Goal: Task Accomplishment & Management: Manage account settings

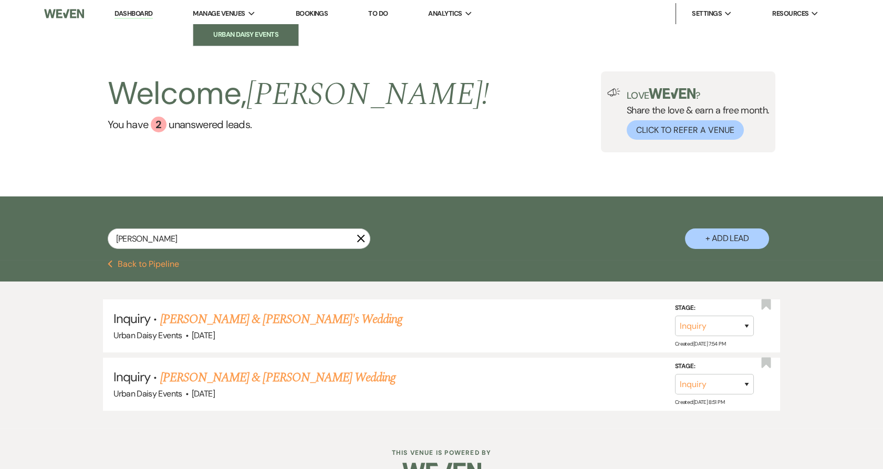
click at [209, 30] on li "Urban Daisy Events" at bounding box center [246, 34] width 95 height 11
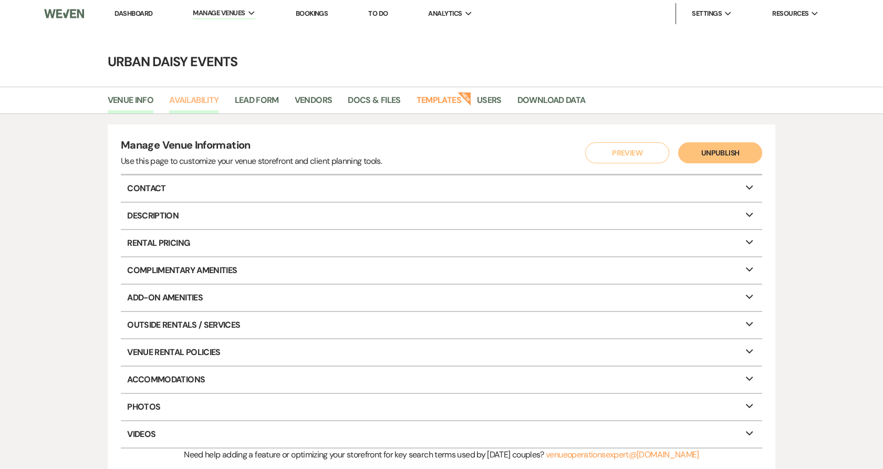
click at [214, 103] on link "Availability" at bounding box center [193, 104] width 49 height 20
select select "2"
select select "2026"
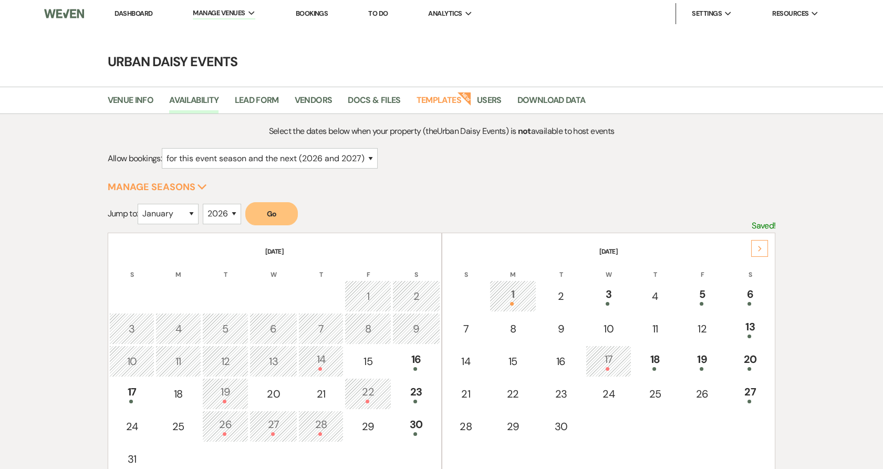
click at [760, 252] on div "Next" at bounding box center [759, 248] width 17 height 17
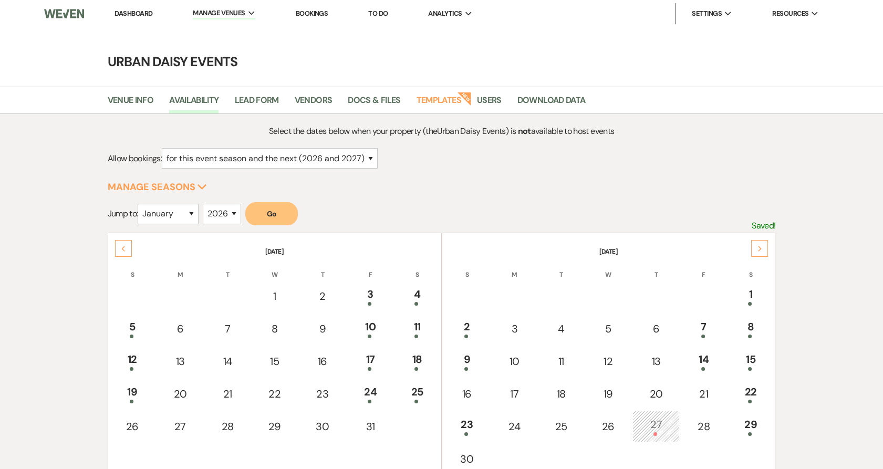
click at [760, 252] on div "Next" at bounding box center [759, 248] width 17 height 17
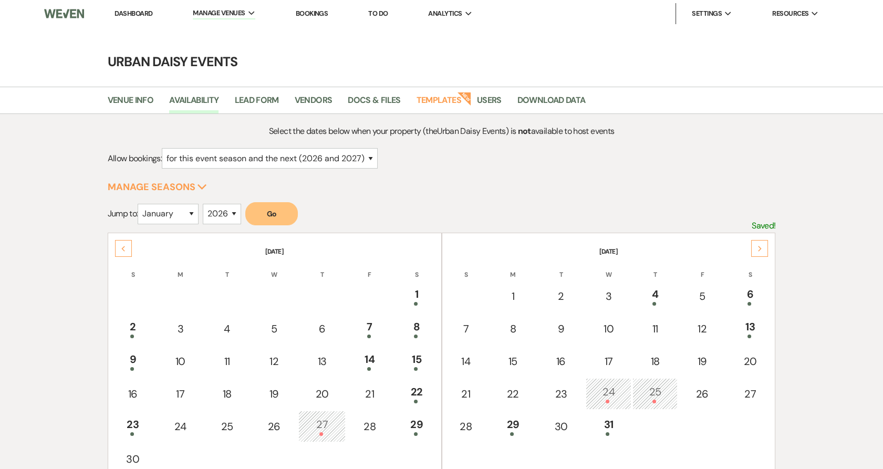
click at [760, 252] on div "Next" at bounding box center [759, 248] width 17 height 17
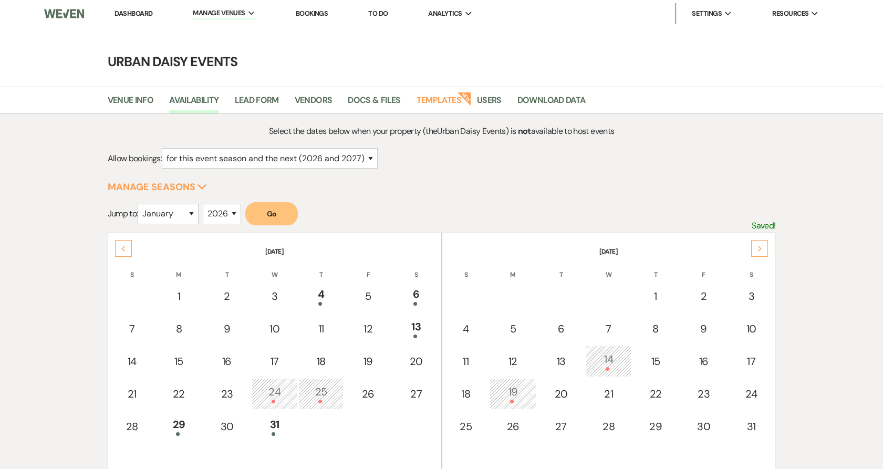
click at [760, 252] on div "Next" at bounding box center [759, 248] width 17 height 17
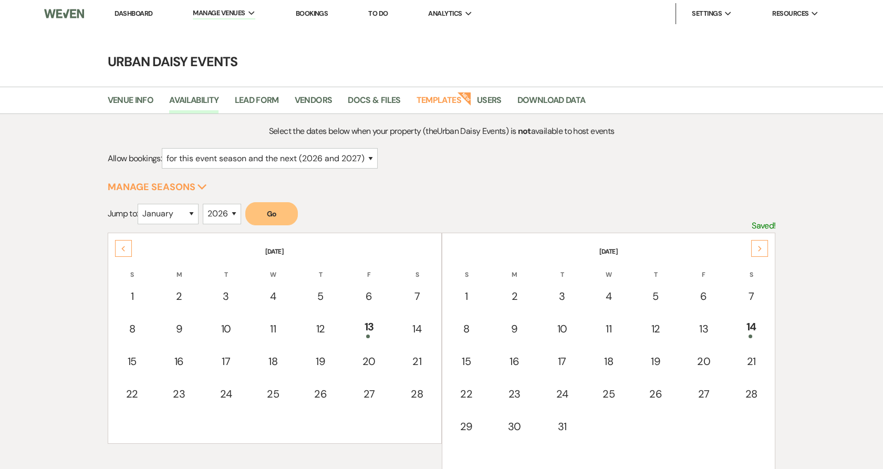
click at [760, 252] on div "Next" at bounding box center [759, 248] width 17 height 17
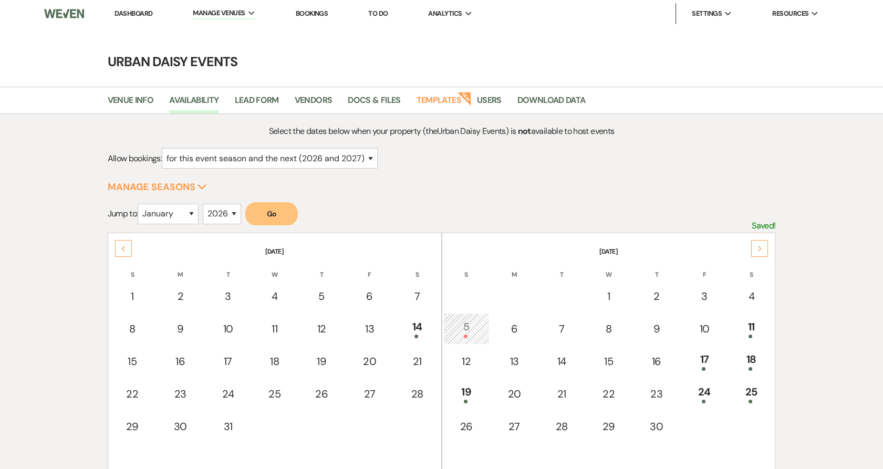
click at [760, 252] on div "Next" at bounding box center [759, 248] width 17 height 17
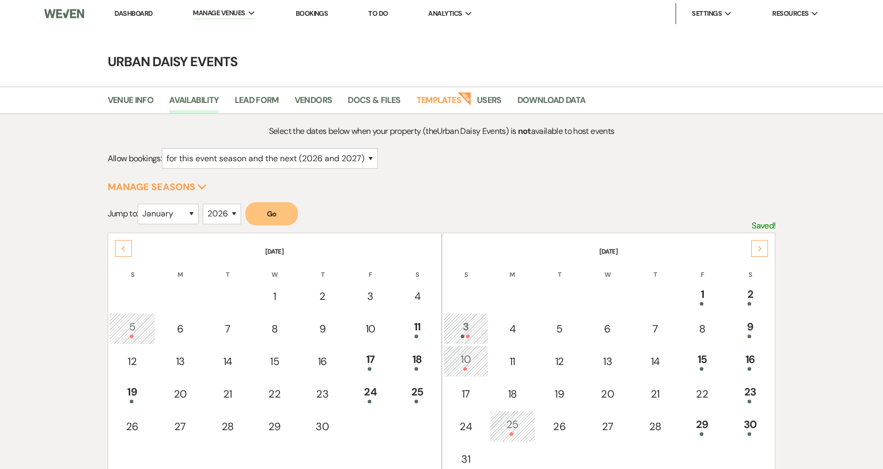
click at [760, 252] on div "Next" at bounding box center [759, 248] width 17 height 17
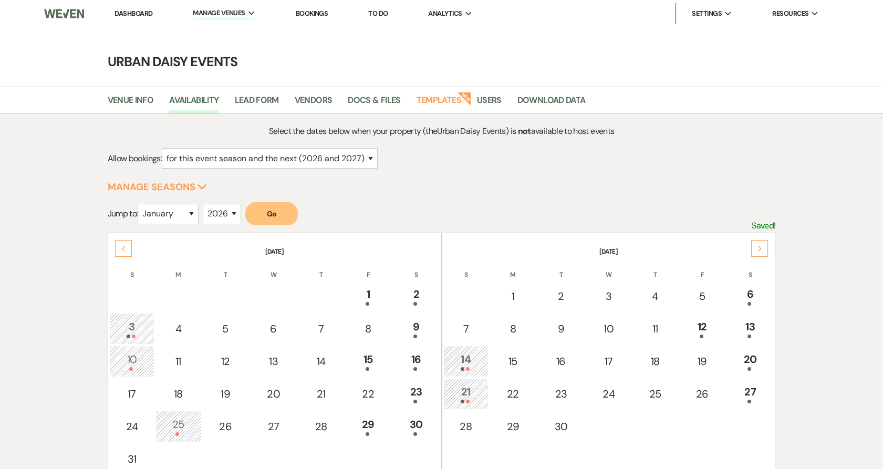
click at [760, 252] on div "Next" at bounding box center [759, 248] width 17 height 17
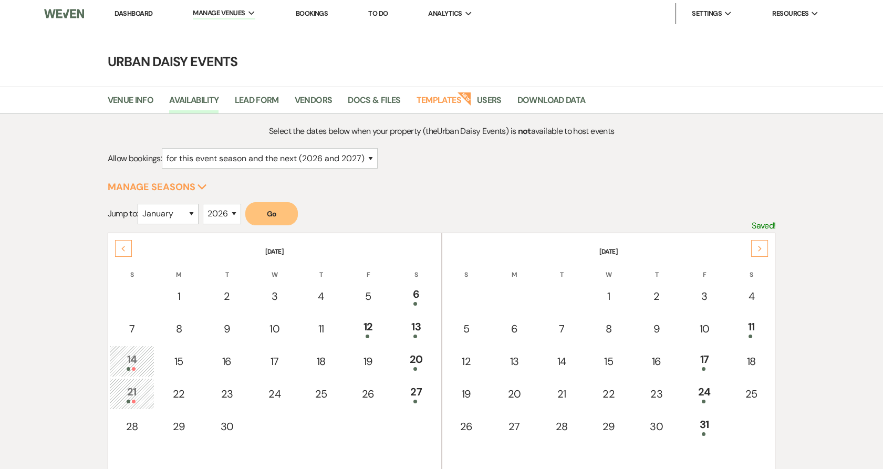
click at [760, 252] on div "Next" at bounding box center [759, 248] width 17 height 17
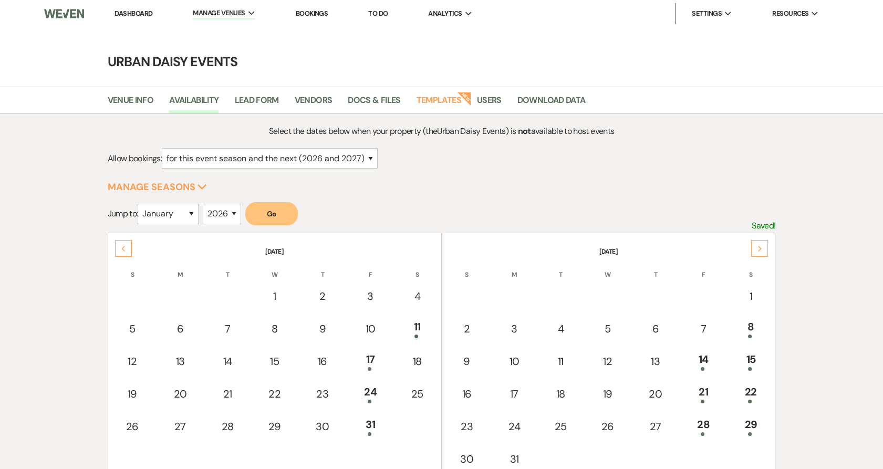
click at [760, 252] on div "Next" at bounding box center [759, 248] width 17 height 17
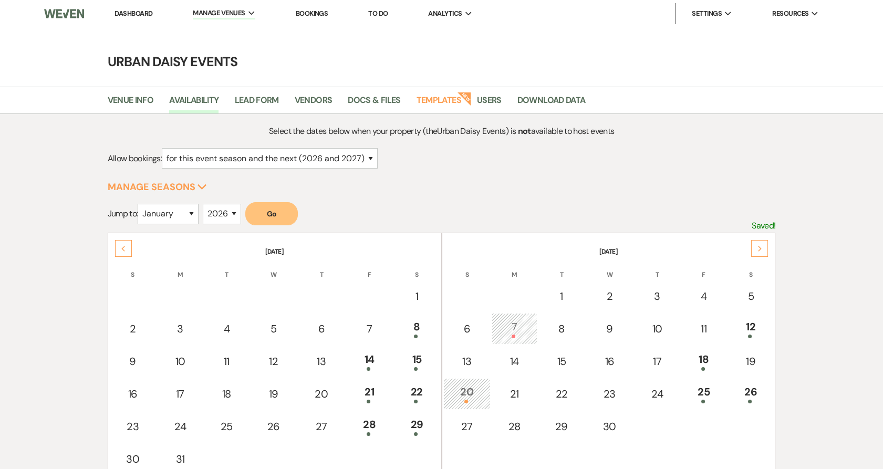
click at [130, 247] on div "Previous" at bounding box center [123, 248] width 17 height 17
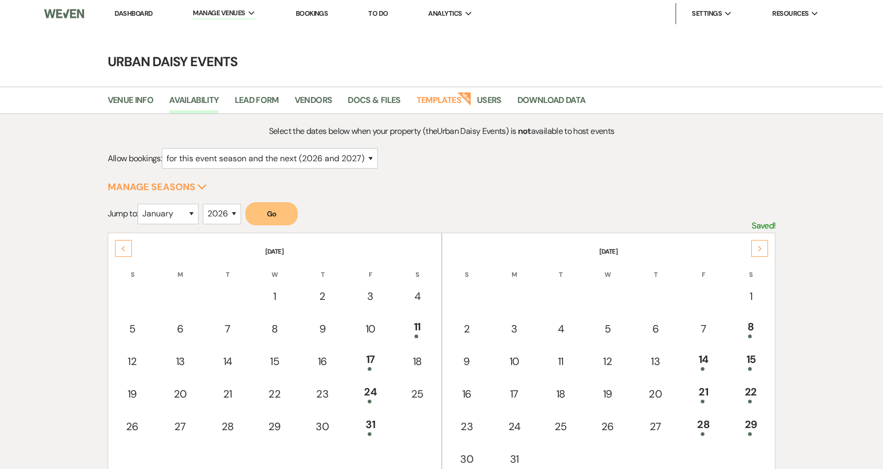
click at [130, 247] on div "Previous" at bounding box center [123, 248] width 17 height 17
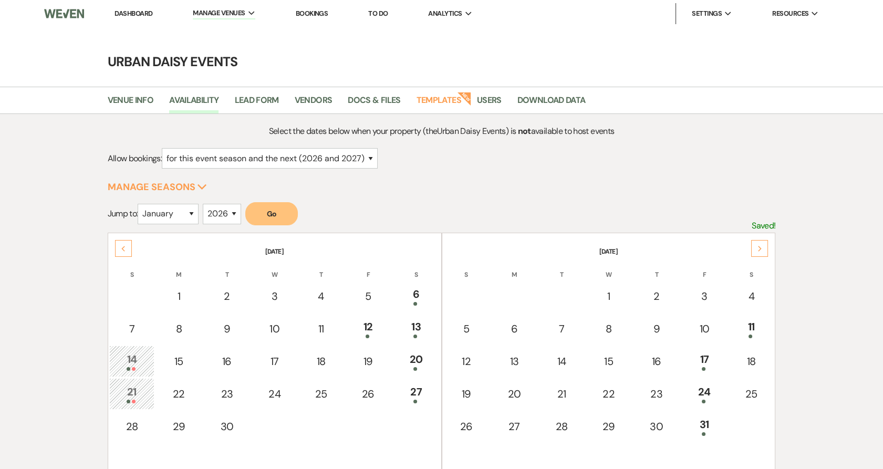
click at [117, 244] on div "Previous" at bounding box center [123, 248] width 17 height 17
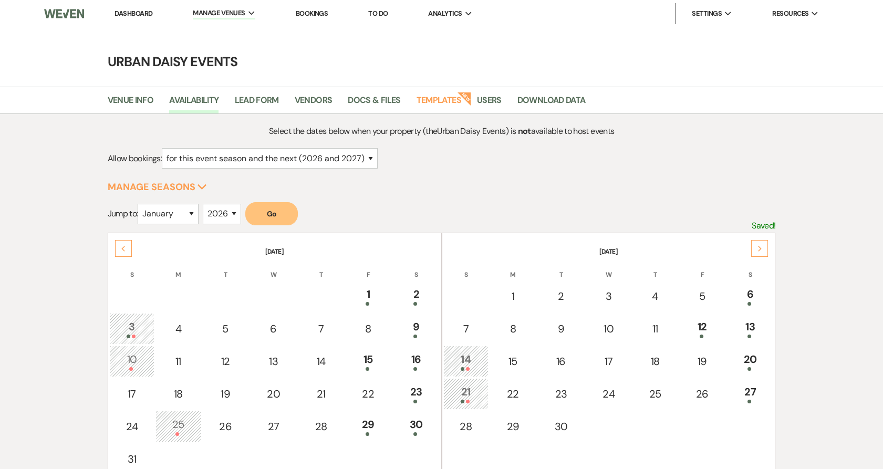
click at [117, 244] on div "Previous" at bounding box center [123, 248] width 17 height 17
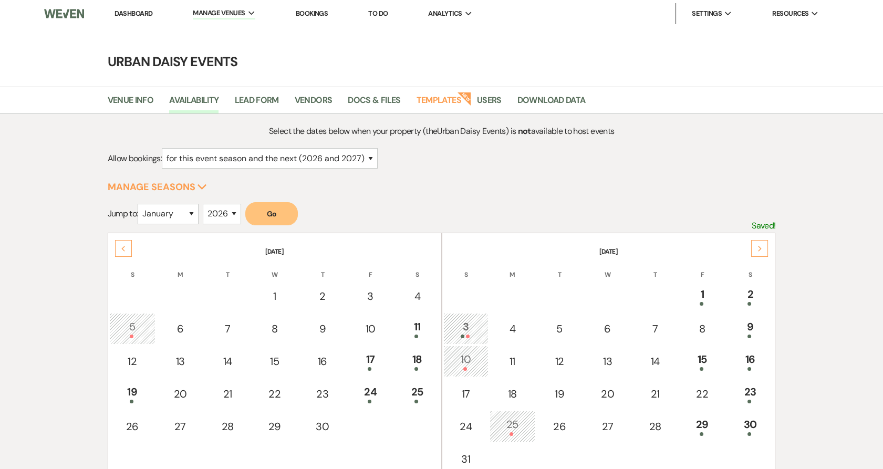
drag, startPoint x: 755, startPoint y: 242, endPoint x: 320, endPoint y: 252, distance: 435.1
click at [363, 252] on div "Previous April 2026 S M T W T F S 1 2 3 4 5 6 7 8 9 10 11 12 13 14 15 16 17 18 …" at bounding box center [442, 355] width 668 height 244
click at [124, 246] on icon "Previous" at bounding box center [123, 249] width 5 height 6
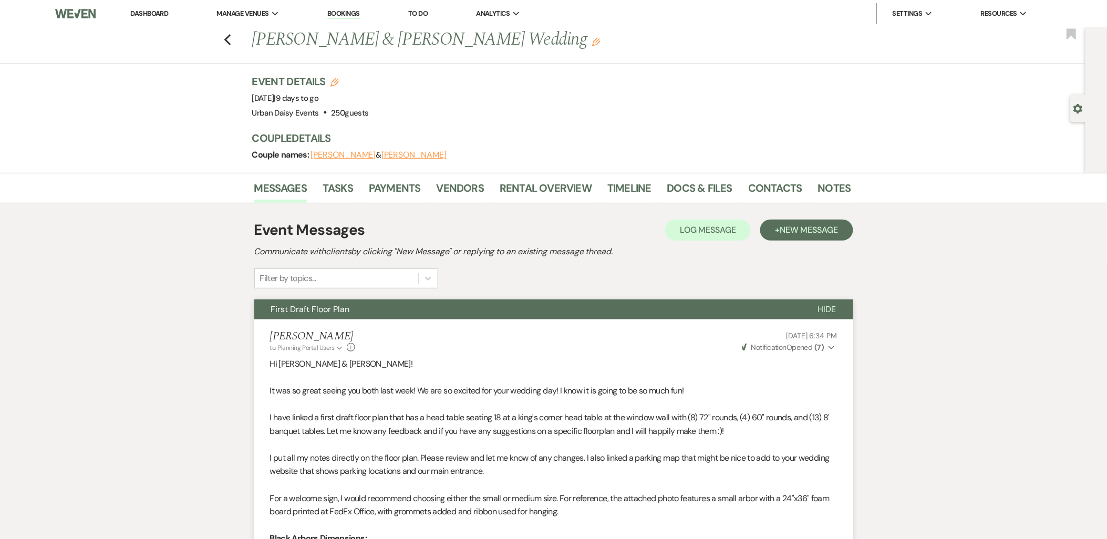
click at [151, 13] on link "Dashboard" at bounding box center [149, 13] width 38 height 9
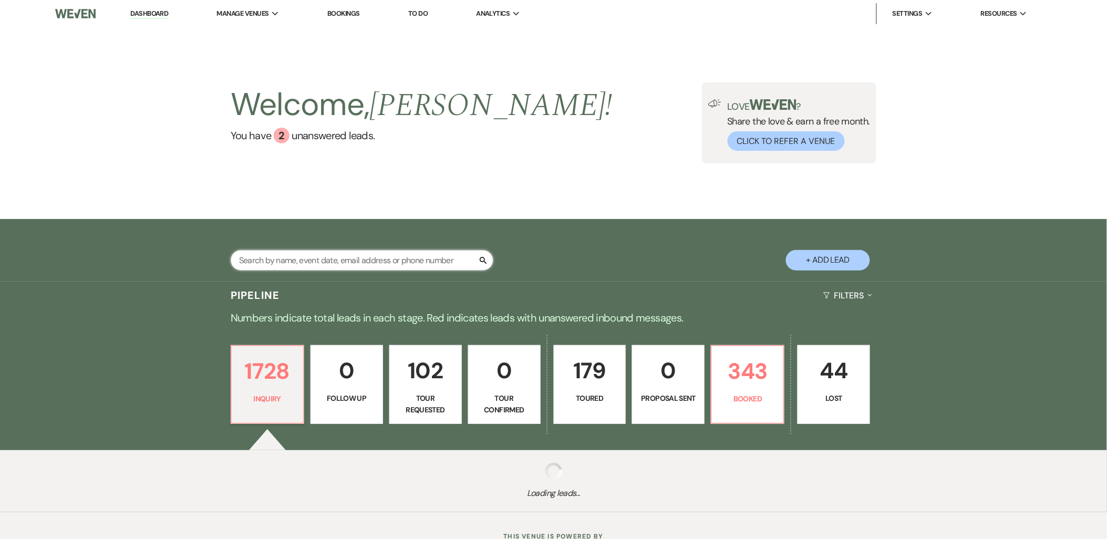
click at [305, 255] on input "text" at bounding box center [362, 260] width 263 height 20
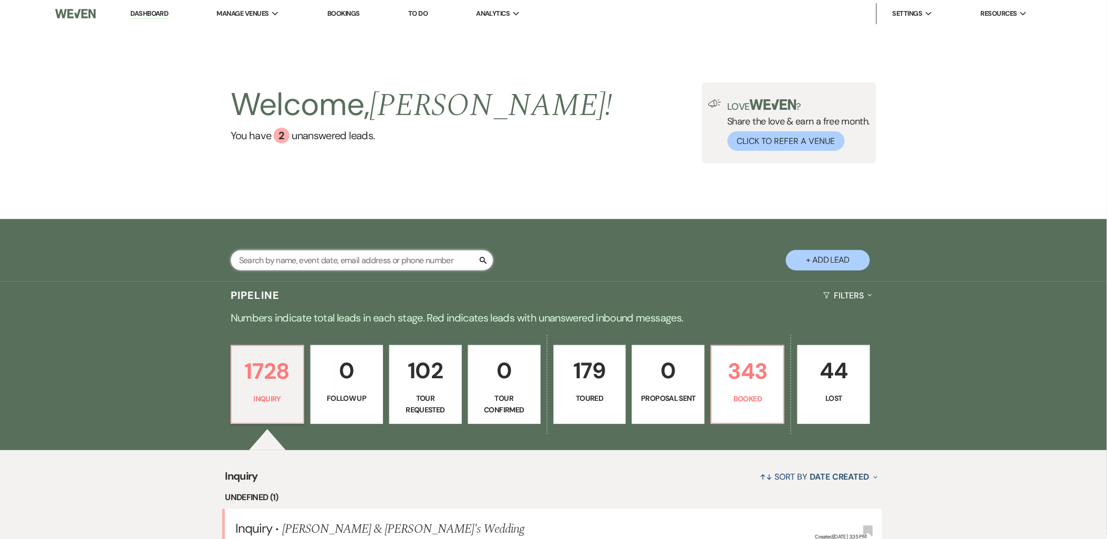
paste input "[PERSON_NAME]"
click at [316, 266] on input "text" at bounding box center [362, 260] width 263 height 20
click at [314, 263] on input "text" at bounding box center [362, 260] width 263 height 20
click at [314, 262] on input "text" at bounding box center [362, 260] width 263 height 20
click at [293, 261] on input "text" at bounding box center [362, 260] width 263 height 20
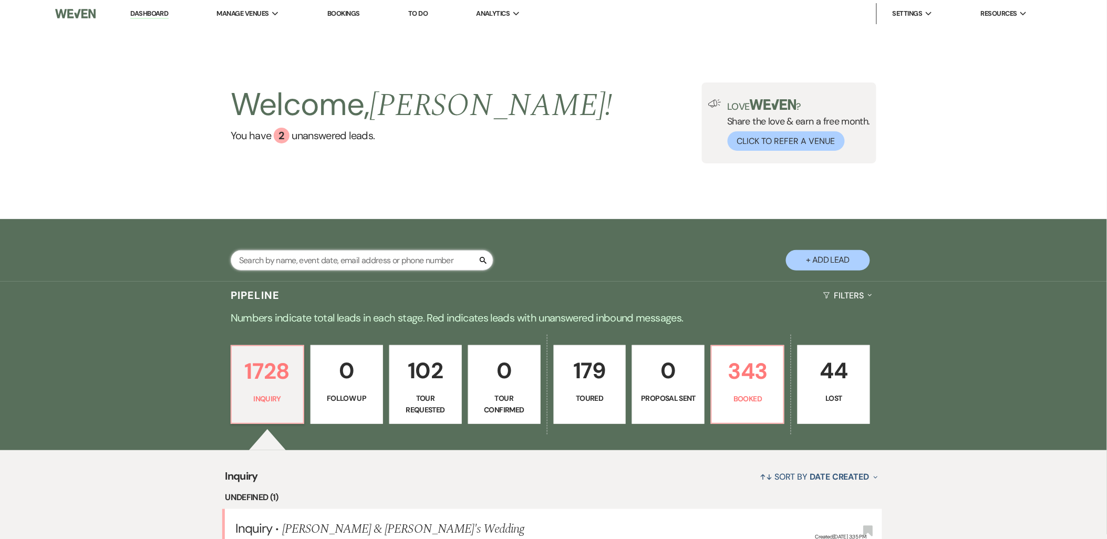
click at [287, 261] on input "text" at bounding box center [362, 260] width 263 height 20
type input "Kelsey Bogdanovich"
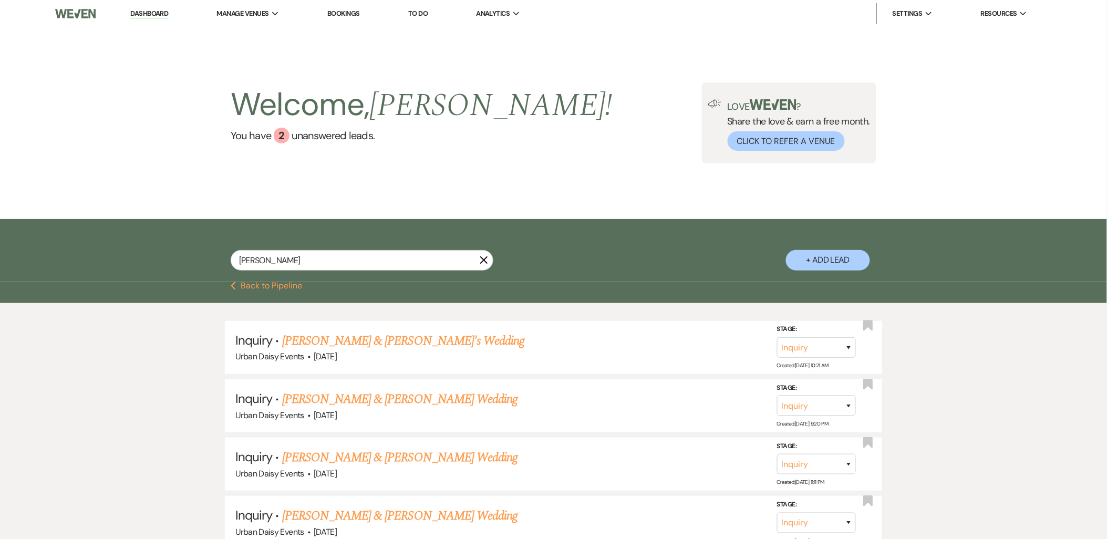
click at [811, 259] on button "+ Add Lead" at bounding box center [828, 260] width 84 height 20
select select "635"
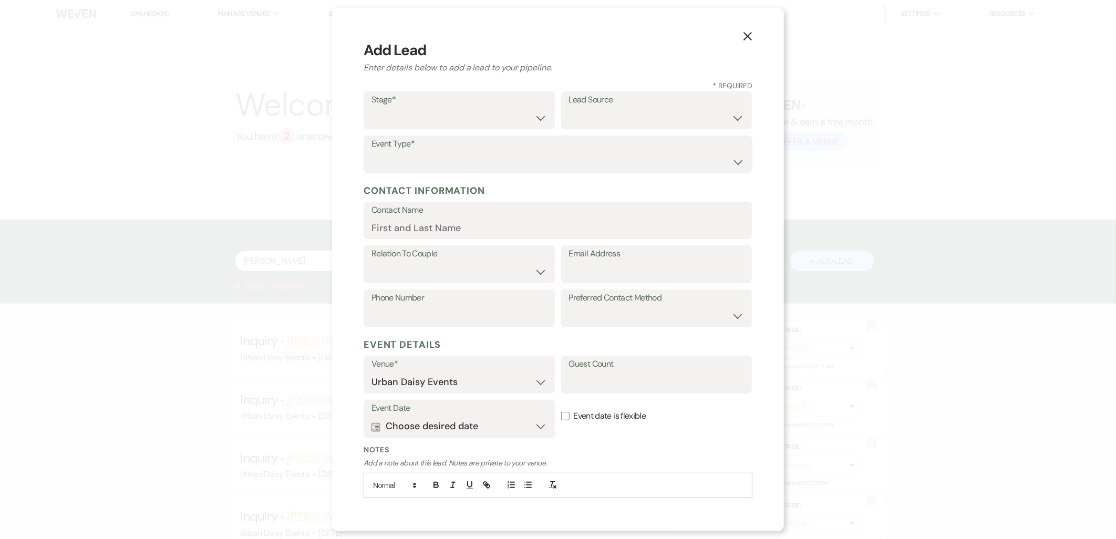
click at [438, 104] on label "Stage*" at bounding box center [458, 99] width 175 height 15
click at [407, 118] on select "Inquiry Follow Up Tour Requested Tour Confirmed Toured Proposal Sent Booked Lost" at bounding box center [458, 118] width 175 height 20
select select "5"
click at [371, 108] on select "Inquiry Follow Up Tour Requested Tour Confirmed Toured Proposal Sent Booked Lost" at bounding box center [458, 118] width 175 height 20
click at [594, 116] on select "Weven Venue Website Instagram Facebook Pinterest Google The Knot Wedding Wire H…" at bounding box center [656, 118] width 175 height 20
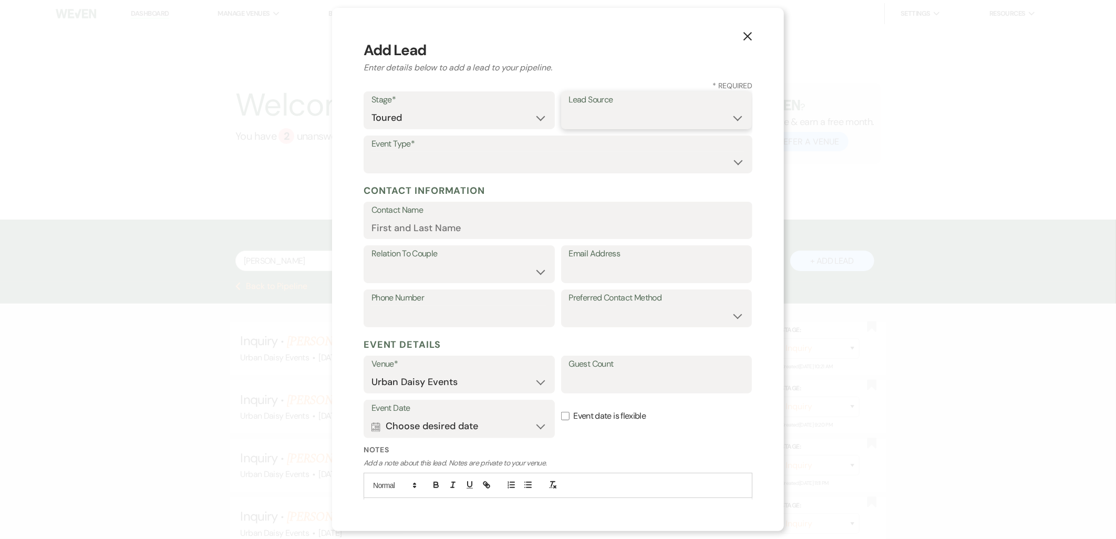
select select "19"
click at [569, 108] on select "Weven Venue Website Instagram Facebook Pinterest Google The Knot Wedding Wire H…" at bounding box center [656, 118] width 175 height 20
click at [422, 166] on select "Wedding Anniversary Party Baby Shower Bachelorette / Bachelor Party Birthday Pa…" at bounding box center [557, 162] width 373 height 20
select select "1"
click at [371, 152] on select "Wedding Anniversary Party Baby Shower Bachelorette / Bachelor Party Birthday Pa…" at bounding box center [557, 162] width 373 height 20
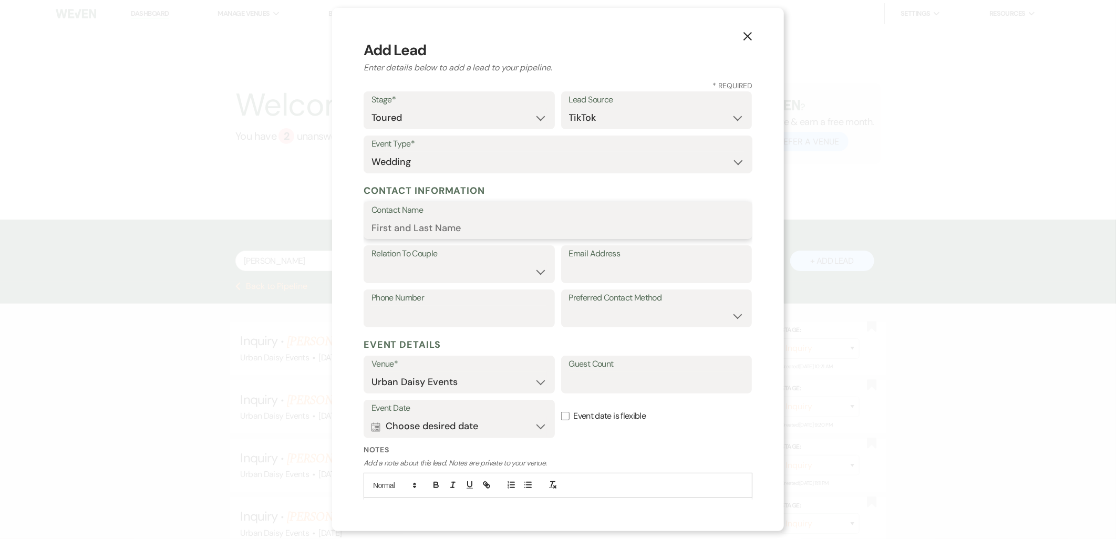
click at [412, 223] on input "Contact Name" at bounding box center [557, 227] width 373 height 20
paste input "Kelsey Bogdanovich"
type input "Kelsey Bogdanovich"
click at [662, 262] on input "Email Address" at bounding box center [656, 272] width 175 height 20
paste input "ckwedding0926@gmail.com"
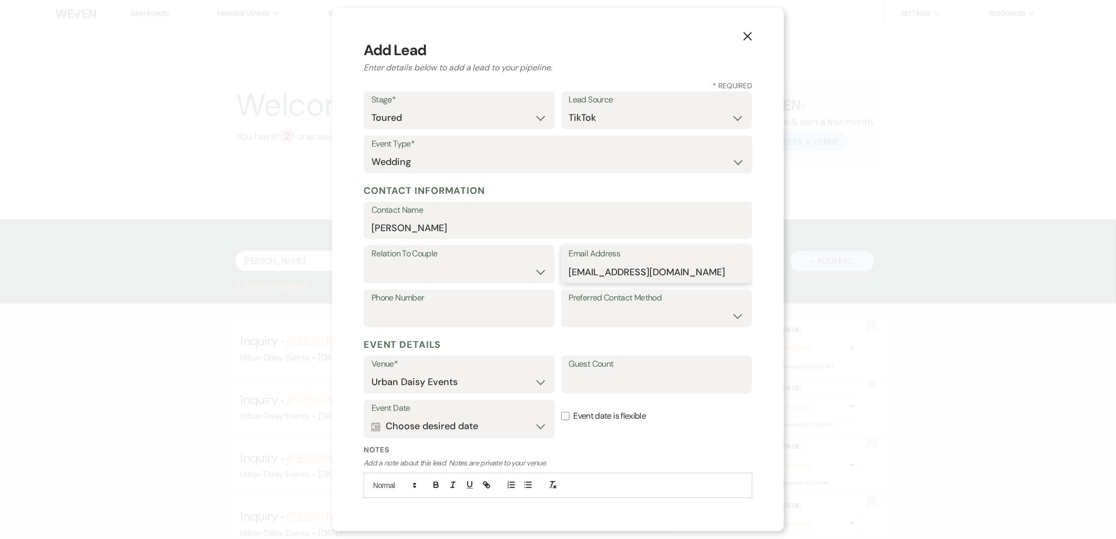
type input "ckwedding0926@gmail.com"
drag, startPoint x: 382, startPoint y: 269, endPoint x: 386, endPoint y: 275, distance: 7.3
click at [382, 269] on select "Couple Planner Parent of Couple Family Member Friend Other" at bounding box center [458, 272] width 175 height 20
select select "1"
click at [371, 262] on select "Couple Planner Parent of Couple Family Member Friend Other" at bounding box center [458, 272] width 175 height 20
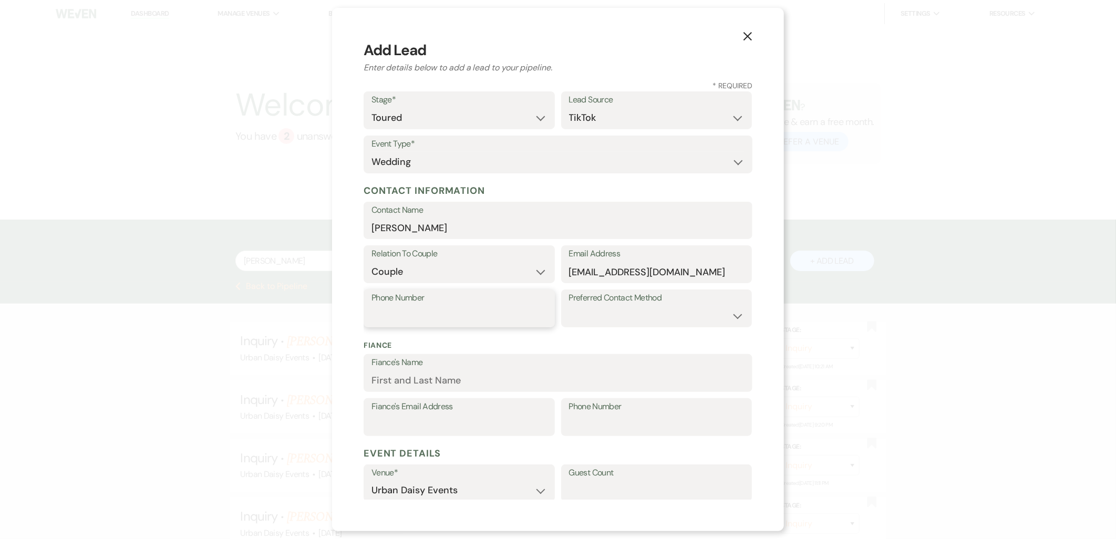
click at [390, 313] on input "Phone Number" at bounding box center [458, 316] width 175 height 20
paste input "6032056863"
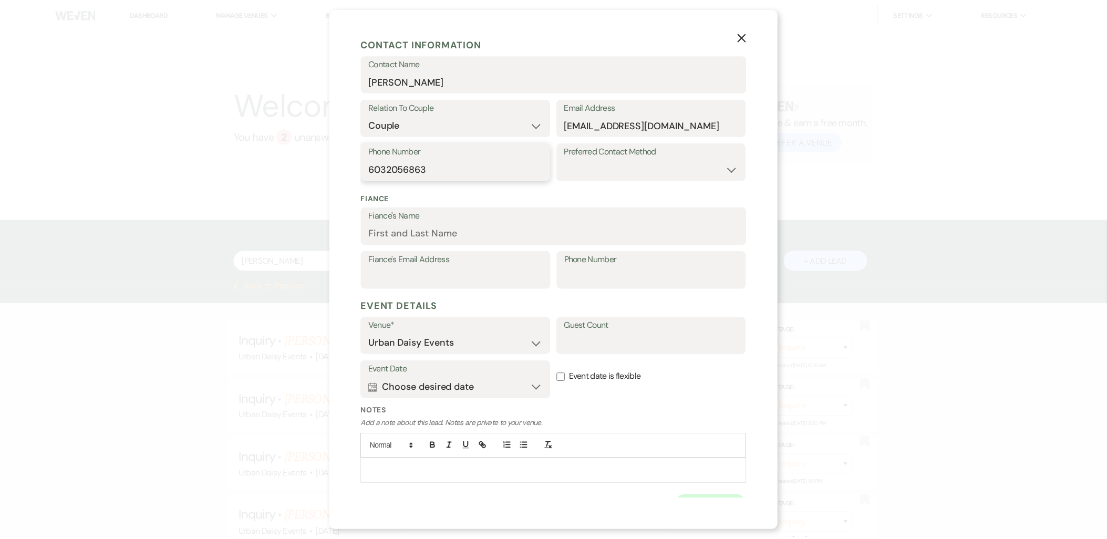
scroll to position [164, 0]
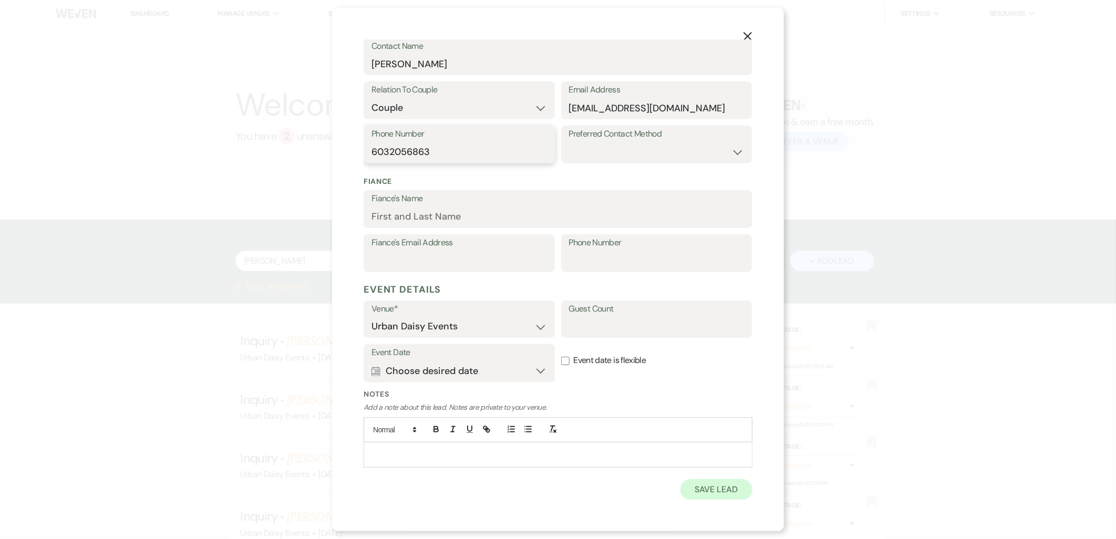
type input "6032056863"
click at [715, 495] on button "Save Lead" at bounding box center [716, 489] width 72 height 21
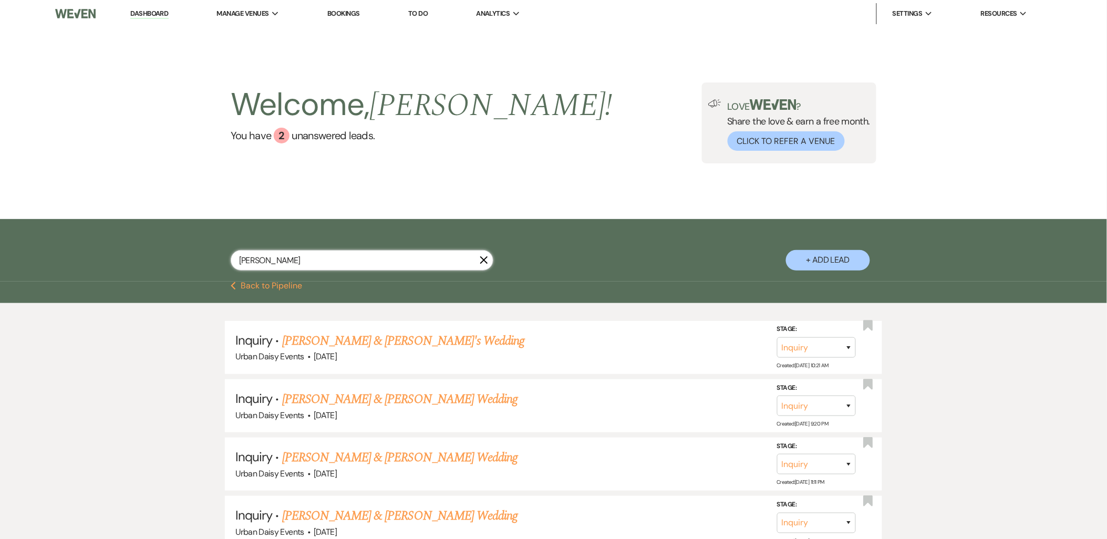
click at [319, 264] on input "Kelsey Bogdanovich" at bounding box center [362, 260] width 263 height 20
type input "Kelsey Bogdanovic"
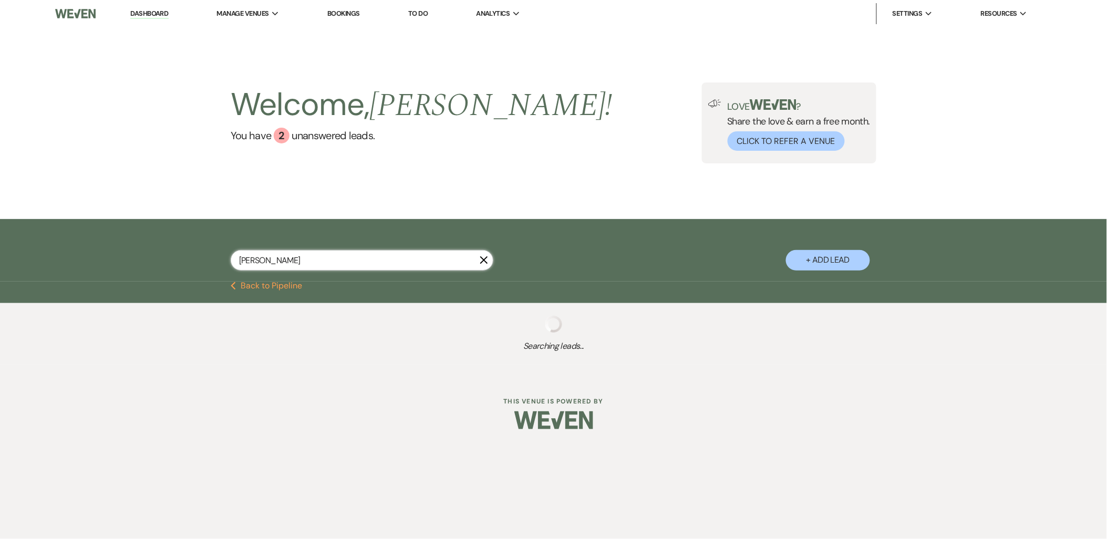
select select "5"
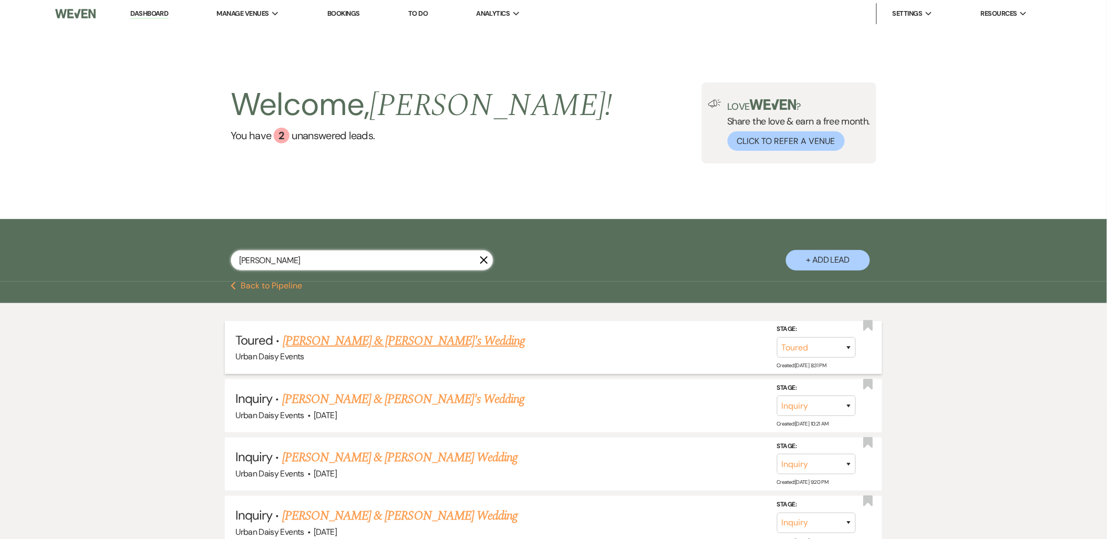
type input "Kelsey Bogdanovic"
click at [358, 340] on link "Kelsey Bogdanovich & Fiance's Wedding" at bounding box center [404, 340] width 243 height 19
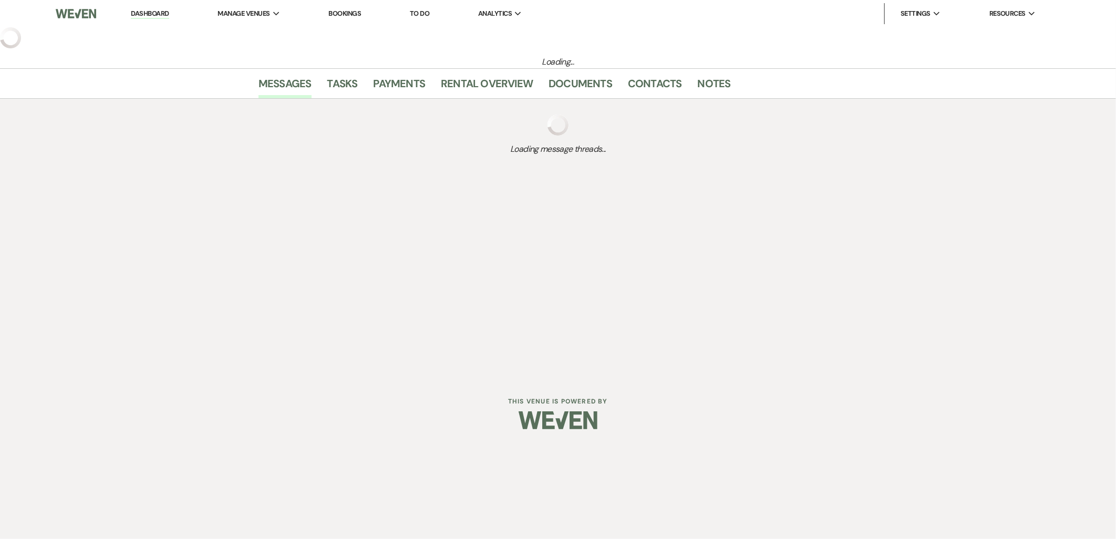
select select "5"
select select "19"
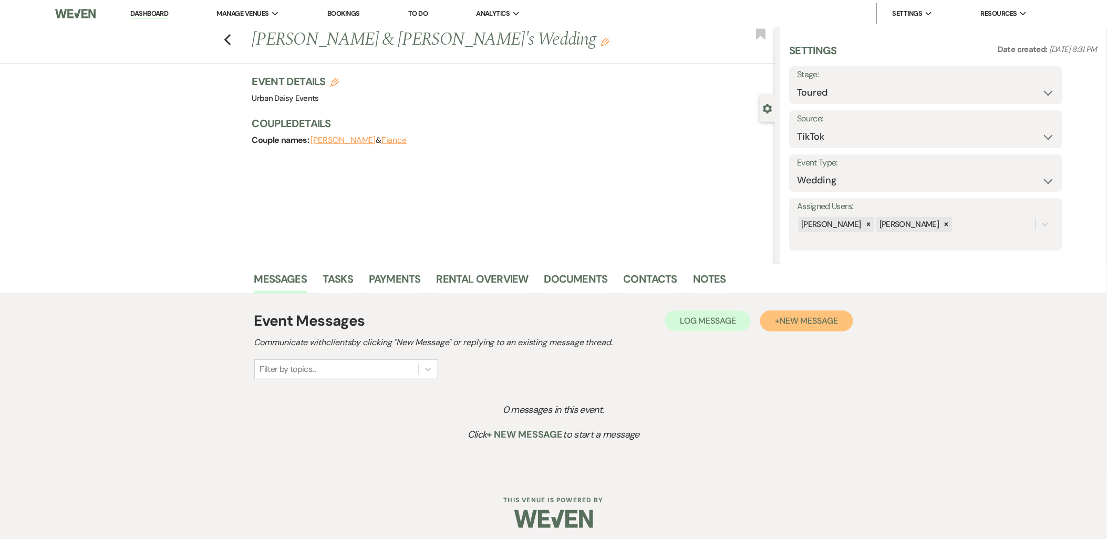
click at [804, 323] on span "New Message" at bounding box center [809, 320] width 58 height 11
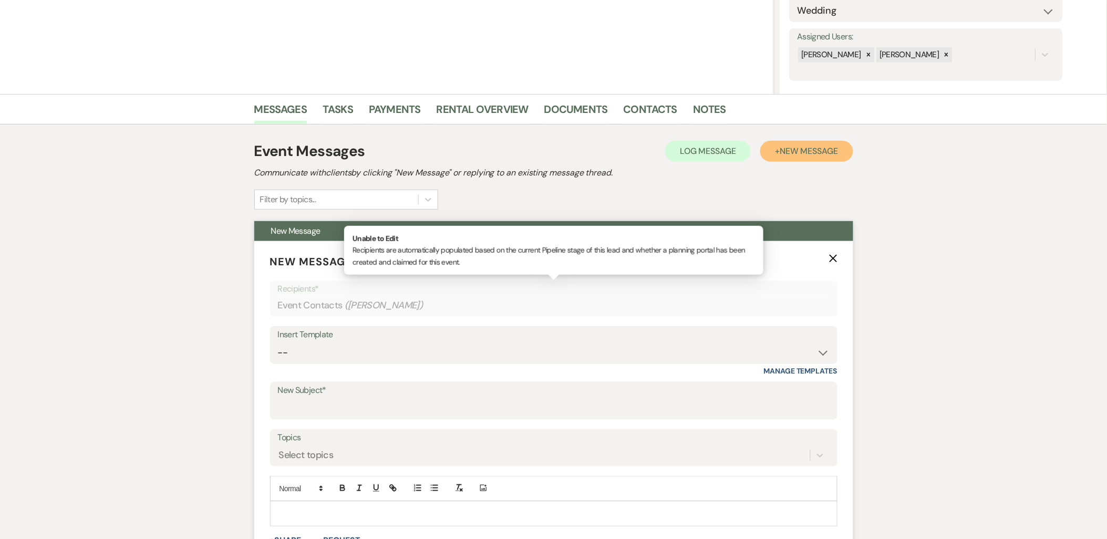
scroll to position [175, 0]
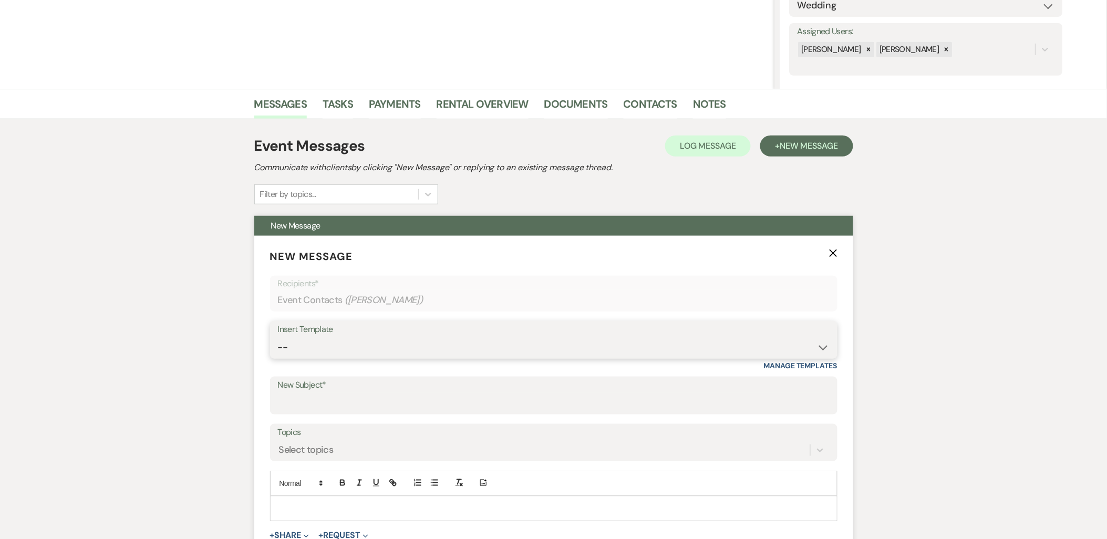
click at [292, 348] on select "-- Payment Past Due Rental Agreement and First Payment Urban Daisy Initial Resp…" at bounding box center [554, 347] width 552 height 20
select select "5019"
click at [278, 337] on select "-- Payment Past Due Rental Agreement and First Payment Urban Daisy Initial Resp…" at bounding box center [554, 347] width 552 height 20
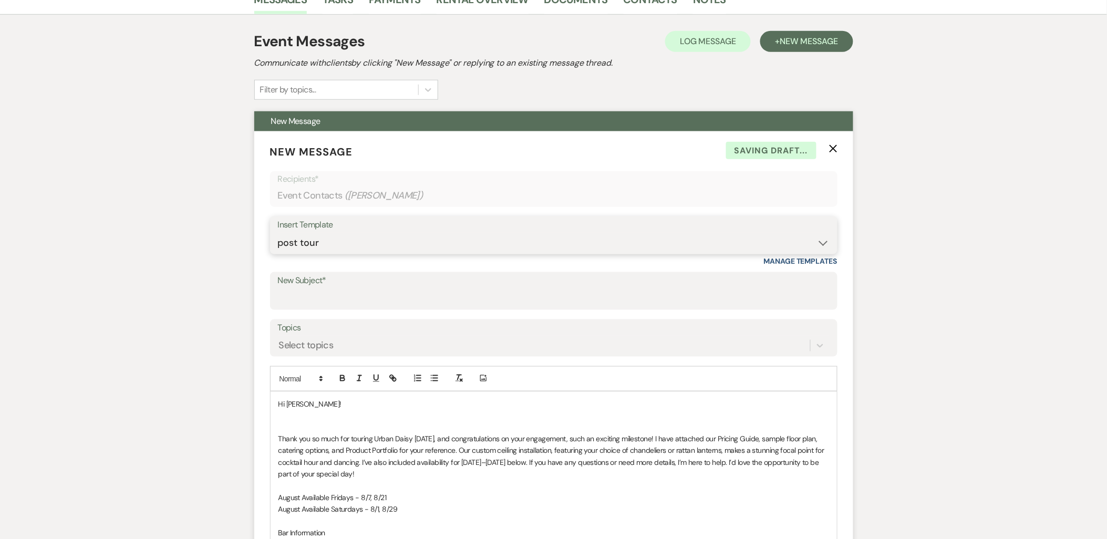
scroll to position [408, 0]
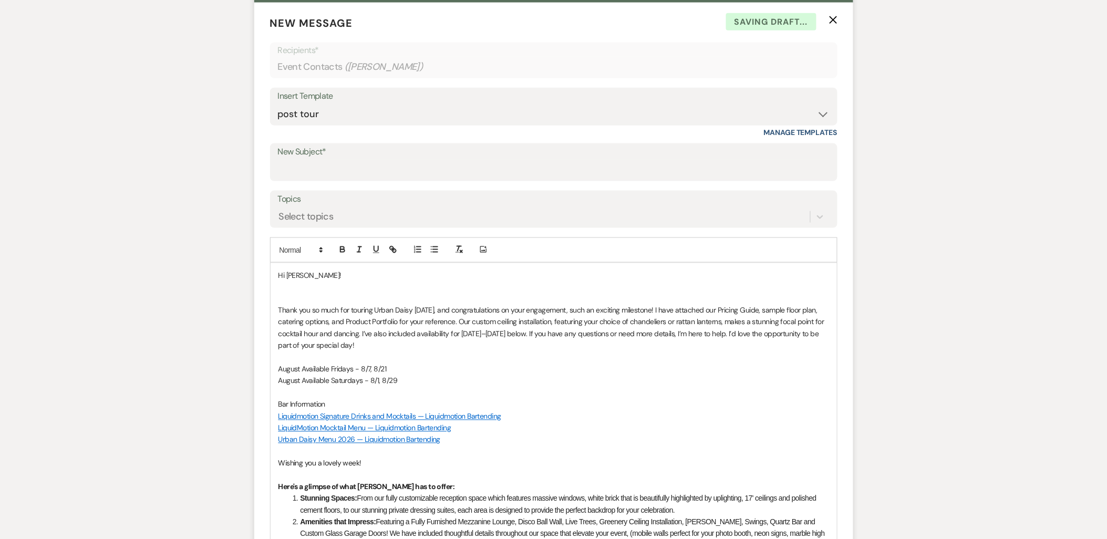
click at [314, 298] on p at bounding box center [553, 299] width 551 height 12
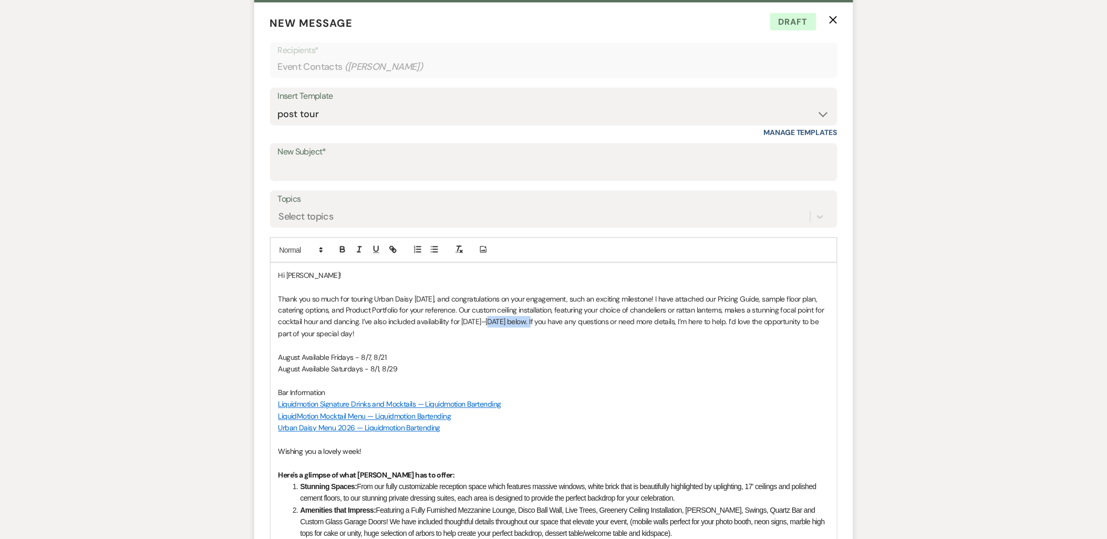
drag, startPoint x: 495, startPoint y: 323, endPoint x: 552, endPoint y: 326, distance: 56.9
click at [552, 326] on p "Thank you so much for touring Urban Daisy today, and congratulations on your en…" at bounding box center [553, 316] width 551 height 47
click at [421, 367] on p "August Available Saturdays - 8/1, 8/29" at bounding box center [553, 370] width 551 height 12
click at [392, 350] on p at bounding box center [553, 346] width 551 height 12
drag, startPoint x: 397, startPoint y: 358, endPoint x: 359, endPoint y: 358, distance: 37.3
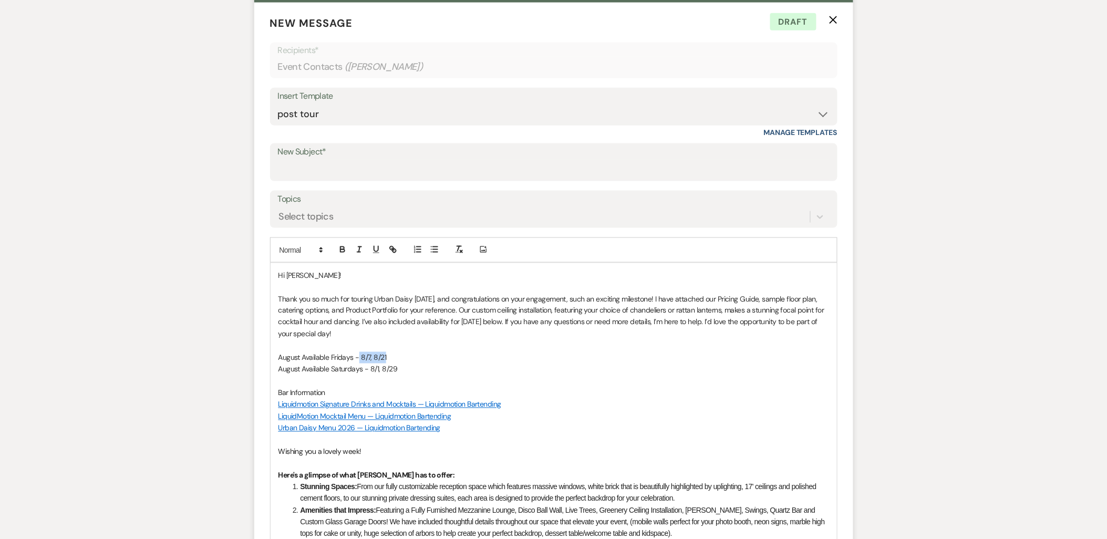
click at [359, 358] on p "August Available Fridays - 8/7, 8/21" at bounding box center [553, 358] width 551 height 12
drag, startPoint x: 398, startPoint y: 367, endPoint x: 369, endPoint y: 370, distance: 29.1
click at [369, 370] on p "August Available Saturdays - 8/1, 8/29" at bounding box center [553, 370] width 551 height 12
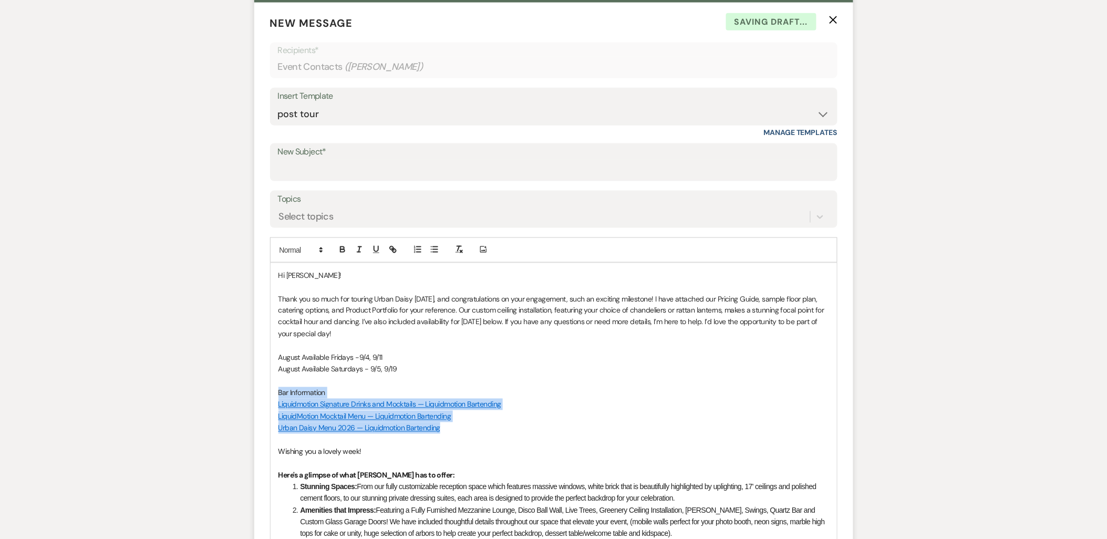
drag, startPoint x: 445, startPoint y: 424, endPoint x: 276, endPoint y: 392, distance: 172.7
click at [276, 392] on div "Hi Kelsey! Thank you so much for touring Urban Daisy today, and congratulations…" at bounding box center [554, 507] width 566 height 489
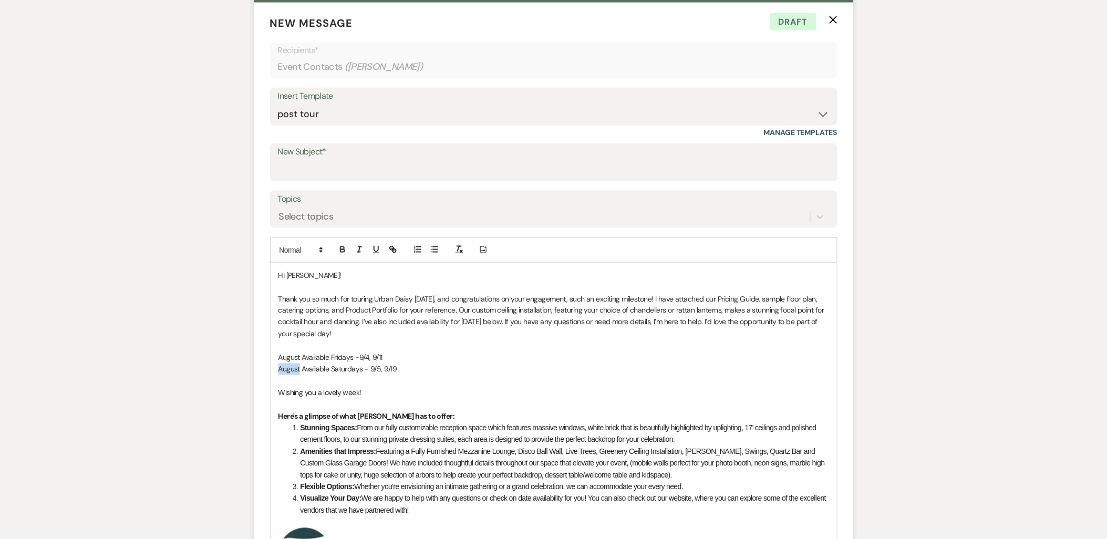
drag, startPoint x: 300, startPoint y: 369, endPoint x: 274, endPoint y: 370, distance: 26.3
click at [274, 370] on div "Hi Kelsey! Thank you so much for touring Urban Daisy today, and congratulations…" at bounding box center [554, 478] width 566 height 430
drag, startPoint x: 303, startPoint y: 354, endPoint x: 267, endPoint y: 354, distance: 36.2
click at [267, 354] on form "New Message X Saving draft... Recipients* Event Contacts ( Kelsey Bogdanovich )…" at bounding box center [553, 384] width 599 height 763
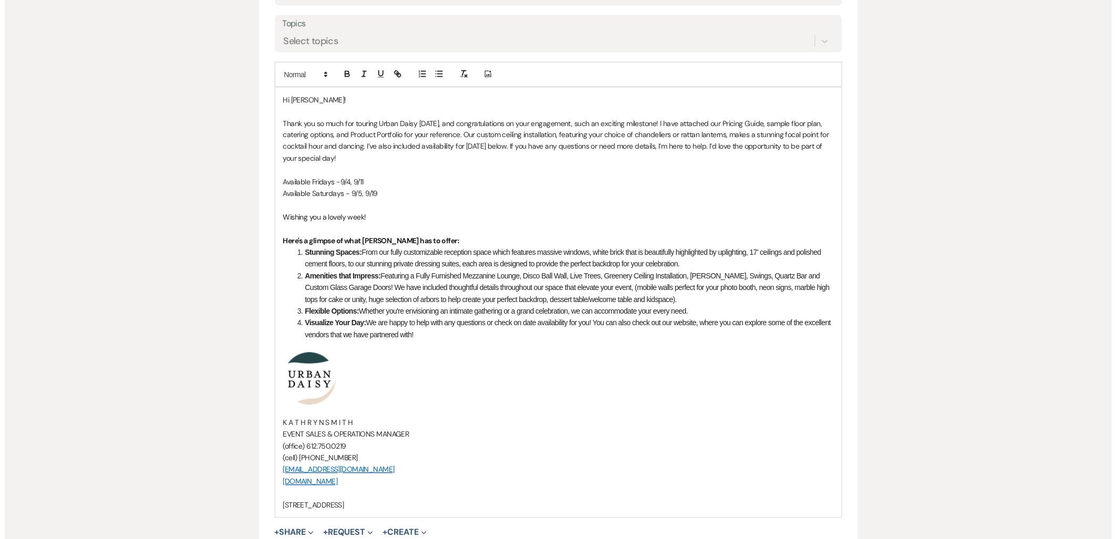
scroll to position [759, 0]
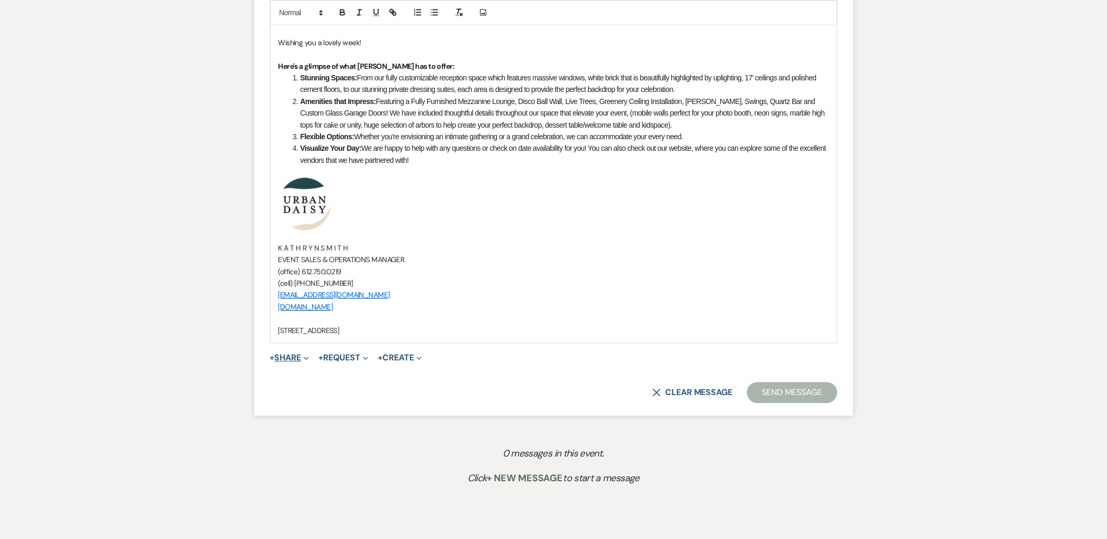
click at [297, 358] on button "+ Share Expand" at bounding box center [289, 358] width 39 height 8
click at [303, 382] on span "Doc Upload Documents" at bounding box center [313, 378] width 60 height 11
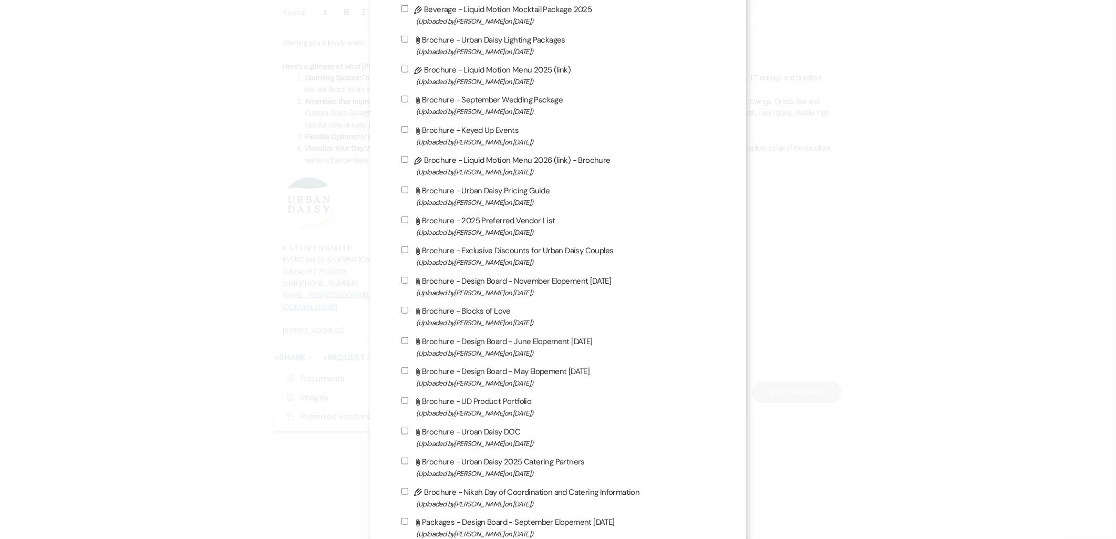
scroll to position [466, 0]
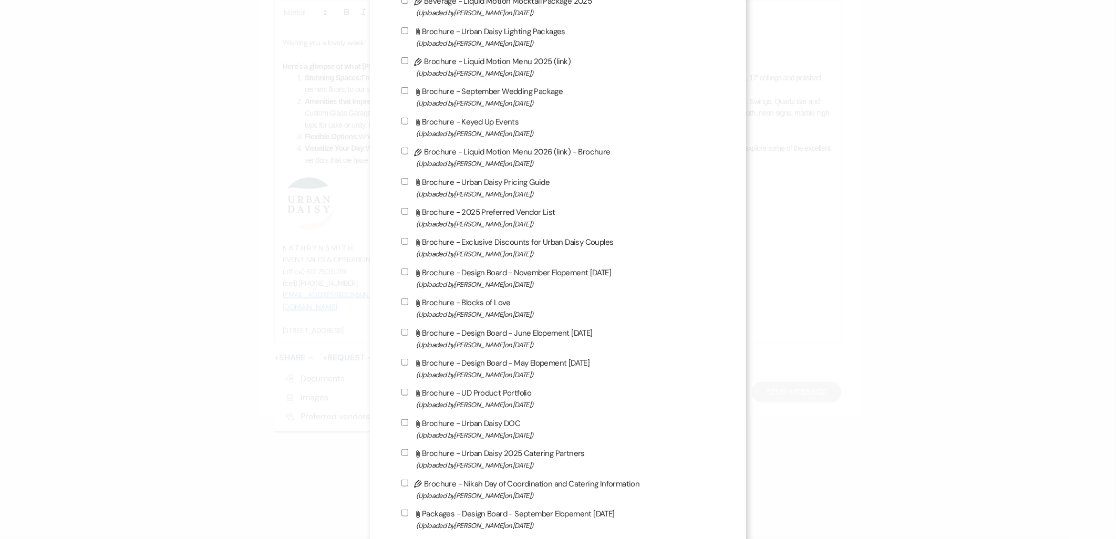
click at [512, 391] on label "Attach File Brochure - UD Product Portfolio (Uploaded by Kathryn Beckett on Jul…" at bounding box center [558, 398] width 314 height 25
click at [408, 391] on input "Attach File Brochure - UD Product Portfolio (Uploaded by Kathryn Beckett on Jul…" at bounding box center [404, 392] width 7 height 7
click at [512, 391] on label "Attach File Brochure - UD Product Portfolio (Uploaded by Kathryn Beckett on Jul…" at bounding box center [558, 398] width 314 height 25
click at [408, 391] on input "Attach File Brochure - UD Product Portfolio (Uploaded by Kathryn Beckett on Jul…" at bounding box center [404, 392] width 7 height 7
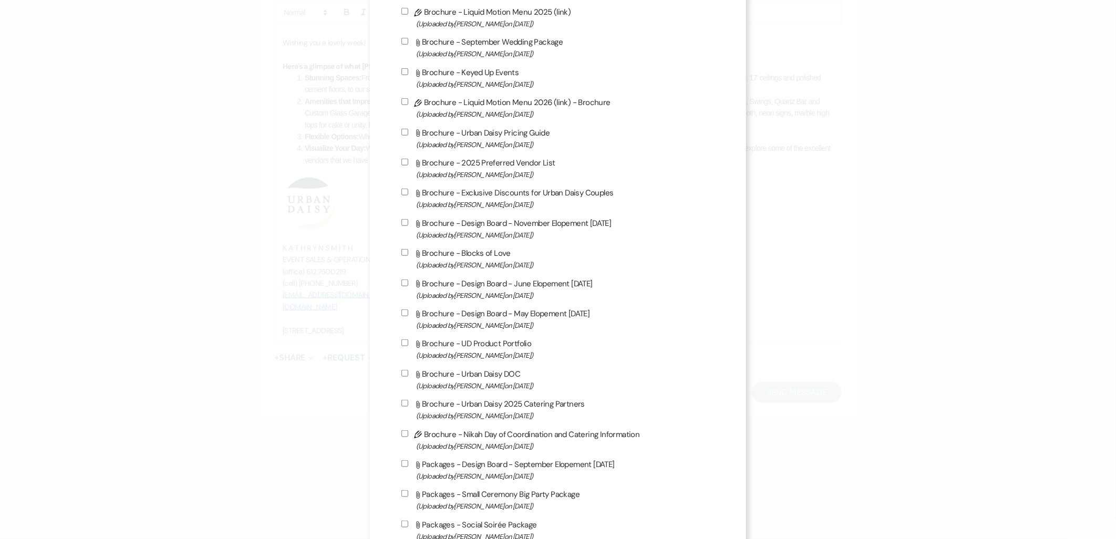
scroll to position [584, 0]
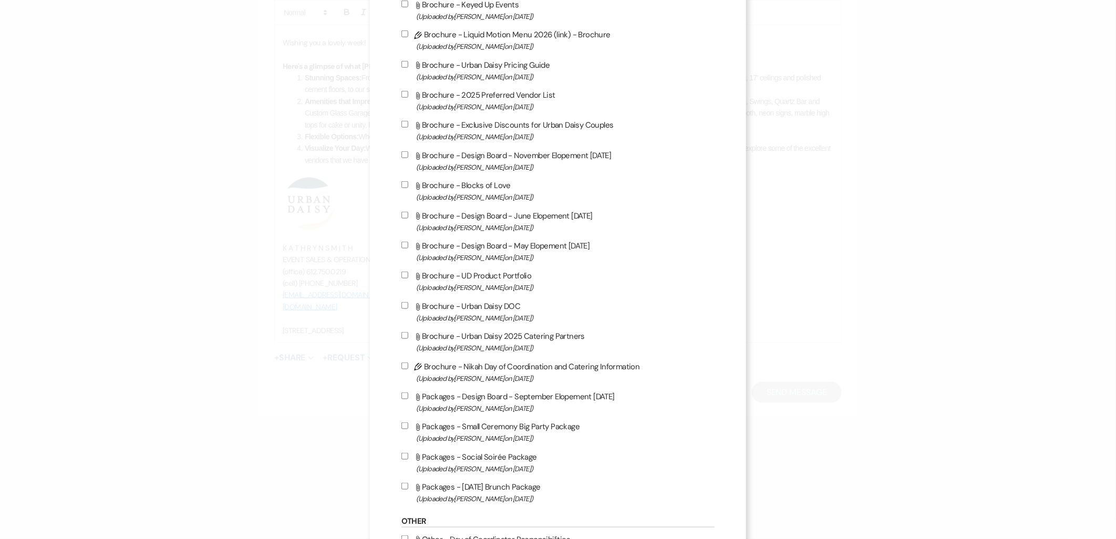
click at [466, 273] on label "Attach File Brochure - UD Product Portfolio (Uploaded by Kathryn Beckett on Jul…" at bounding box center [558, 281] width 314 height 25
click at [408, 273] on input "Attach File Brochure - UD Product Portfolio (Uploaded by Kathryn Beckett on Jul…" at bounding box center [404, 275] width 7 height 7
checkbox input "true"
drag, startPoint x: 489, startPoint y: 101, endPoint x: 578, endPoint y: 95, distance: 90.1
click at [578, 95] on label "Attach File Brochure - 2025 Preferred Vendor List (Uploaded by Kathryn Beckett …" at bounding box center [558, 100] width 314 height 25
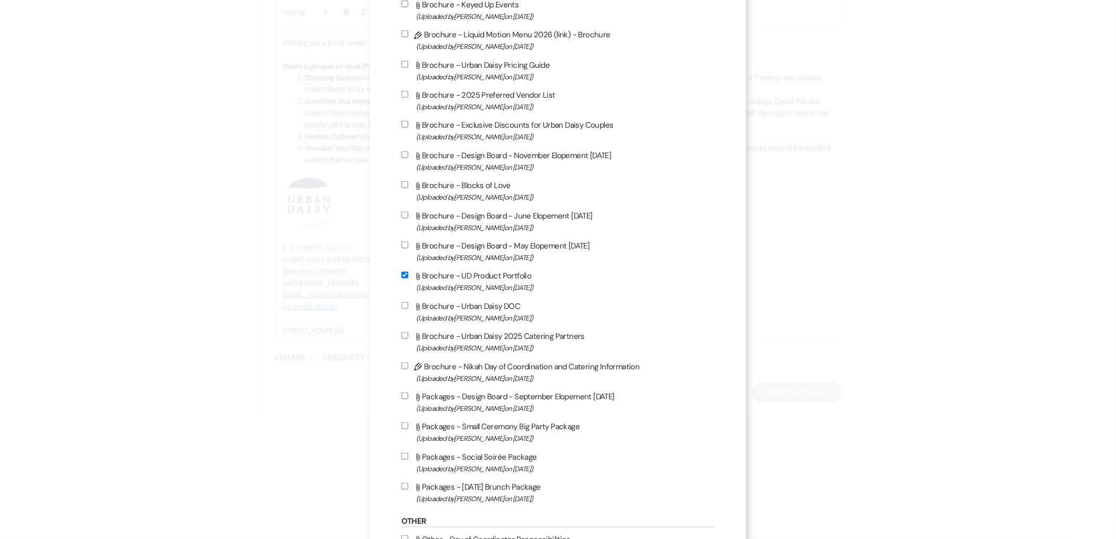
click at [531, 64] on label "Attach File Brochure - Urban Daisy Pricing Guide (Uploaded by Kathryn Beckett o…" at bounding box center [558, 70] width 314 height 25
click at [408, 64] on input "Attach File Brochure - Urban Daisy Pricing Guide (Uploaded by Kathryn Beckett o…" at bounding box center [404, 64] width 7 height 7
checkbox input "true"
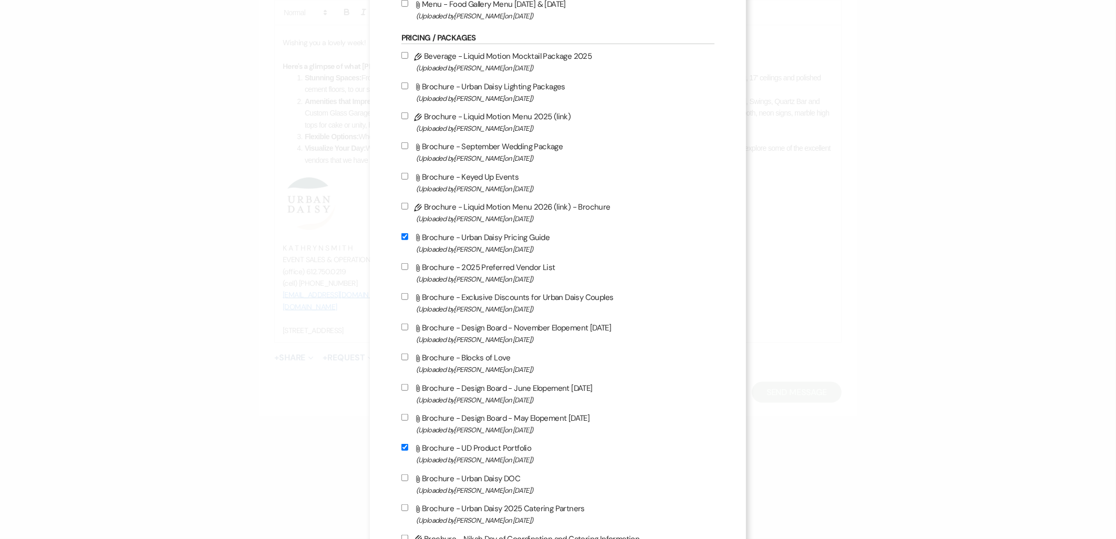
scroll to position [408, 0]
click at [475, 298] on label "Attach File Brochure - Exclusive Discounts for Urban Daisy Couples (Uploaded by…" at bounding box center [558, 306] width 314 height 25
click at [408, 298] on input "Attach File Brochure - Exclusive Discounts for Urban Daisy Couples (Uploaded by…" at bounding box center [404, 299] width 7 height 7
checkbox input "true"
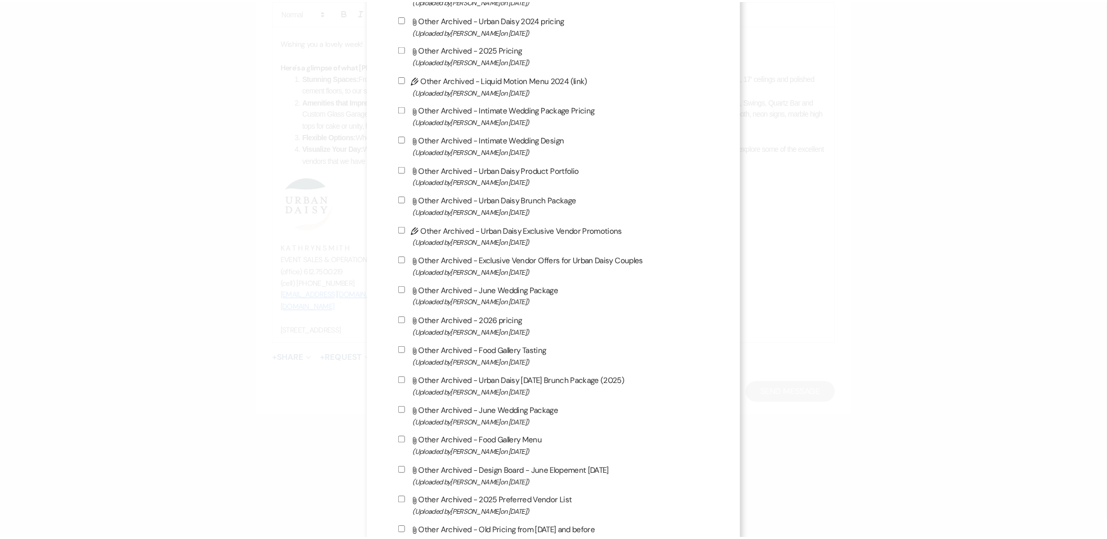
scroll to position [1584, 0]
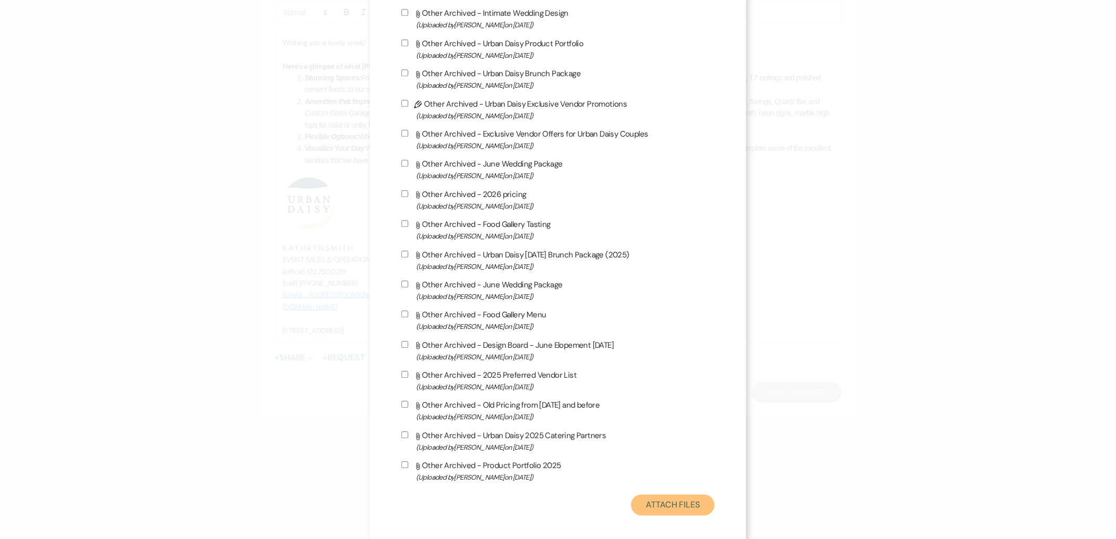
click at [686, 496] on button "Attach Files" at bounding box center [673, 504] width 84 height 21
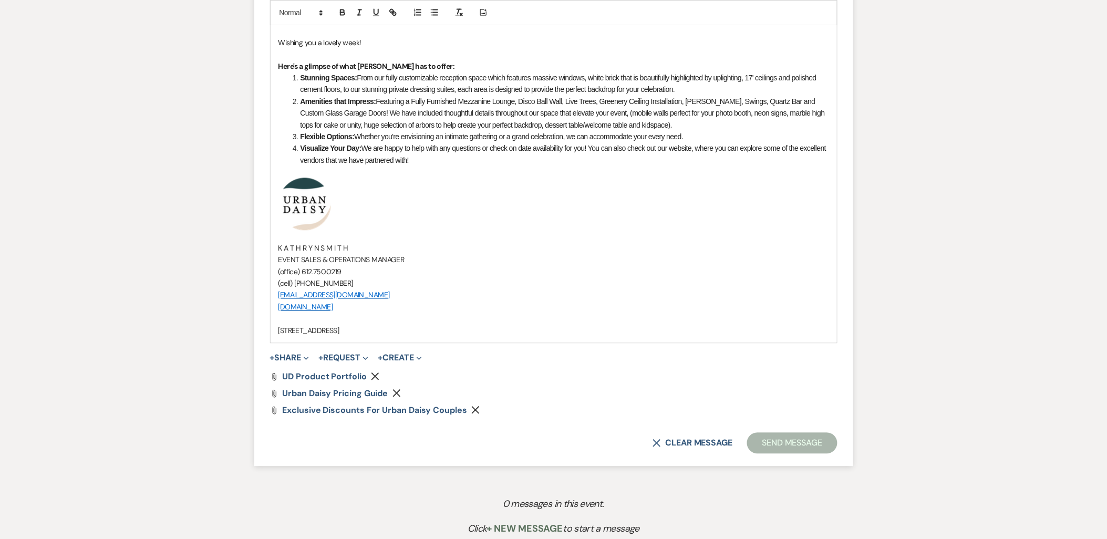
click at [291, 364] on span "+ Share Expand Doc Upload Documents Add Photo Images Pref Vendors Preferred ven…" at bounding box center [289, 357] width 39 height 13
click at [291, 358] on button "+ Share Expand" at bounding box center [289, 358] width 39 height 8
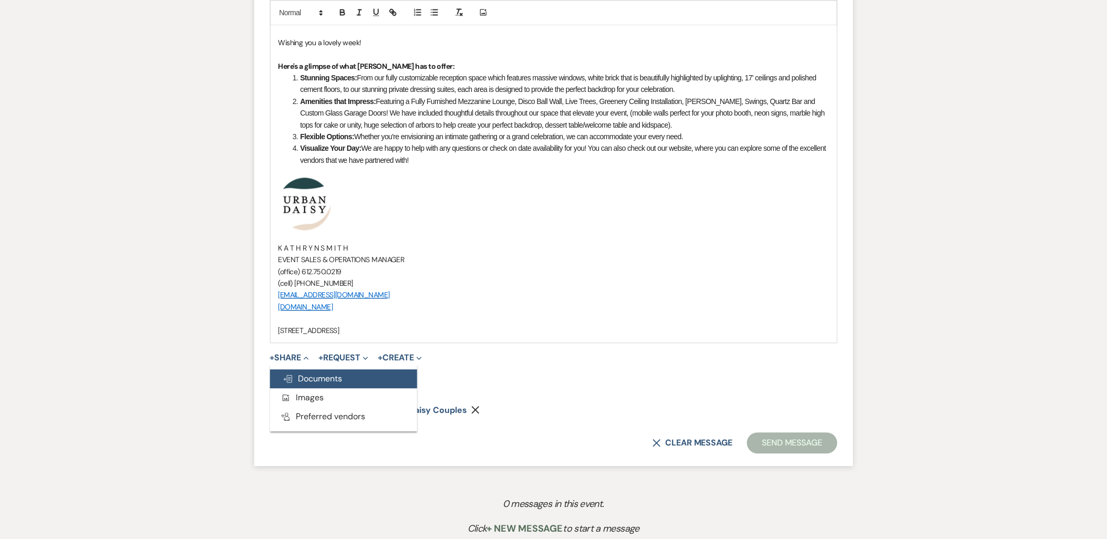
click at [297, 379] on span "Doc Upload Documents" at bounding box center [313, 378] width 60 height 11
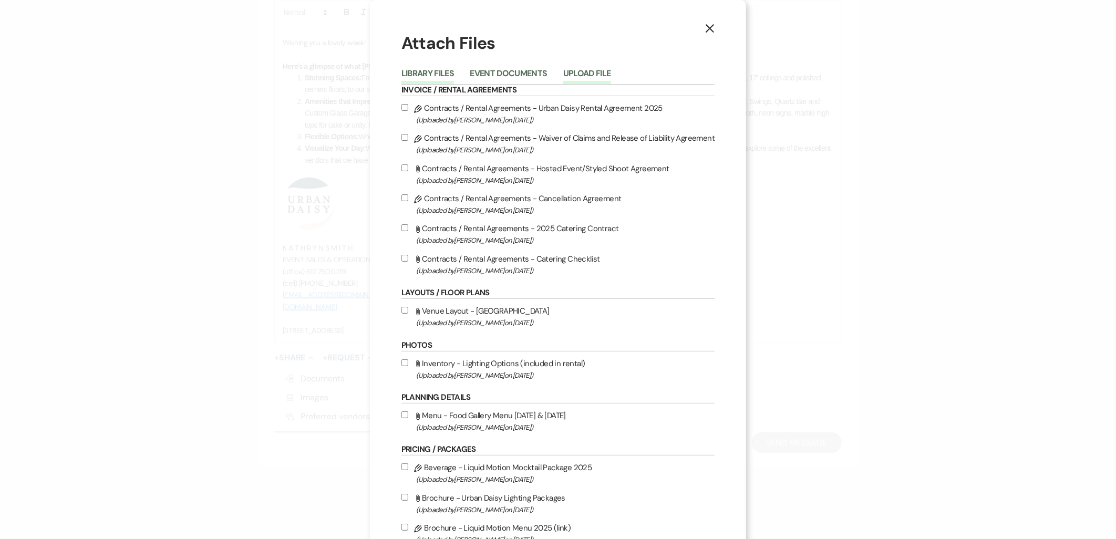
click at [598, 70] on button "Upload File" at bounding box center [587, 76] width 48 height 15
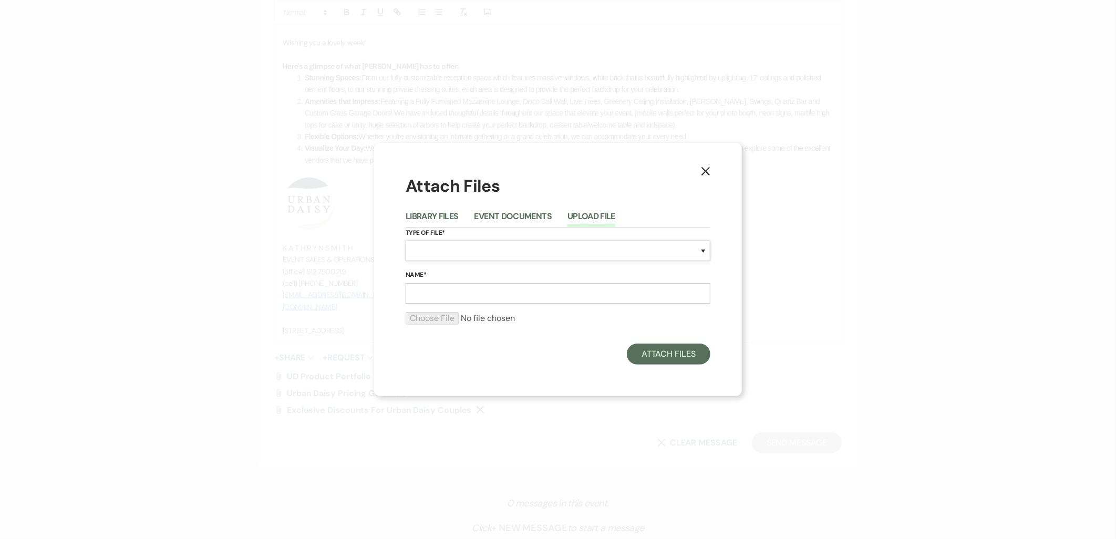
click at [474, 258] on select "Special Event Insurance Vendor Certificate of Insurance Contracts / Rental Agre…" at bounding box center [558, 251] width 305 height 20
select select "24"
click at [406, 241] on select "Special Event Insurance Vendor Certificate of Insurance Contracts / Rental Agre…" at bounding box center [558, 251] width 305 height 20
click at [464, 296] on input "Name*" at bounding box center [558, 293] width 305 height 20
type input "sample floor plan - no flip"
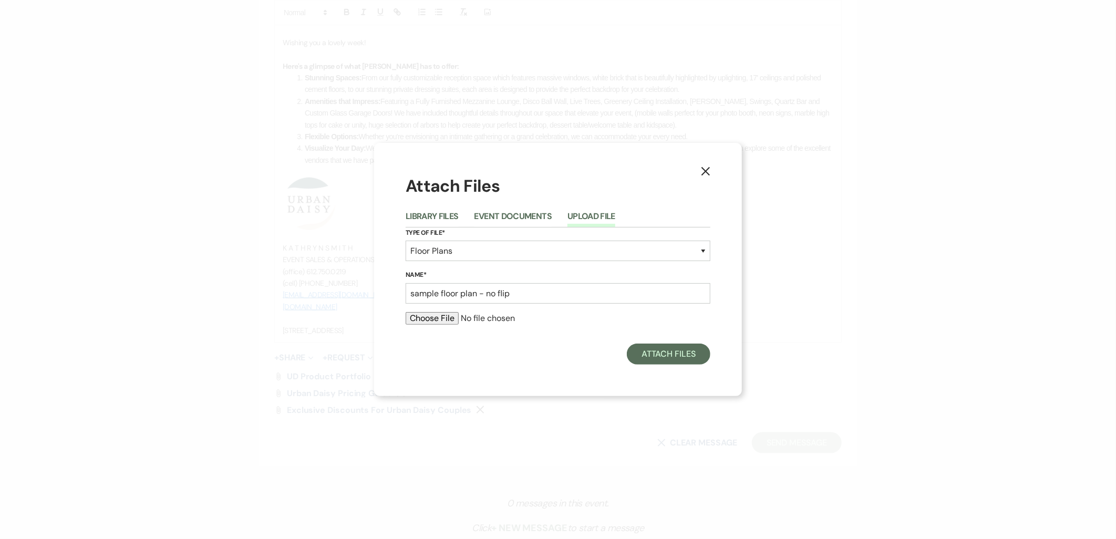
click at [419, 313] on input "file" at bounding box center [558, 318] width 305 height 13
type input "C:\fakepath\no flip floor plan (1).pdf"
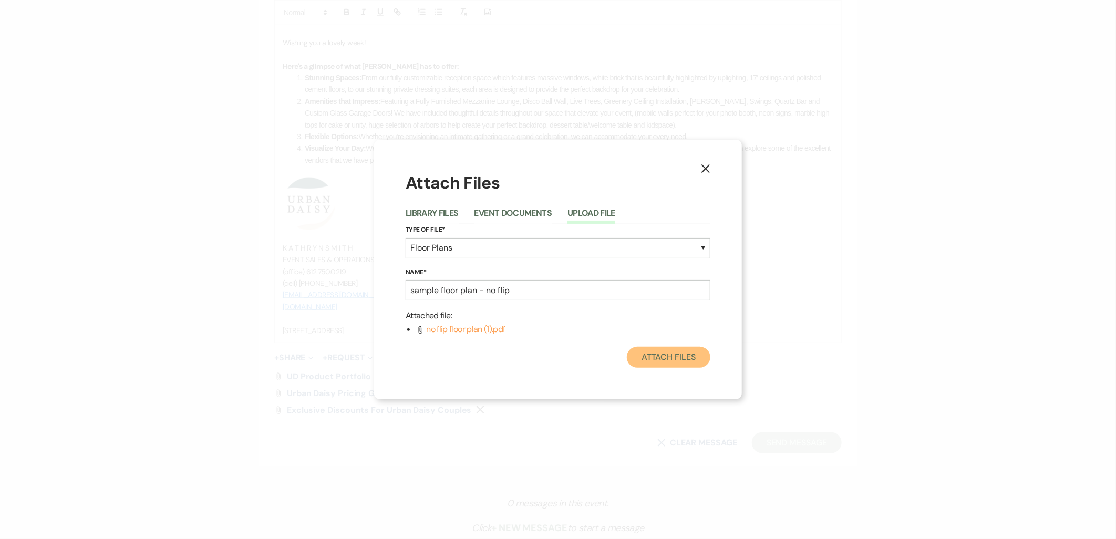
click at [691, 364] on button "Attach Files" at bounding box center [669, 357] width 84 height 21
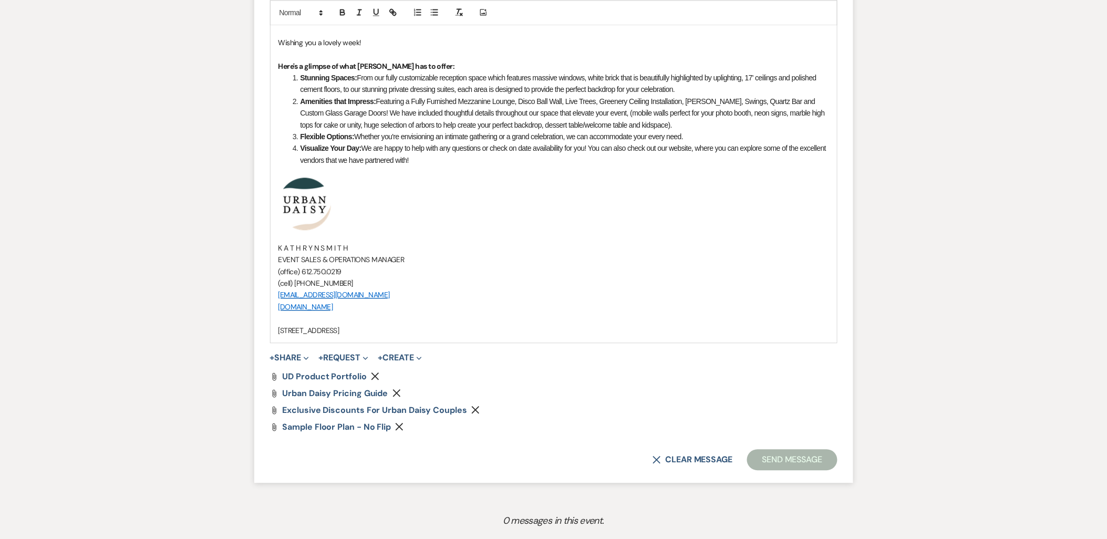
drag, startPoint x: 290, startPoint y: 357, endPoint x: 295, endPoint y: 366, distance: 10.4
click at [290, 357] on button "+ Share Expand" at bounding box center [289, 358] width 39 height 8
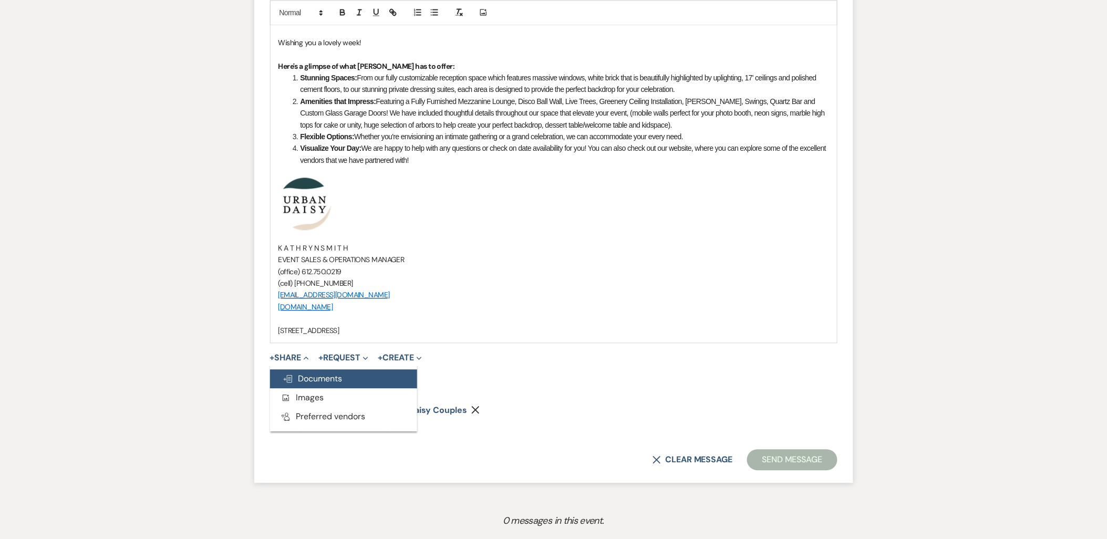
click at [298, 375] on span "Doc Upload Documents" at bounding box center [313, 378] width 60 height 11
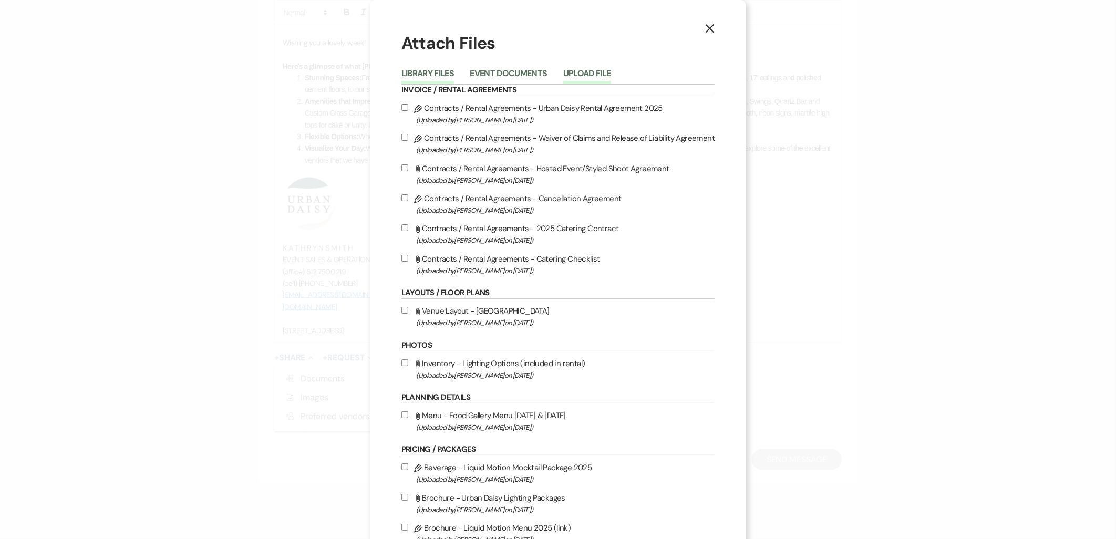
click at [588, 71] on button "Upload File" at bounding box center [587, 76] width 48 height 15
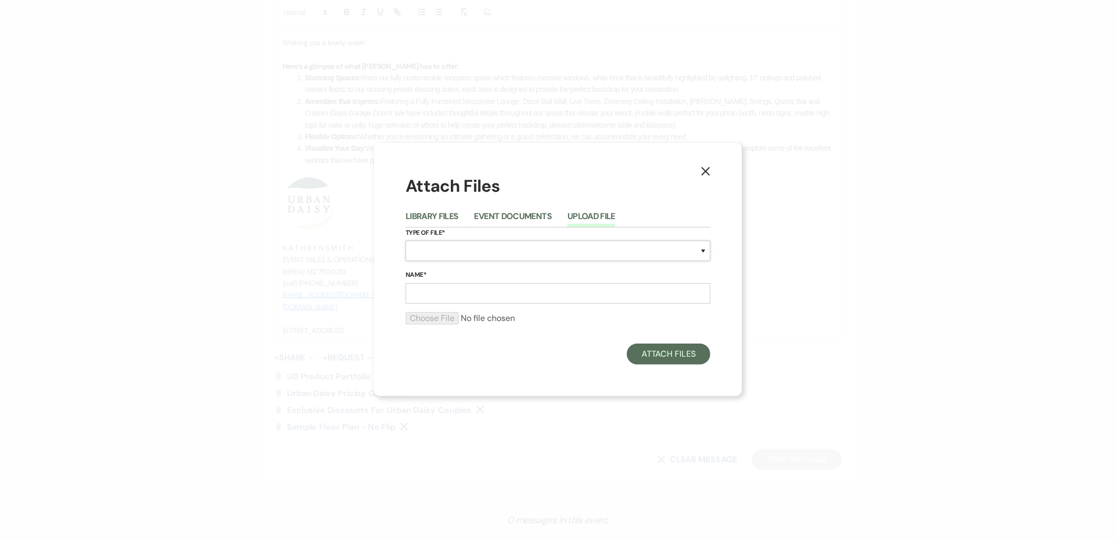
click at [475, 245] on select "Special Event Insurance Vendor Certificate of Insurance Contracts / Rental Agre…" at bounding box center [558, 251] width 305 height 20
select select "24"
click at [406, 241] on select "Special Event Insurance Vendor Certificate of Insurance Contracts / Rental Agre…" at bounding box center [558, 251] width 305 height 20
drag, startPoint x: 479, startPoint y: 285, endPoint x: 457, endPoint y: 285, distance: 22.1
click at [477, 286] on input "Name*" at bounding box center [558, 293] width 305 height 20
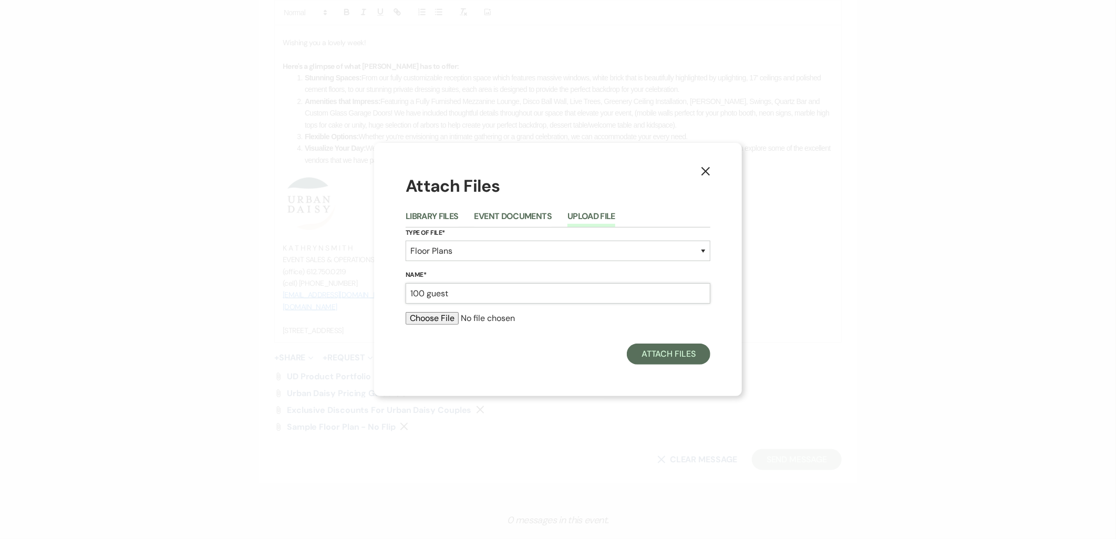
type input "100 guest floor plan"
click at [449, 318] on input "file" at bounding box center [558, 318] width 305 height 13
type input "C:\fakepath\100 guest count floor plan .pdf"
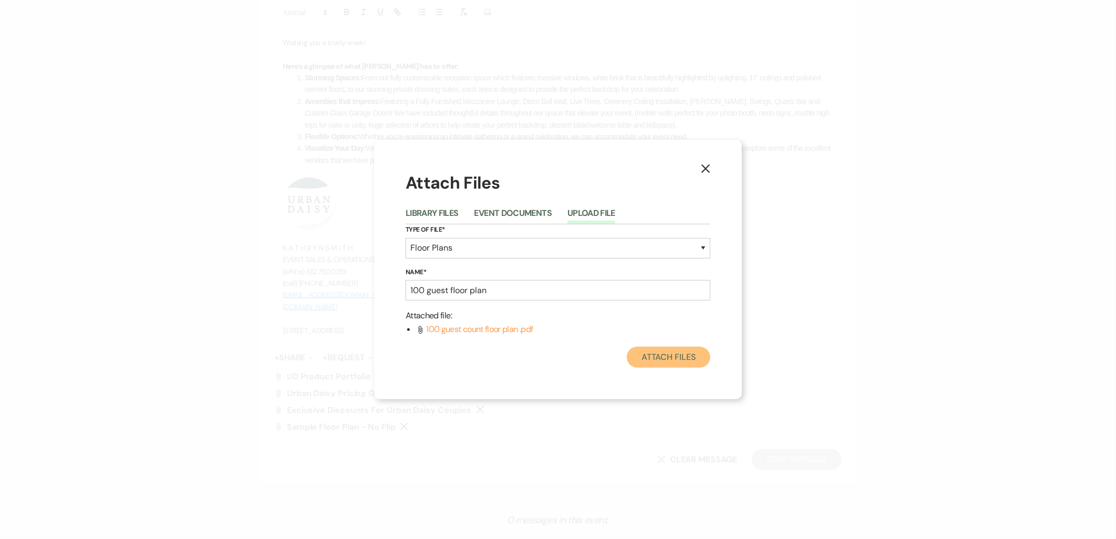
click at [660, 359] on button "Attach Files" at bounding box center [669, 357] width 84 height 21
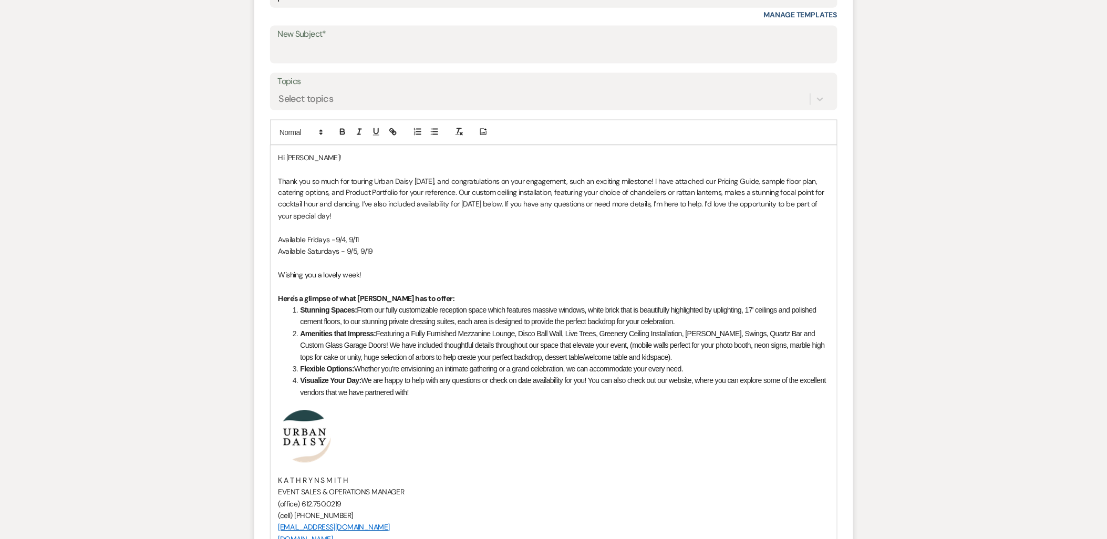
scroll to position [525, 0]
click at [344, 60] on input "New Subject*" at bounding box center [554, 53] width 552 height 20
type input "Thank you for Touring Urban Daisy Events!"
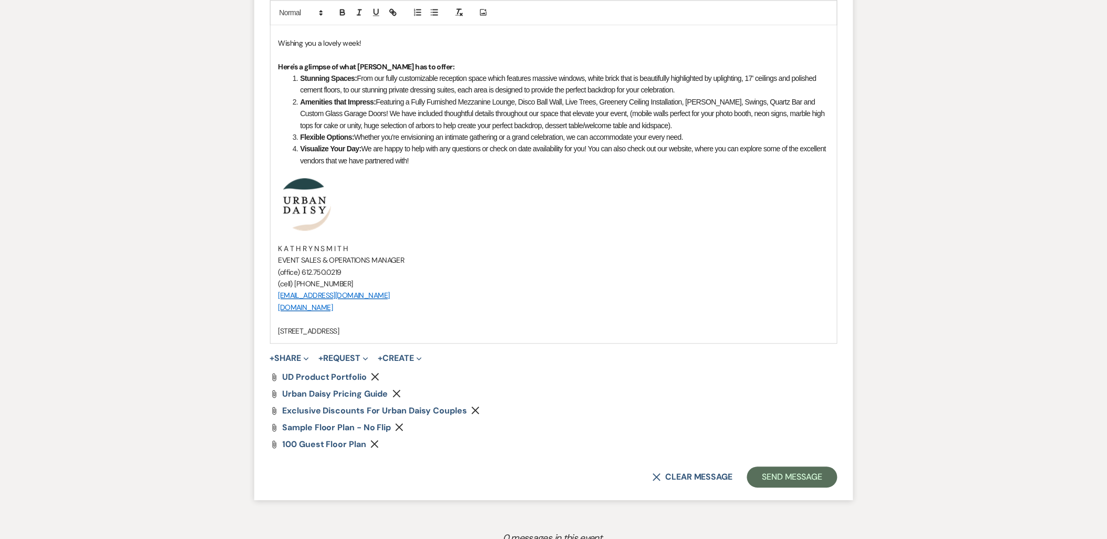
scroll to position [759, 0]
drag, startPoint x: 767, startPoint y: 473, endPoint x: 396, endPoint y: 267, distance: 424.2
click at [396, 273] on form "New Message X Draft Recipients* Event Contacts ( Kelsey Bogdanovich ) Insert Te…" at bounding box center [553, 75] width 599 height 847
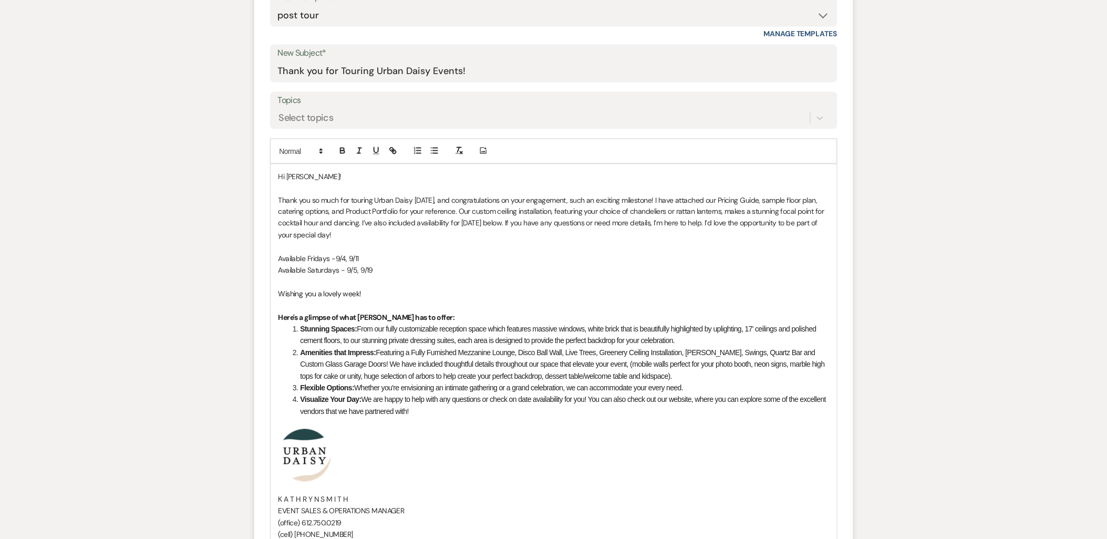
scroll to position [408, 0]
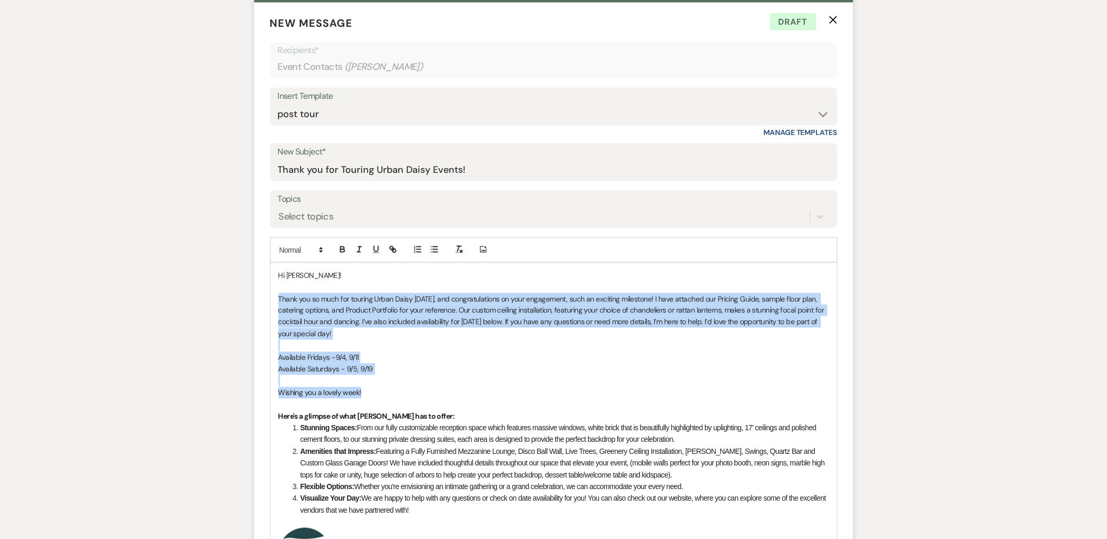
drag, startPoint x: 274, startPoint y: 298, endPoint x: 385, endPoint y: 397, distance: 148.1
click at [385, 397] on div "Hi Kelsey! Thank you so much for touring Urban Daisy today, and congratulations…" at bounding box center [554, 478] width 566 height 430
copy div "Thank you so much for touring Urban Daisy today, and congratulations on your en…"
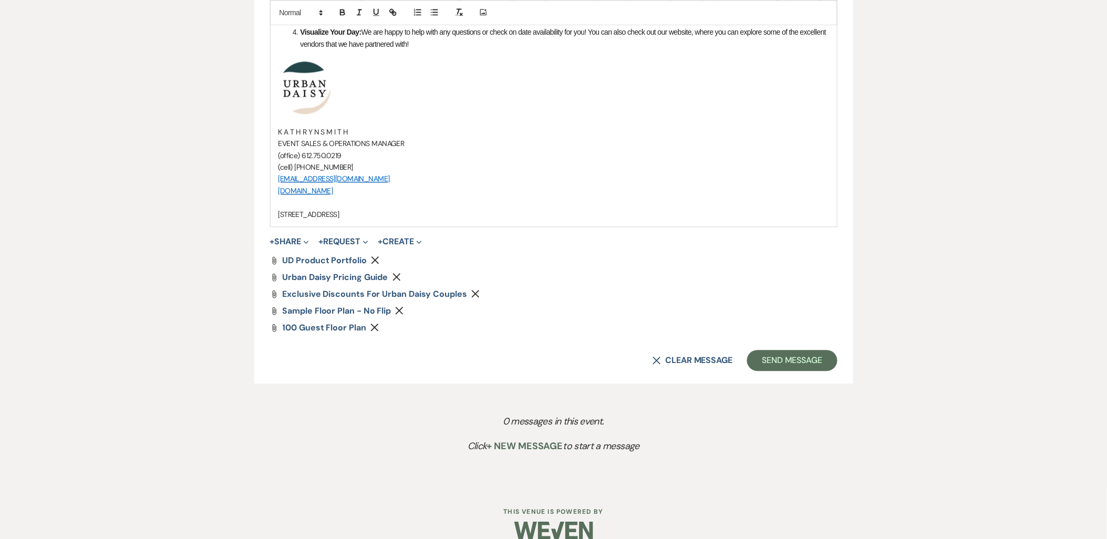
scroll to position [875, 0]
click at [781, 368] on button "Send Message" at bounding box center [792, 359] width 90 height 21
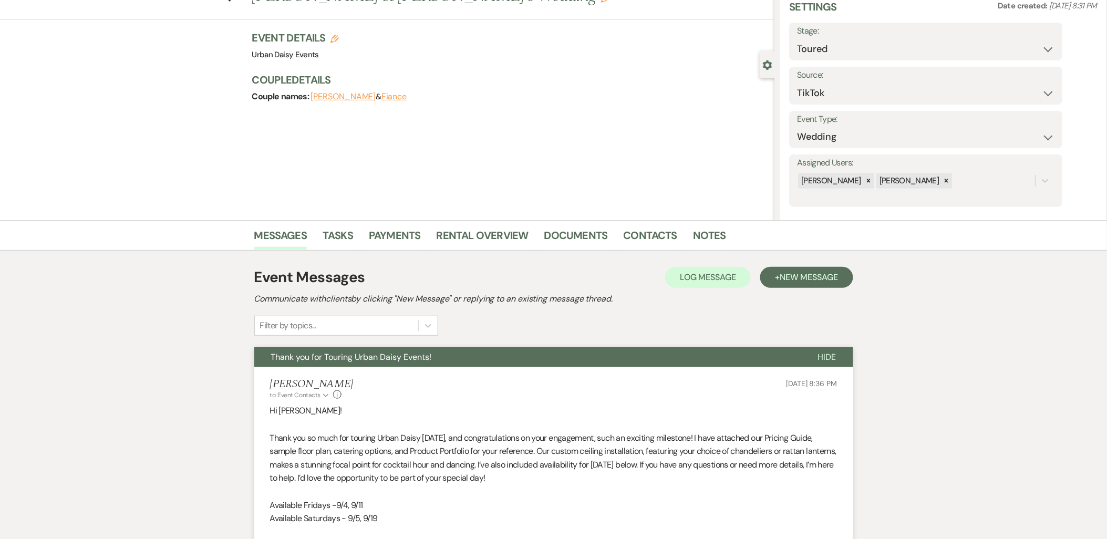
scroll to position [0, 0]
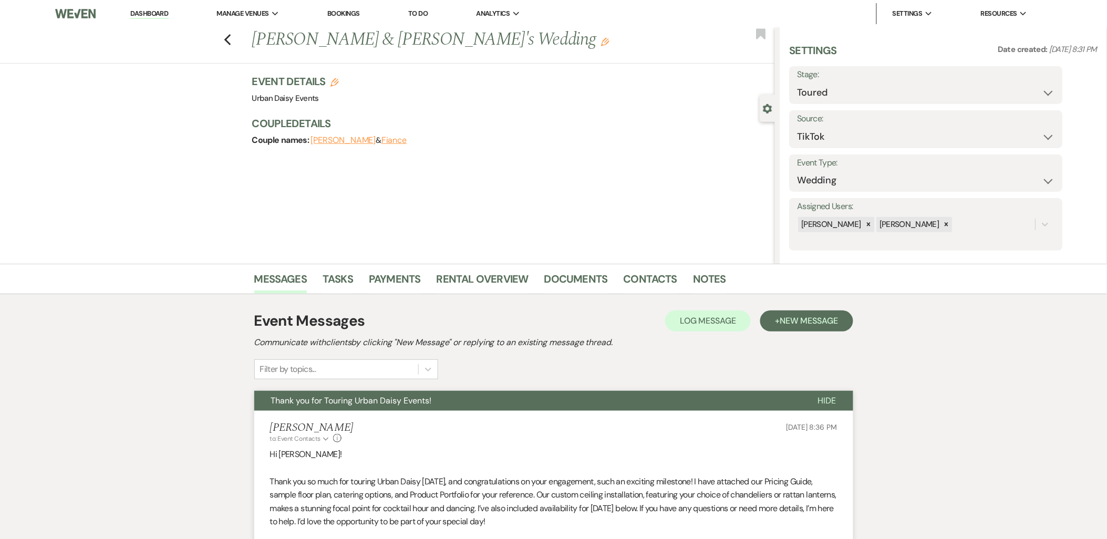
click at [138, 13] on link "Dashboard" at bounding box center [149, 14] width 38 height 10
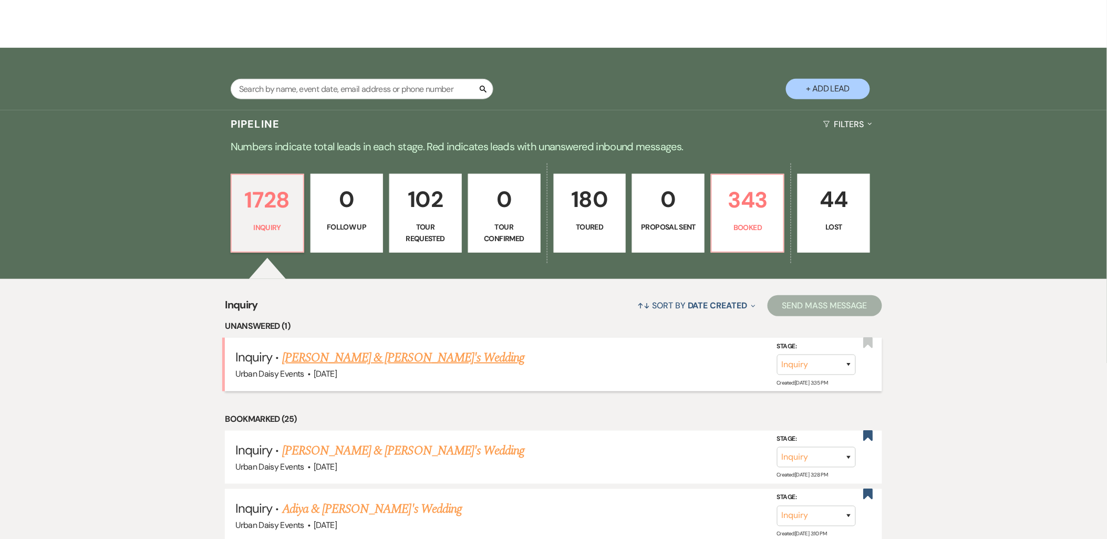
scroll to position [175, 0]
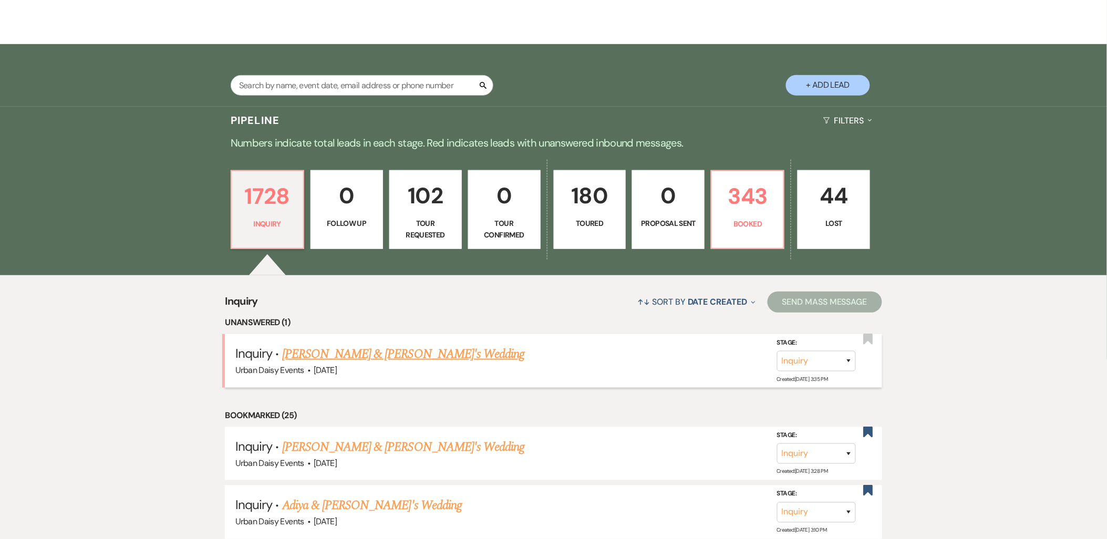
click at [296, 348] on link "[PERSON_NAME] & [PERSON_NAME]'s Wedding" at bounding box center [403, 354] width 243 height 19
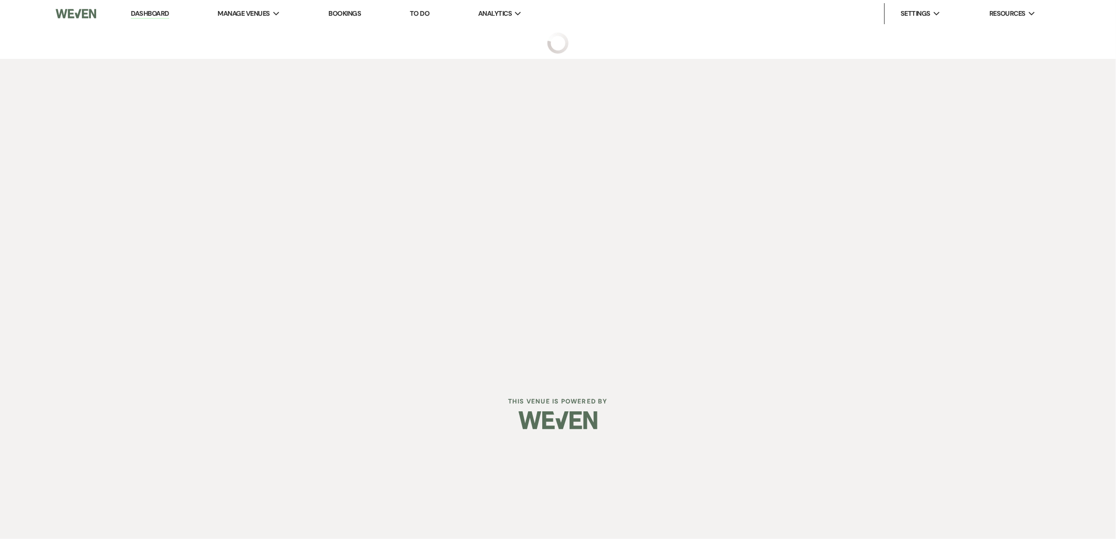
select select "5"
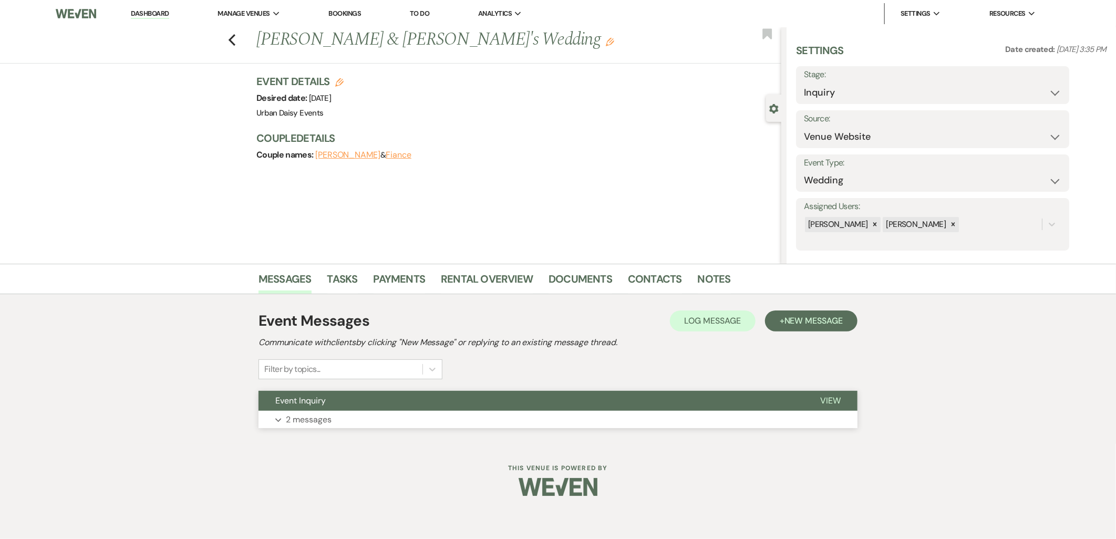
click at [297, 413] on p "2 messages" at bounding box center [309, 420] width 46 height 14
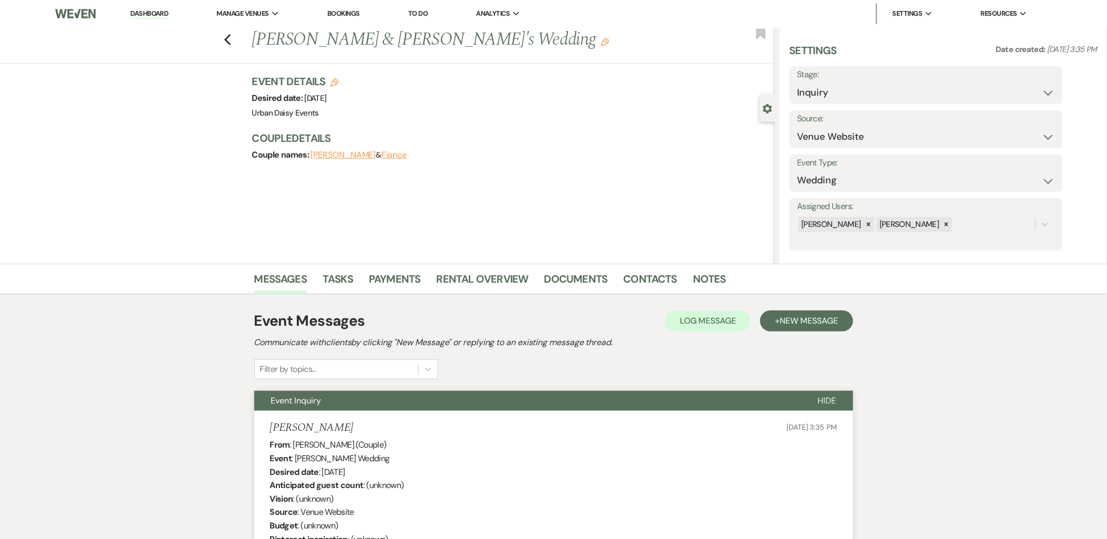
click at [156, 15] on link "Dashboard" at bounding box center [149, 14] width 38 height 10
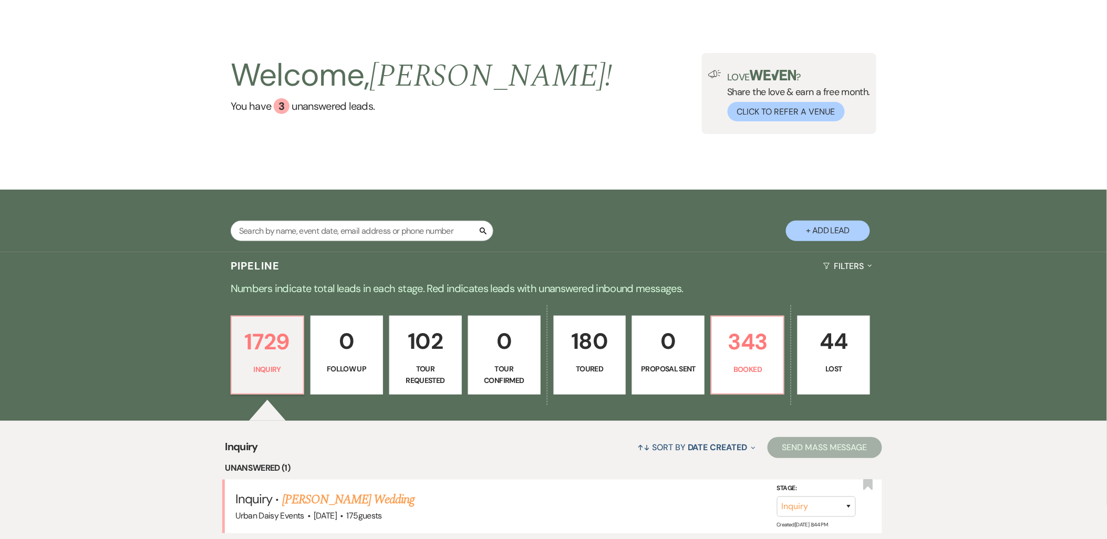
scroll to position [58, 0]
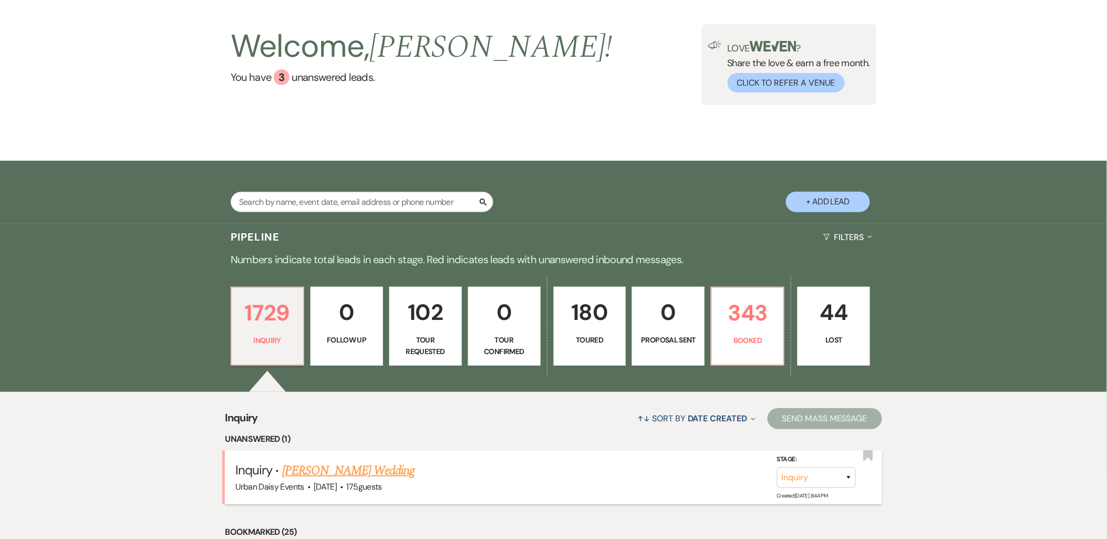
click at [343, 465] on link "[PERSON_NAME] Wedding" at bounding box center [348, 470] width 133 height 19
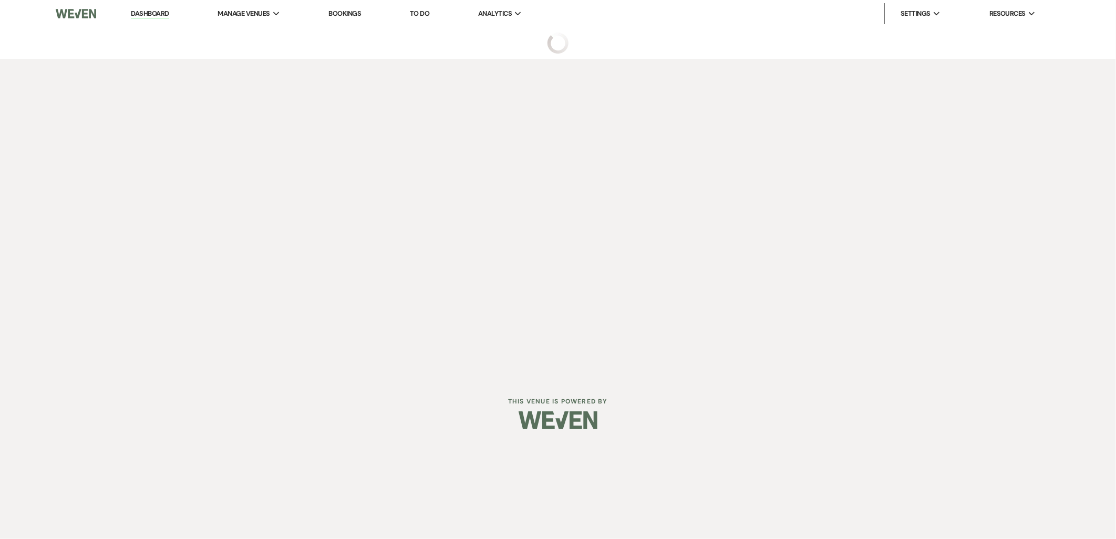
select select "3"
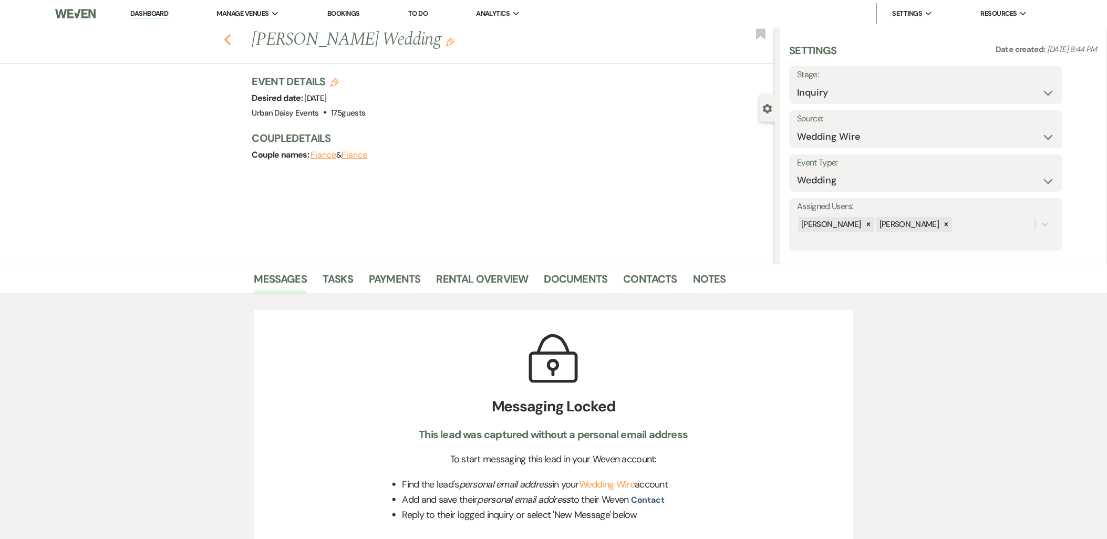
click at [232, 37] on icon "Previous" at bounding box center [228, 40] width 8 height 13
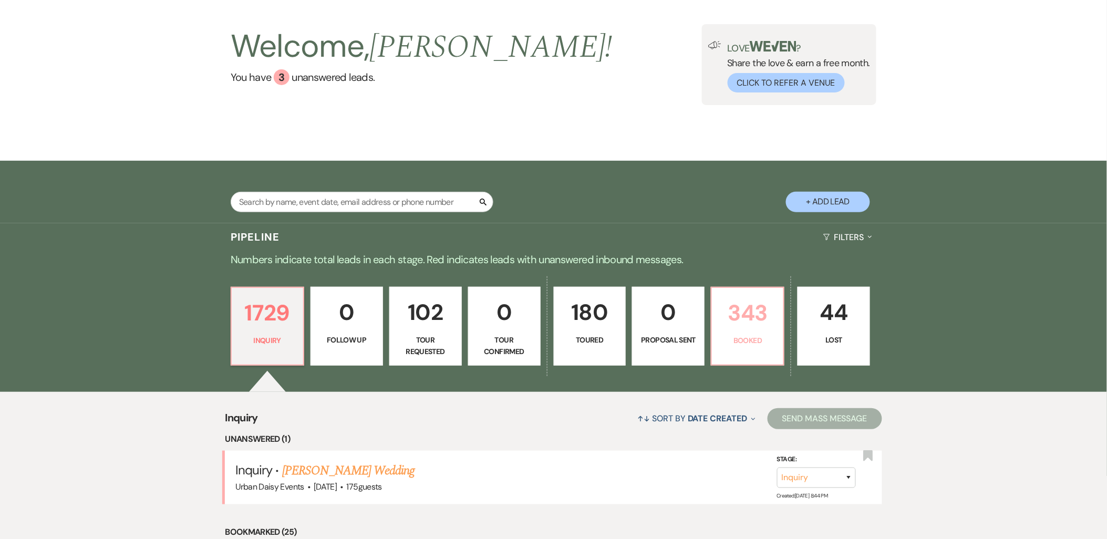
click at [756, 347] on link "343 Booked" at bounding box center [748, 326] width 74 height 79
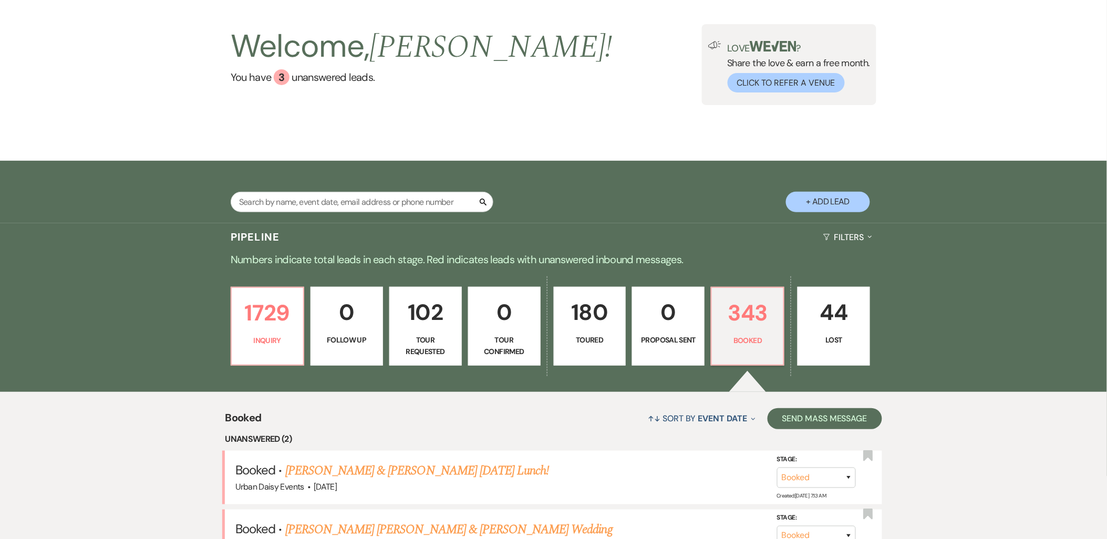
scroll to position [233, 0]
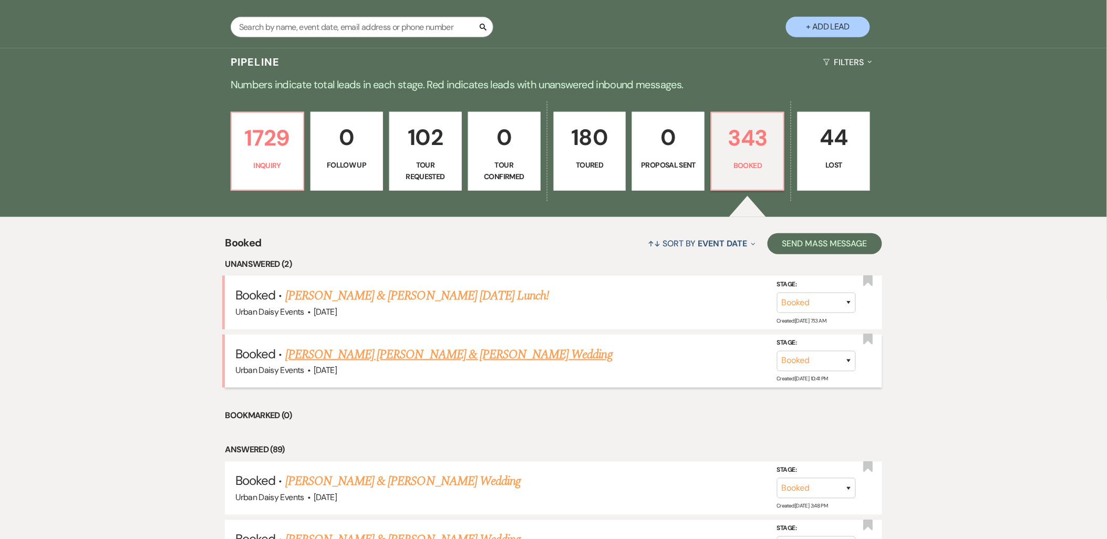
click at [365, 357] on link "Yunuen Reyes Vera & Asa Bowen's Wedding" at bounding box center [448, 354] width 327 height 19
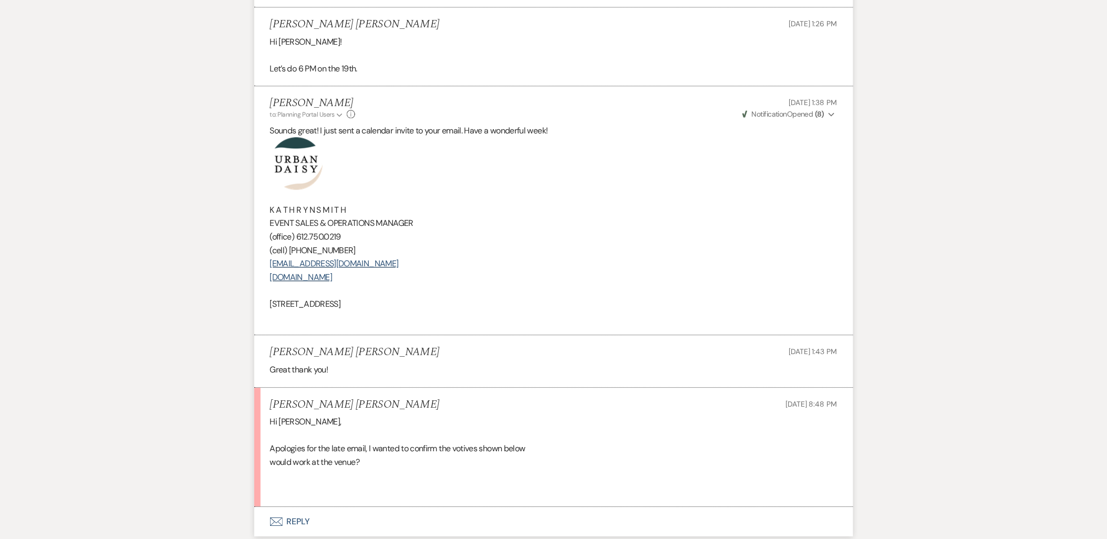
scroll to position [1109, 0]
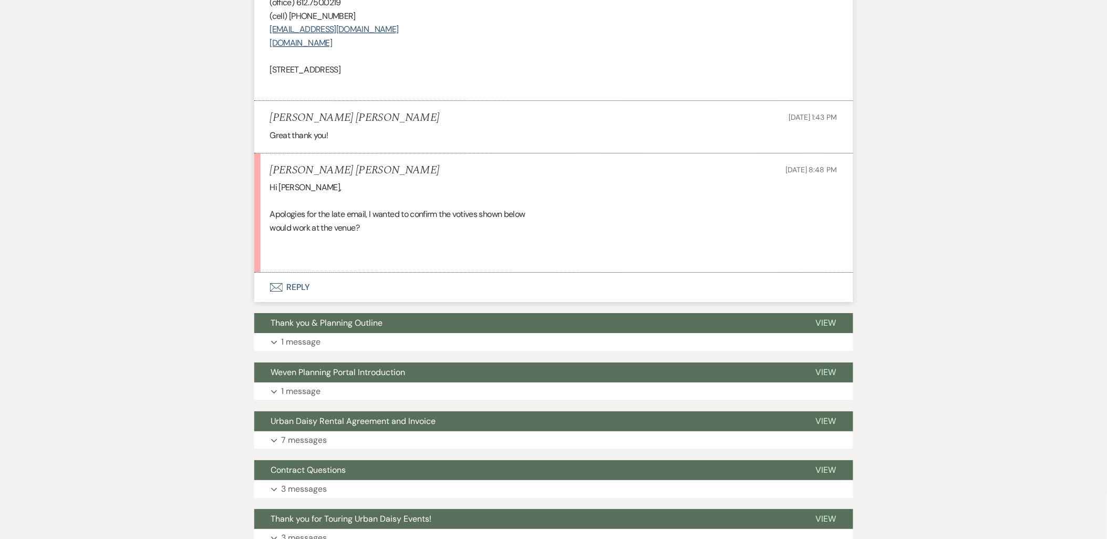
click at [295, 273] on button "Envelope Reply" at bounding box center [553, 287] width 599 height 29
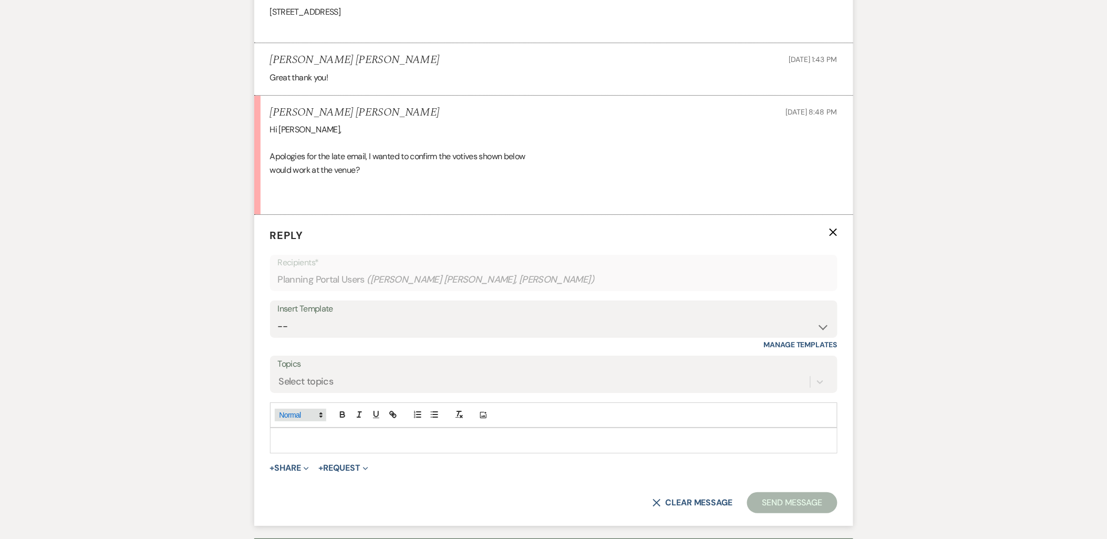
scroll to position [1230, 0]
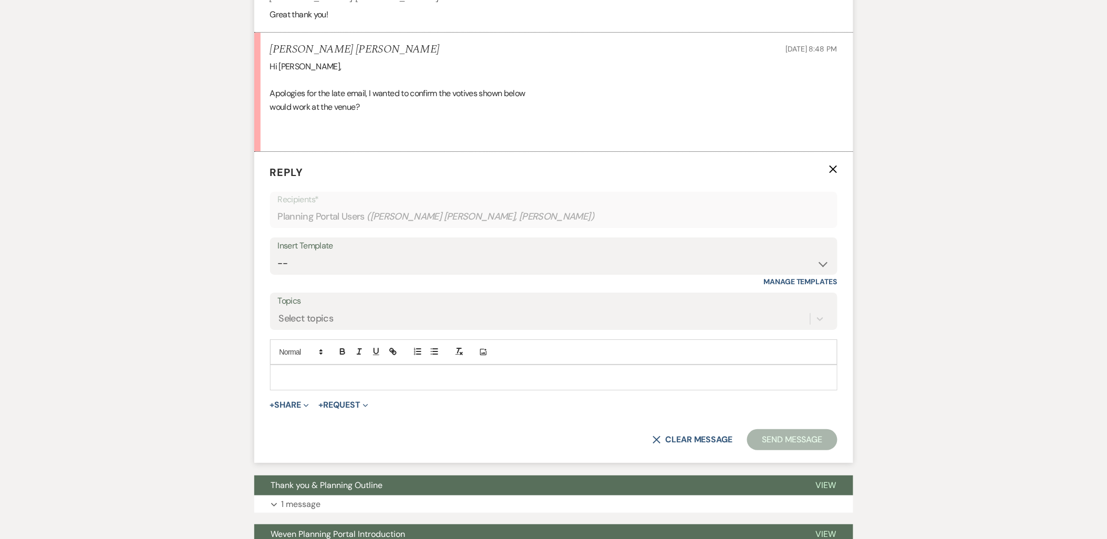
click at [312, 371] on p at bounding box center [553, 377] width 551 height 12
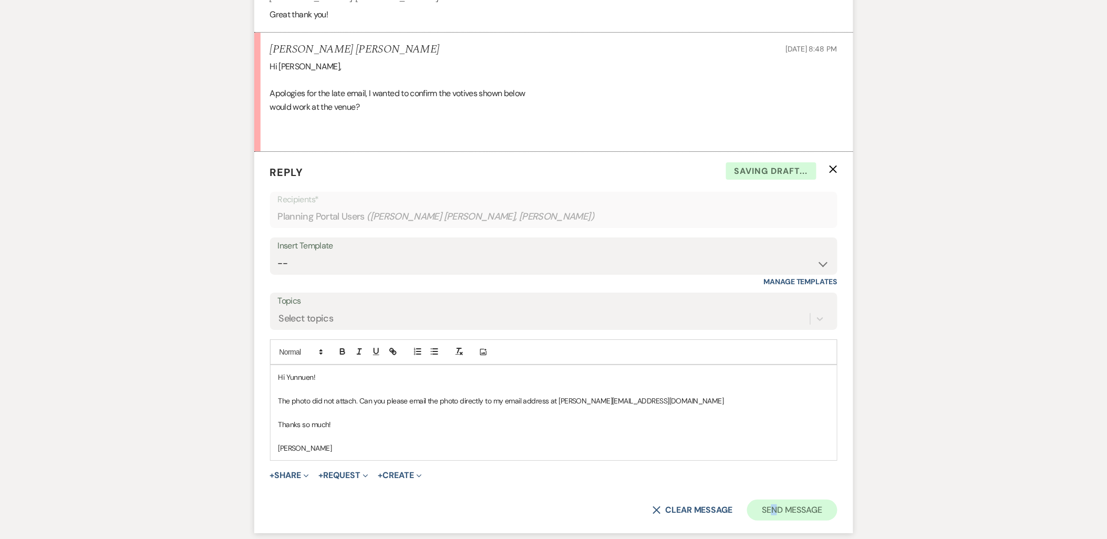
click at [774, 460] on form "Reply X Saving draft... Recipients* Planning Portal Users ( Yunuen Reyes Vera, …" at bounding box center [553, 342] width 599 height 381
click at [775, 500] on button "Send Message" at bounding box center [792, 510] width 90 height 21
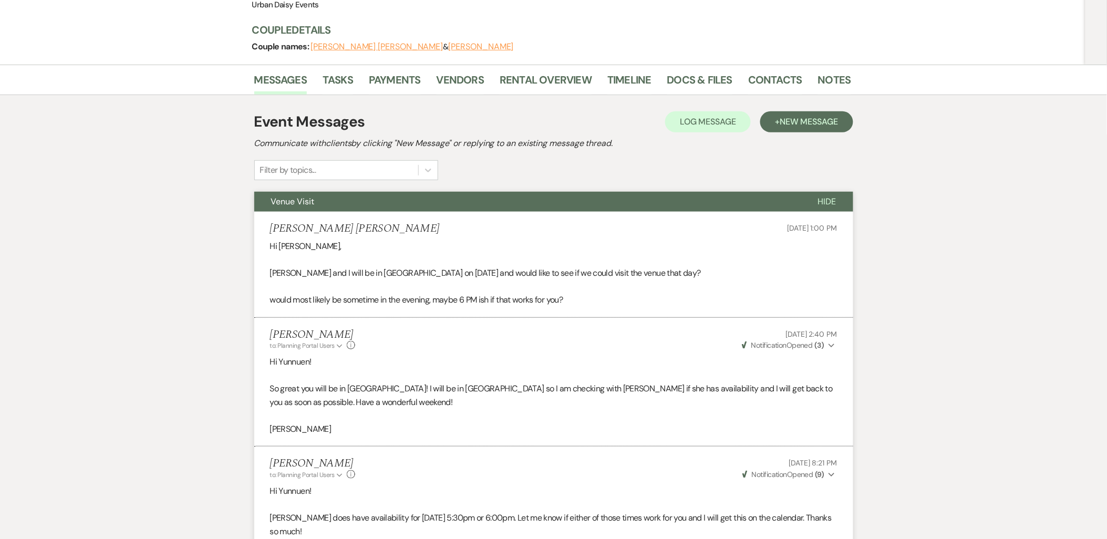
scroll to position [0, 0]
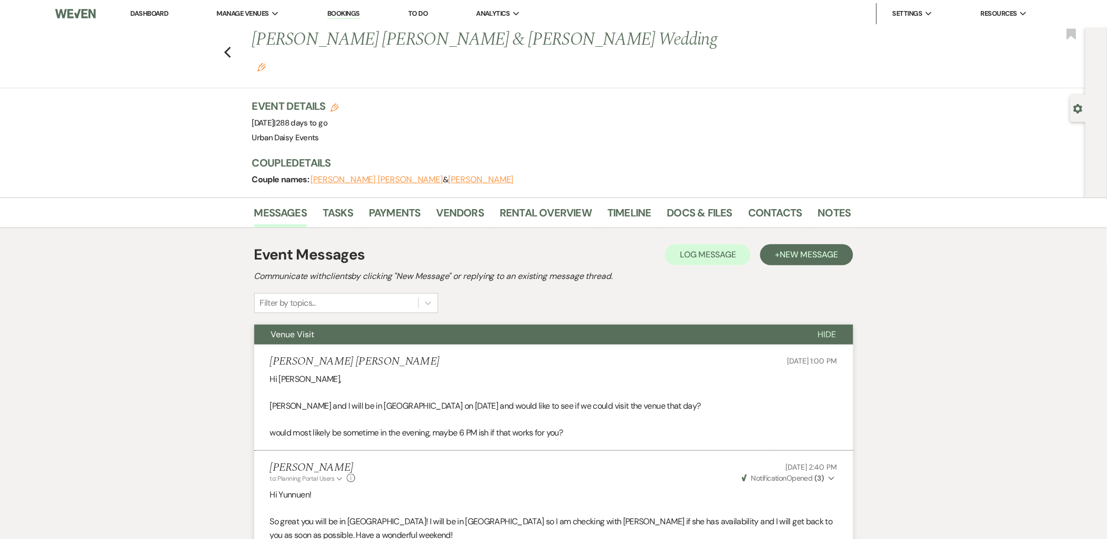
click at [160, 16] on link "Dashboard" at bounding box center [149, 13] width 38 height 9
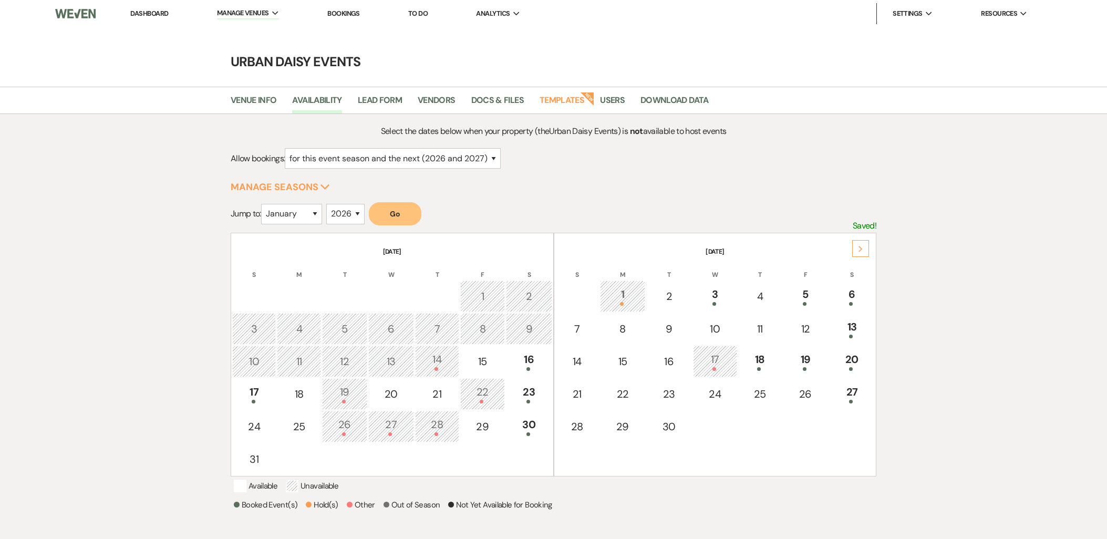
select select "2"
select select "2026"
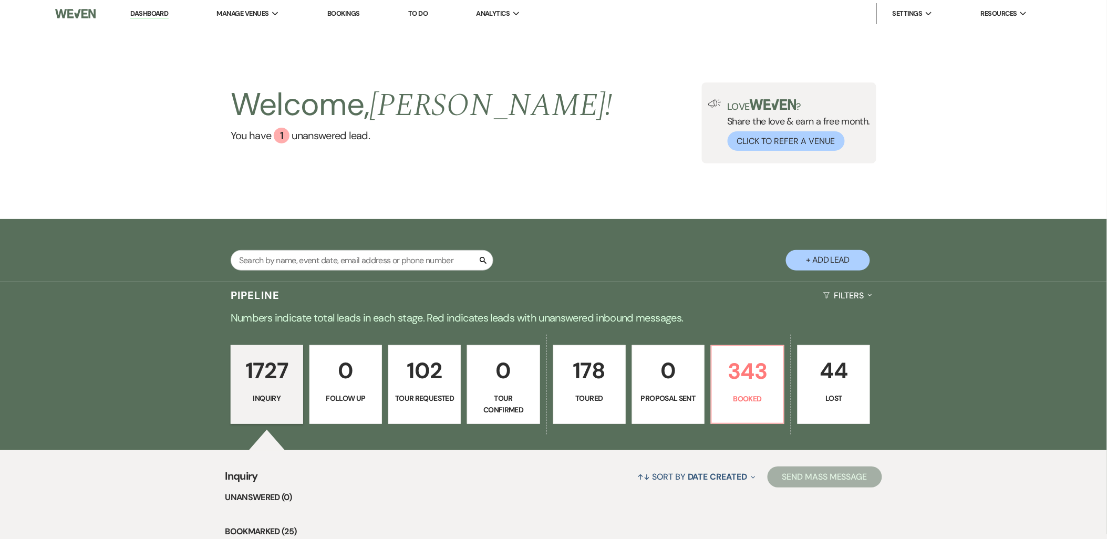
click at [297, 250] on div "Search + Add Lead" at bounding box center [553, 251] width 756 height 55
click at [297, 253] on input "text" at bounding box center [362, 260] width 263 height 20
paste input "[PERSON_NAME]"
type input "Naomi Bunker"
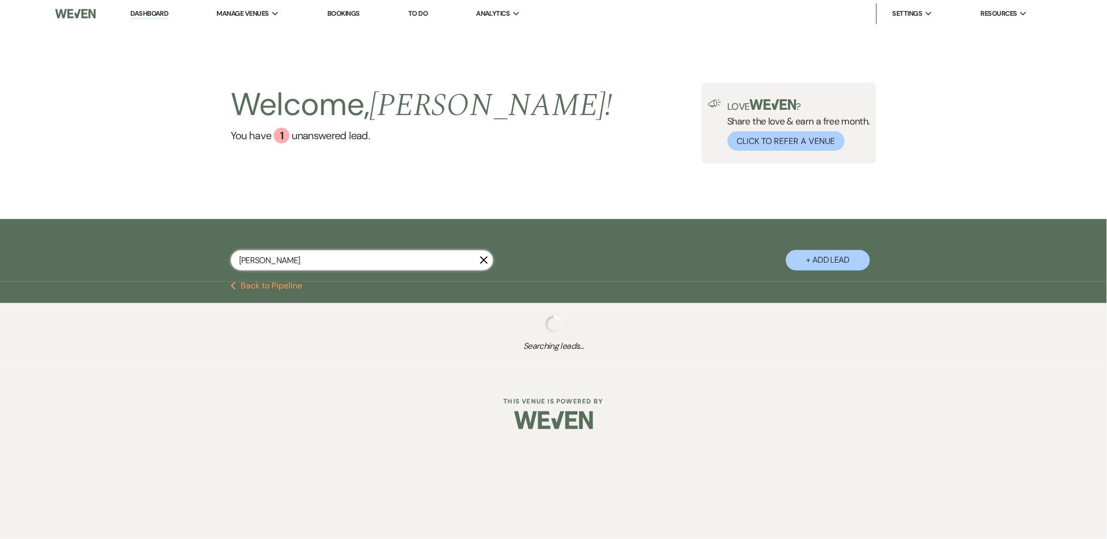
select select "5"
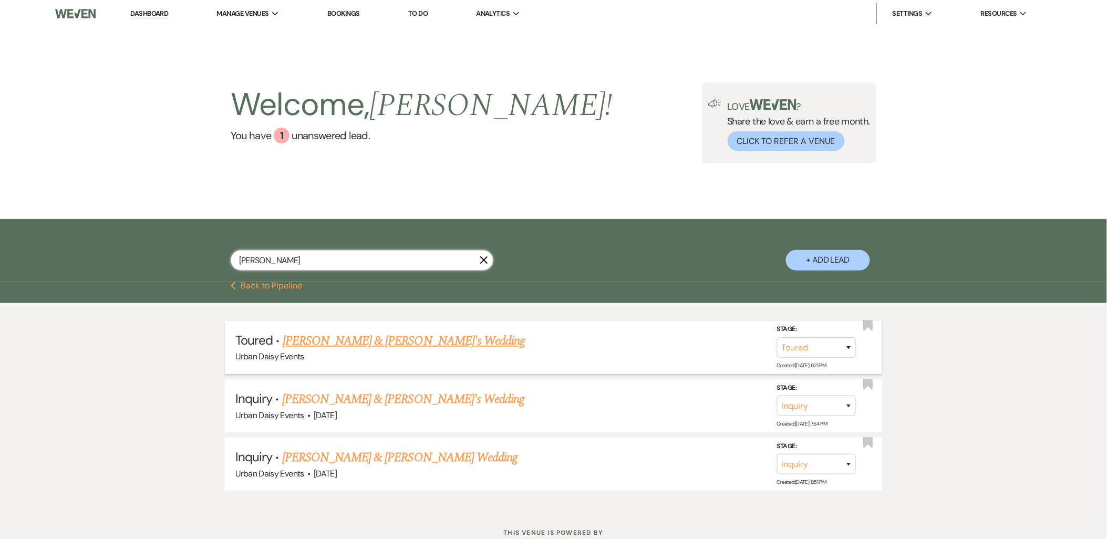
type input "Naomi Bunker"
click at [373, 331] on link "Naomi Bunker & Fiance's Wedding" at bounding box center [404, 340] width 243 height 19
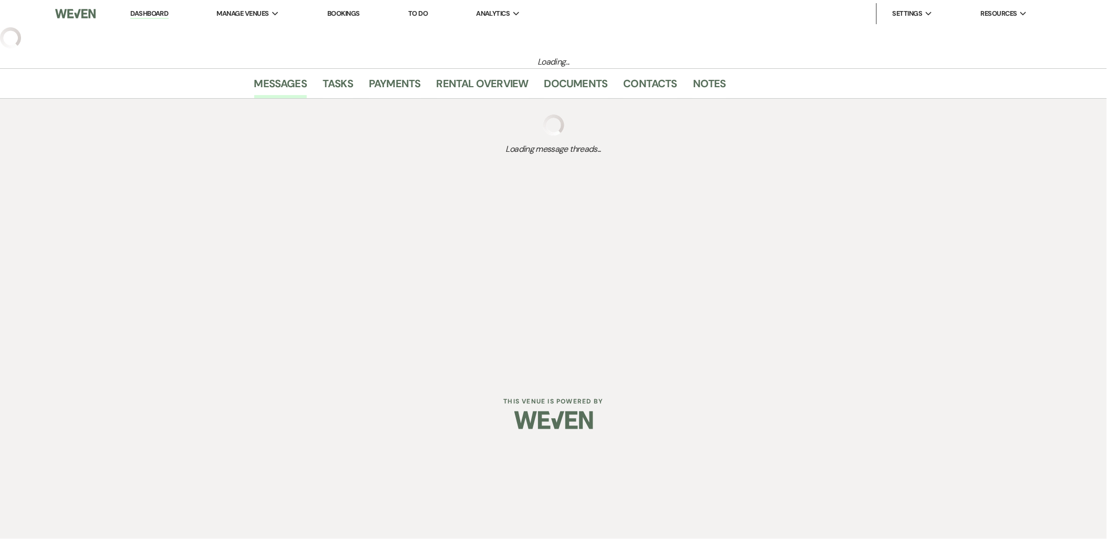
select select "5"
select select "6"
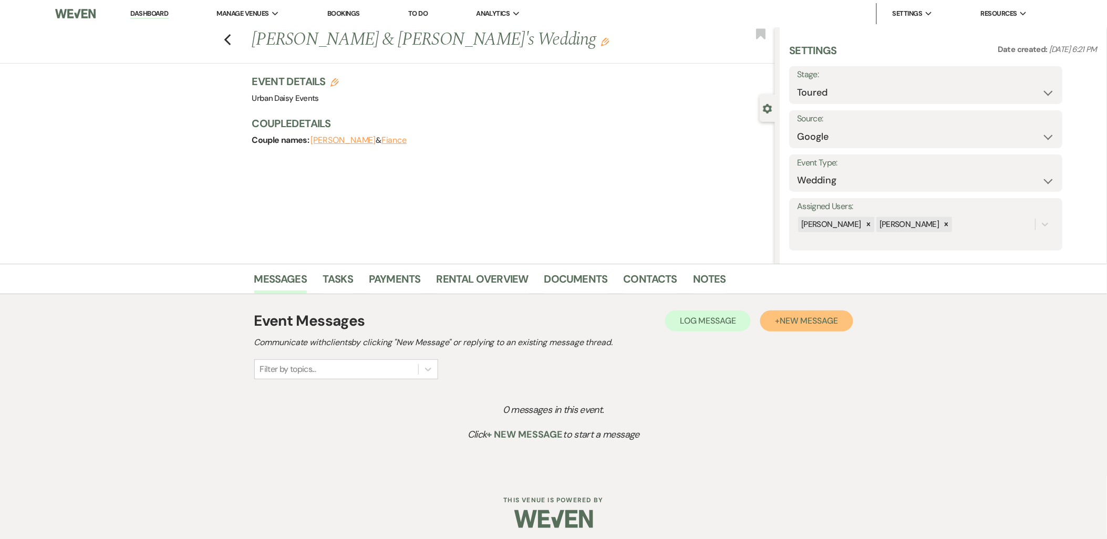
click at [813, 324] on span "New Message" at bounding box center [809, 320] width 58 height 11
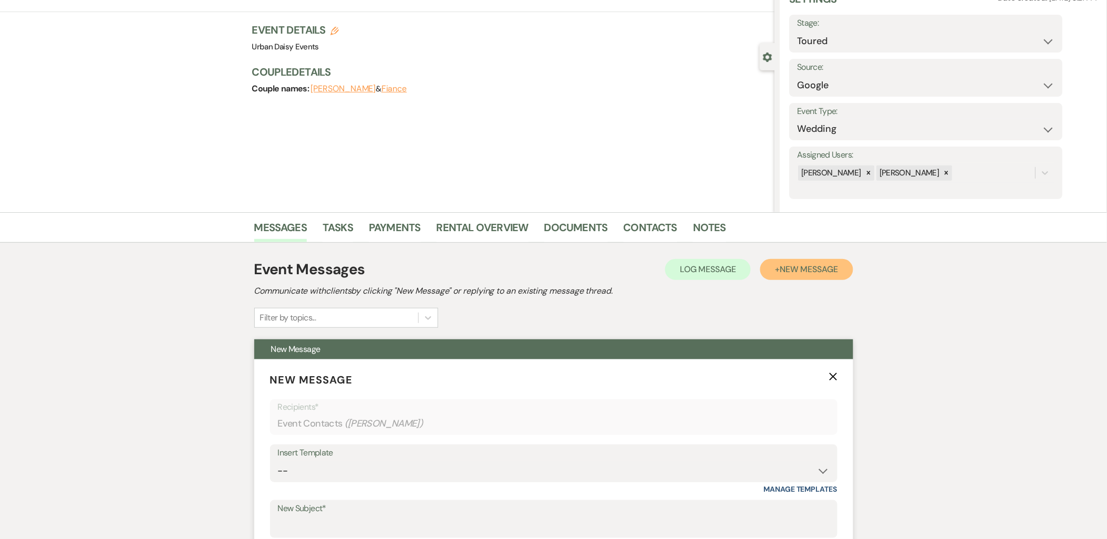
scroll to position [175, 0]
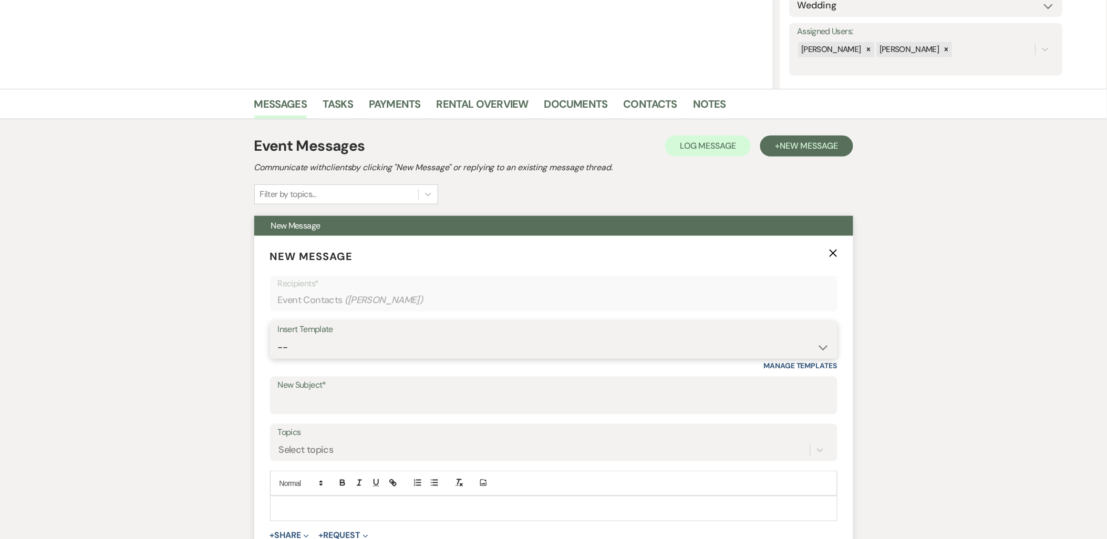
click at [313, 340] on select "-- Payment Past Due Rental Agreement and First Payment Urban Daisy Initial Resp…" at bounding box center [554, 347] width 552 height 20
select select "5019"
click at [278, 337] on select "-- Payment Past Due Rental Agreement and First Payment Urban Daisy Initial Resp…" at bounding box center [554, 347] width 552 height 20
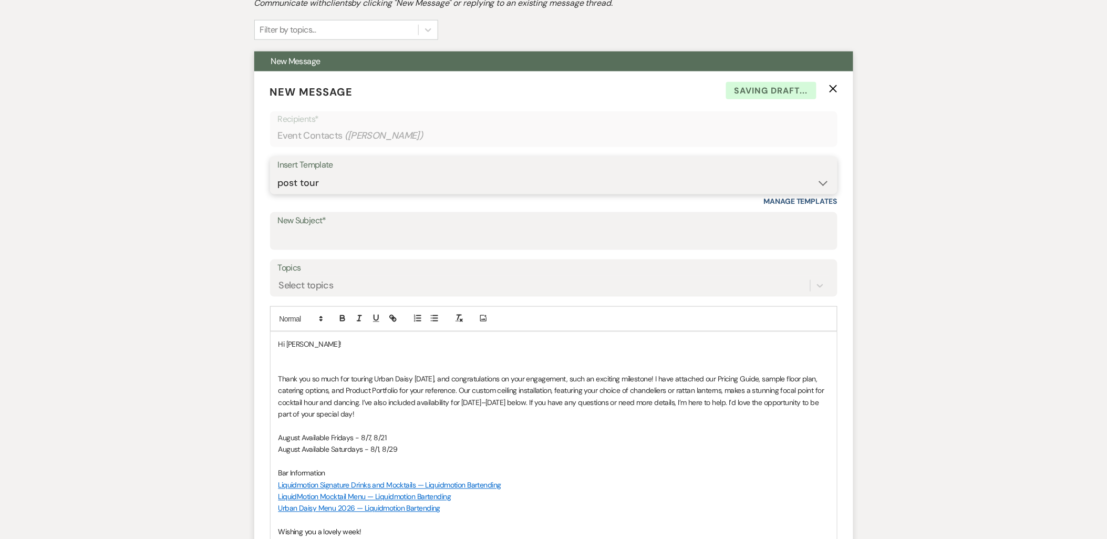
scroll to position [350, 0]
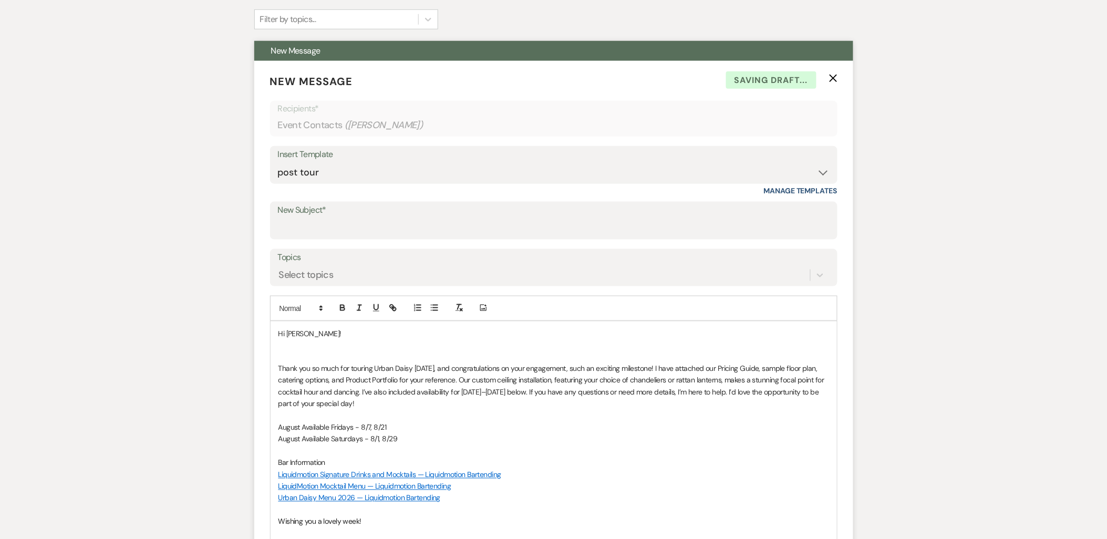
click at [298, 357] on p at bounding box center [553, 357] width 551 height 12
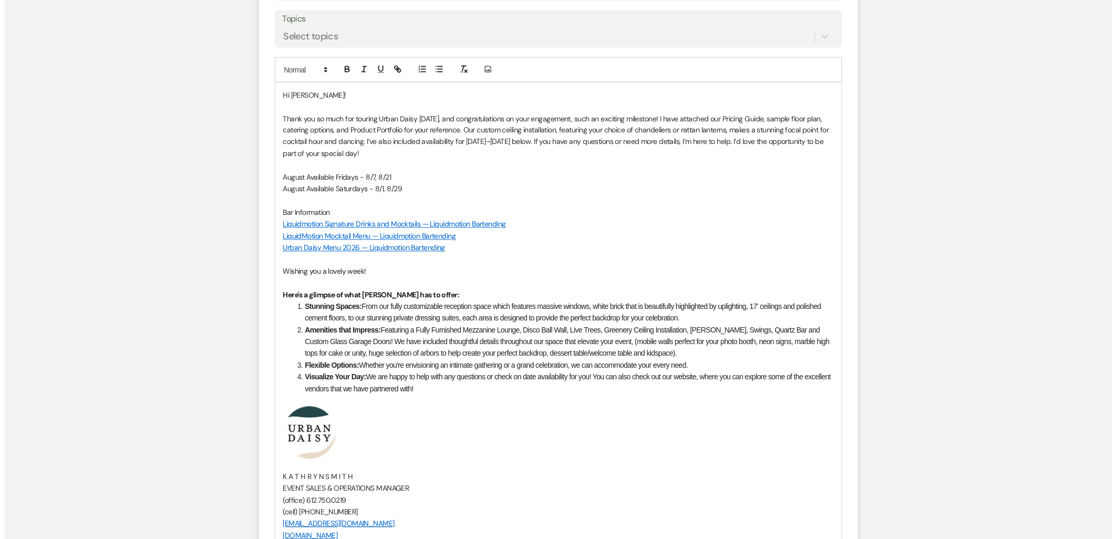
scroll to position [700, 0]
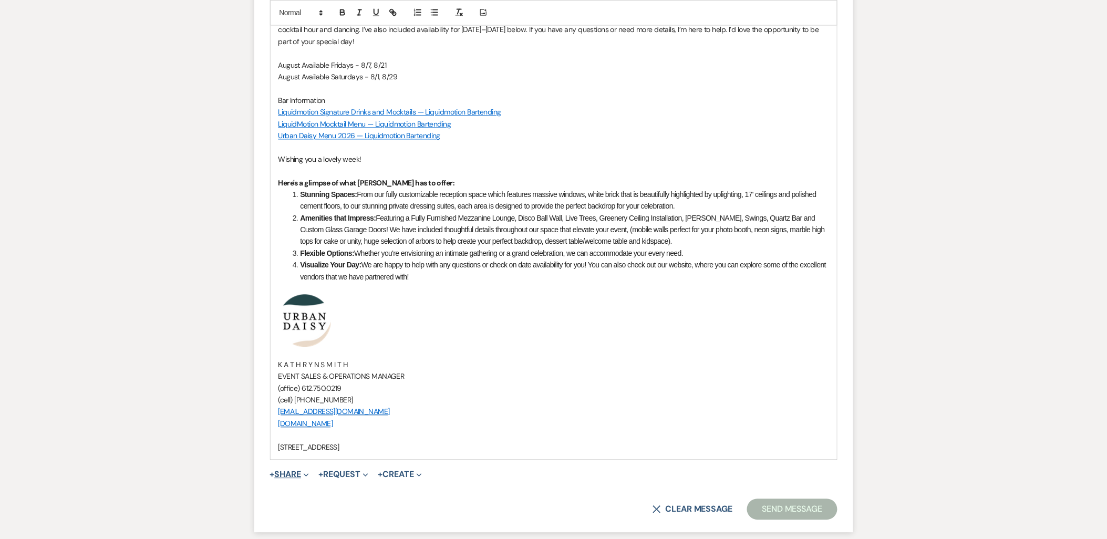
click at [293, 472] on button "+ Share Expand" at bounding box center [289, 475] width 39 height 8
click at [297, 490] on span "Doc Upload Documents" at bounding box center [313, 495] width 60 height 11
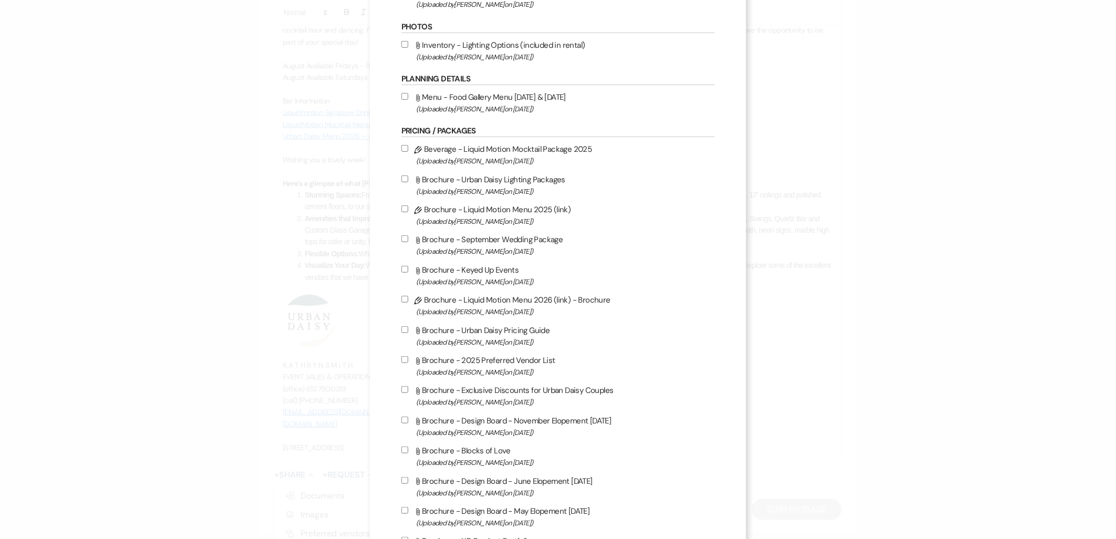
scroll to position [408, 0]
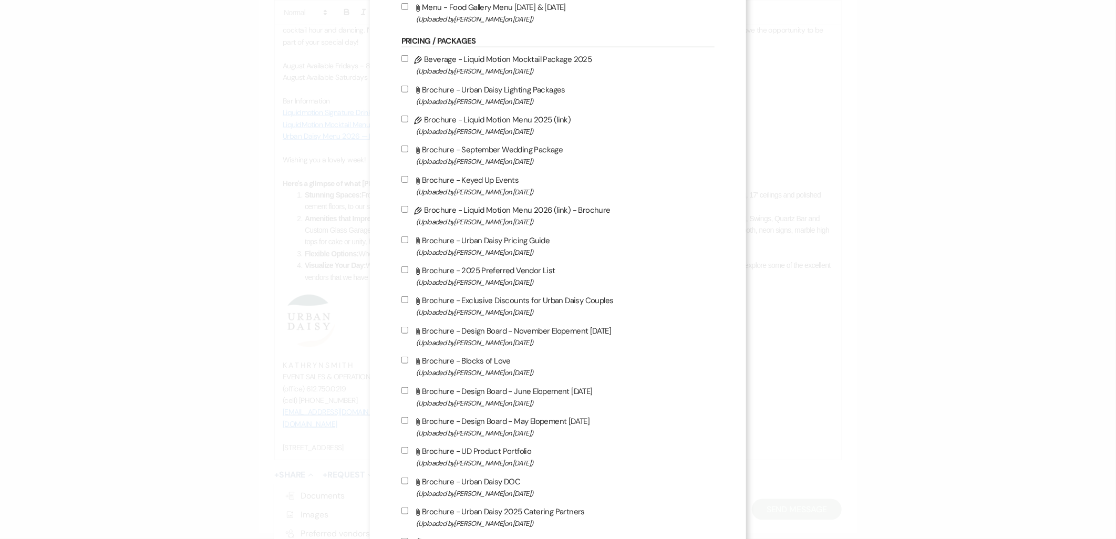
click at [514, 234] on label "Attach File Brochure - Urban Daisy Pricing Guide (Uploaded by Kathryn Beckett o…" at bounding box center [558, 246] width 314 height 25
click at [408, 236] on input "Attach File Brochure - Urban Daisy Pricing Guide (Uploaded by Kathryn Beckett o…" at bounding box center [404, 239] width 7 height 7
checkbox input "true"
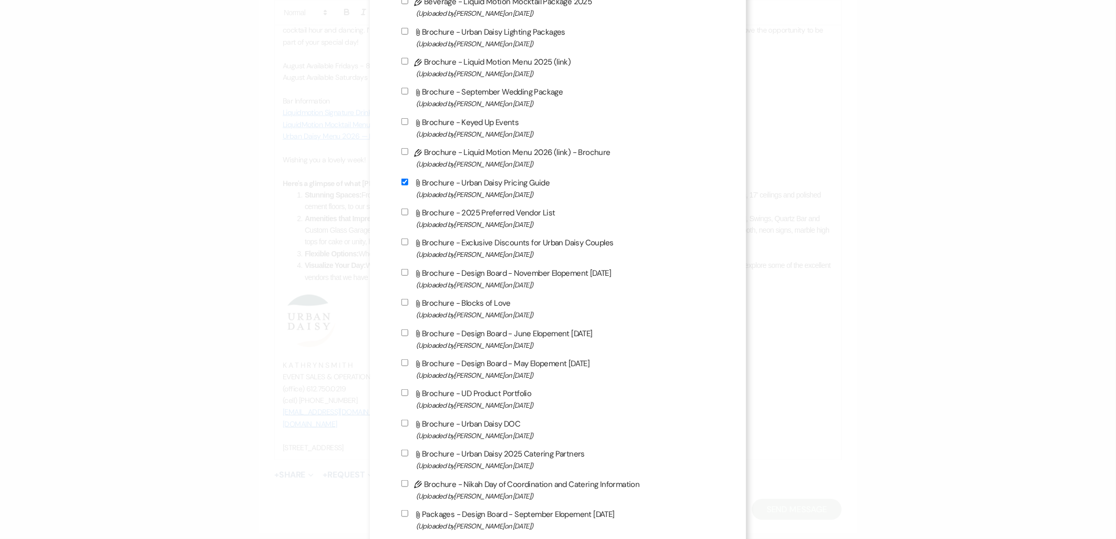
scroll to position [466, 0]
click at [495, 389] on label "Attach File Brochure - UD Product Portfolio (Uploaded by Kathryn Beckett on Jul…" at bounding box center [558, 398] width 314 height 25
click at [408, 389] on input "Attach File Brochure - UD Product Portfolio (Uploaded by Kathryn Beckett on Jul…" at bounding box center [404, 392] width 7 height 7
checkbox input "true"
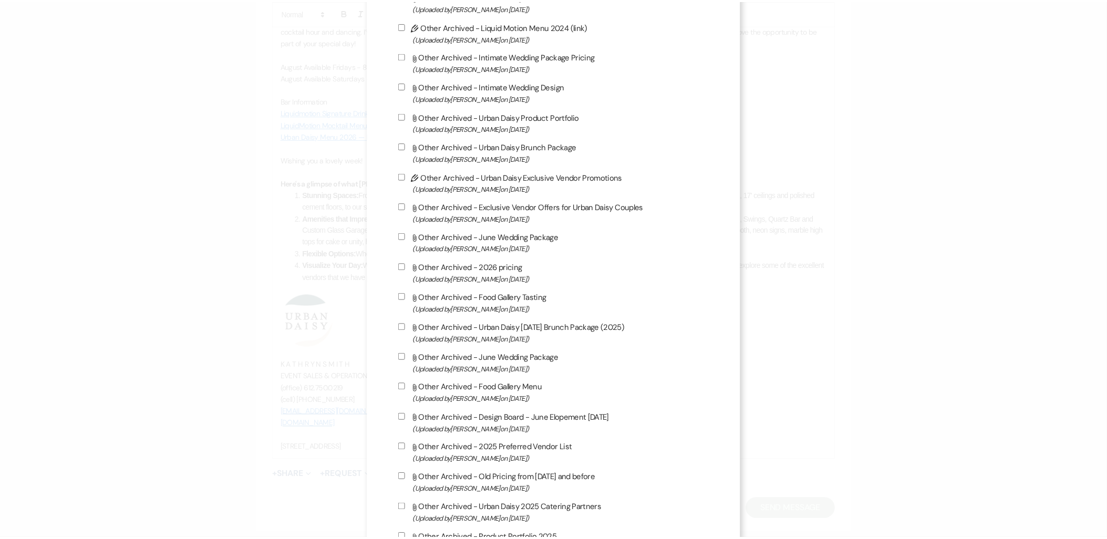
scroll to position [1584, 0]
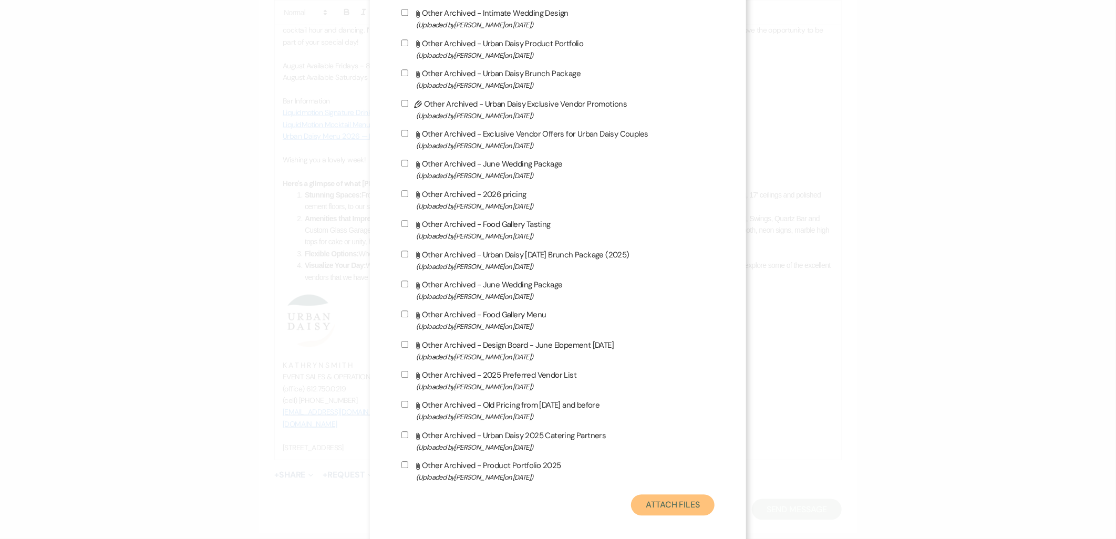
click at [680, 494] on button "Attach Files" at bounding box center [673, 504] width 84 height 21
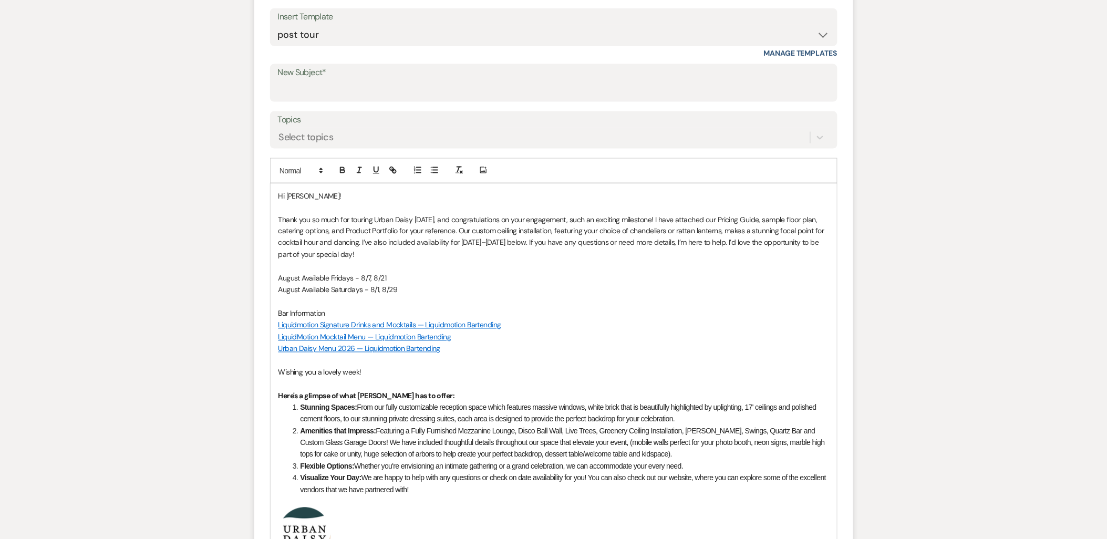
scroll to position [466, 0]
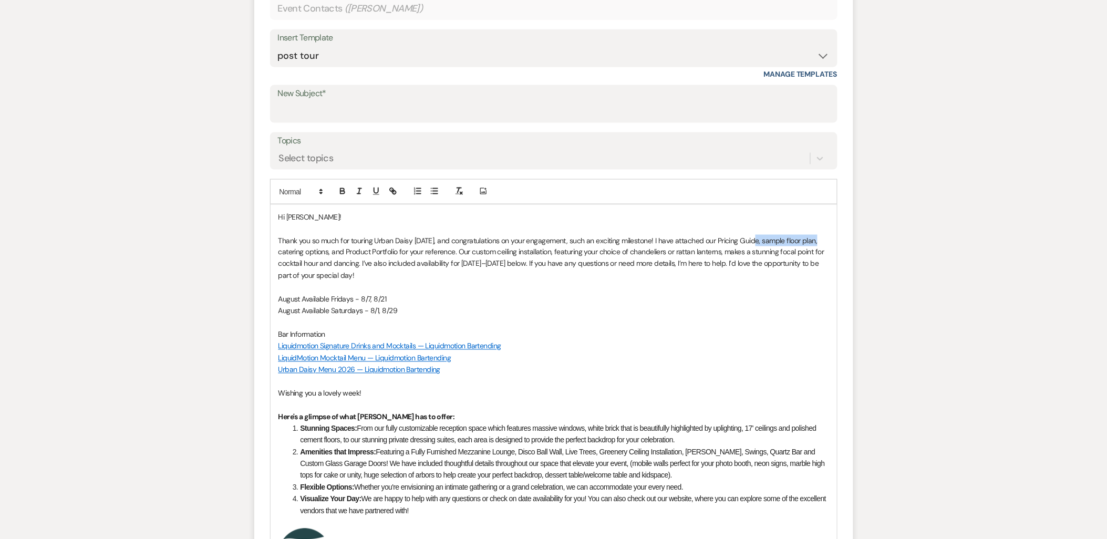
drag, startPoint x: 755, startPoint y: 242, endPoint x: 818, endPoint y: 240, distance: 63.1
click at [818, 240] on p "Thank you so much for touring Urban Daisy today, and congratulations on your en…" at bounding box center [553, 258] width 551 height 47
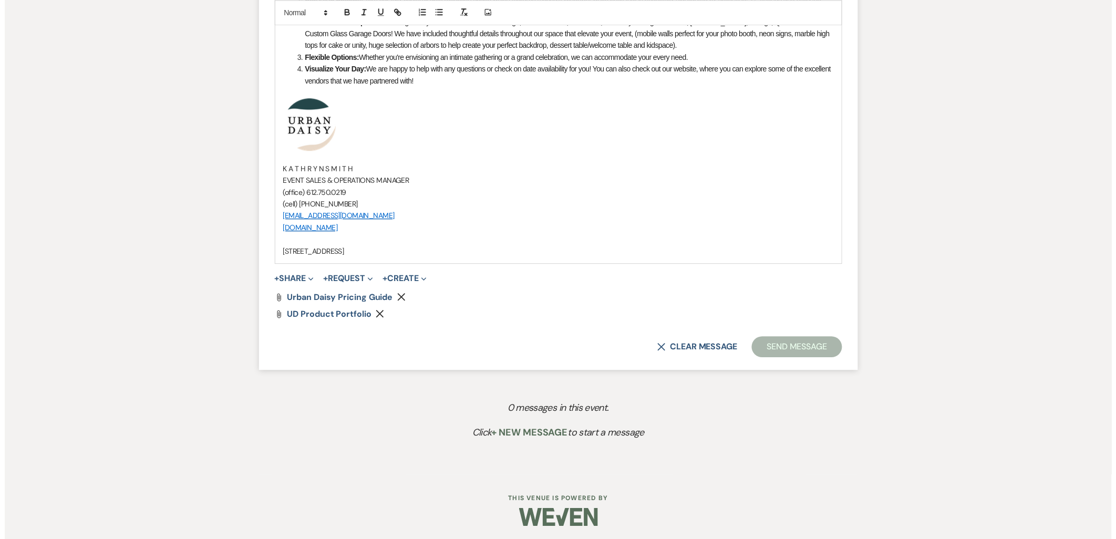
scroll to position [899, 0]
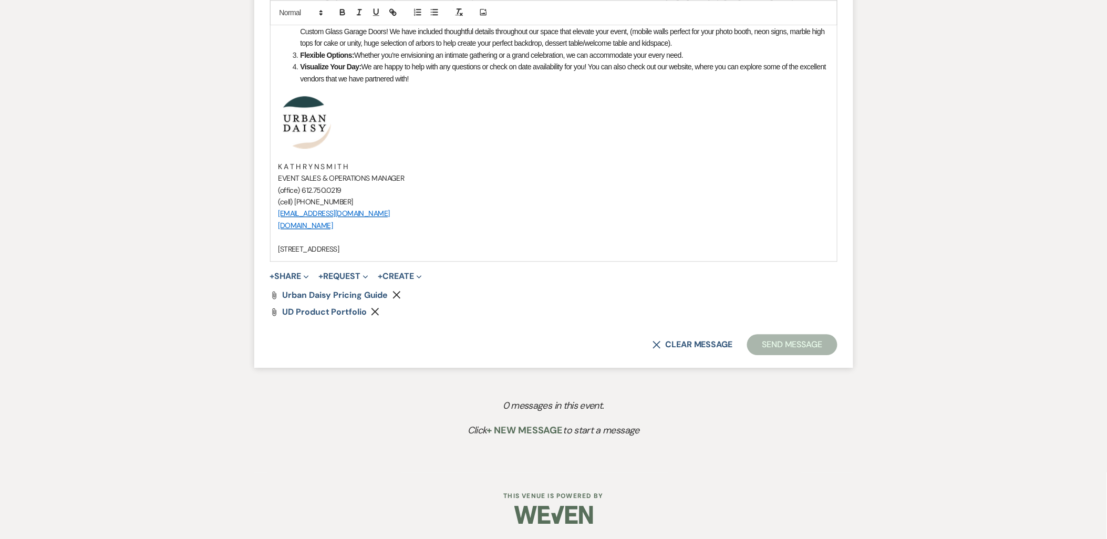
drag, startPoint x: 298, startPoint y: 274, endPoint x: 298, endPoint y: 285, distance: 10.5
click at [298, 274] on button "+ Share Expand" at bounding box center [289, 276] width 39 height 8
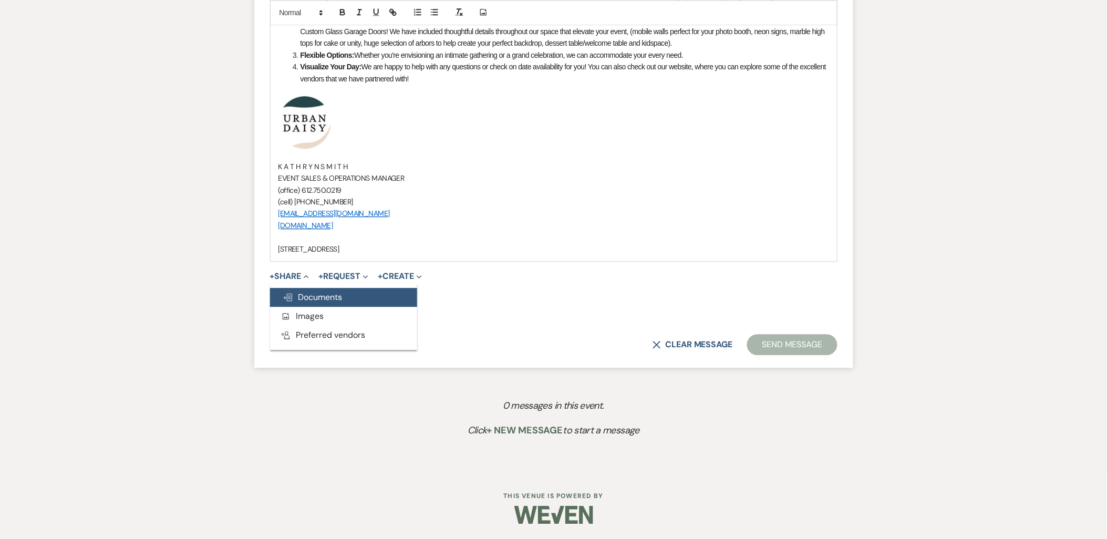
drag, startPoint x: 294, startPoint y: 308, endPoint x: 294, endPoint y: 293, distance: 15.2
click at [294, 293] on div "Doc Upload Documents Add Photo Images Pref Vendors Preferred vendors" at bounding box center [343, 316] width 147 height 57
click at [294, 293] on span "Doc Upload Documents" at bounding box center [313, 297] width 60 height 11
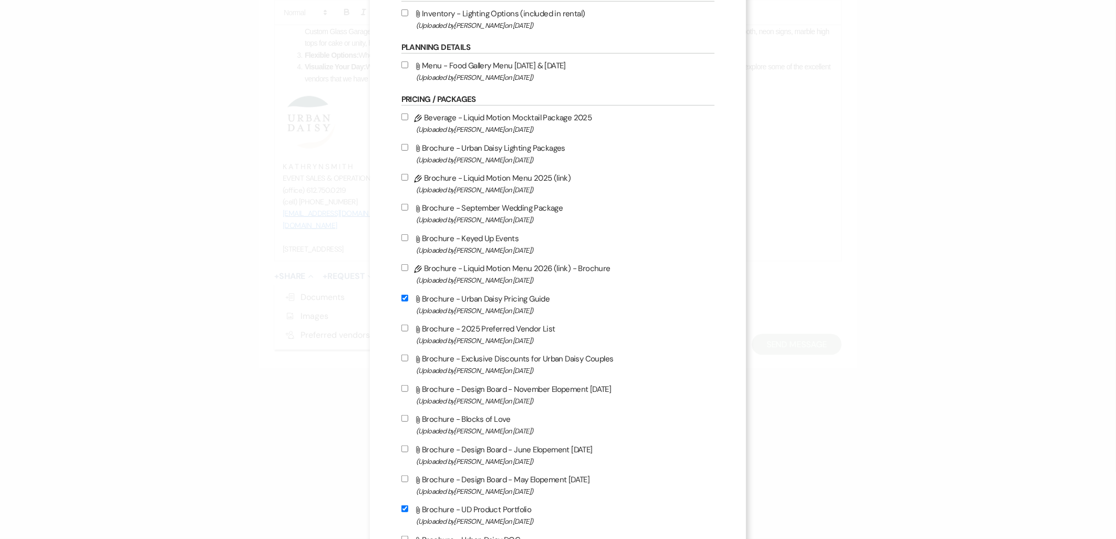
scroll to position [525, 0]
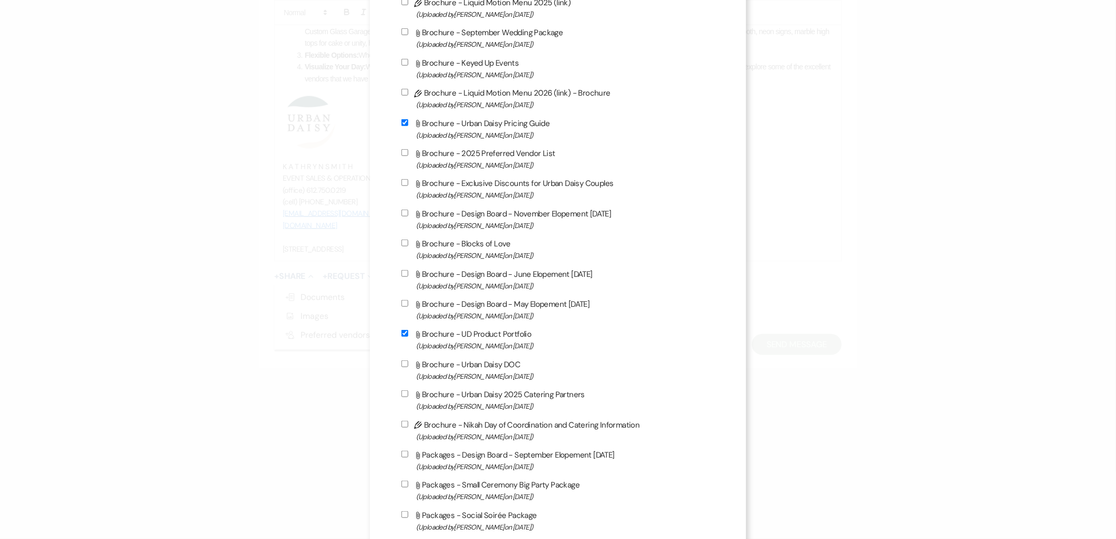
click at [511, 392] on label "Attach File Brochure - Urban Daisy 2025 Catering Partners (Uploaded by Amy Knig…" at bounding box center [558, 400] width 314 height 25
click at [408, 392] on input "Attach File Brochure - Urban Daisy 2025 Catering Partners (Uploaded by Amy Knig…" at bounding box center [404, 393] width 7 height 7
checkbox input "true"
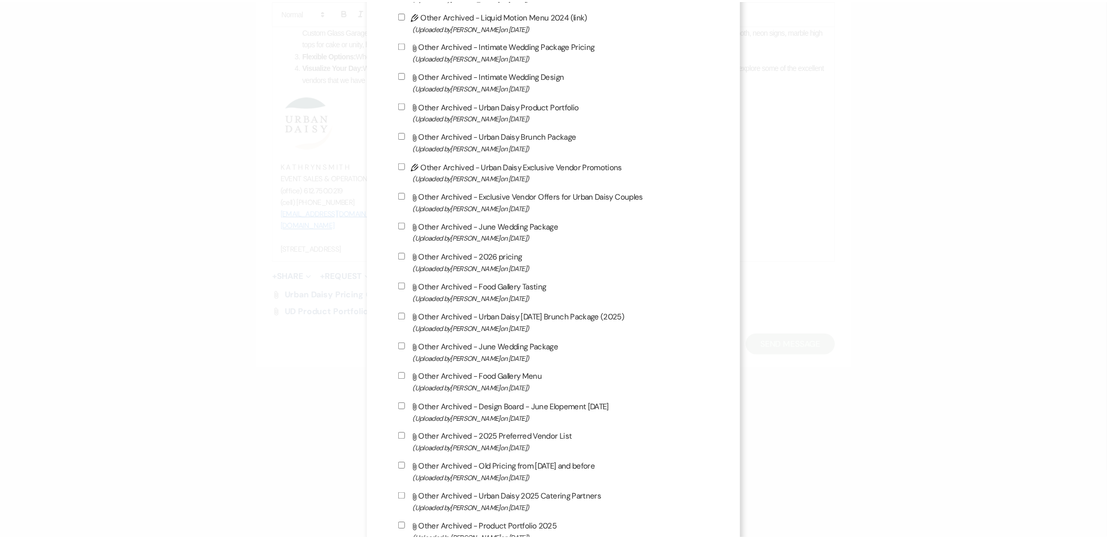
scroll to position [1584, 0]
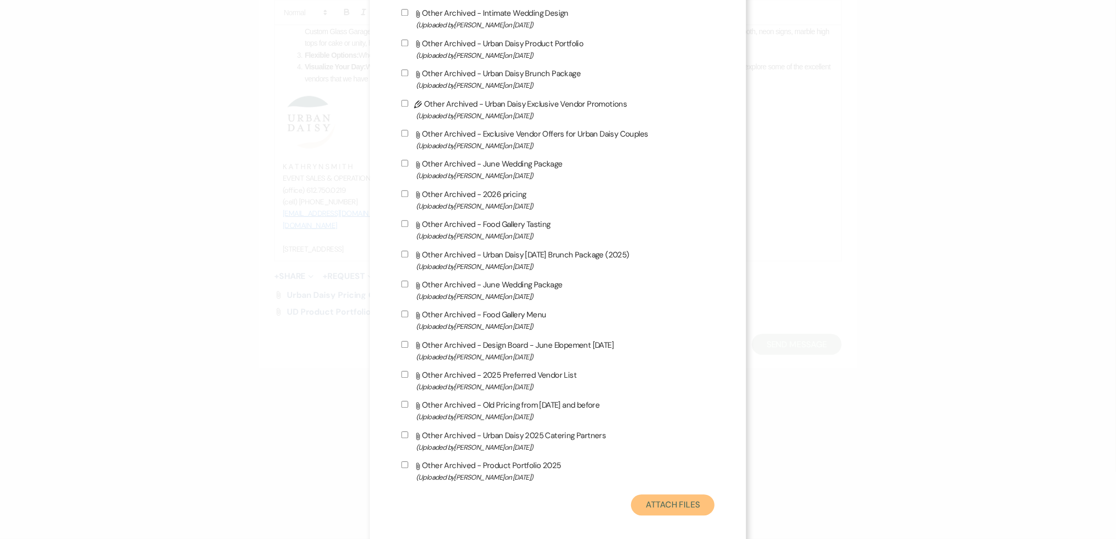
click at [650, 497] on button "Attach Files" at bounding box center [673, 504] width 84 height 21
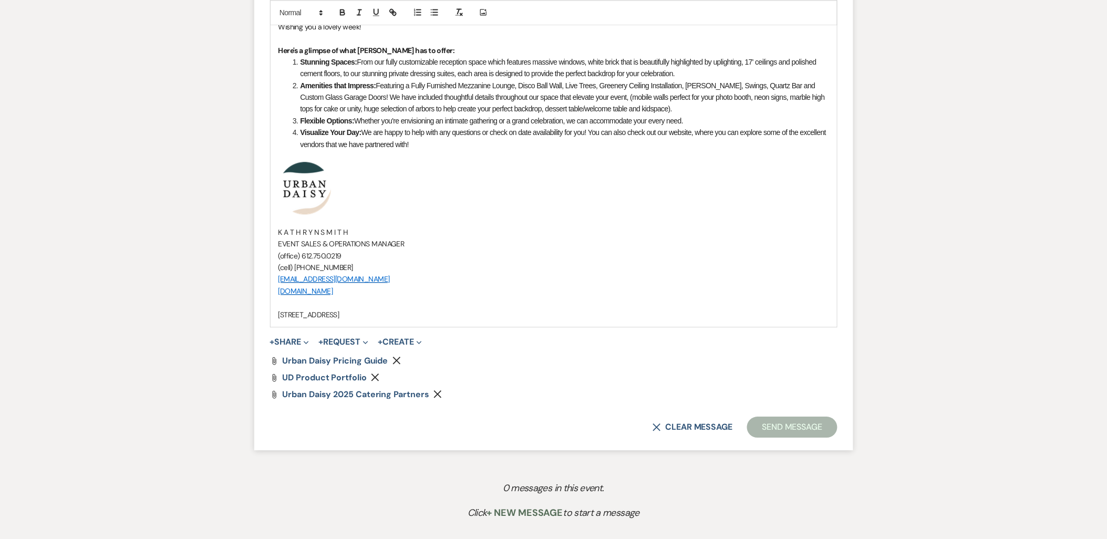
scroll to position [665, 0]
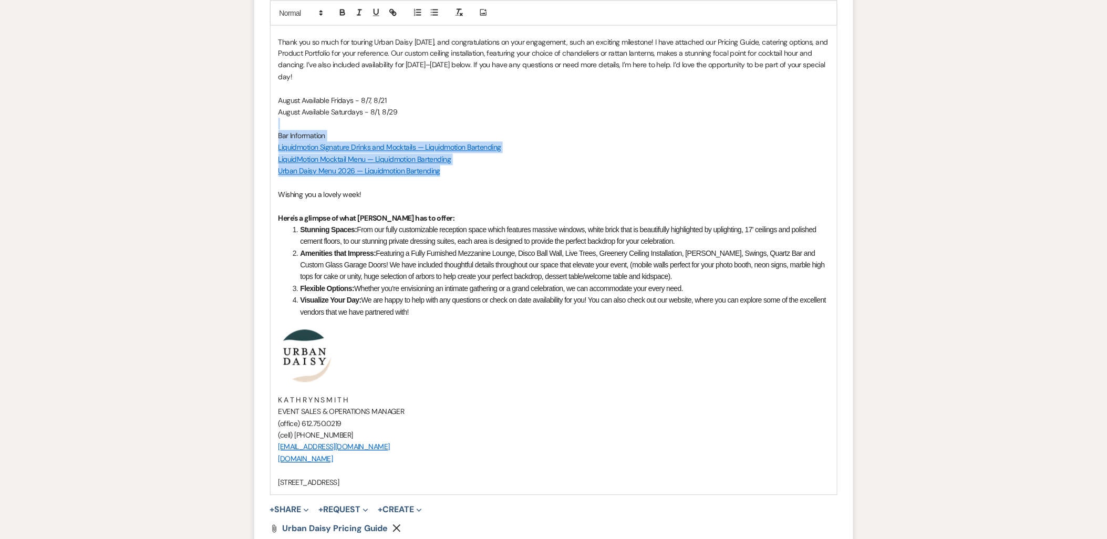
drag, startPoint x: 468, startPoint y: 170, endPoint x: 275, endPoint y: 123, distance: 199.0
click at [275, 123] on div "Hi Naomi! Thank you so much for touring Urban Daisy today, and congratulations …" at bounding box center [554, 250] width 566 height 489
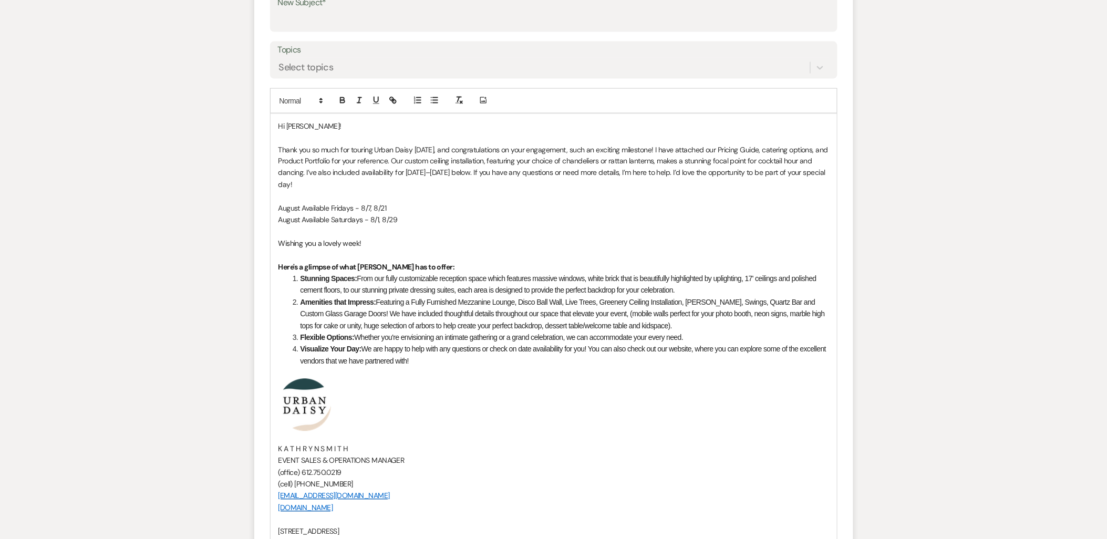
scroll to position [548, 0]
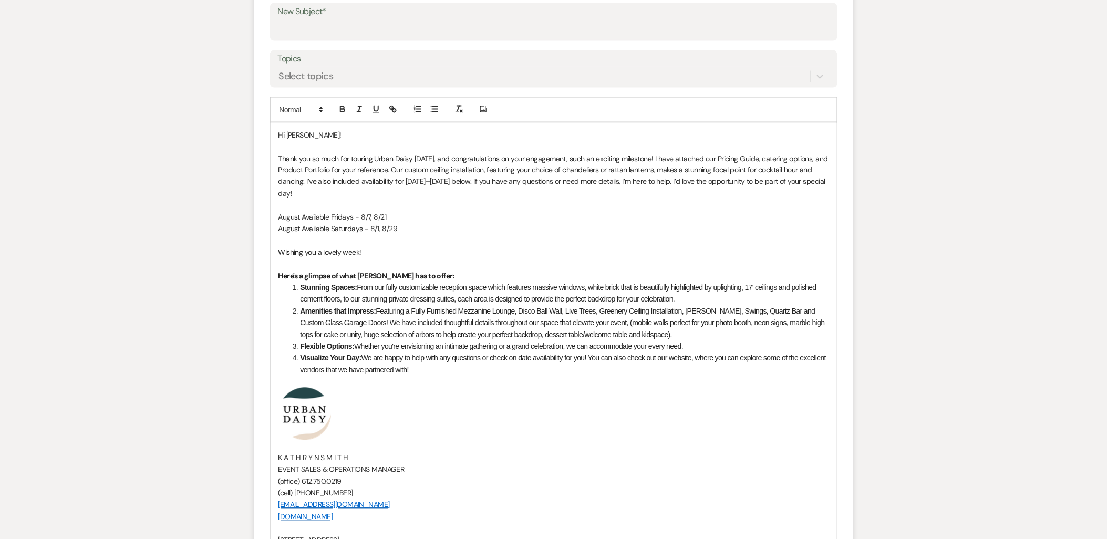
drag, startPoint x: 411, startPoint y: 214, endPoint x: 405, endPoint y: 214, distance: 6.3
click at [411, 214] on p "August Available Fridays - 8/7, 8/21" at bounding box center [553, 218] width 551 height 12
click at [402, 226] on p "August Available Saturdays - 8/1, 8/29" at bounding box center [553, 229] width 551 height 12
drag, startPoint x: 300, startPoint y: 219, endPoint x: 269, endPoint y: 217, distance: 31.0
click at [270, 217] on div "Hi Naomi! Thank you so much for touring Urban Daisy today, and congratulations …" at bounding box center [553, 337] width 567 height 431
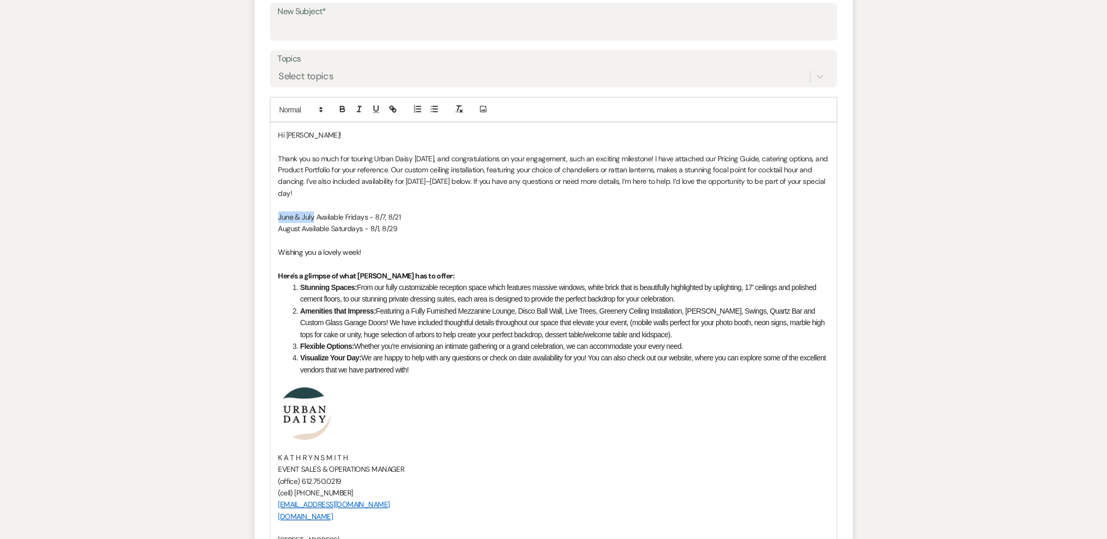
drag, startPoint x: 315, startPoint y: 216, endPoint x: 277, endPoint y: 216, distance: 37.8
click at [277, 216] on div "Hi Naomi! Thank you so much for touring Urban Daisy today, and congratulations …" at bounding box center [554, 338] width 566 height 430
copy p "June & July"
click at [297, 229] on p "August Available Saturdays - 8/1, 8/29" at bounding box center [553, 229] width 551 height 12
drag, startPoint x: 304, startPoint y: 229, endPoint x: 273, endPoint y: 227, distance: 30.5
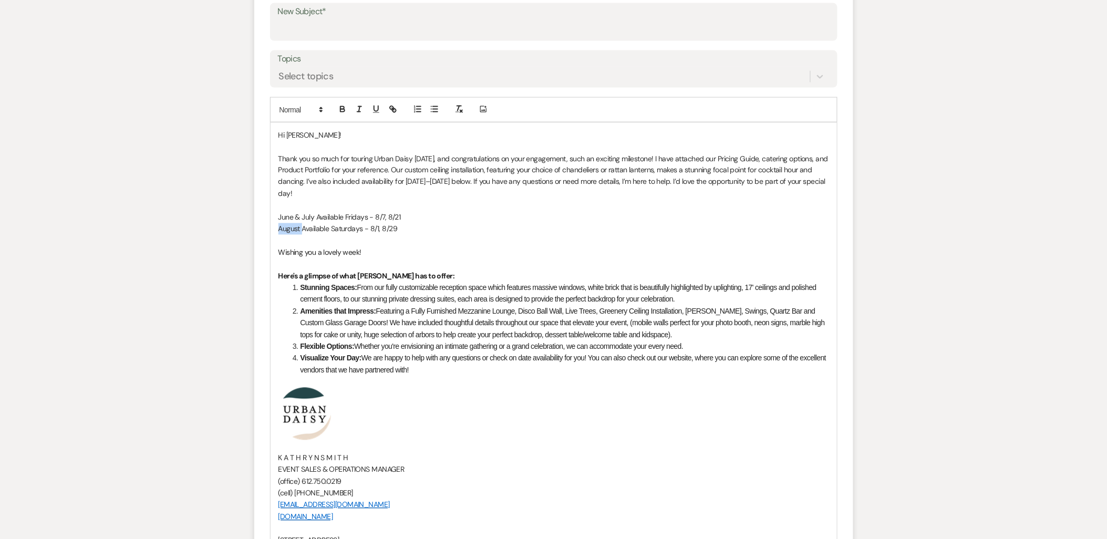
click at [273, 227] on div "Hi Naomi! Thank you so much for touring Urban Daisy today, and congratulations …" at bounding box center [554, 338] width 566 height 430
drag, startPoint x: 402, startPoint y: 214, endPoint x: 375, endPoint y: 216, distance: 28.0
click at [375, 216] on p "June & July Available Fridays - 8/7, 8/21" at bounding box center [553, 218] width 551 height 12
drag, startPoint x: 413, startPoint y: 228, endPoint x: 385, endPoint y: 233, distance: 28.2
click at [385, 233] on p "June & July Available Saturdays - 8/1, 8/29" at bounding box center [553, 229] width 551 height 12
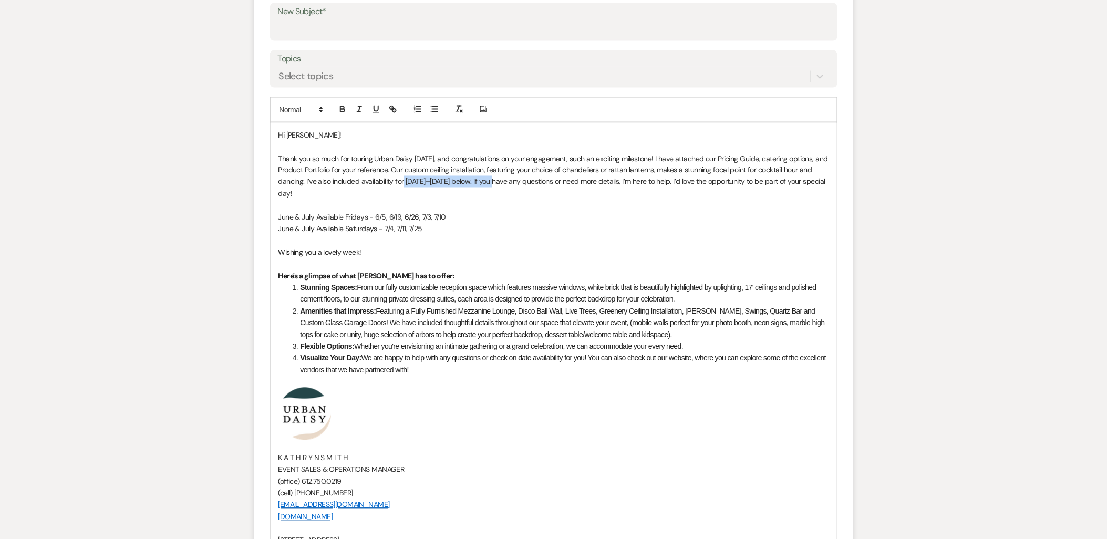
drag, startPoint x: 406, startPoint y: 180, endPoint x: 517, endPoint y: 179, distance: 111.4
click at [517, 179] on p "Thank you so much for touring Urban Daisy today, and congratulations on your en…" at bounding box center [553, 176] width 551 height 47
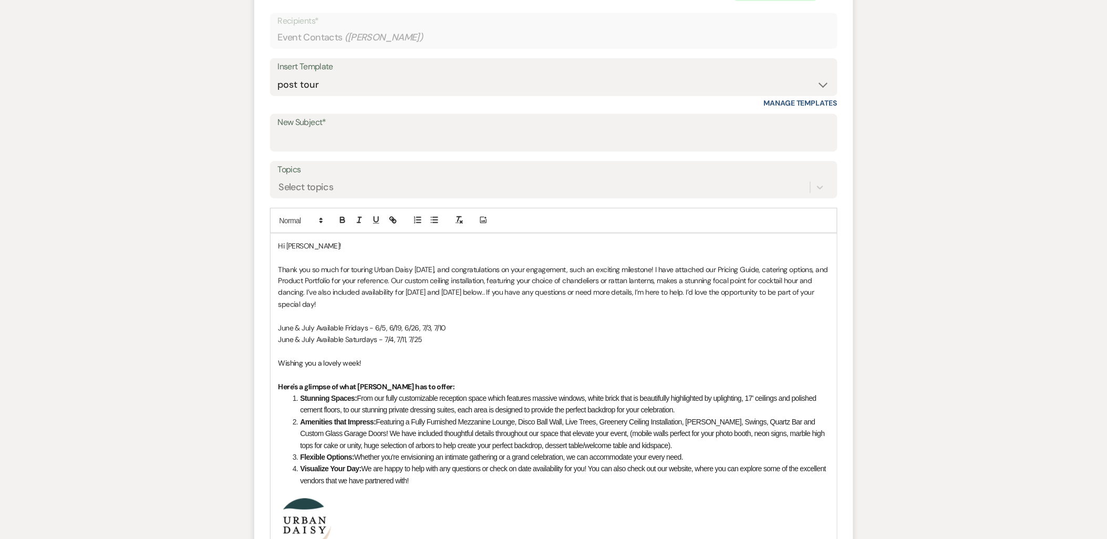
scroll to position [432, 0]
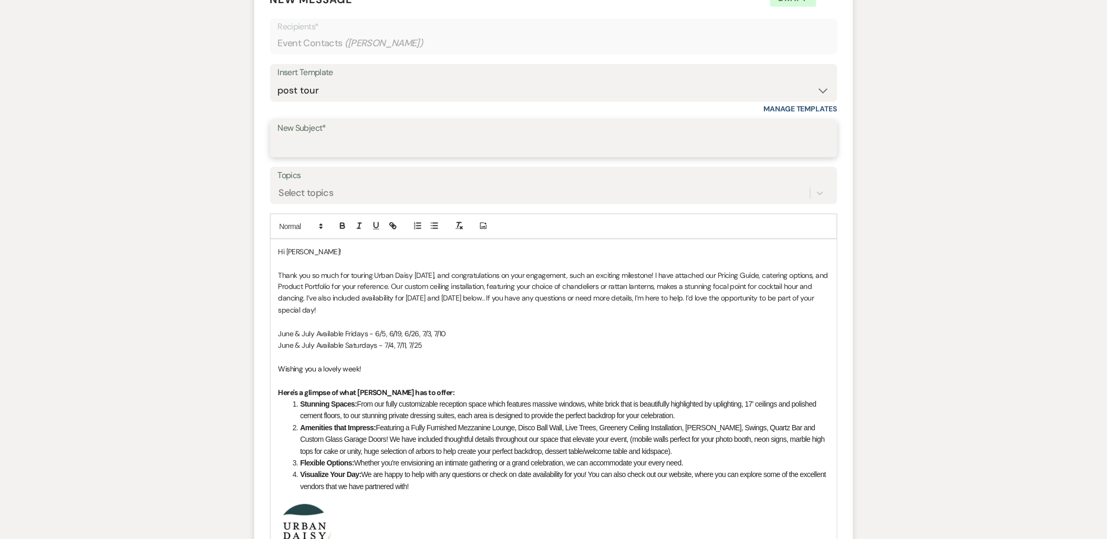
click at [377, 153] on input "New Subject*" at bounding box center [554, 146] width 552 height 20
type input "Thank you for Touring Urban Daisy Events!"
click at [392, 270] on p "Thank you so much for touring Urban Daisy today, and congratulations on your en…" at bounding box center [553, 292] width 551 height 47
click at [390, 269] on p "Thank you so much for touring Urban Daisy today, and congratulations on your en…" at bounding box center [553, 292] width 551 height 47
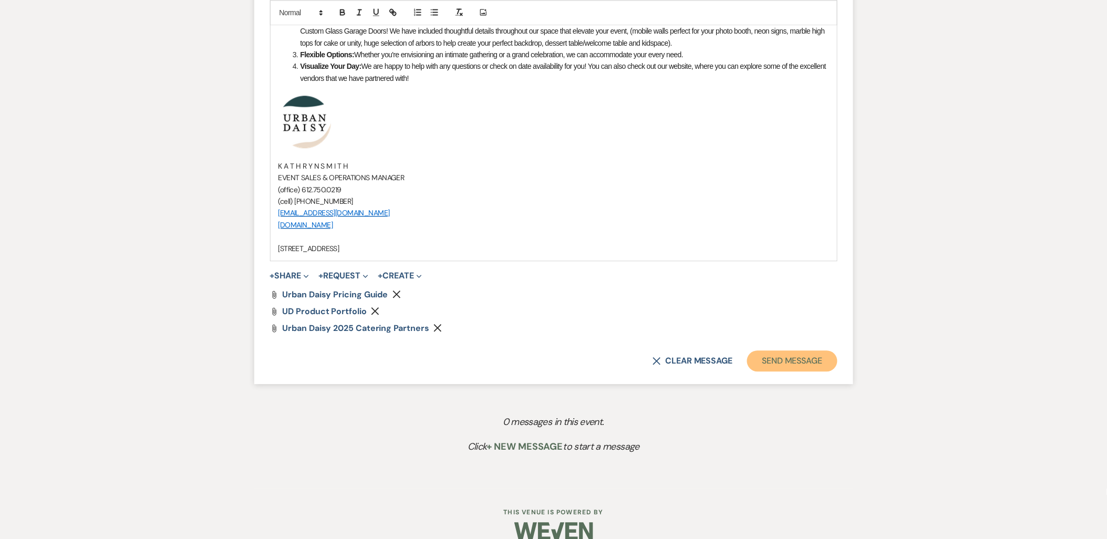
click at [782, 366] on button "Send Message" at bounding box center [792, 360] width 90 height 21
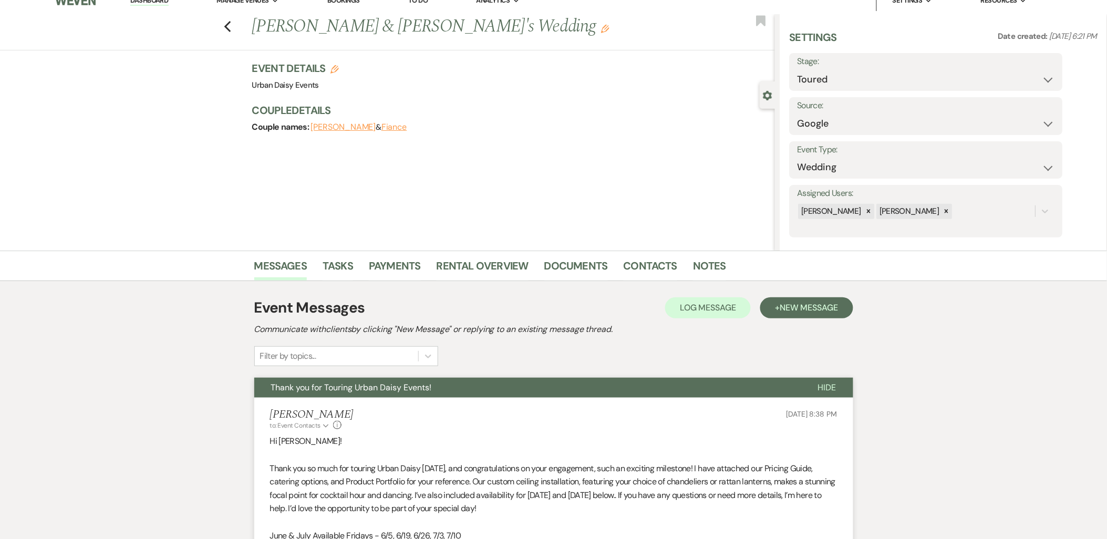
scroll to position [0, 0]
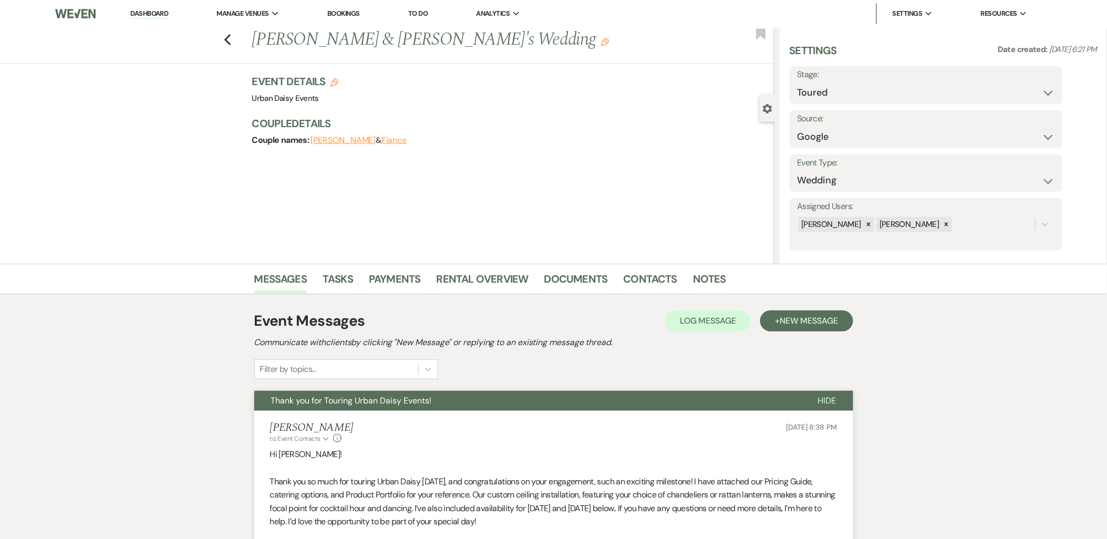
click at [163, 18] on li "Dashboard" at bounding box center [149, 13] width 48 height 21
click at [158, 13] on link "Dashboard" at bounding box center [149, 14] width 38 height 10
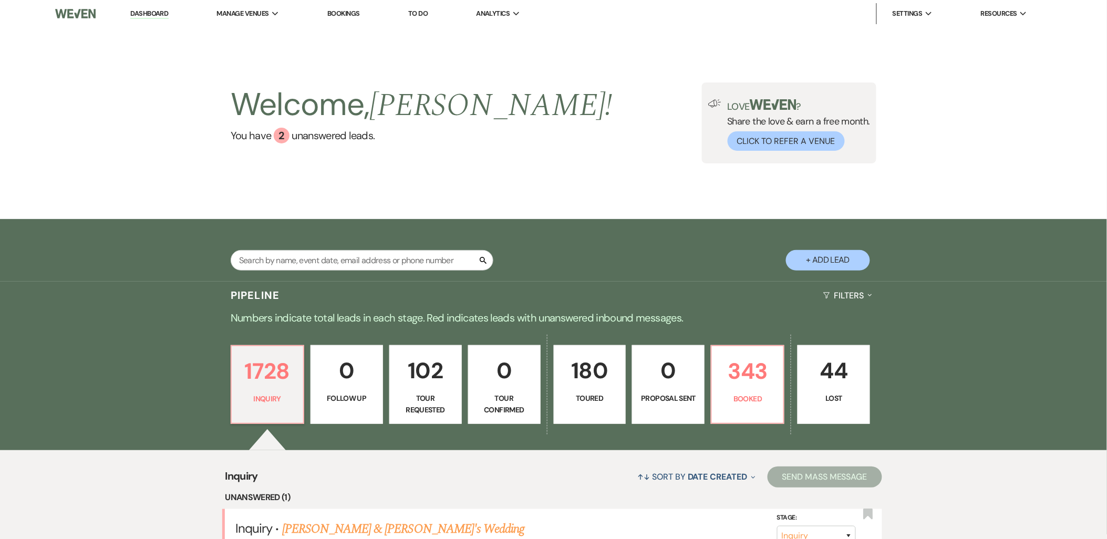
click at [606, 386] on p "180" at bounding box center [589, 370] width 59 height 35
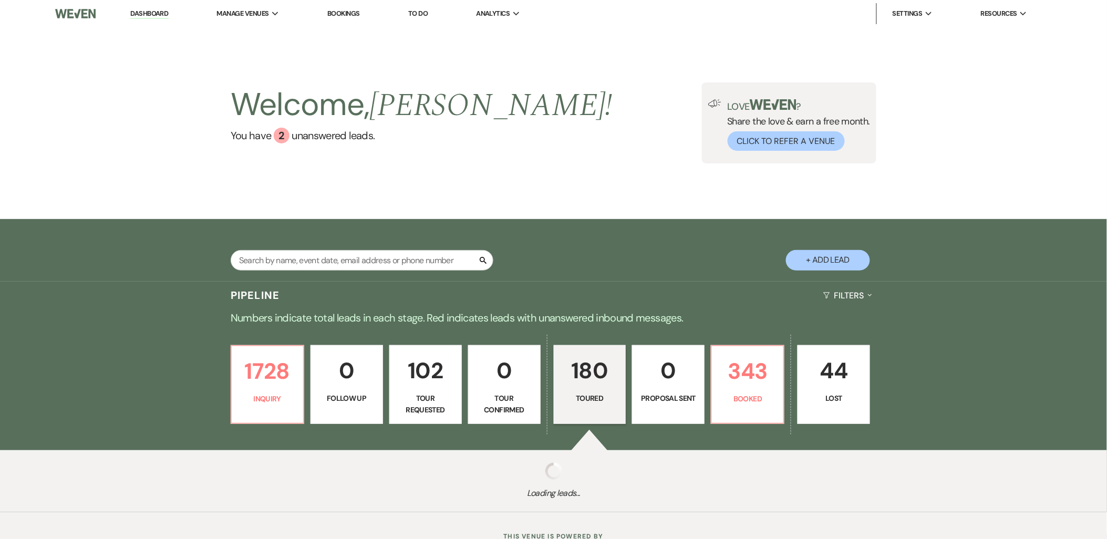
select select "5"
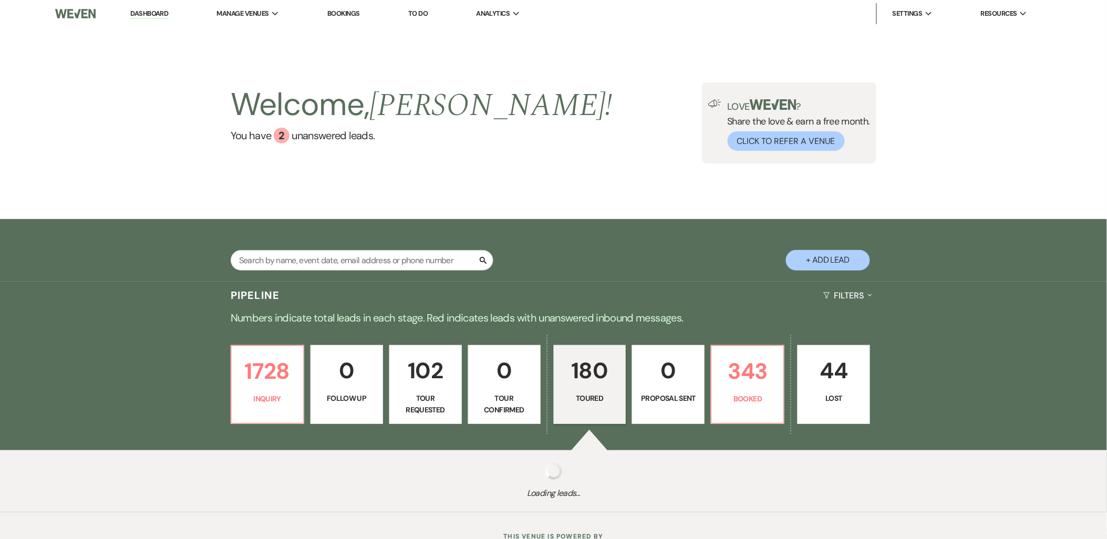
select select "5"
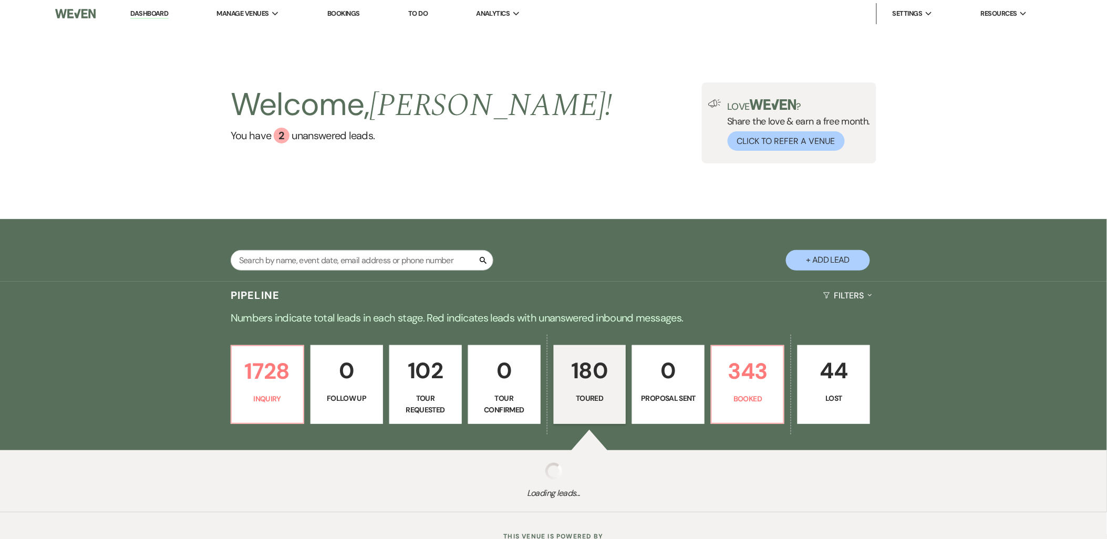
select select "5"
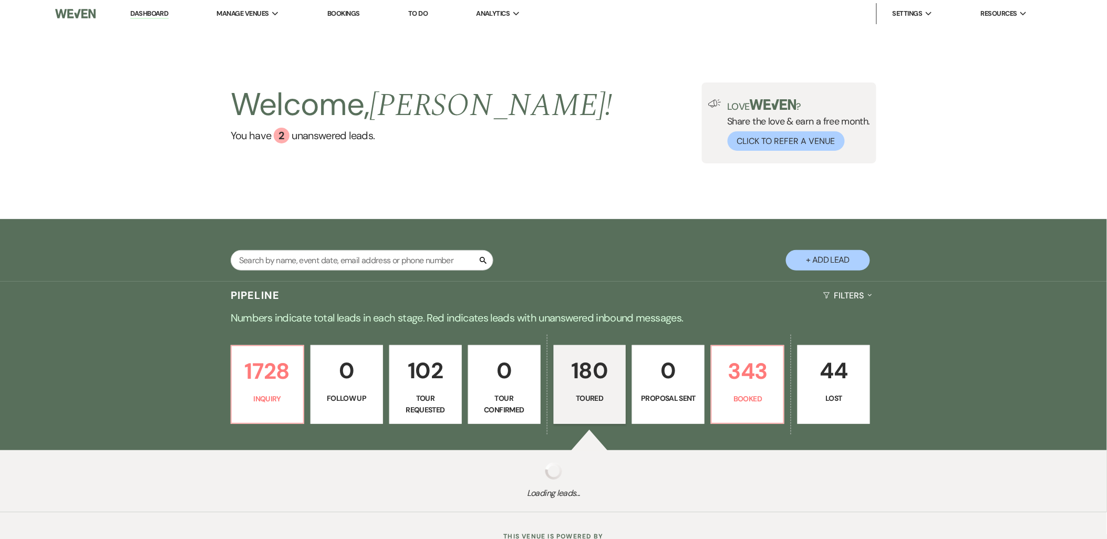
select select "5"
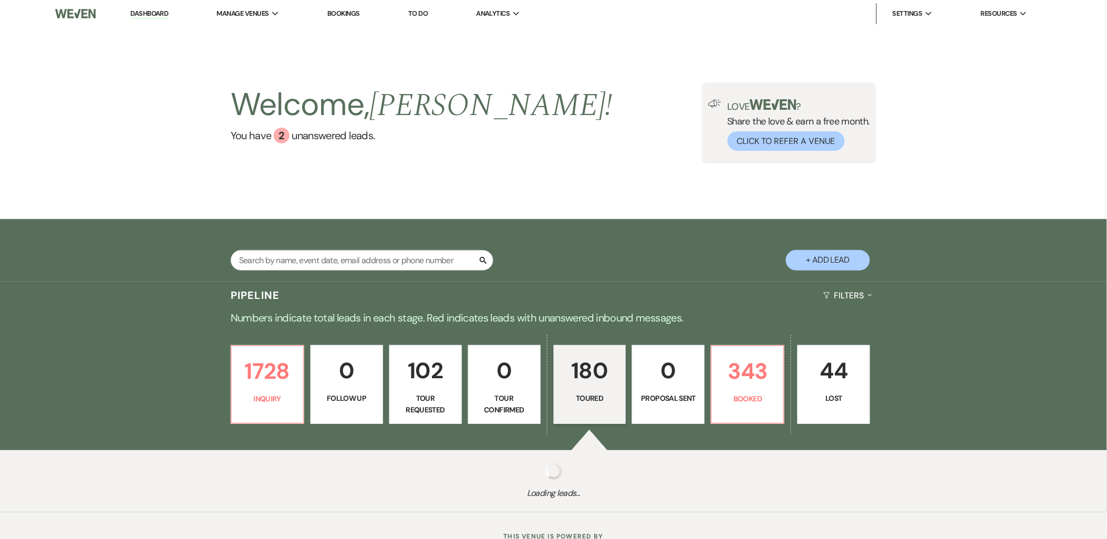
select select "5"
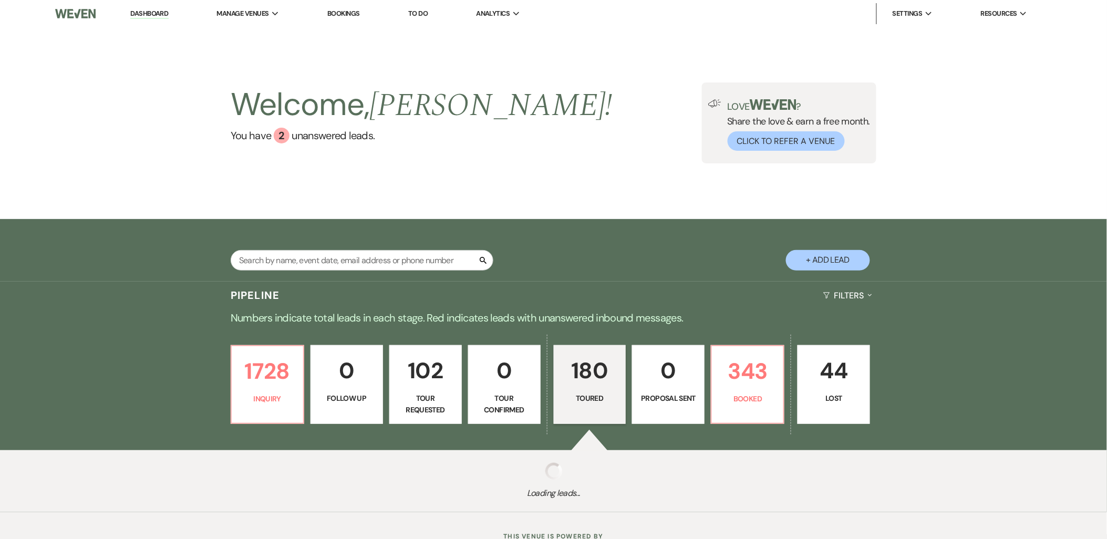
select select "5"
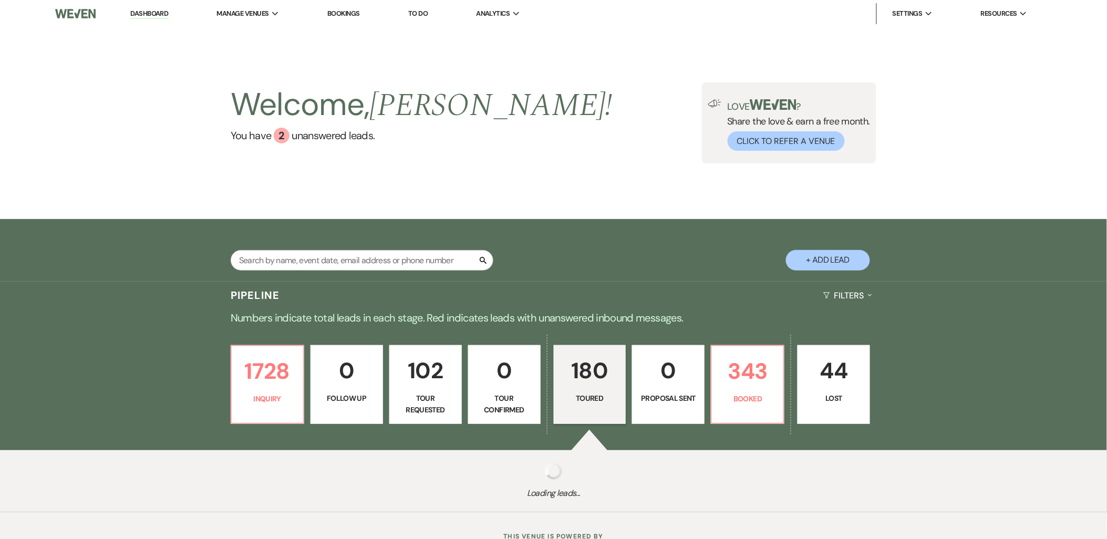
select select "5"
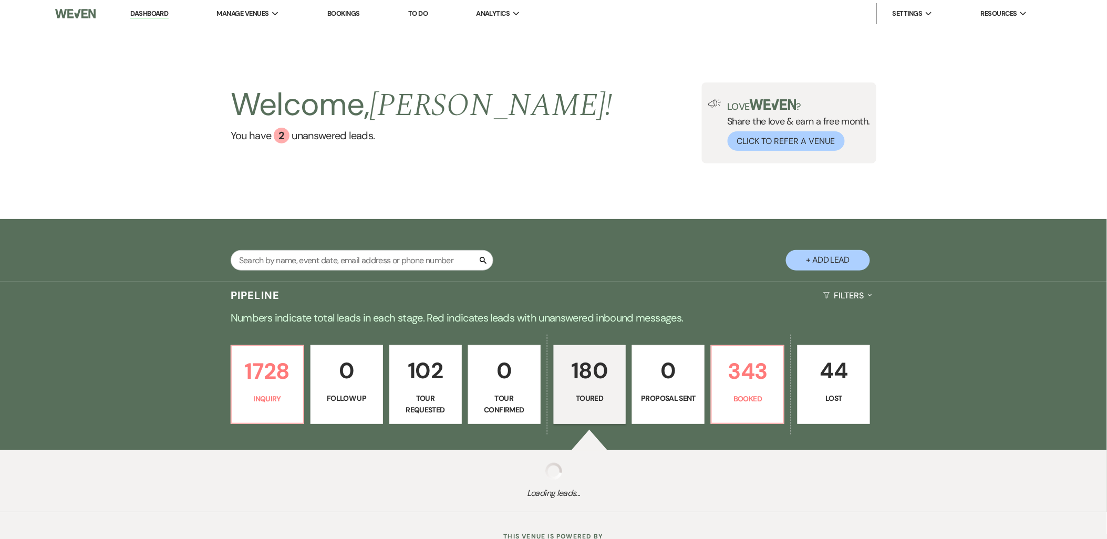
select select "5"
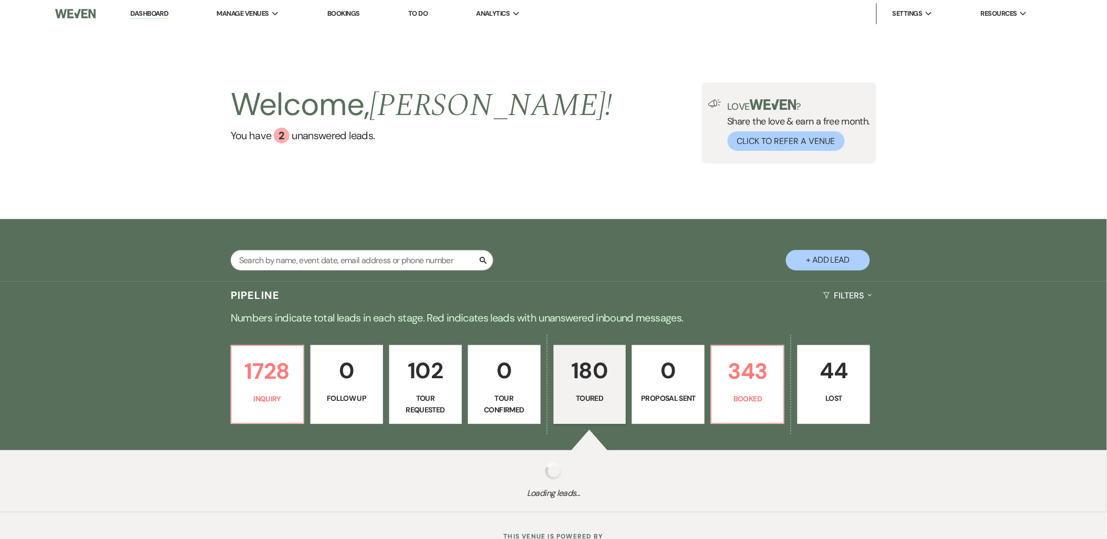
select select "5"
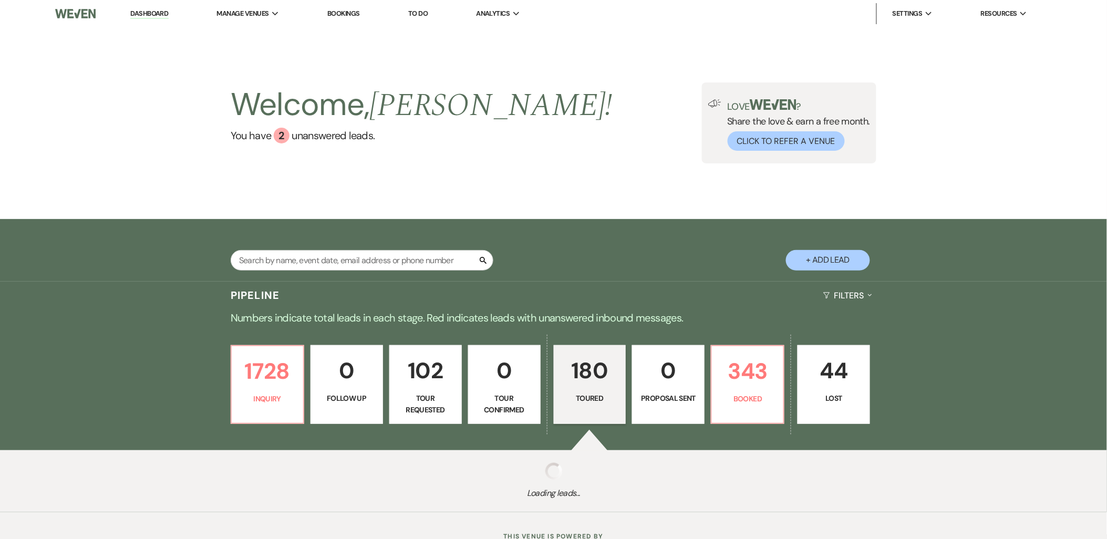
select select "5"
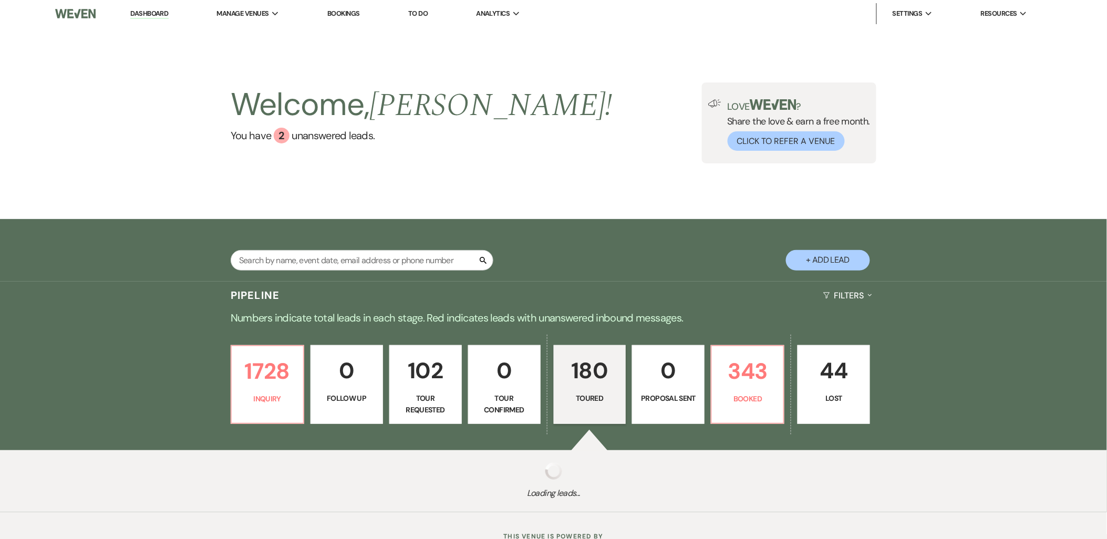
select select "5"
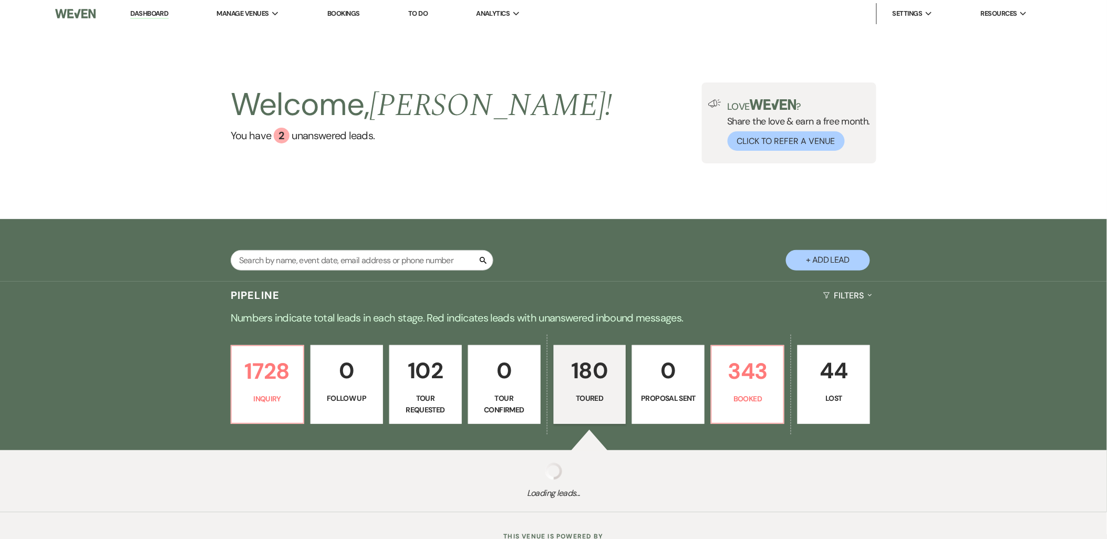
select select "5"
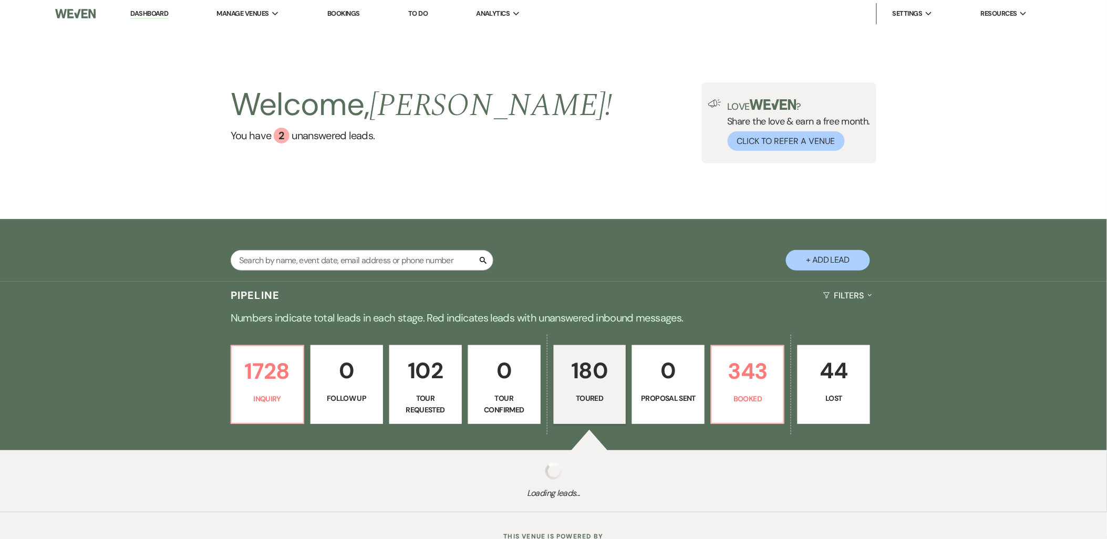
select select "5"
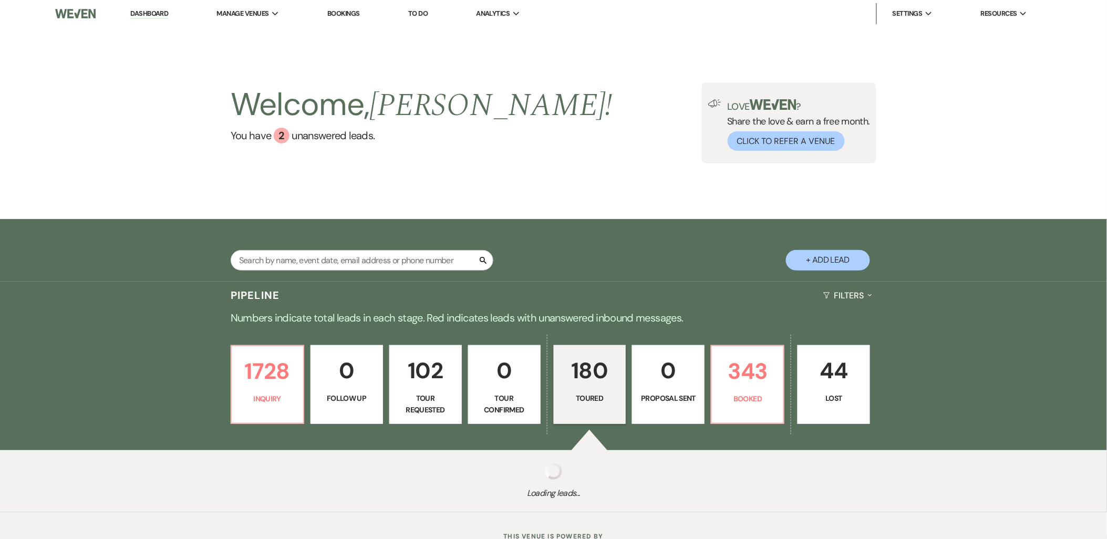
select select "5"
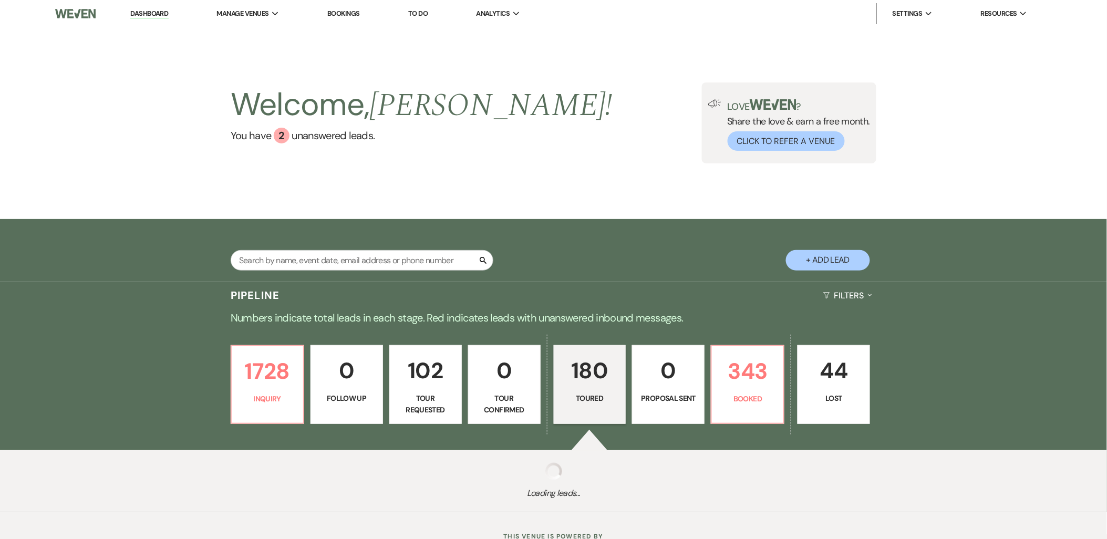
select select "5"
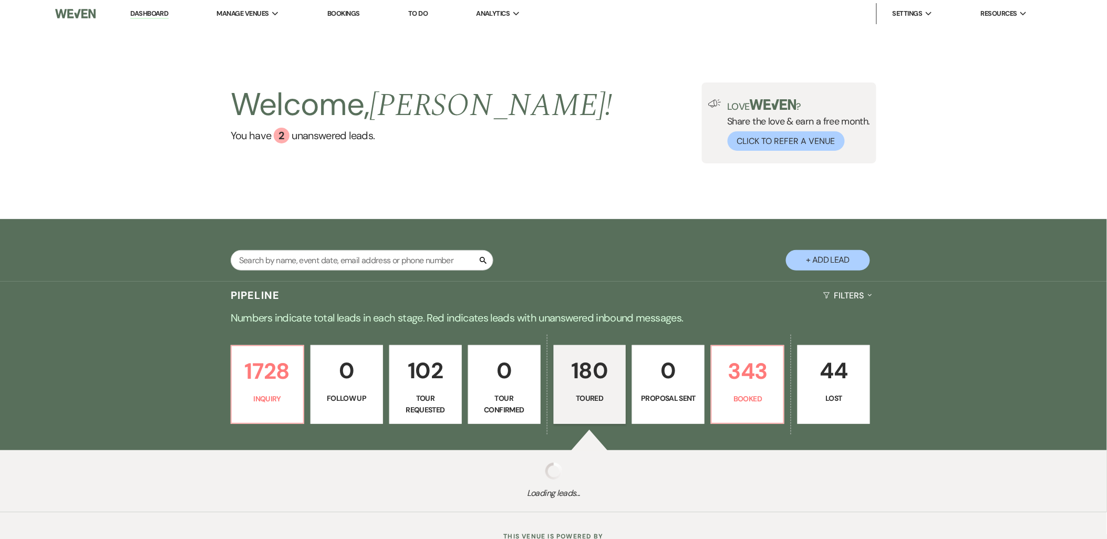
select select "5"
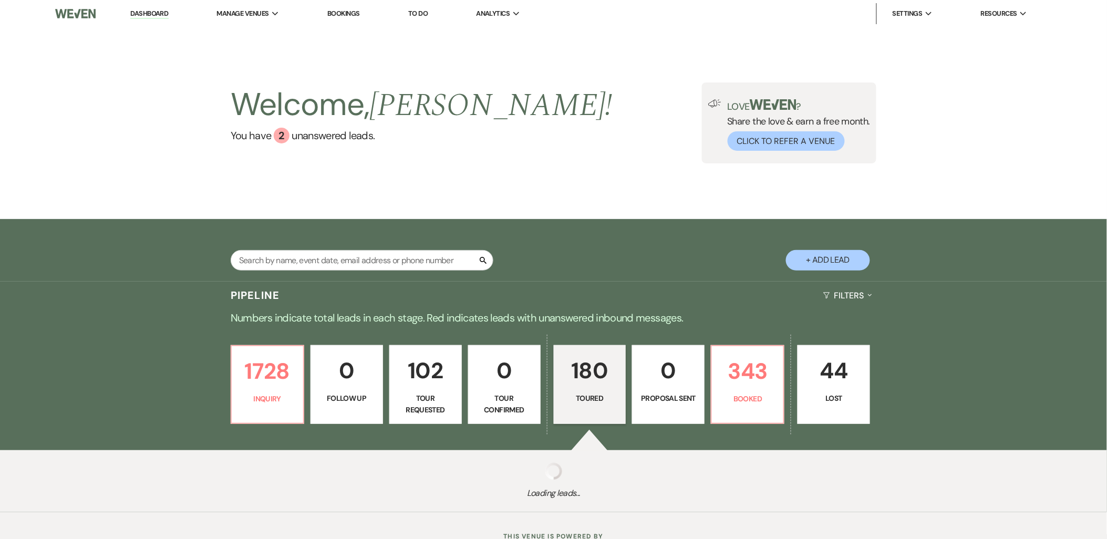
select select "5"
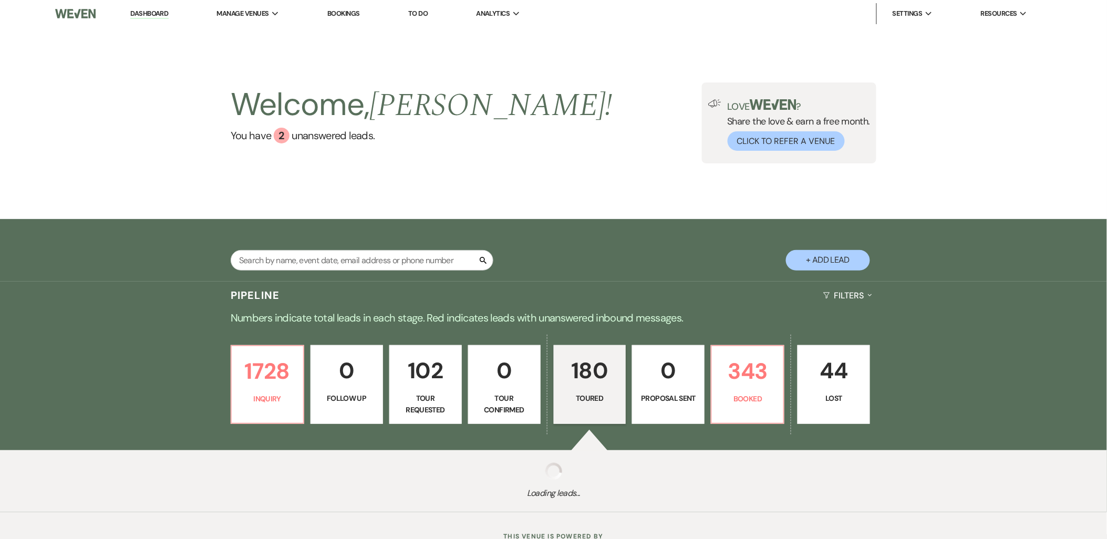
select select "5"
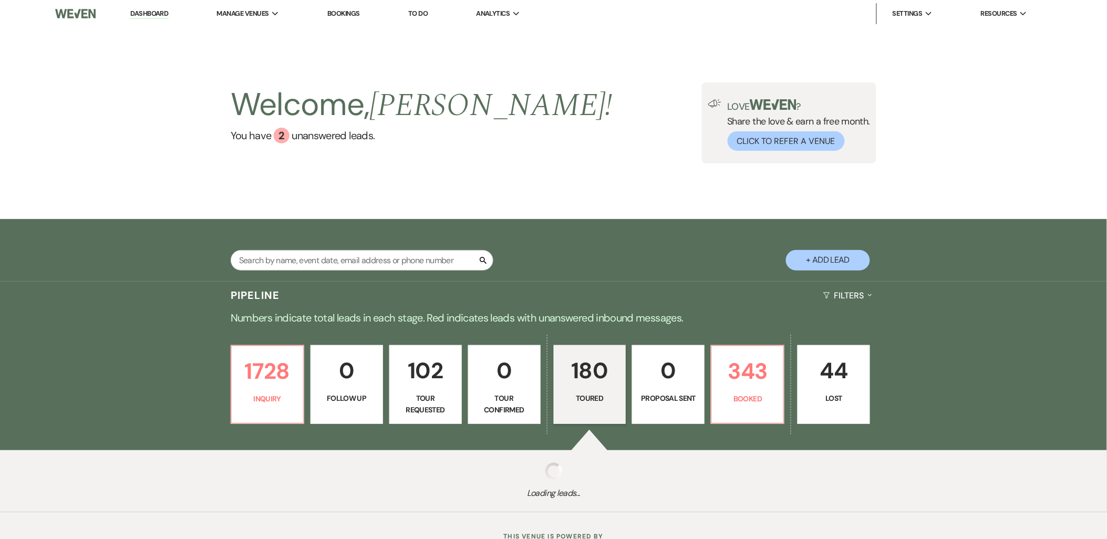
select select "5"
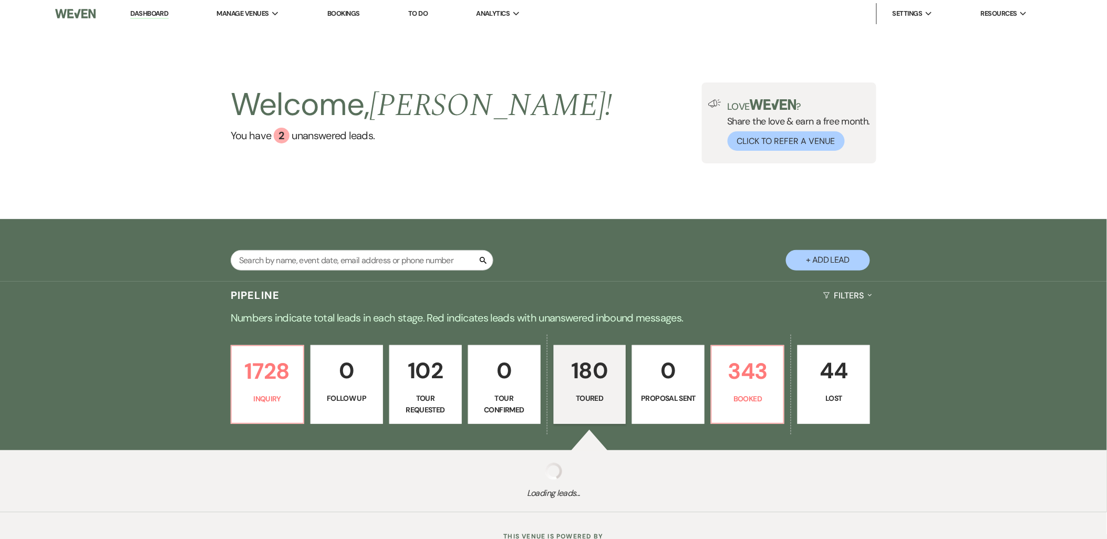
select select "5"
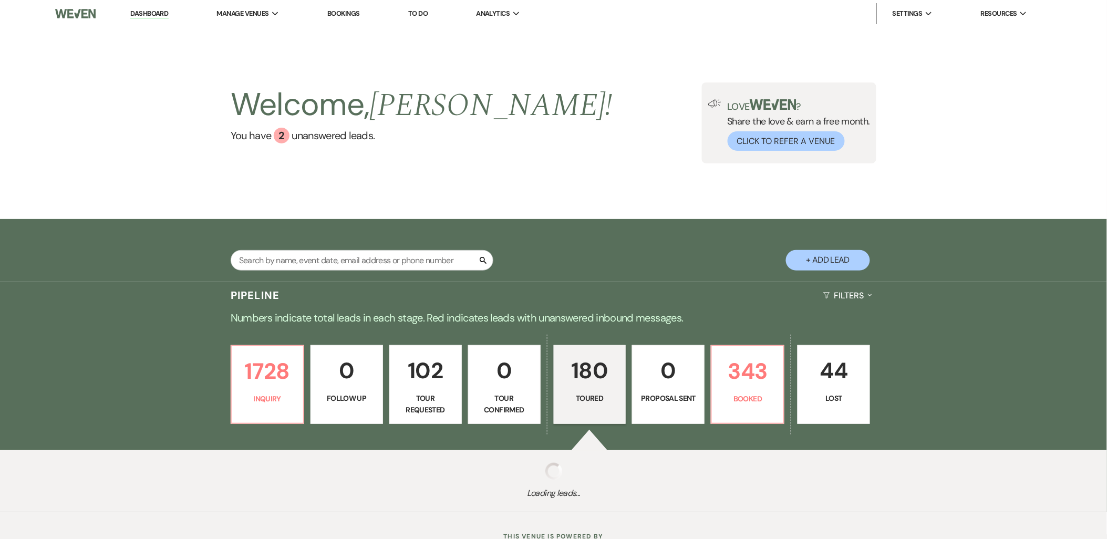
select select "5"
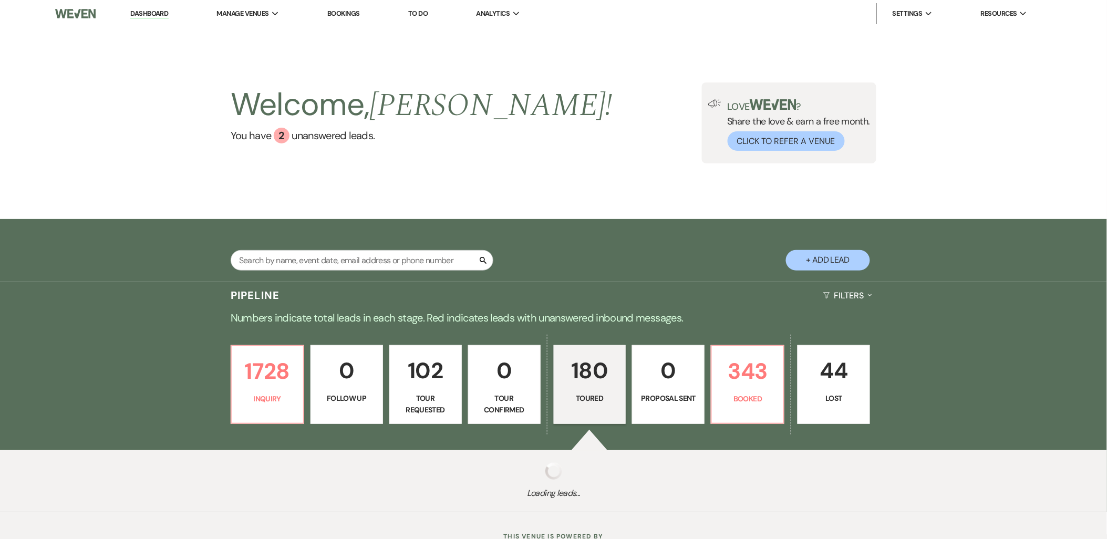
select select "5"
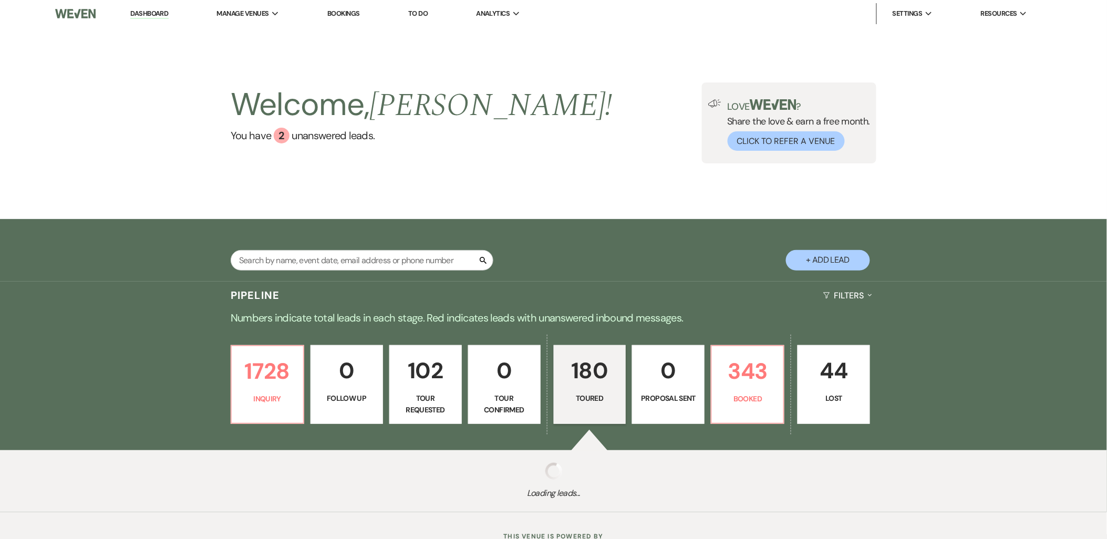
select select "5"
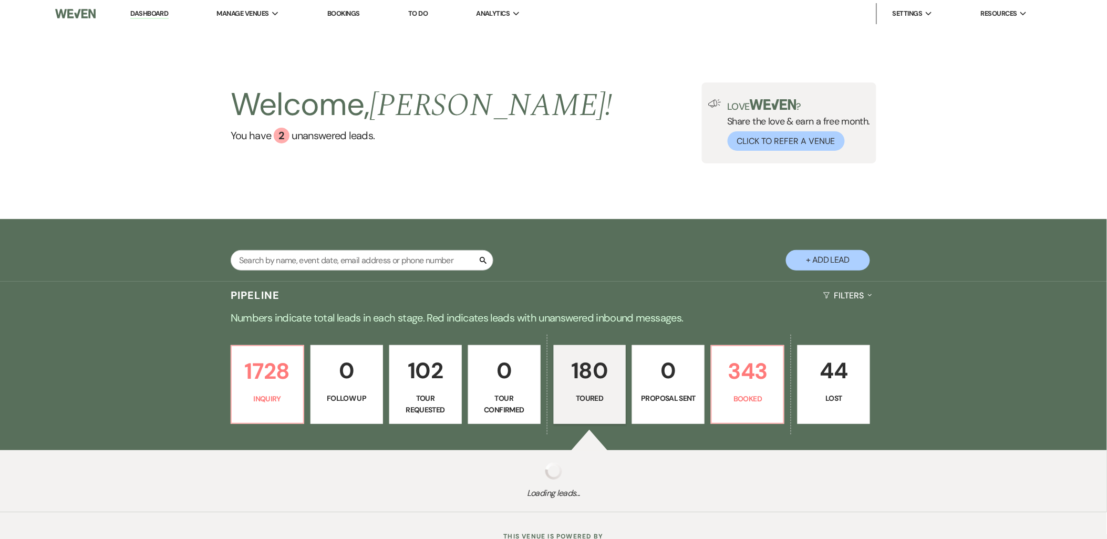
select select "5"
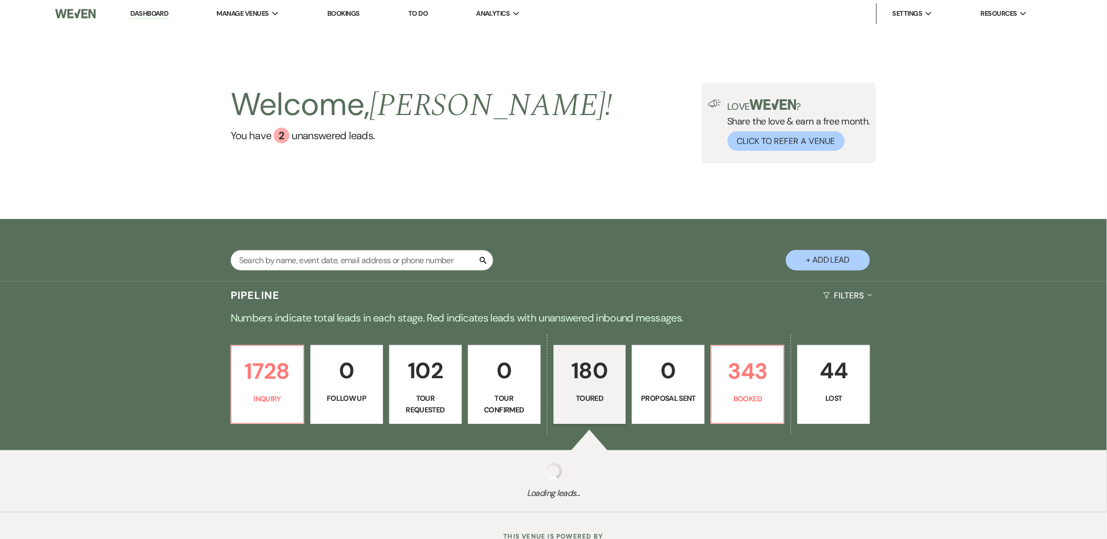
select select "5"
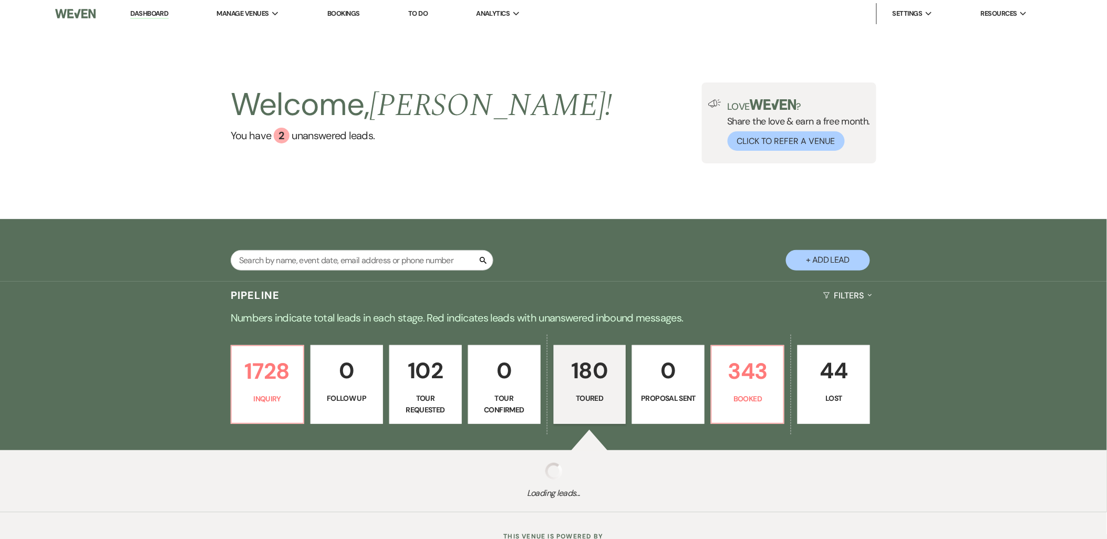
select select "5"
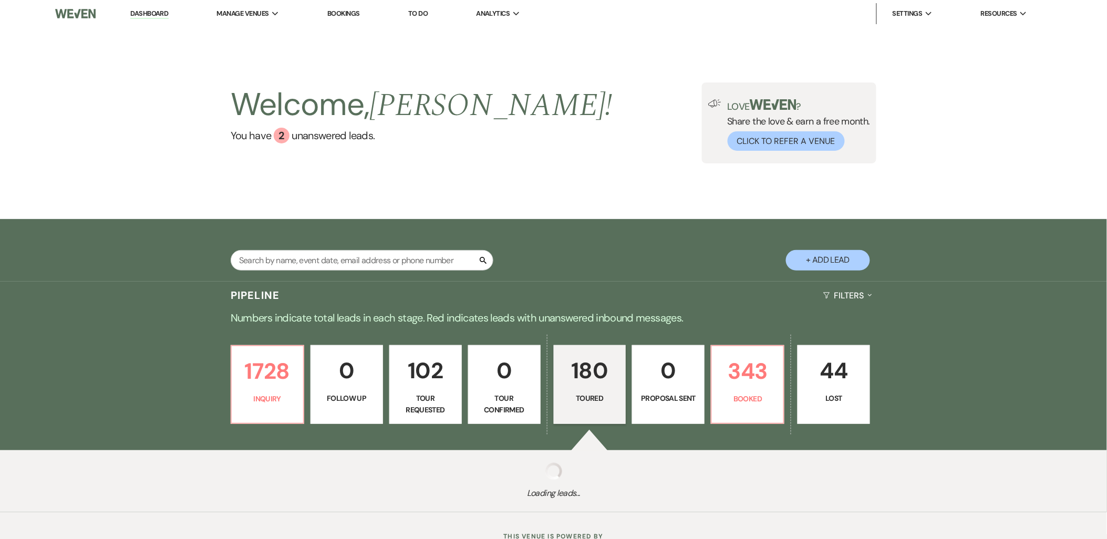
select select "5"
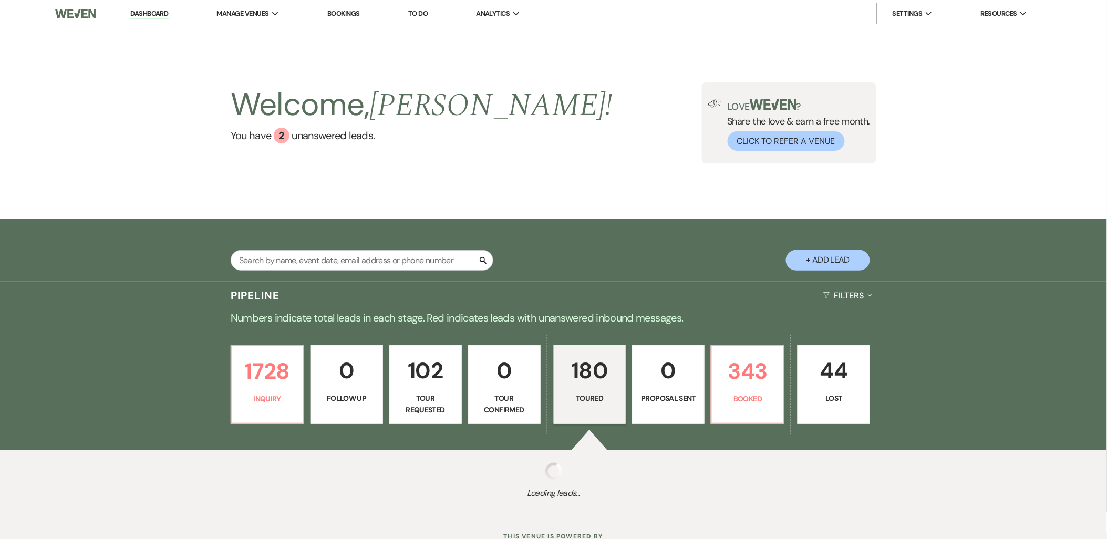
select select "5"
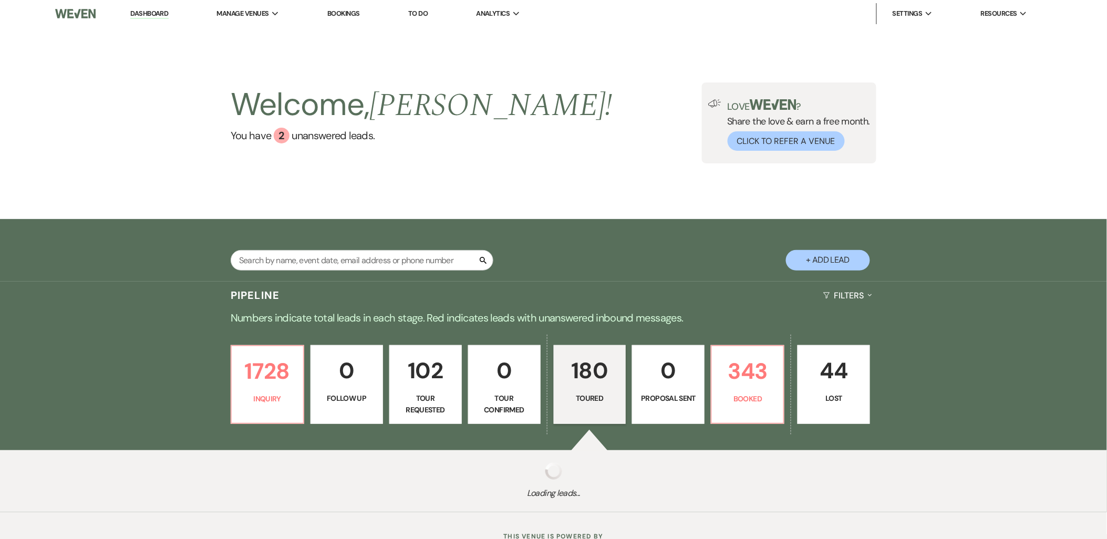
select select "5"
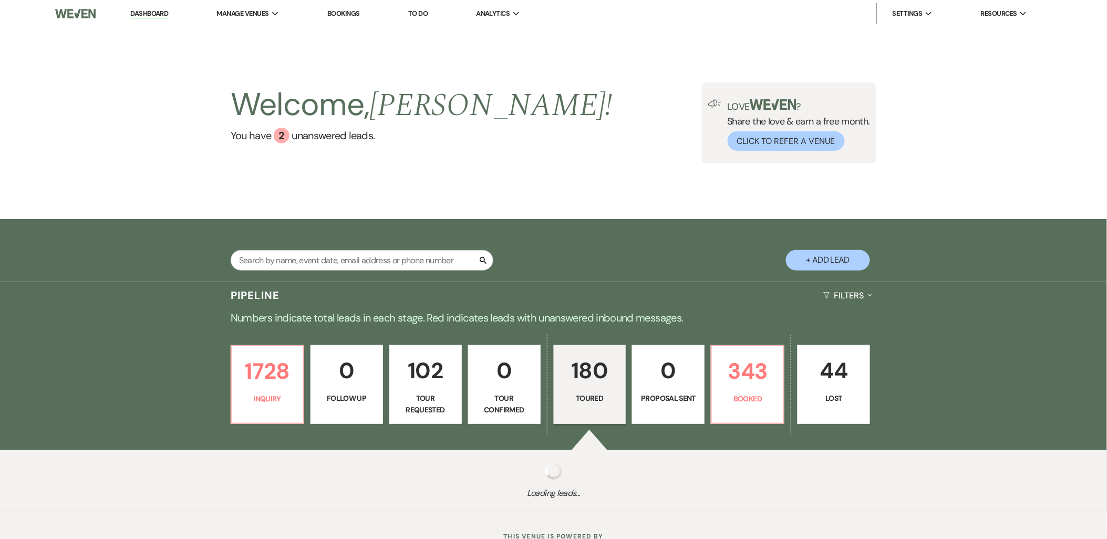
select select "5"
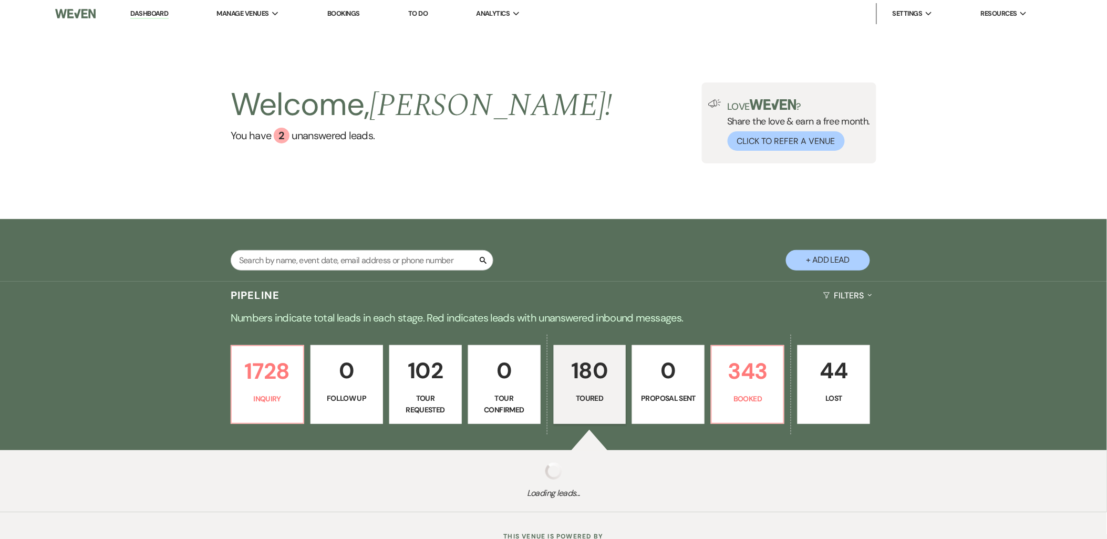
select select "5"
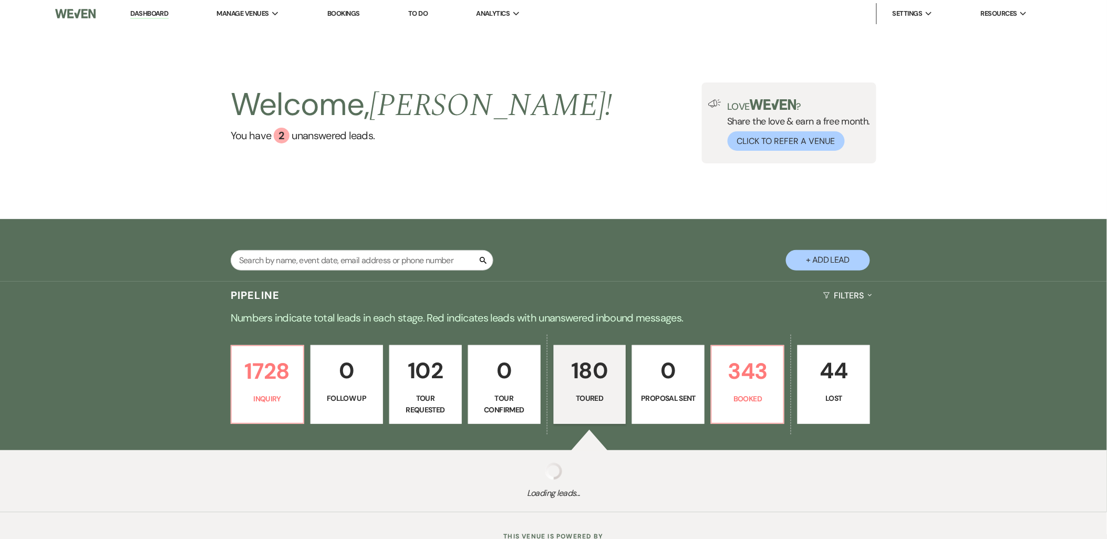
select select "5"
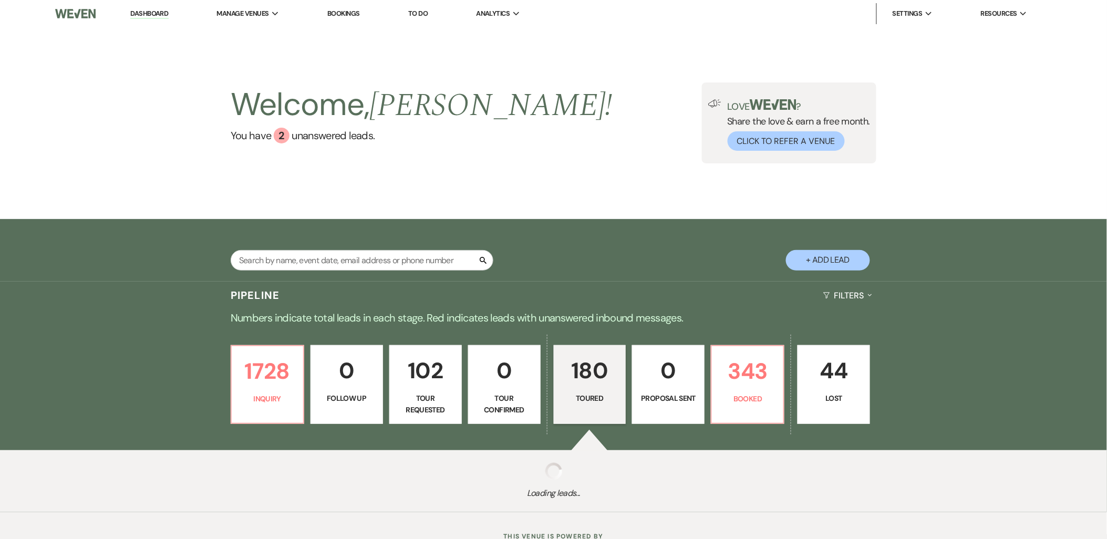
select select "5"
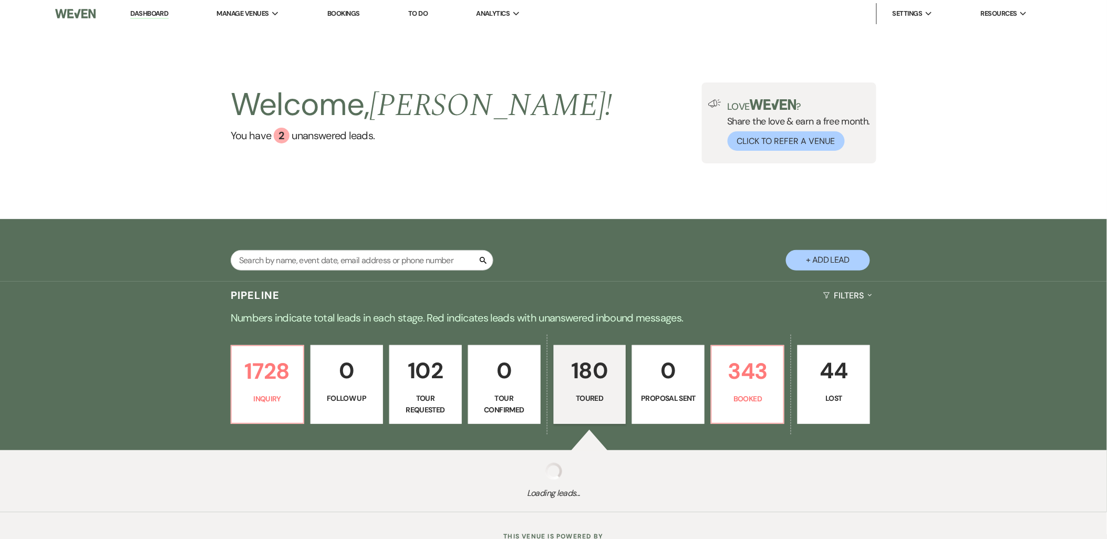
select select "5"
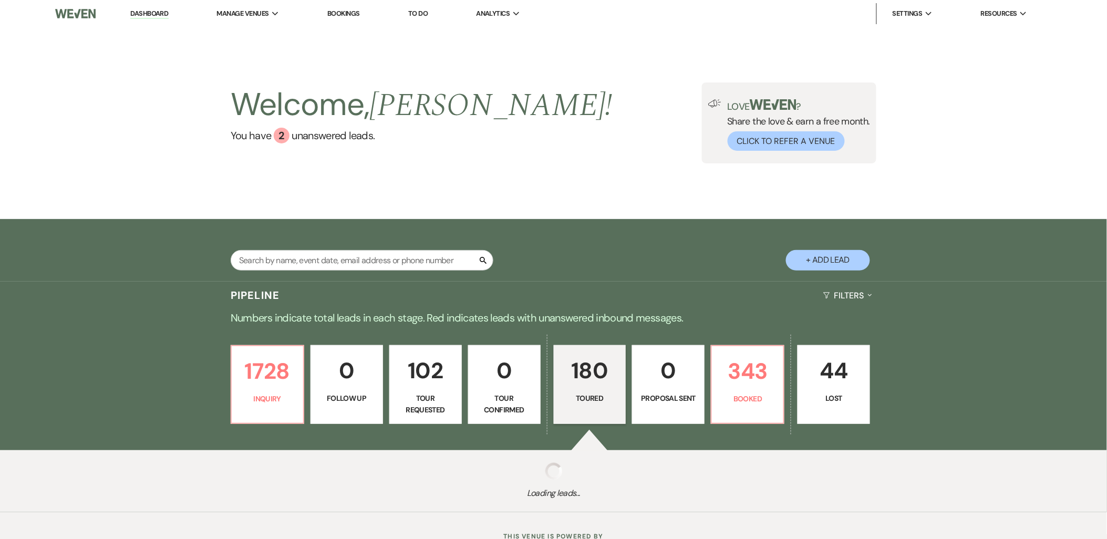
select select "5"
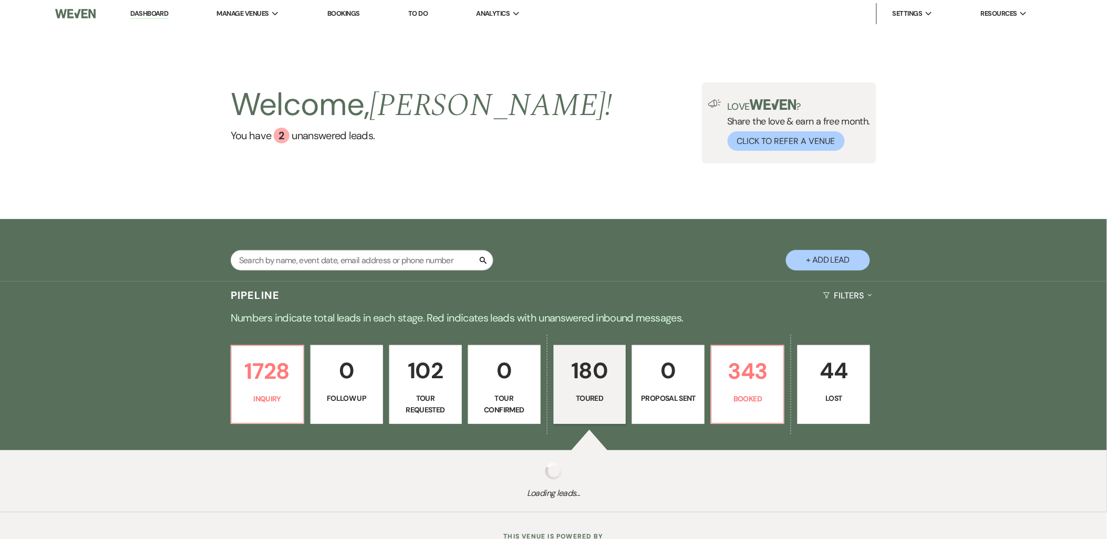
select select "5"
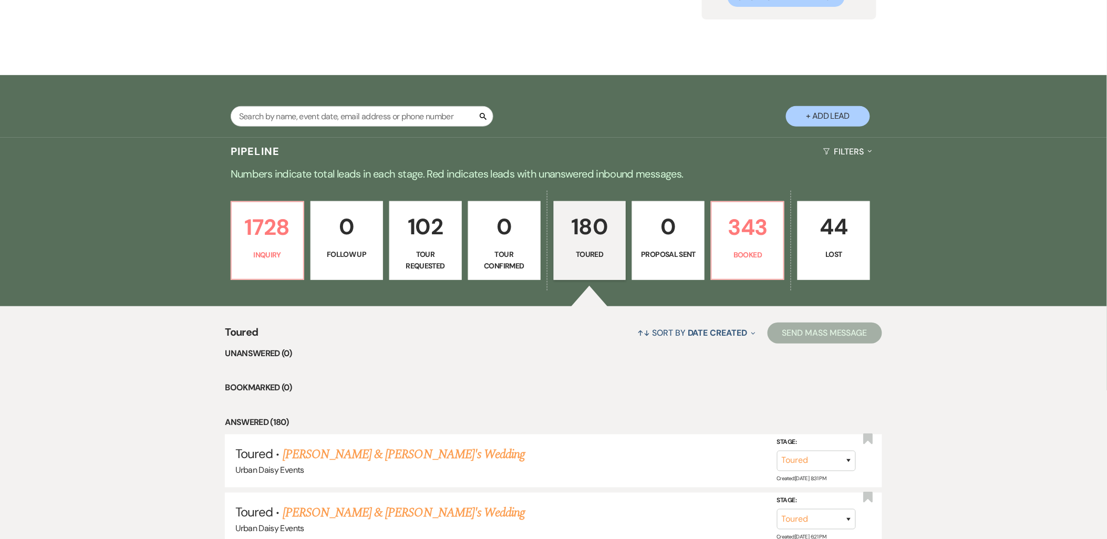
scroll to position [274, 0]
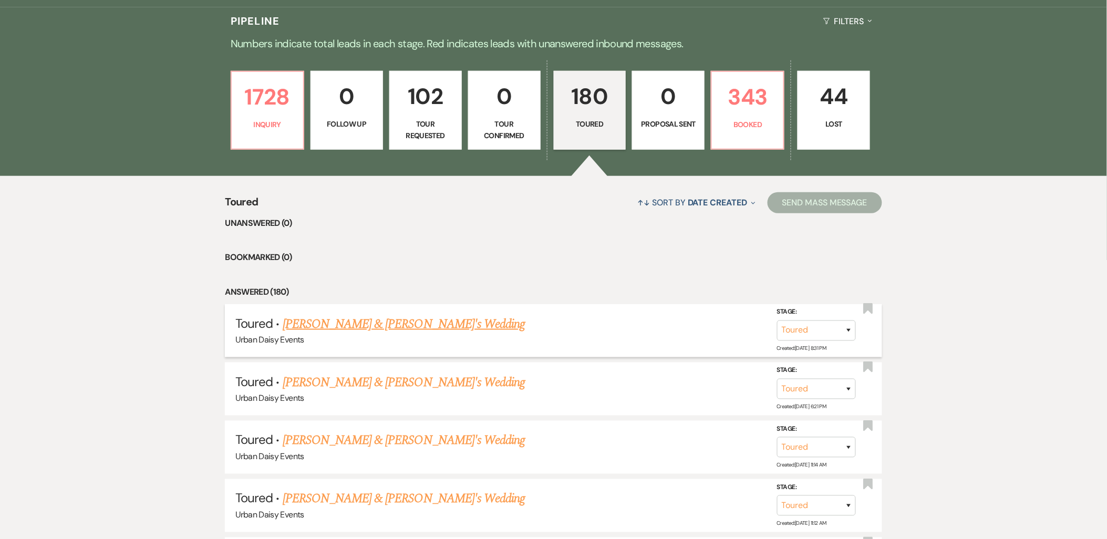
click at [333, 328] on link "Kelsey Bogdanovich & Fiance's Wedding" at bounding box center [404, 324] width 243 height 19
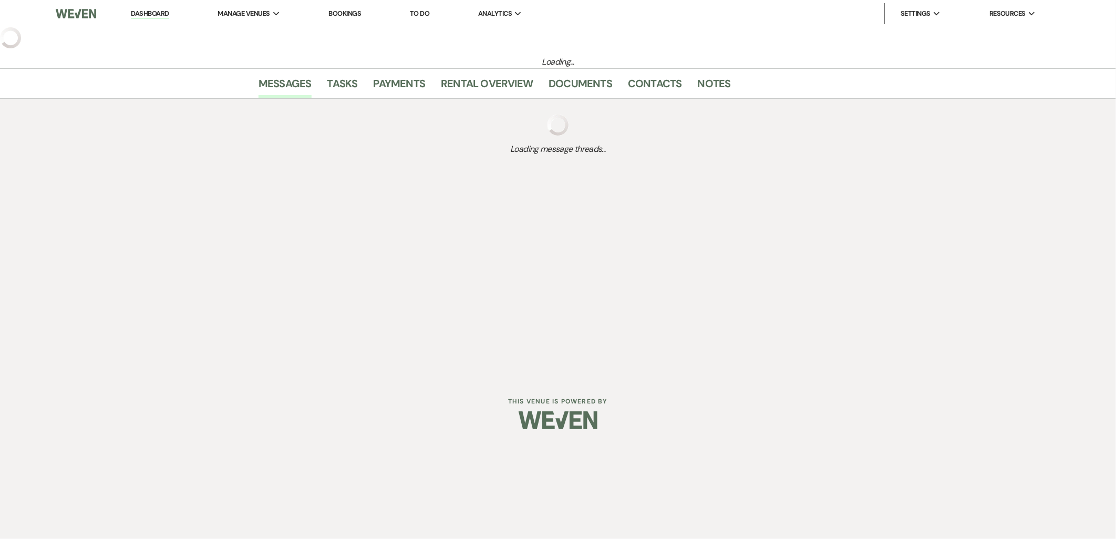
select select "5"
select select "19"
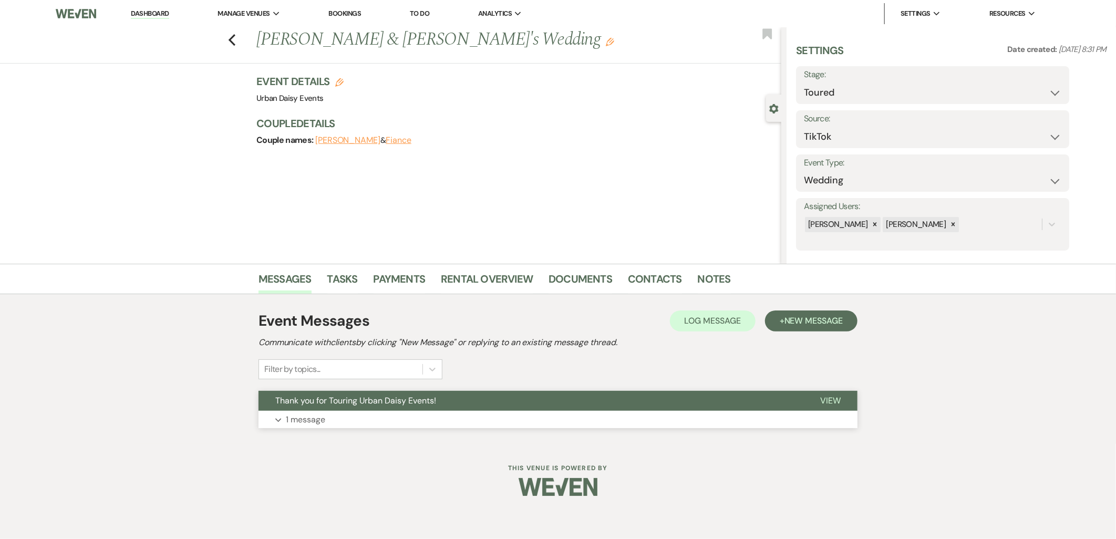
click at [344, 403] on span "Thank you for Touring Urban Daisy Events!" at bounding box center [355, 400] width 161 height 11
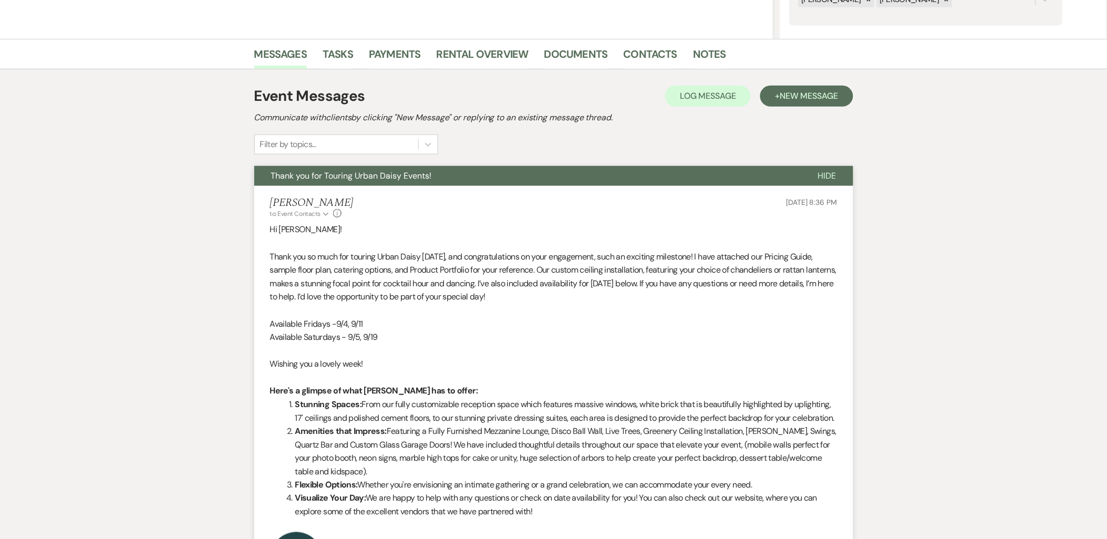
scroll to position [233, 0]
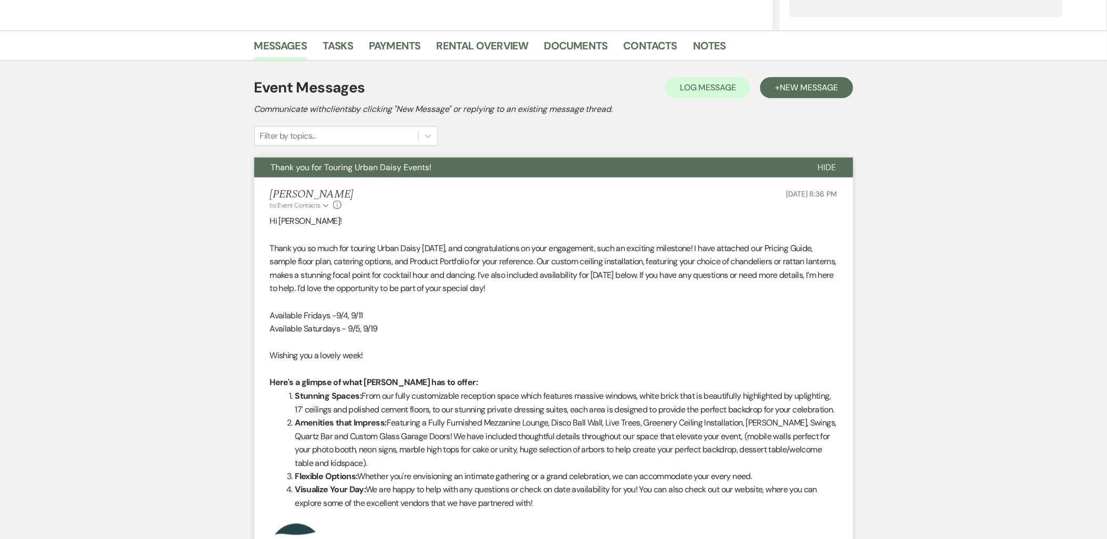
click at [480, 334] on p "Available Saturdays - 9/5, 9/19" at bounding box center [553, 329] width 567 height 14
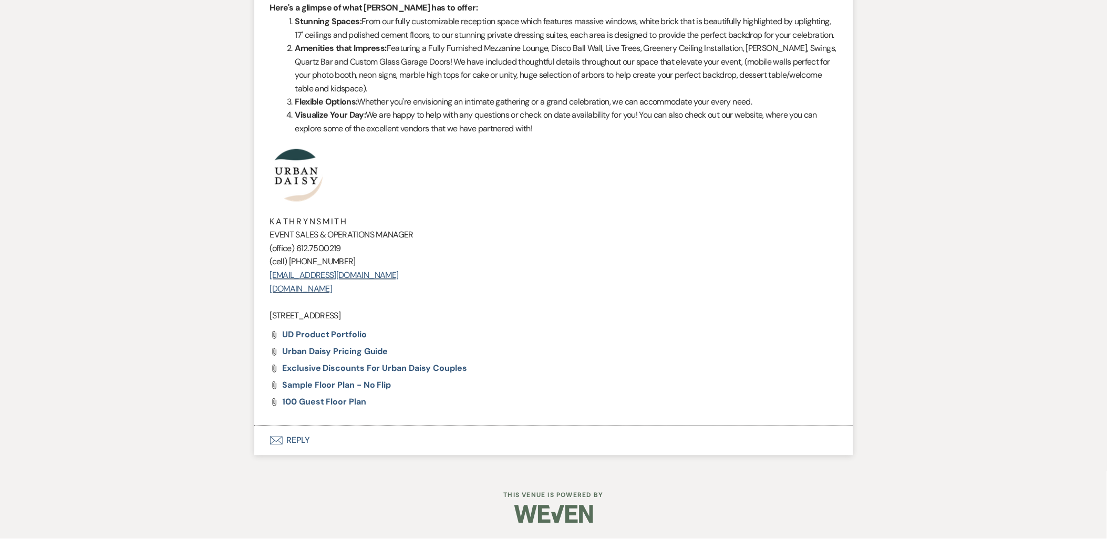
click at [283, 436] on button "Envelope Reply" at bounding box center [553, 440] width 599 height 29
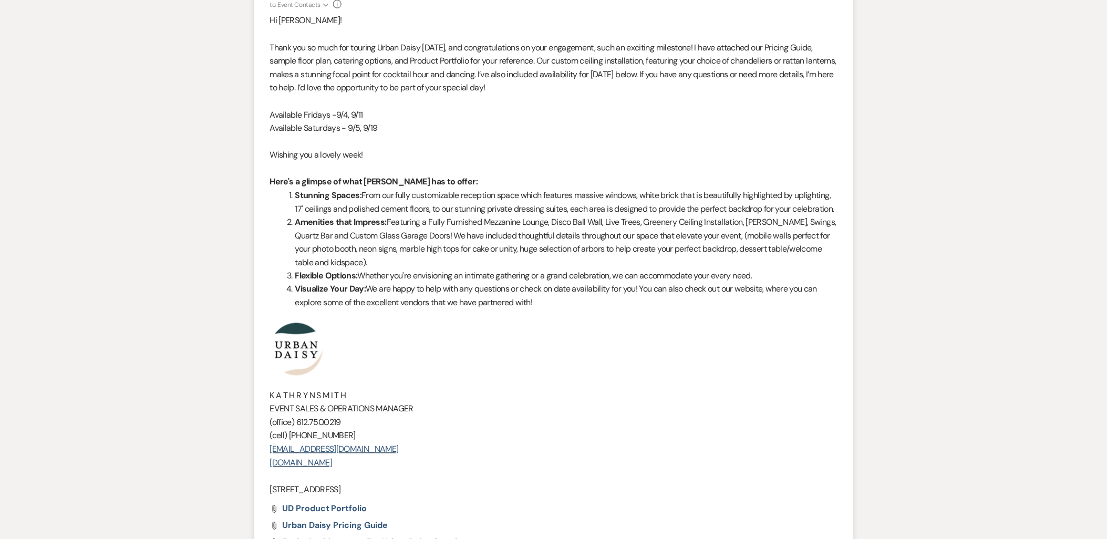
scroll to position [214, 0]
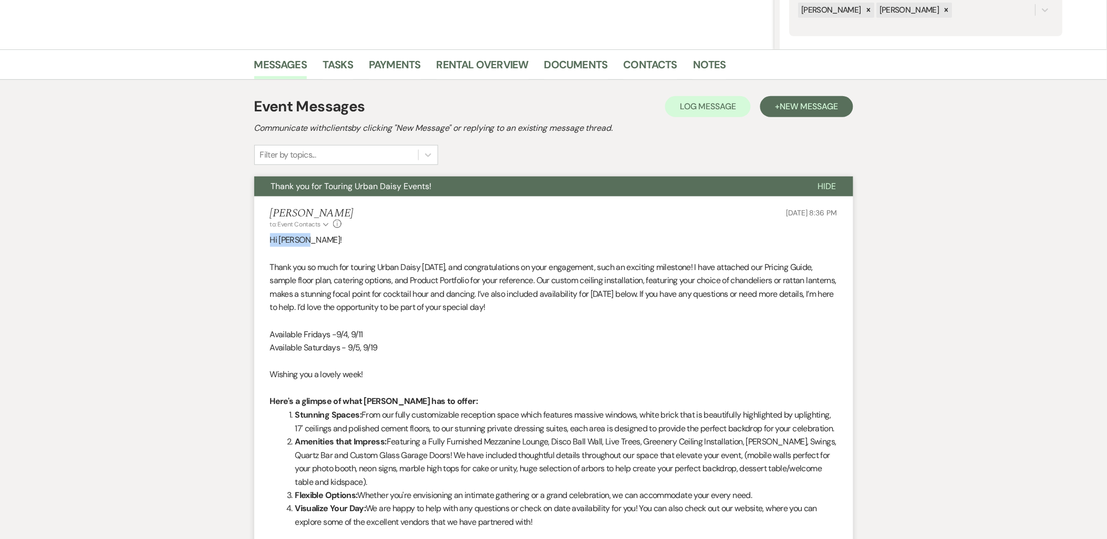
drag, startPoint x: 309, startPoint y: 242, endPoint x: 261, endPoint y: 241, distance: 48.3
click at [261, 241] on li "Kathryn Beckett to: Event Contacts Expand Info Aug 12, 2025, 8:36 PM Hi Kelsey!…" at bounding box center [553, 508] width 599 height 624
click at [326, 261] on p "Thank you so much for touring Urban Daisy today, and congratulations on your en…" at bounding box center [553, 288] width 567 height 54
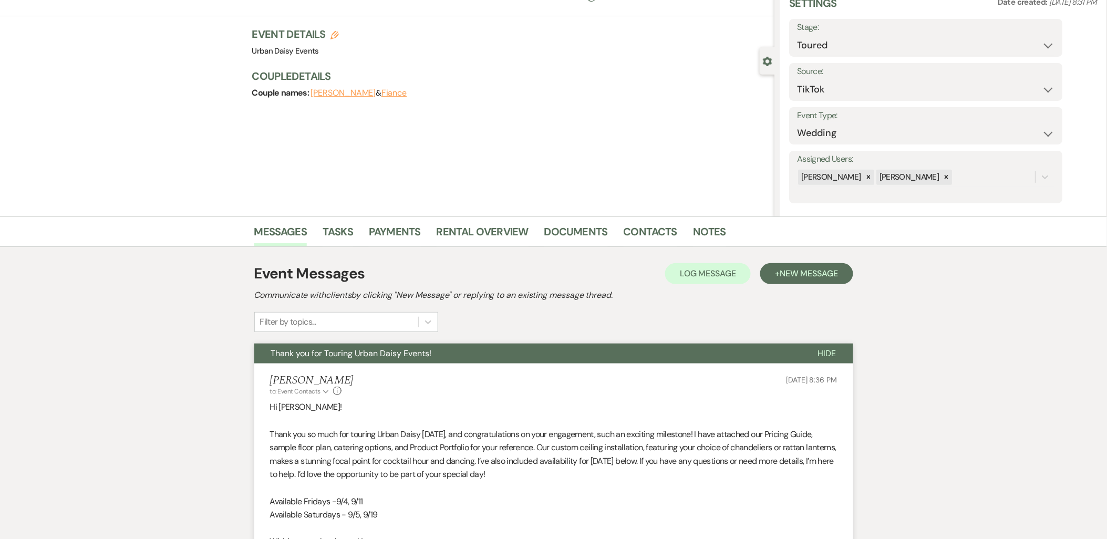
scroll to position [0, 0]
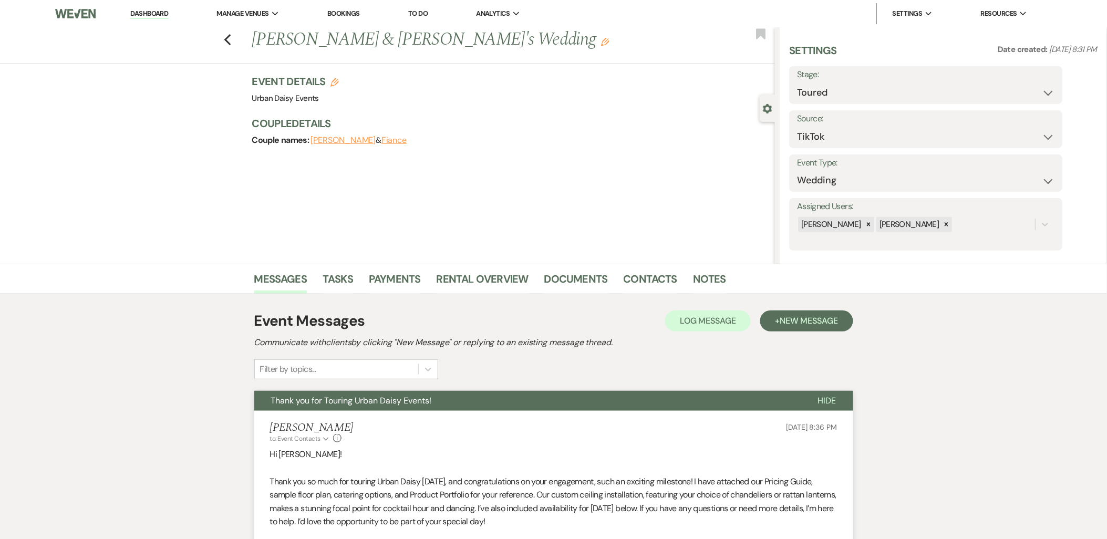
click at [142, 11] on link "Dashboard" at bounding box center [149, 14] width 38 height 10
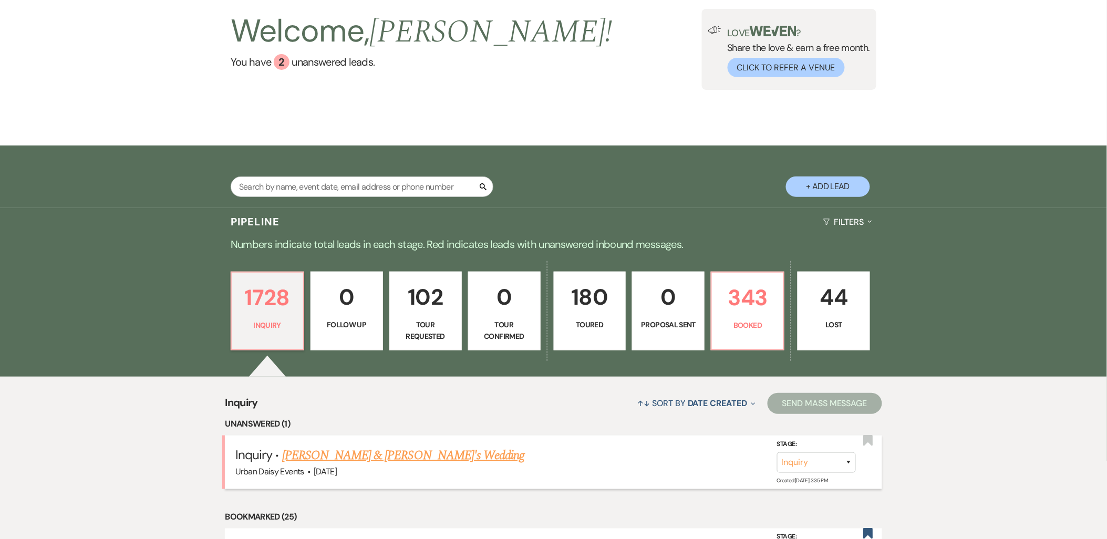
scroll to position [175, 0]
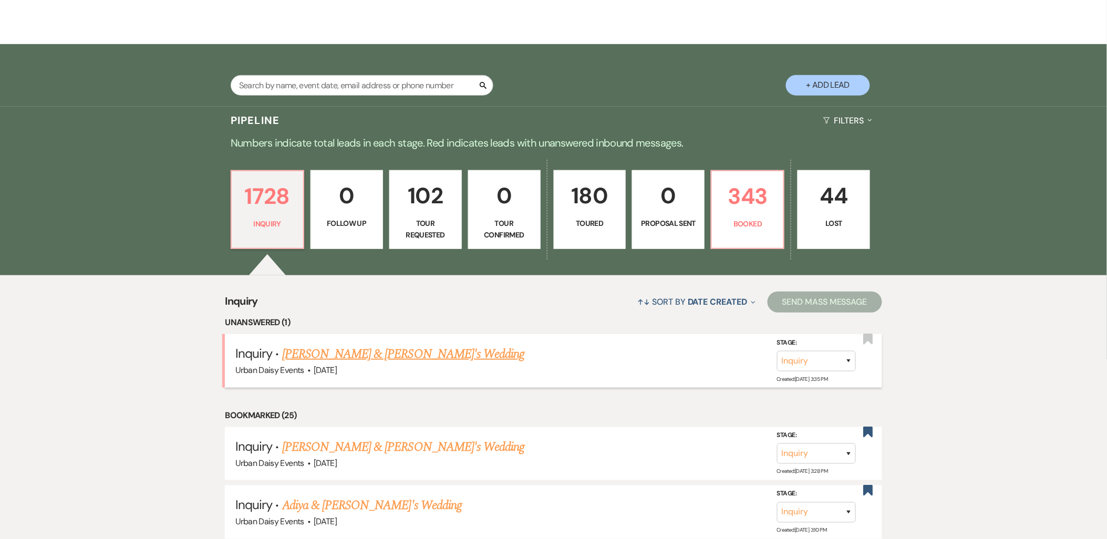
click at [297, 360] on link "[PERSON_NAME] & [PERSON_NAME]'s Wedding" at bounding box center [403, 354] width 243 height 19
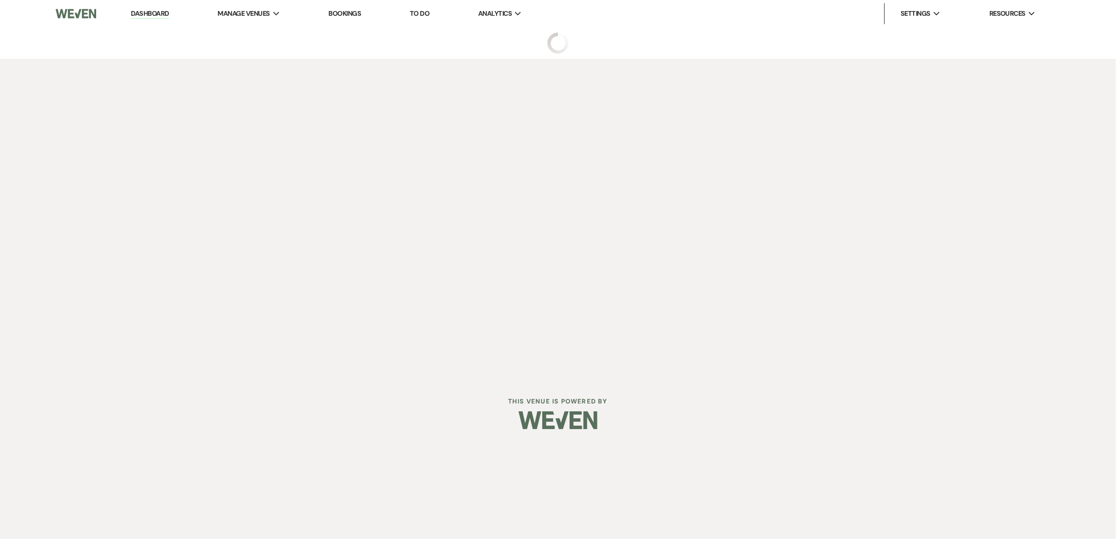
select select "5"
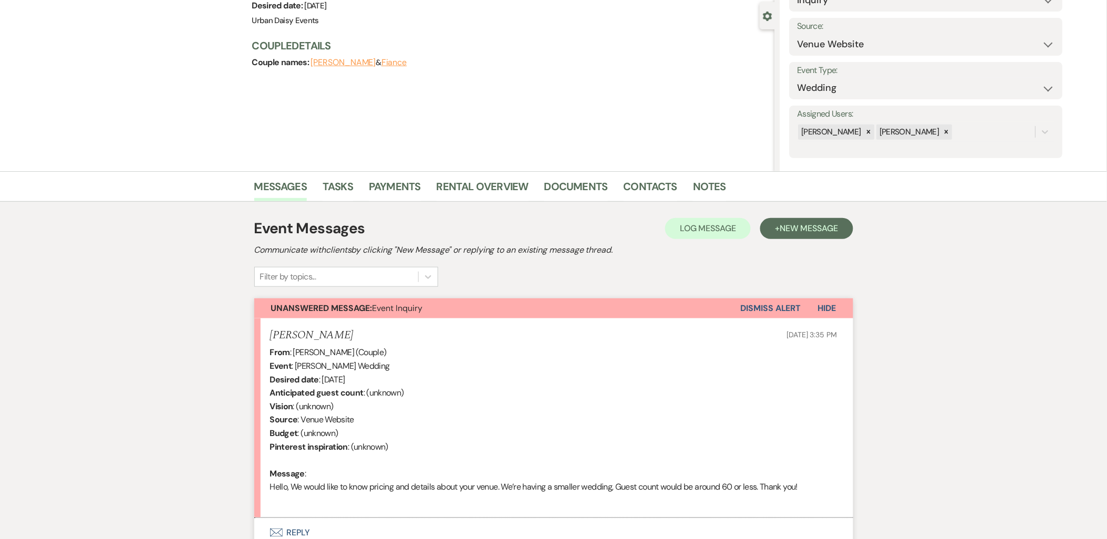
scroll to position [184, 0]
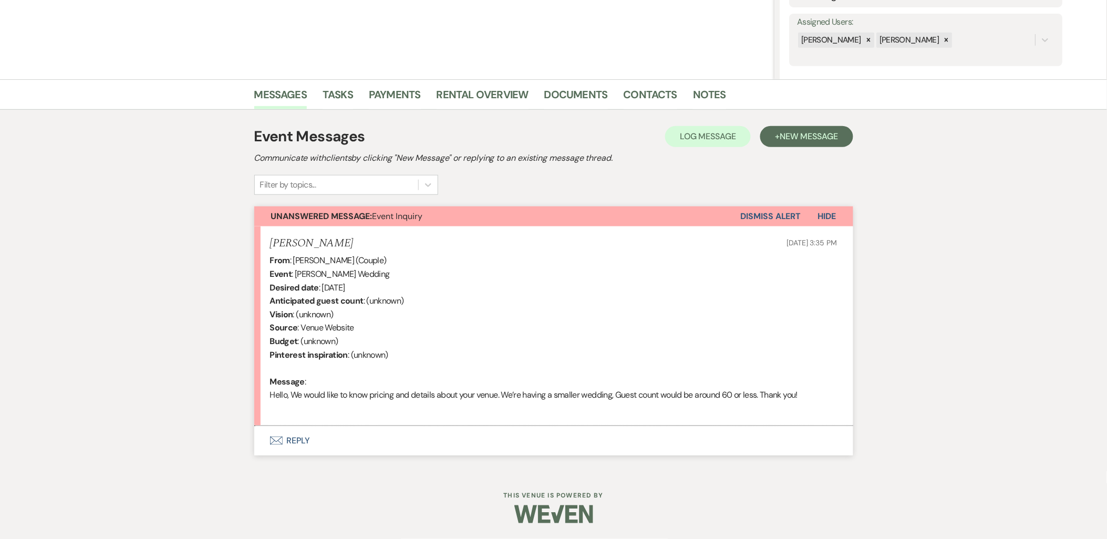
click at [307, 443] on button "Envelope Reply" at bounding box center [553, 440] width 599 height 29
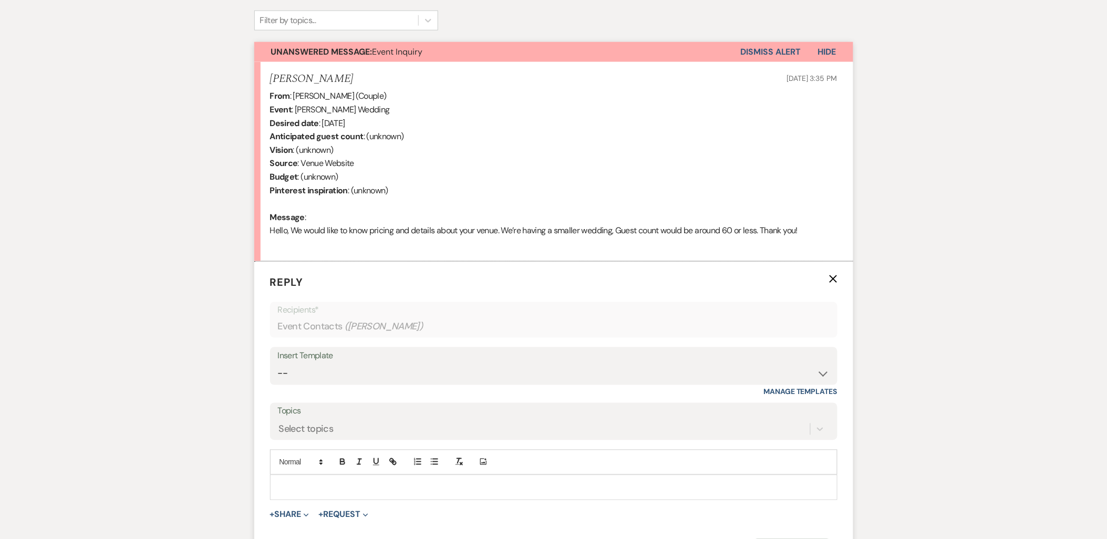
scroll to position [479, 0]
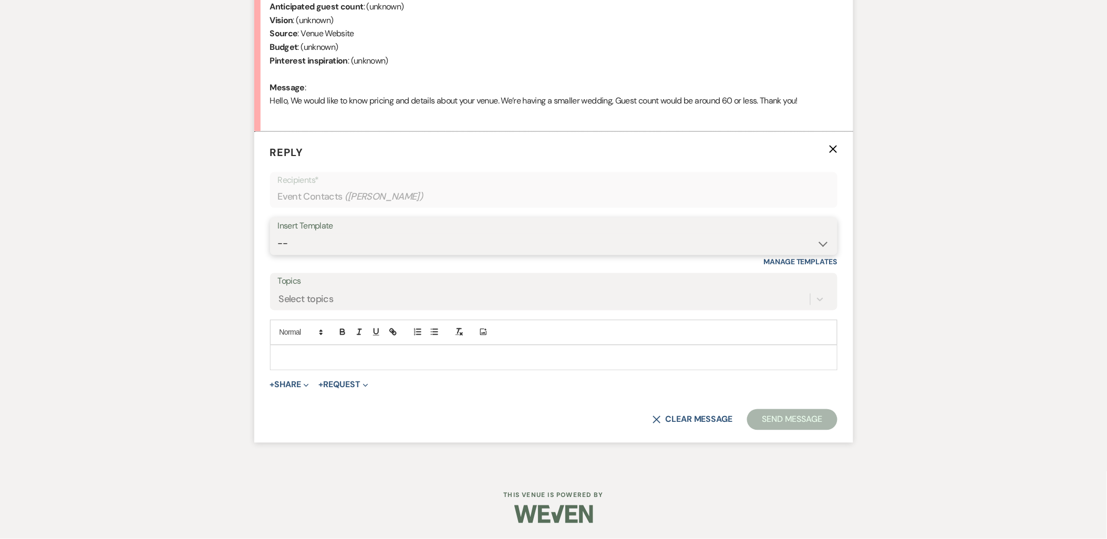
click at [290, 247] on select "-- Payment Past Due Rental Agreement and First Payment Urban Daisy Initial Resp…" at bounding box center [554, 244] width 552 height 20
select select "1243"
click at [278, 234] on select "-- Payment Past Due Rental Agreement and First Payment Urban Daisy Initial Resp…" at bounding box center [554, 244] width 552 height 20
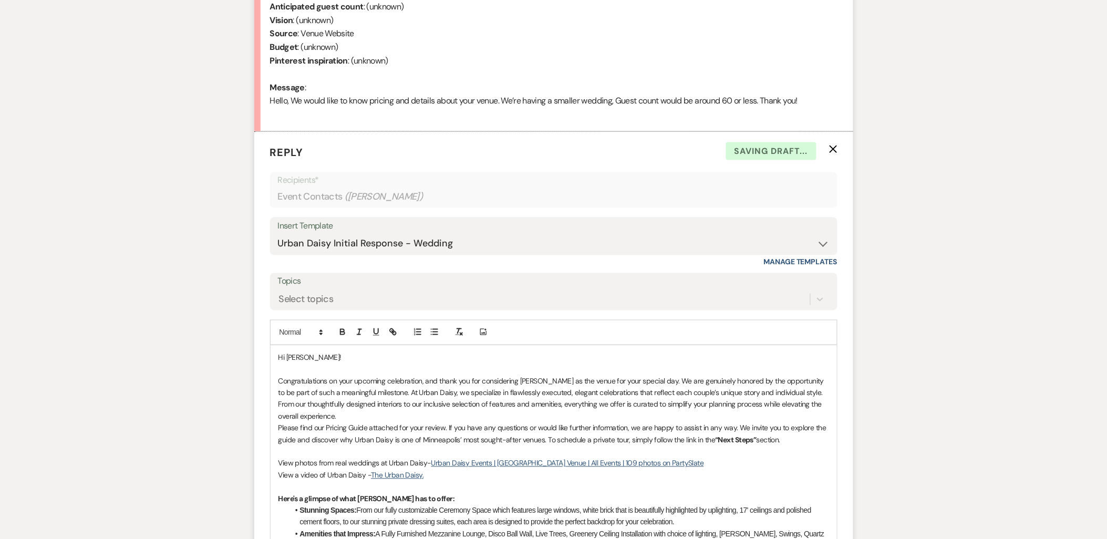
click at [326, 373] on p at bounding box center [553, 370] width 551 height 12
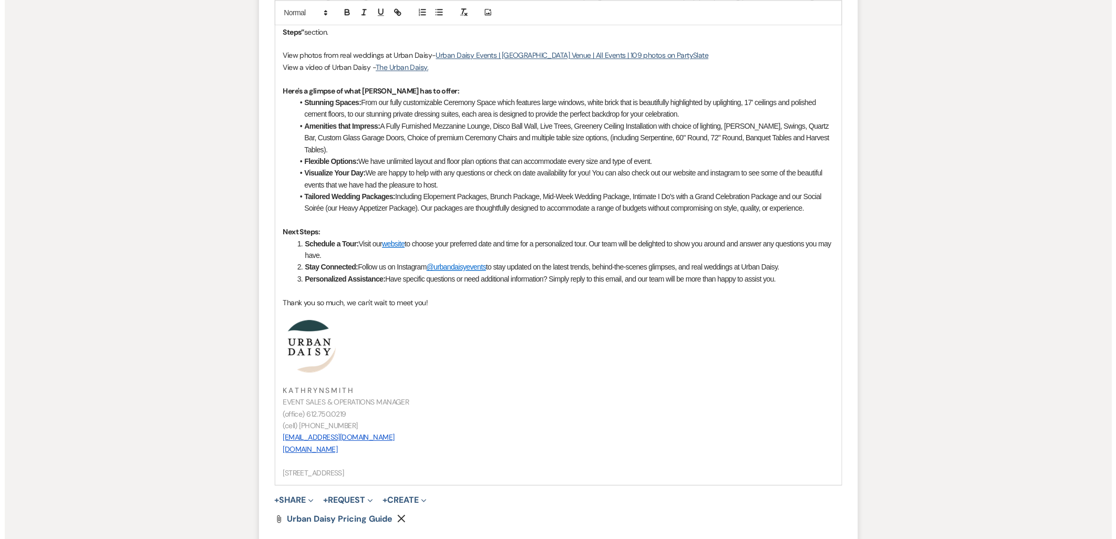
scroll to position [1004, 0]
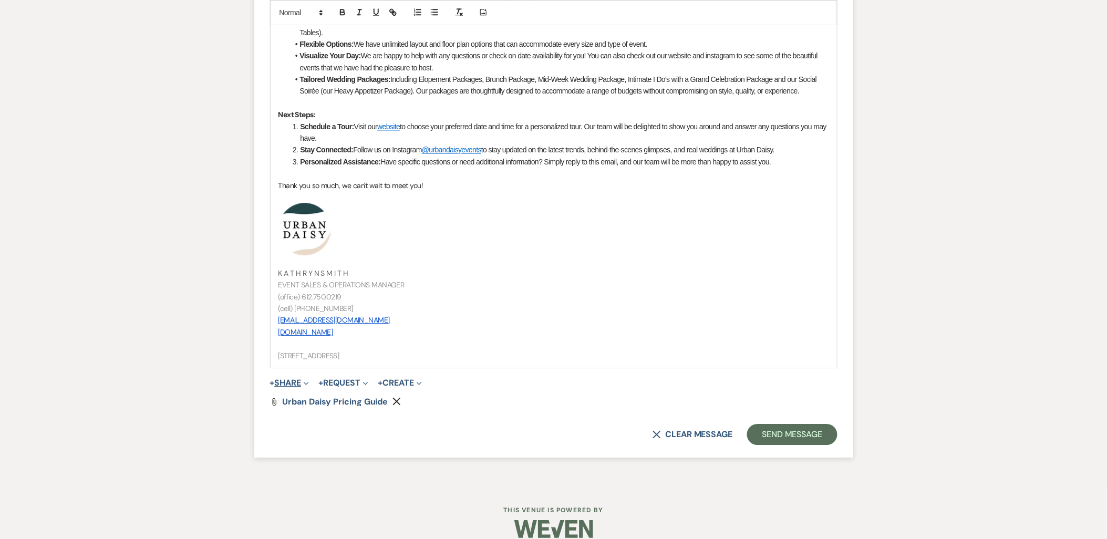
click at [288, 379] on button "+ Share Expand" at bounding box center [289, 383] width 39 height 8
click at [305, 398] on span "Doc Upload Documents" at bounding box center [313, 403] width 60 height 11
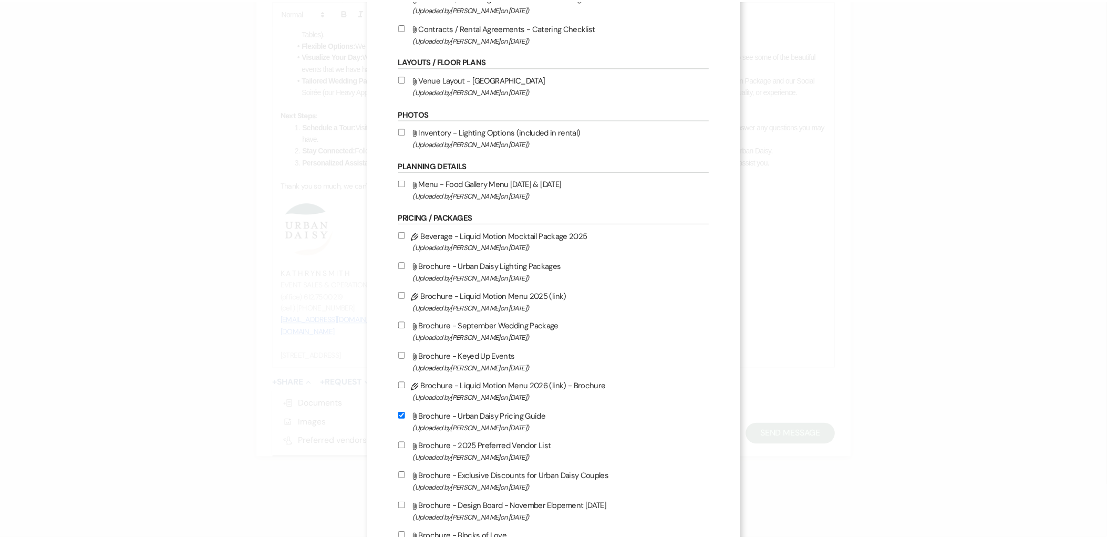
scroll to position [233, 0]
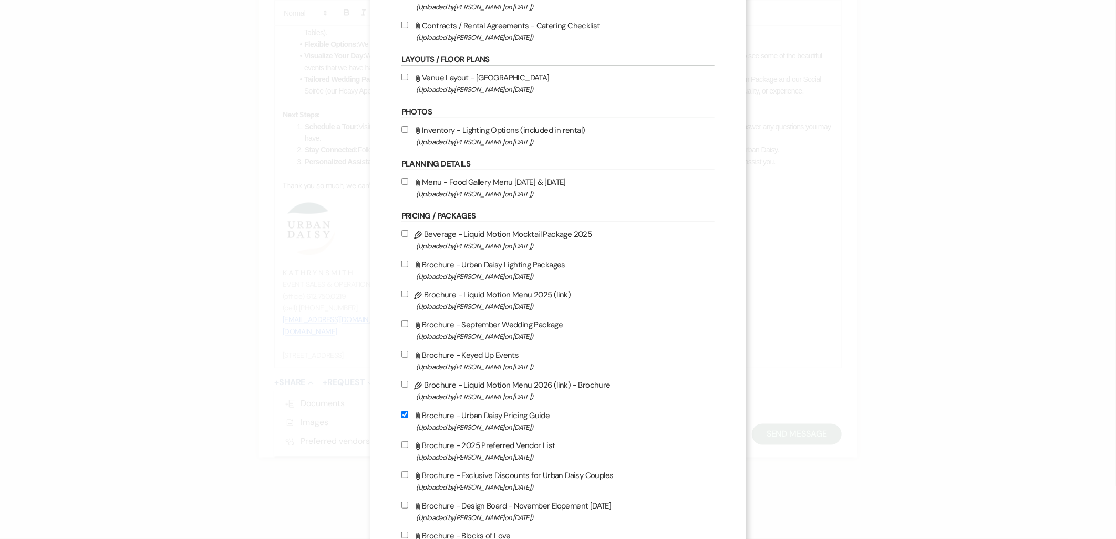
click at [188, 172] on div "X Attach Files Library Files Event Documents Upload File Invoice / Rental Agree…" at bounding box center [558, 269] width 1116 height 539
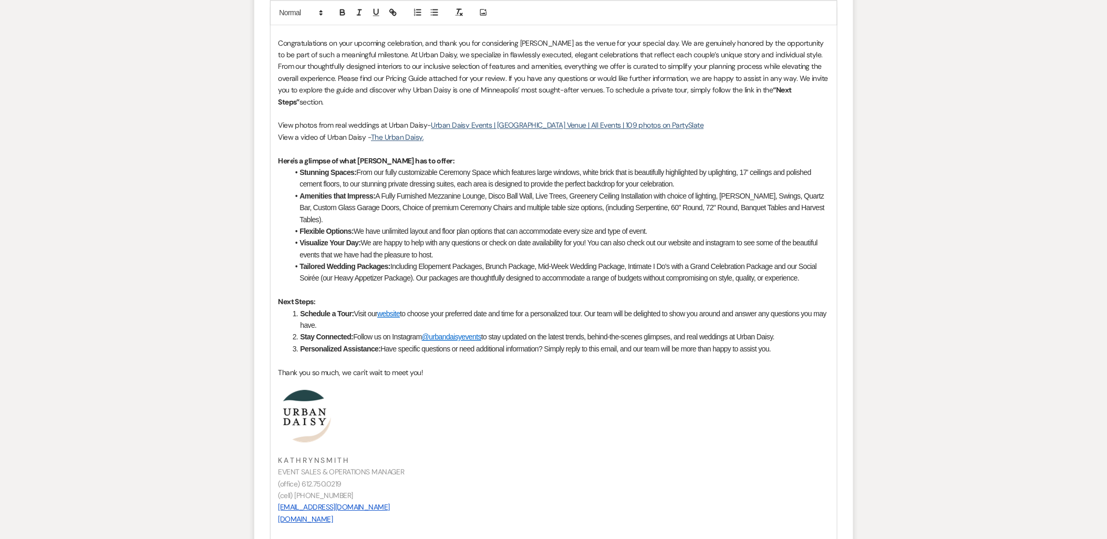
scroll to position [1004, 0]
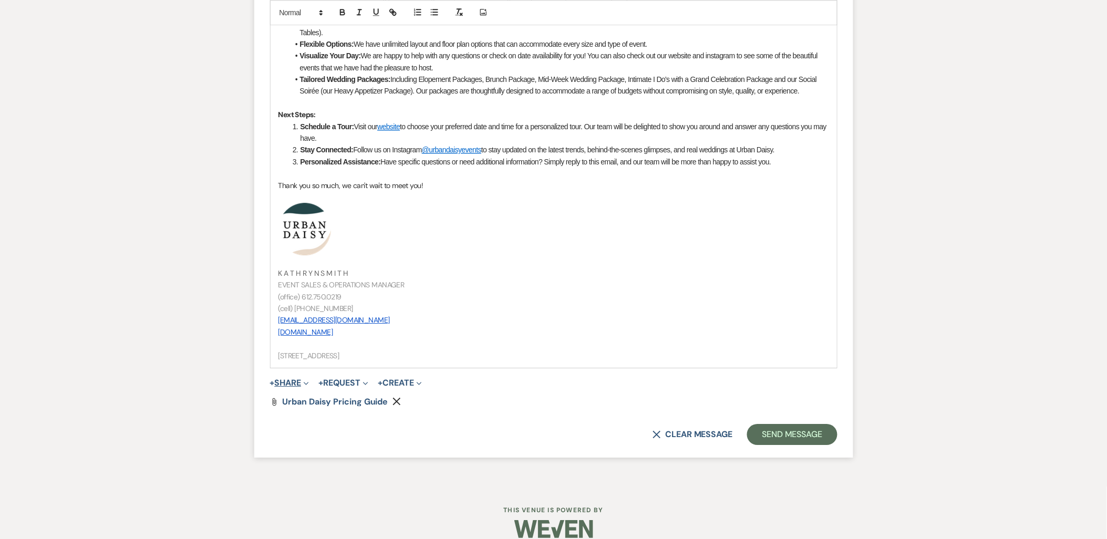
click at [290, 379] on button "+ Share Expand" at bounding box center [289, 383] width 39 height 8
click at [296, 395] on button "Doc Upload Documents" at bounding box center [343, 404] width 147 height 19
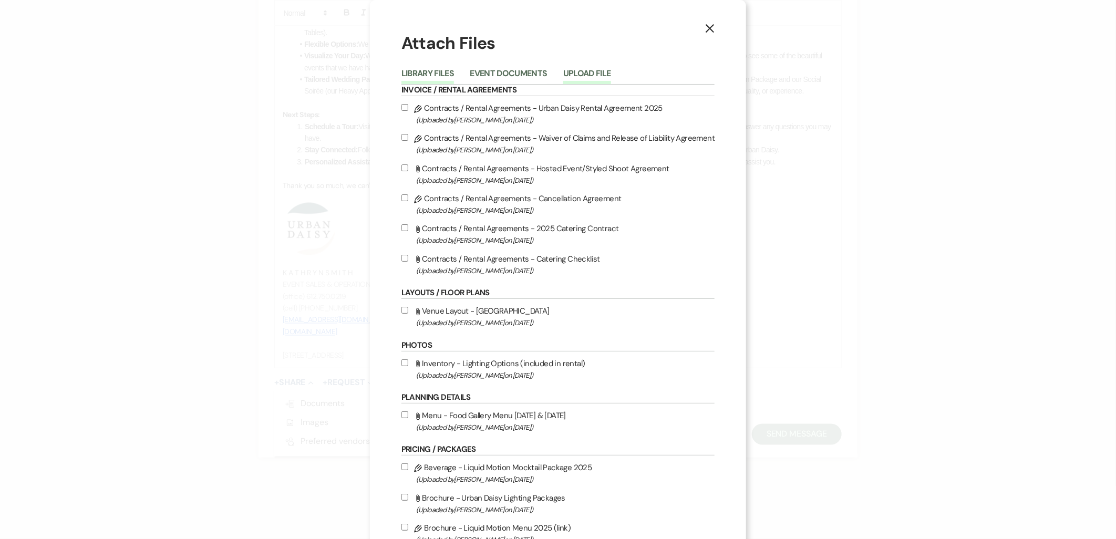
click at [566, 75] on button "Upload File" at bounding box center [587, 76] width 48 height 15
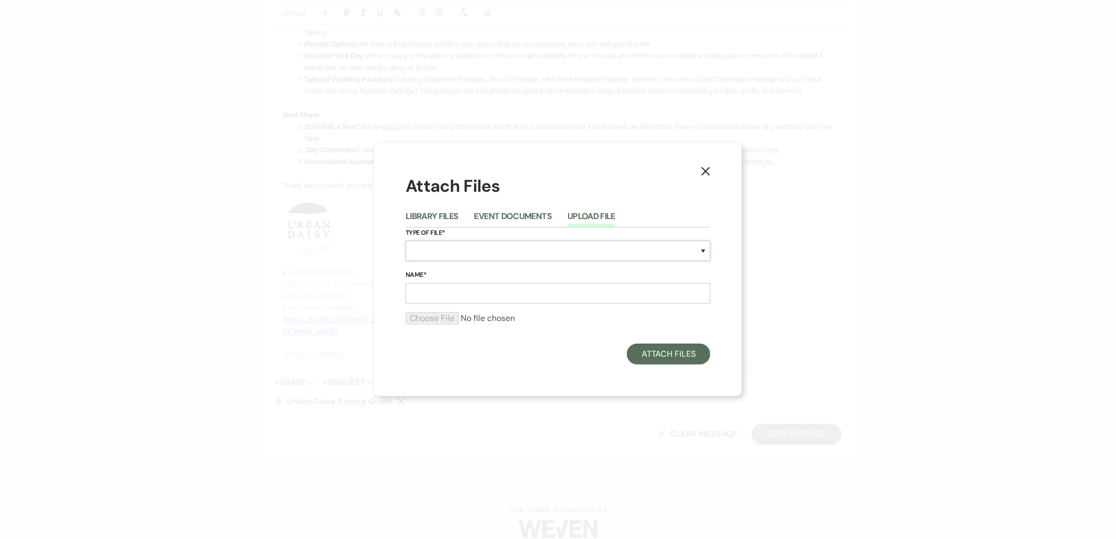
click at [474, 246] on select "Special Event Insurance Vendor Certificate of Insurance Contracts / Rental Agre…" at bounding box center [558, 251] width 305 height 20
select select "24"
click at [406, 241] on select "Special Event Insurance Vendor Certificate of Insurance Contracts / Rental Agre…" at bounding box center [558, 251] width 305 height 20
click at [460, 292] on input "Name*" at bounding box center [558, 293] width 305 height 20
drag, startPoint x: 424, startPoint y: 293, endPoint x: 405, endPoint y: 295, distance: 19.5
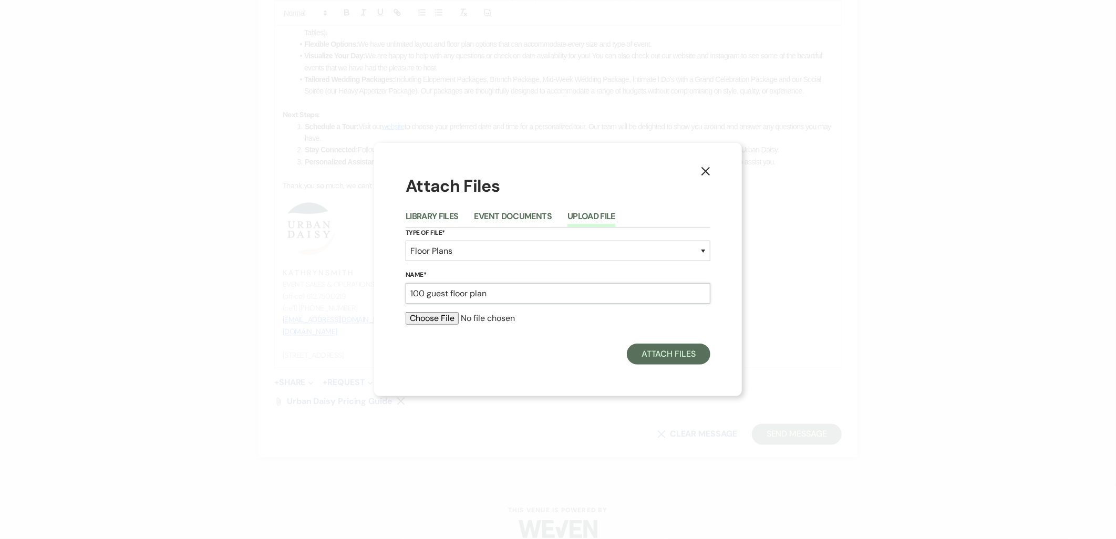
click at [403, 295] on div "X Attach Files Library Files Event Documents Upload File Type of File* Special …" at bounding box center [558, 269] width 368 height 253
type input "70 guest floor plan"
click at [409, 314] on input "file" at bounding box center [558, 318] width 305 height 13
type input "C:\fakepath\no flip floor plan (1).pdf"
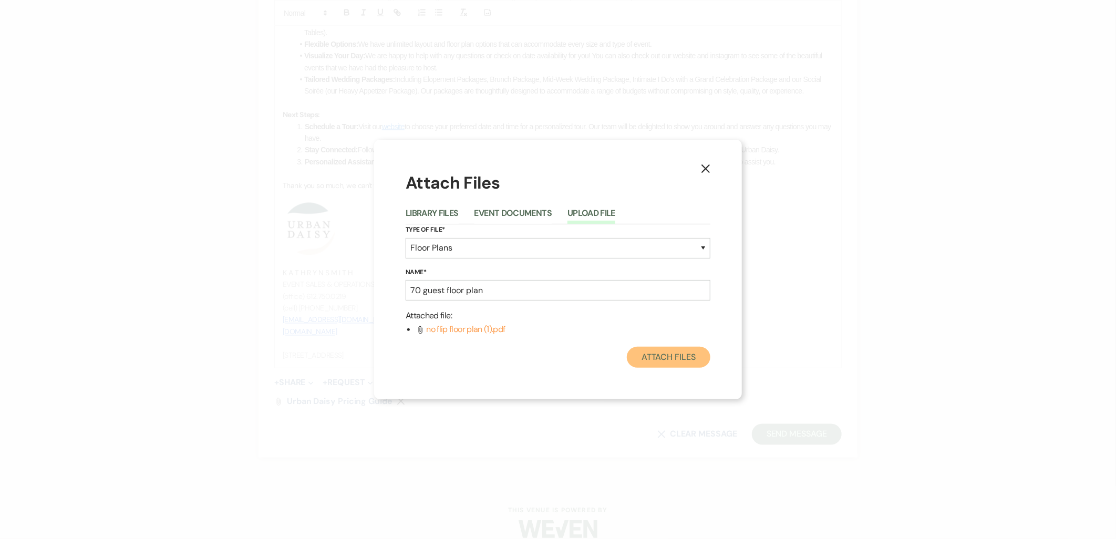
click at [663, 359] on button "Attach Files" at bounding box center [669, 357] width 84 height 21
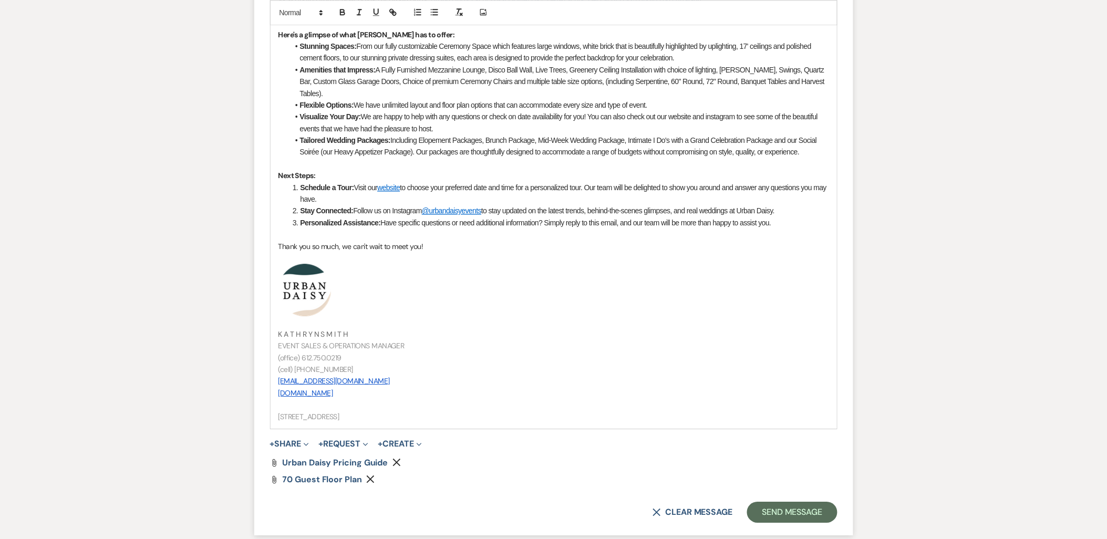
scroll to position [946, 0]
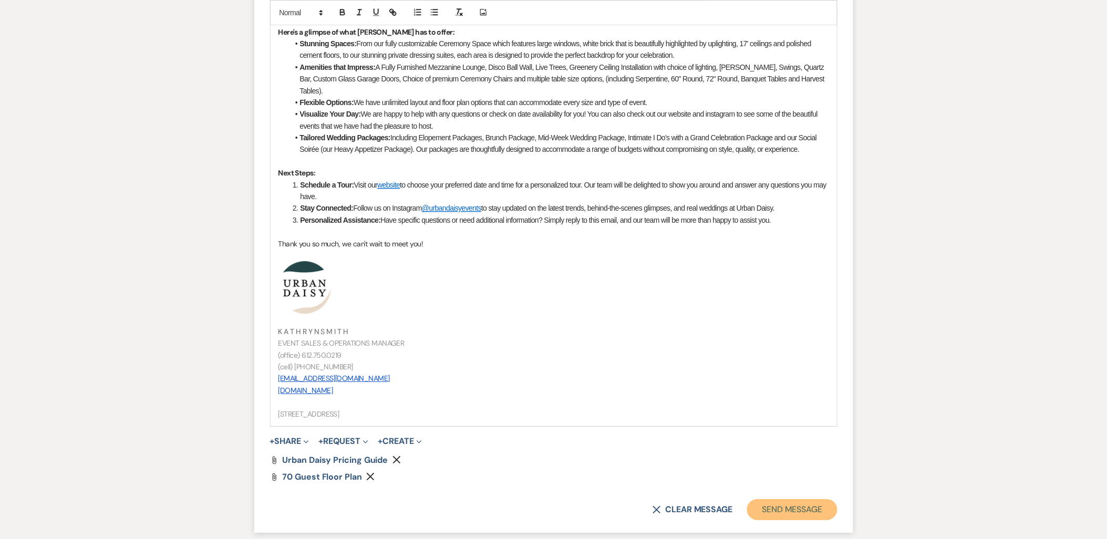
click at [789, 499] on button "Send Message" at bounding box center [792, 509] width 90 height 21
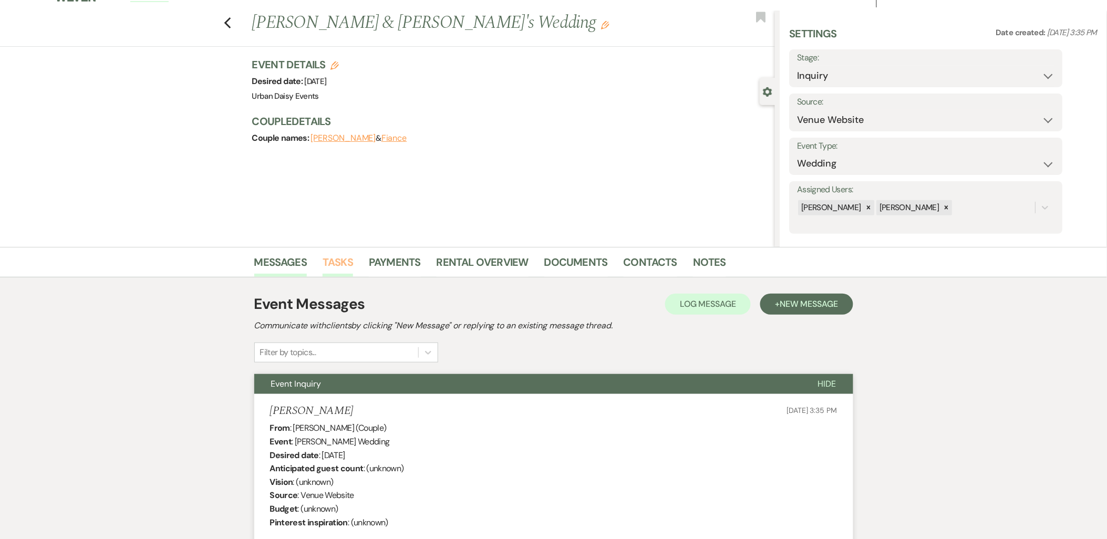
scroll to position [0, 0]
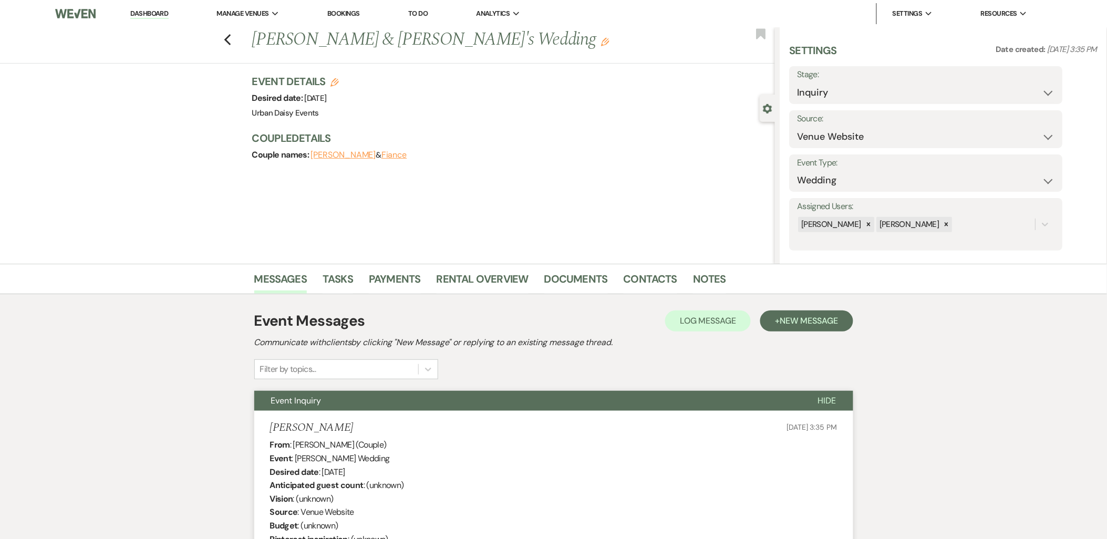
click at [138, 11] on link "Dashboard" at bounding box center [149, 14] width 38 height 10
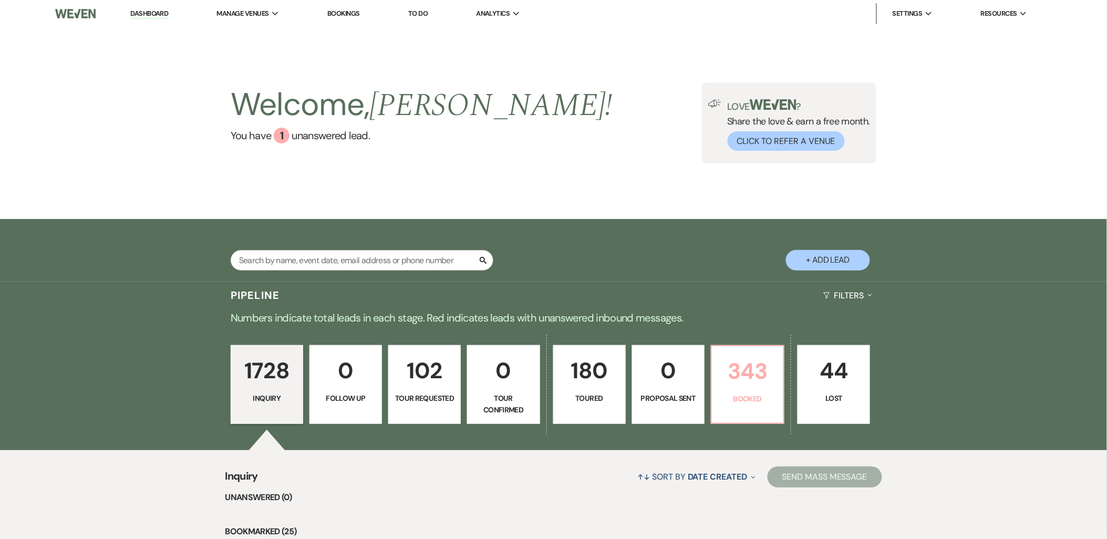
click at [740, 398] on p "Booked" at bounding box center [747, 399] width 59 height 12
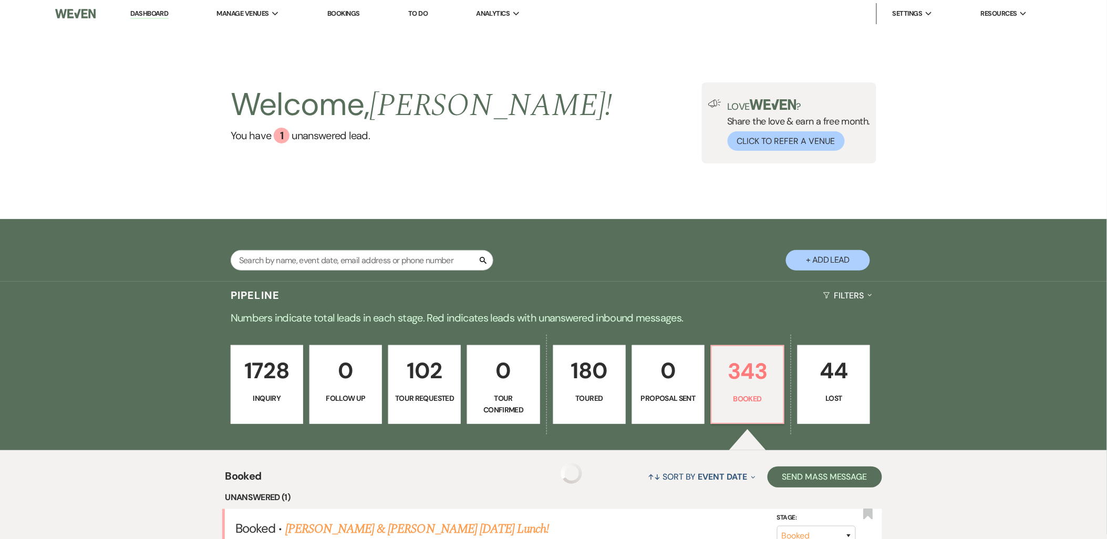
scroll to position [117, 0]
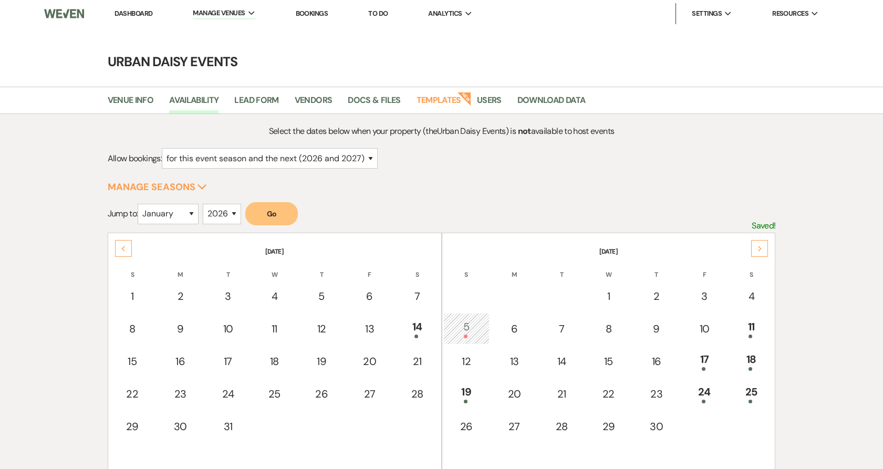
select select "2"
select select "2026"
click at [136, 12] on link "Dashboard" at bounding box center [134, 13] width 38 height 9
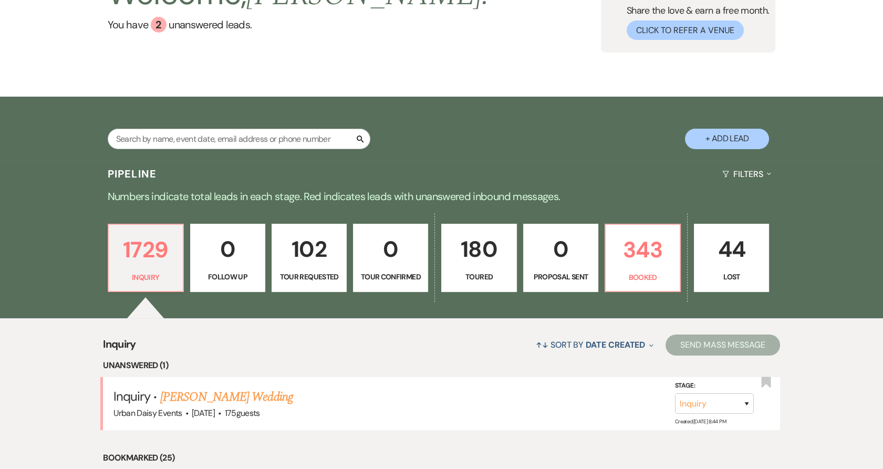
scroll to position [117, 0]
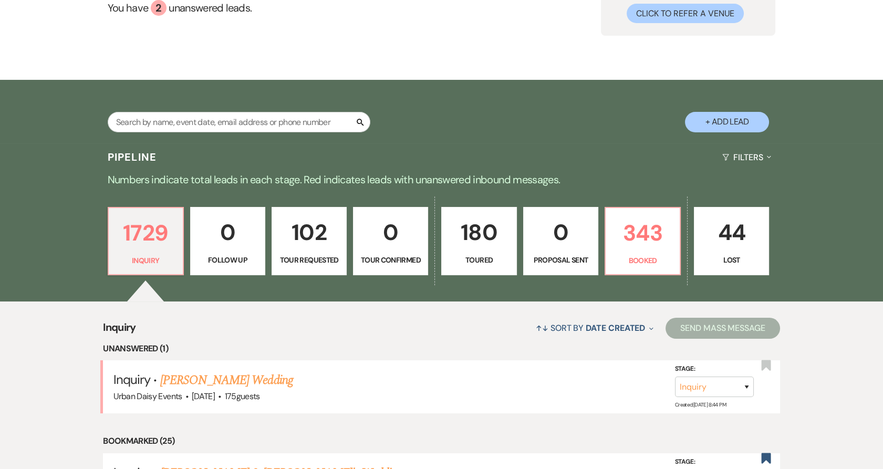
click at [483, 232] on p "180" at bounding box center [478, 232] width 61 height 35
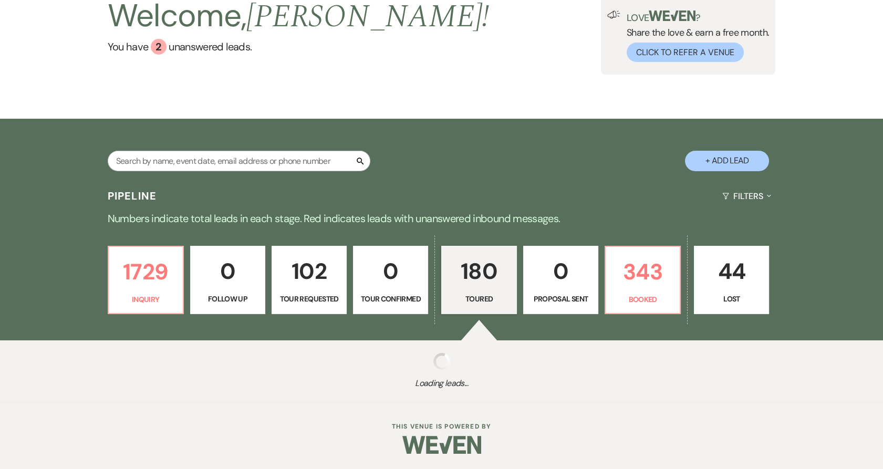
select select "5"
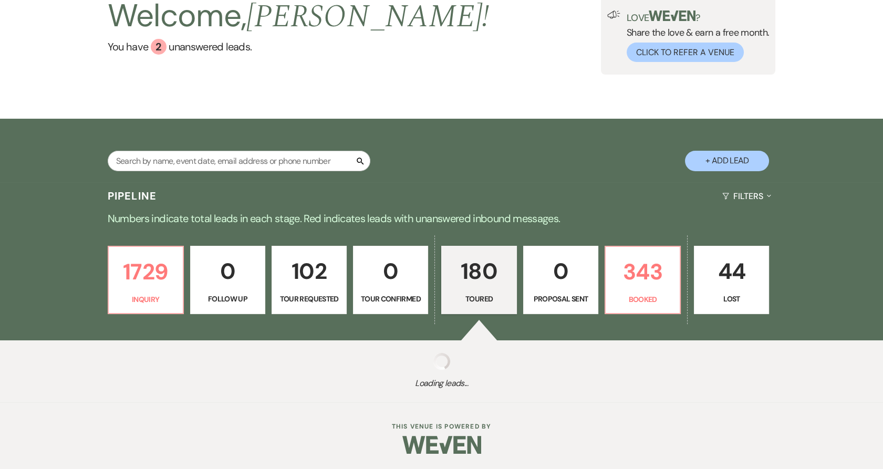
select select "5"
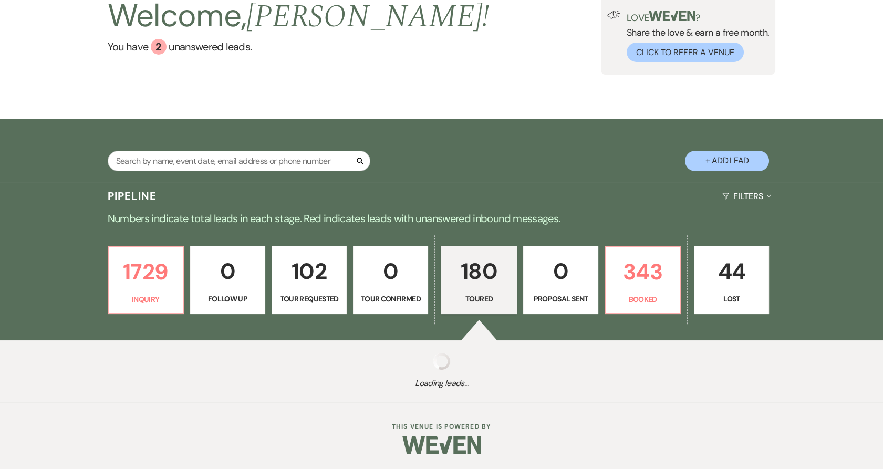
select select "5"
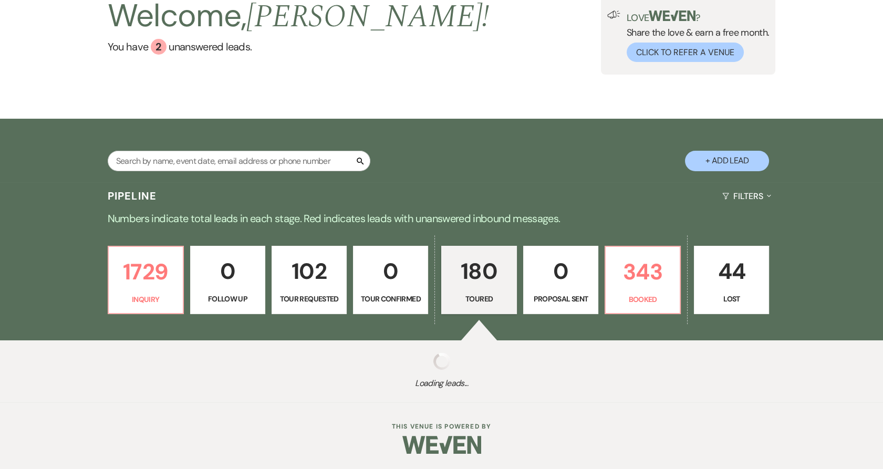
select select "5"
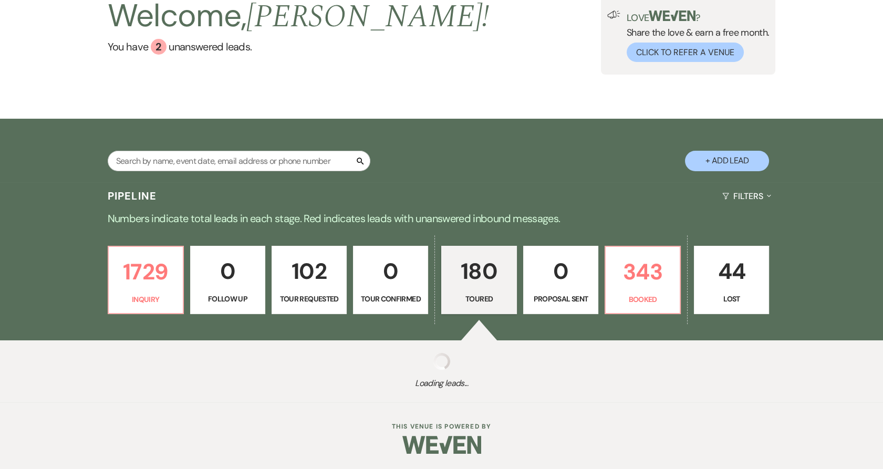
select select "5"
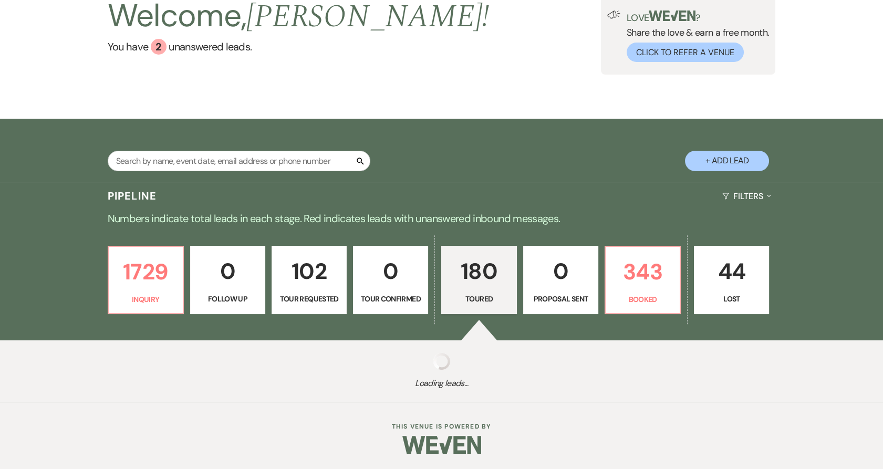
select select "5"
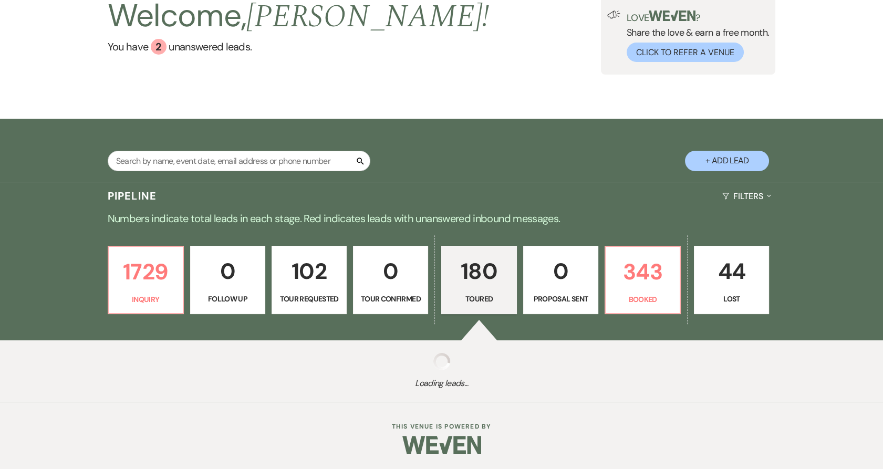
select select "5"
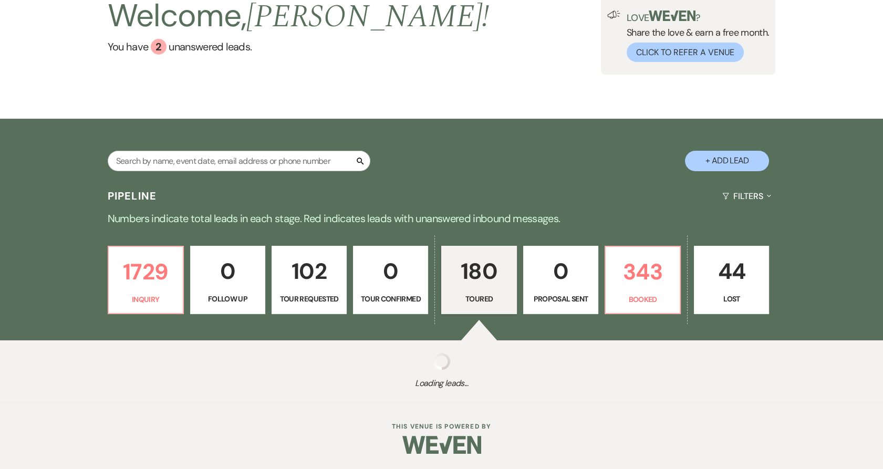
select select "5"
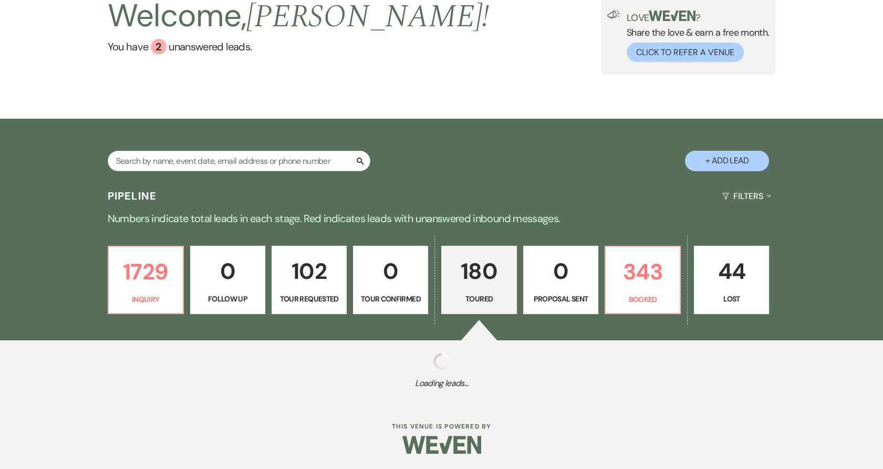
select select "5"
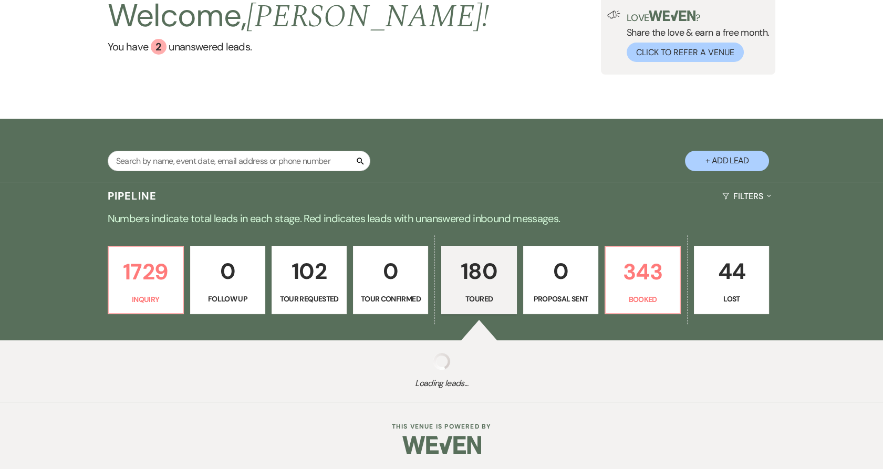
select select "5"
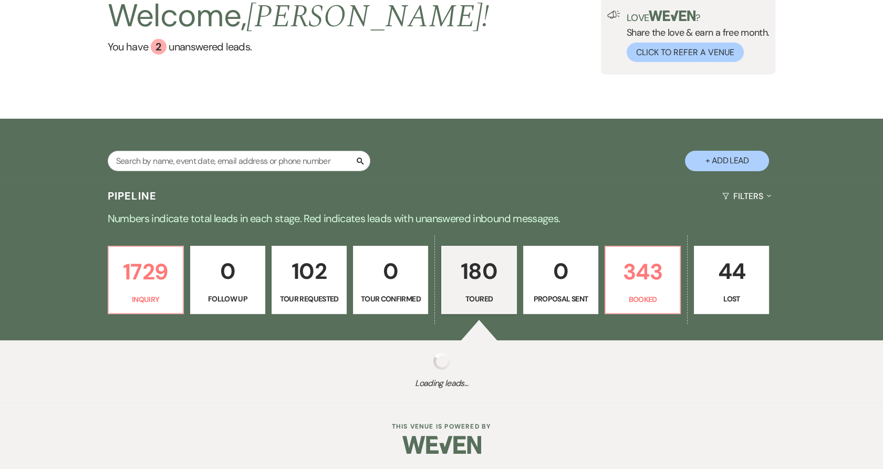
select select "5"
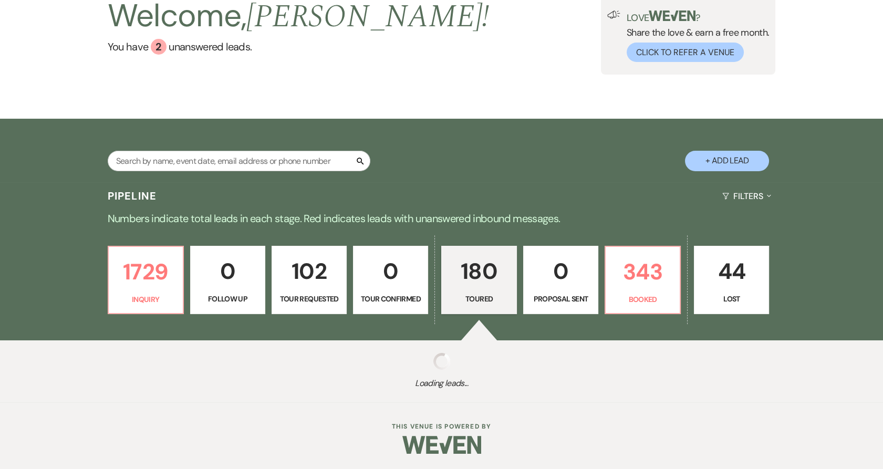
select select "5"
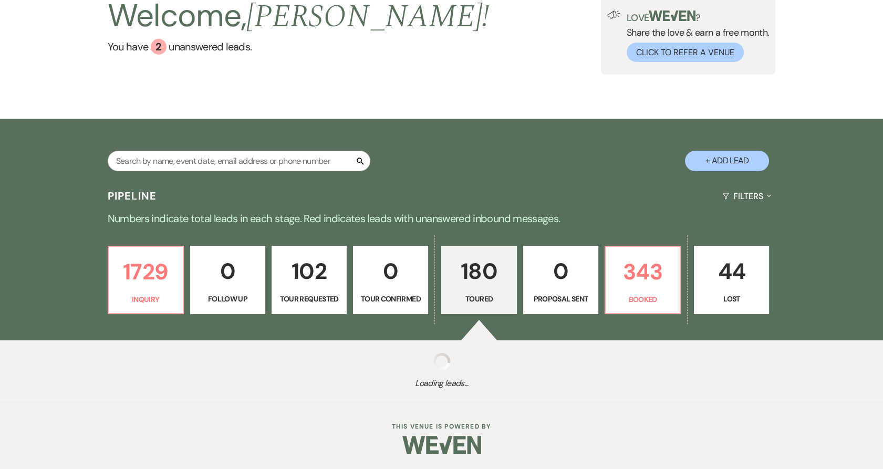
select select "5"
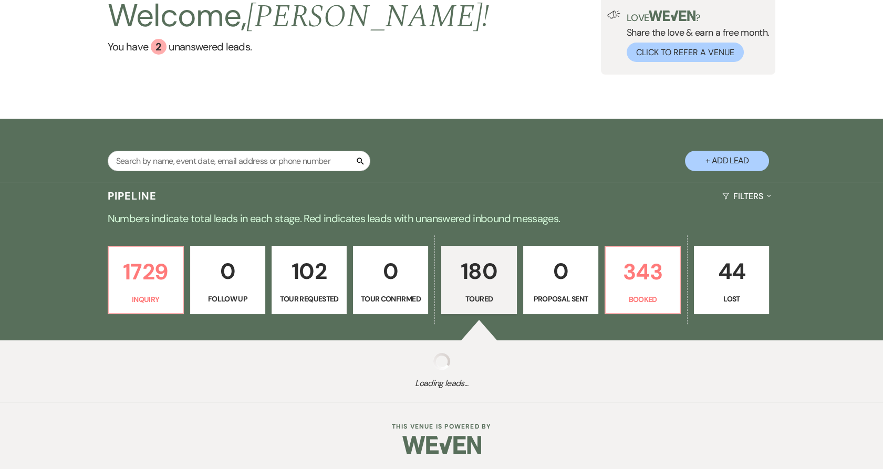
select select "5"
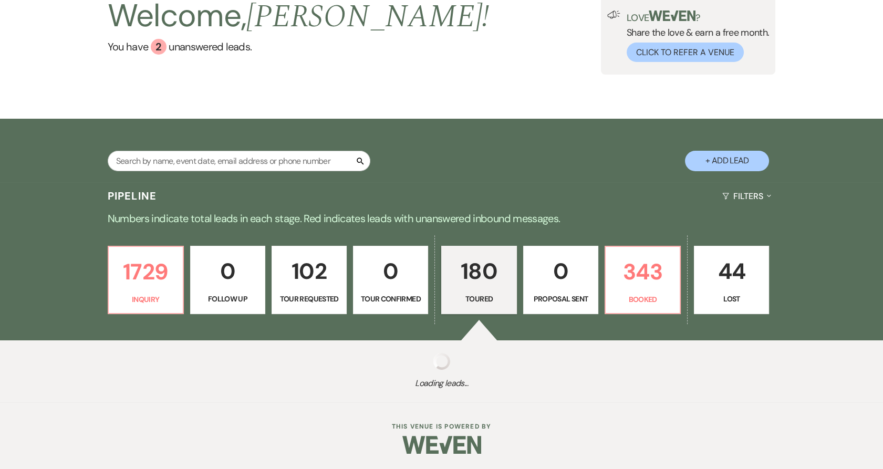
select select "5"
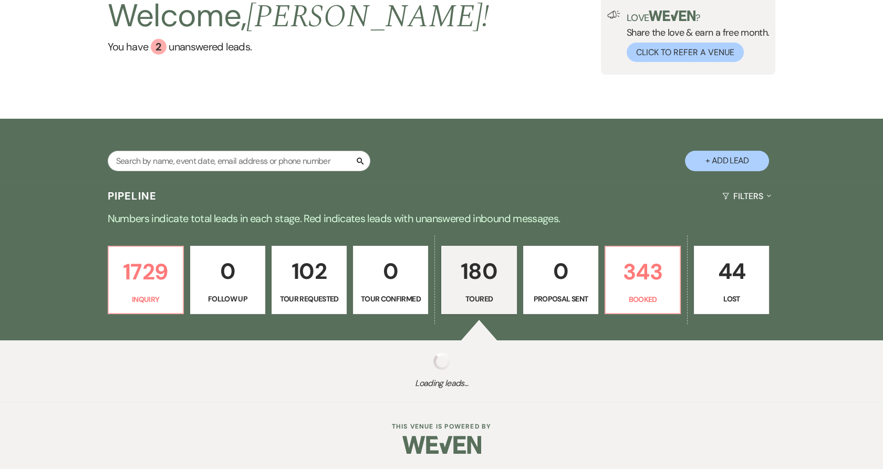
select select "5"
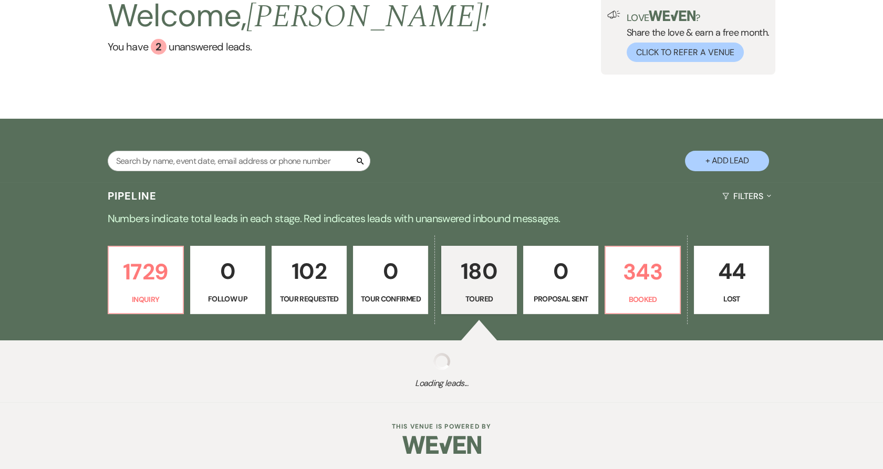
select select "5"
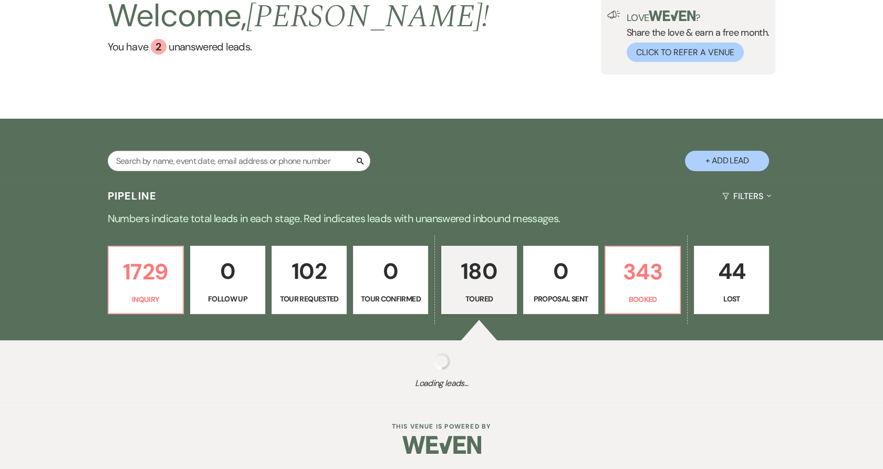
select select "5"
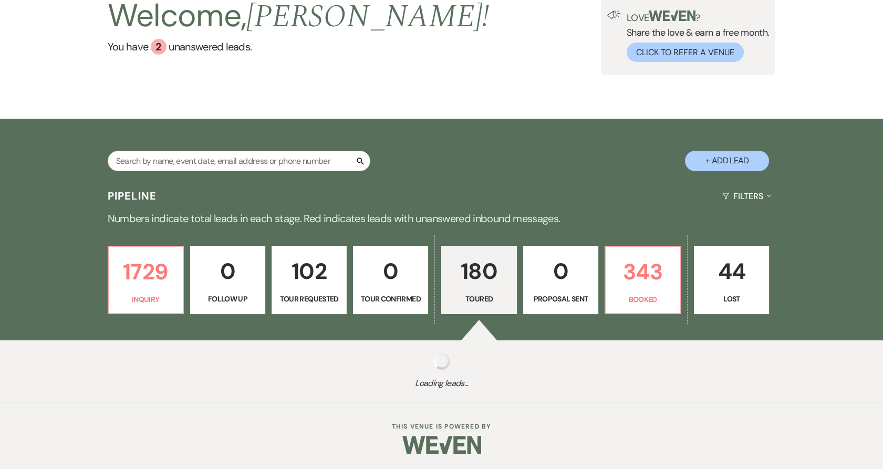
select select "5"
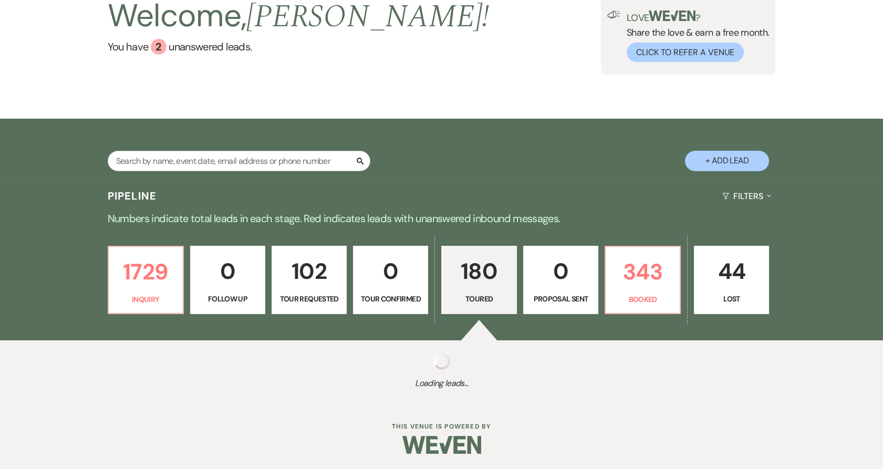
select select "5"
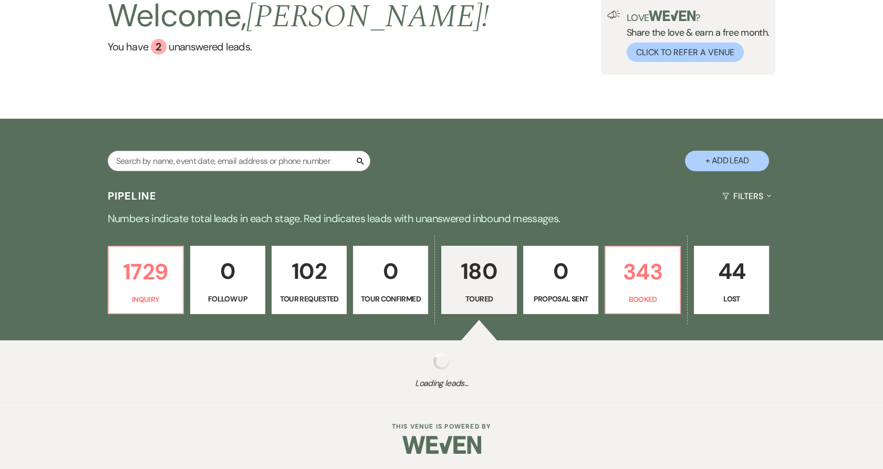
select select "5"
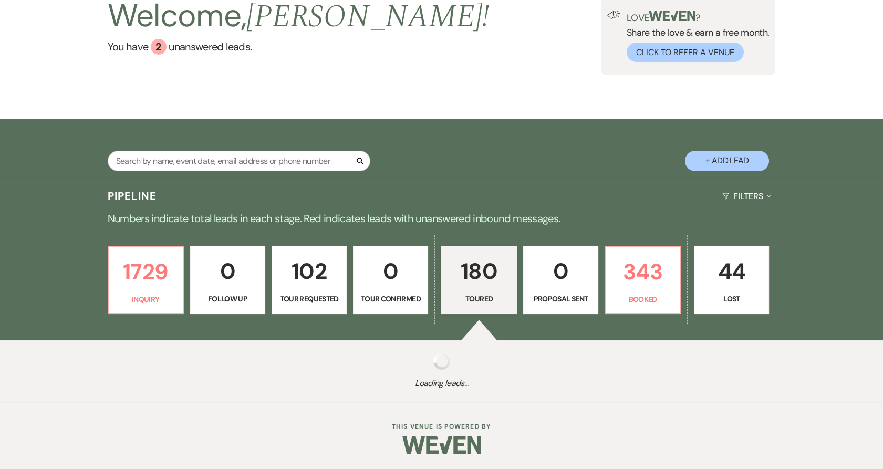
select select "5"
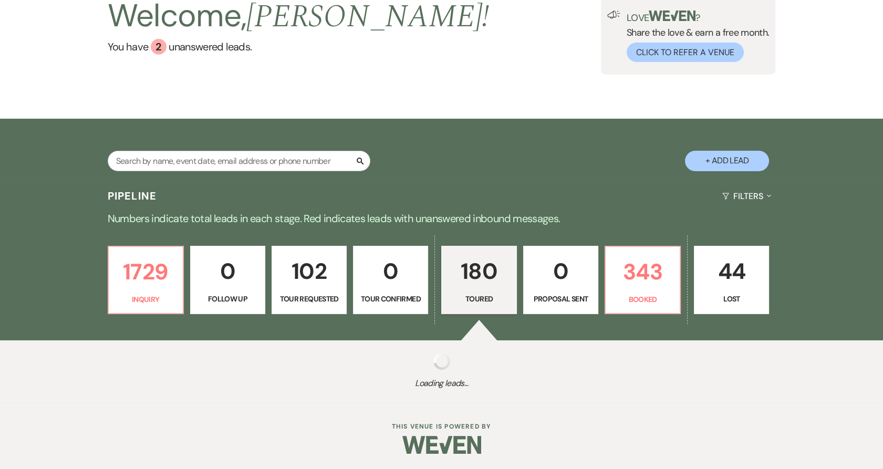
select select "5"
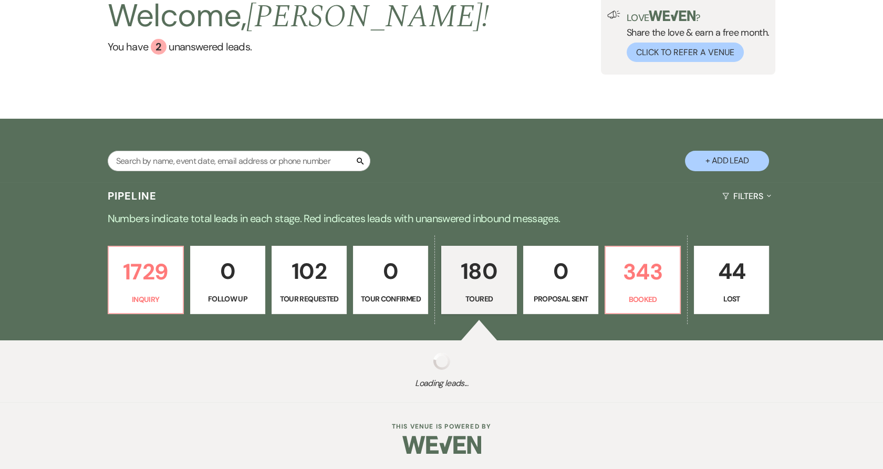
select select "5"
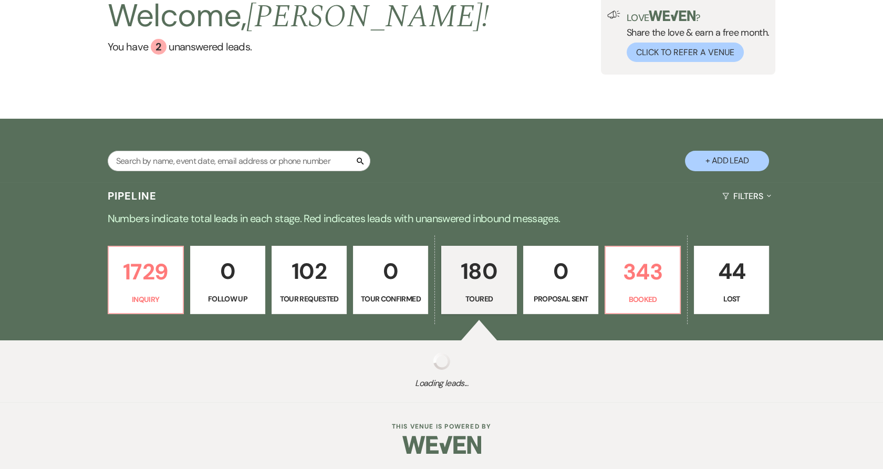
select select "5"
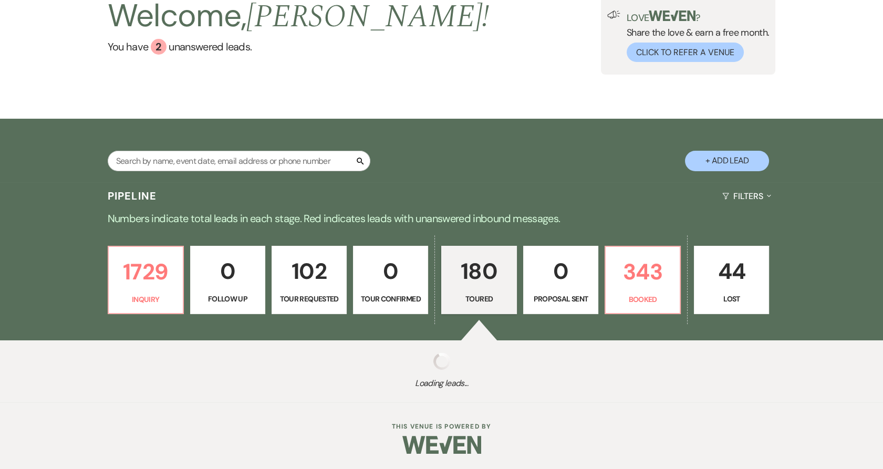
select select "5"
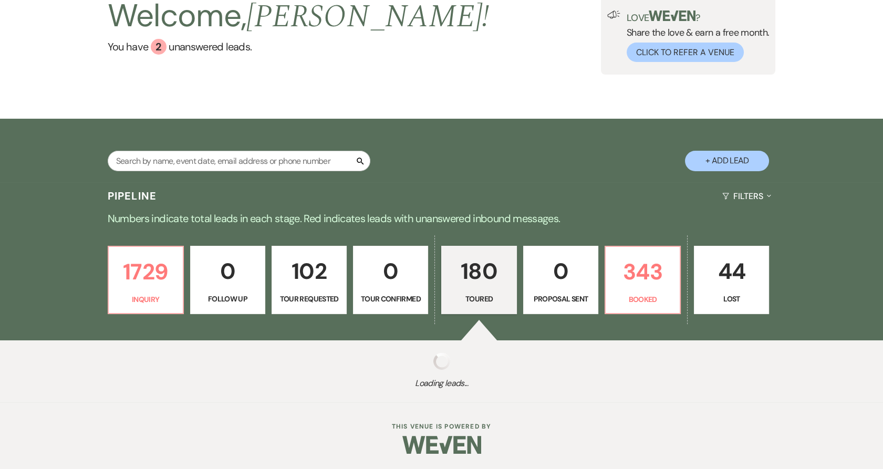
select select "5"
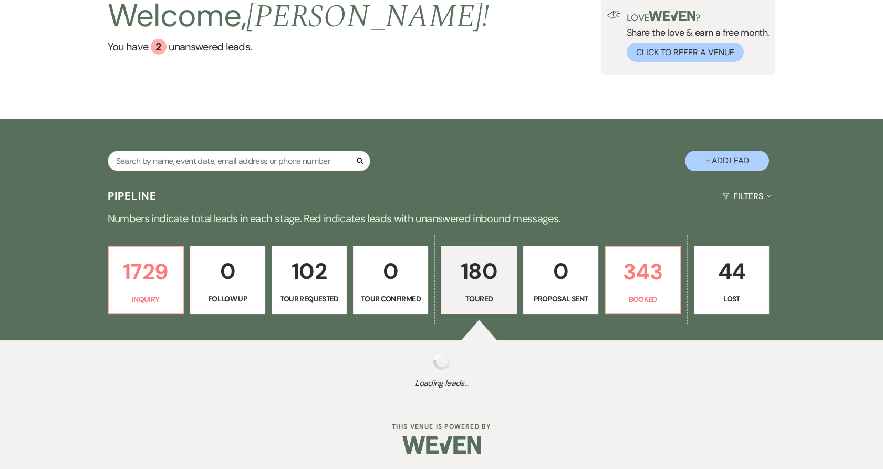
select select "5"
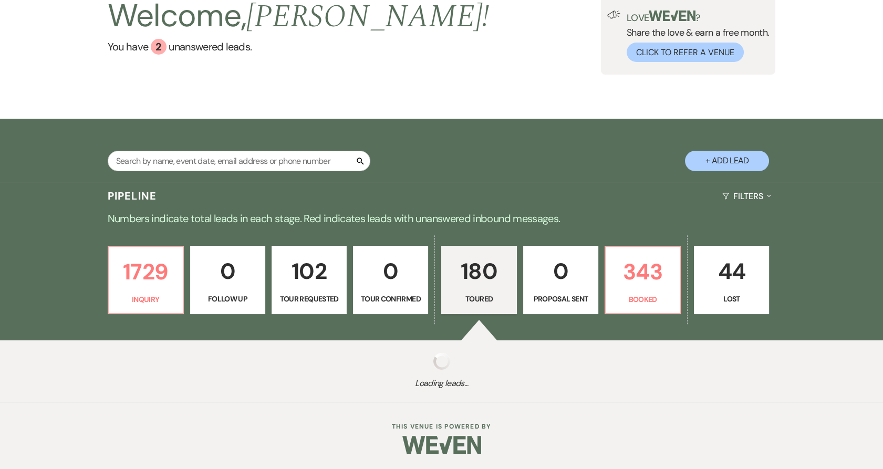
select select "5"
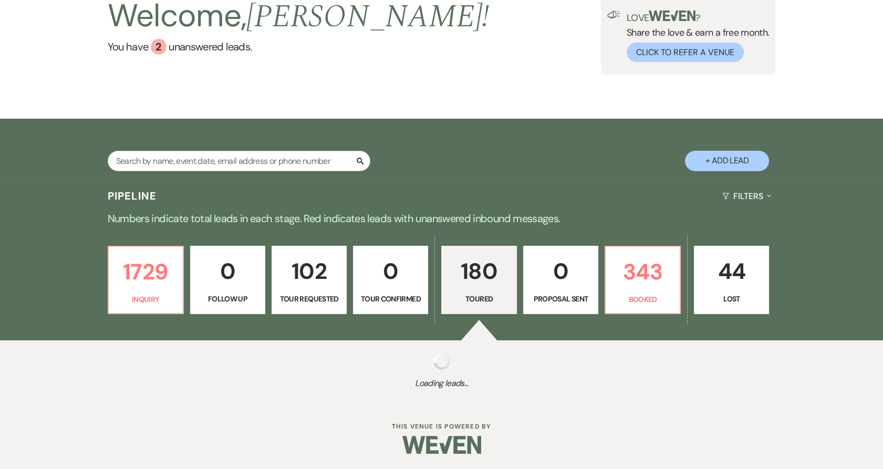
select select "5"
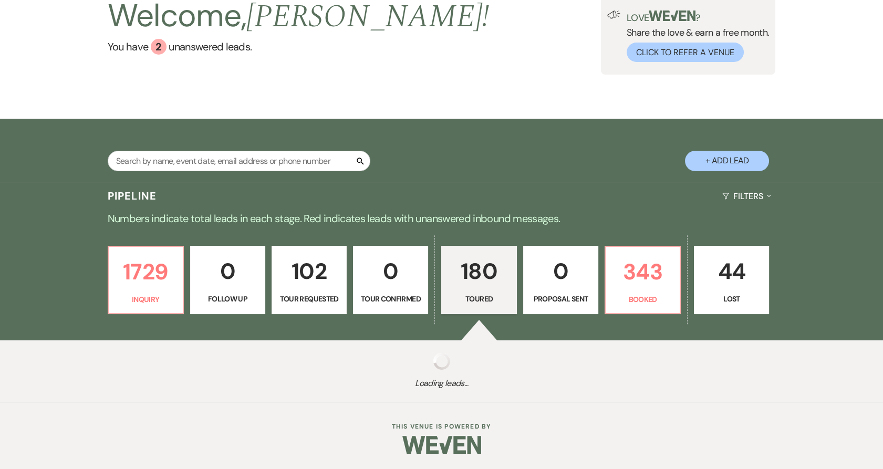
select select "5"
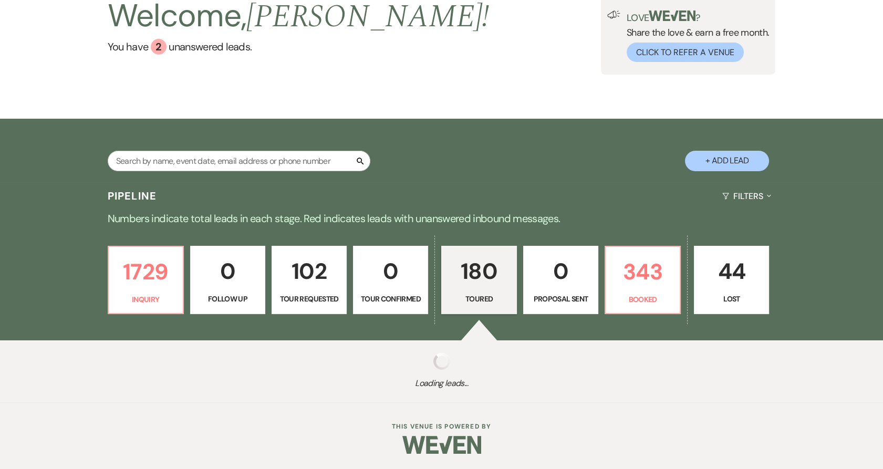
select select "5"
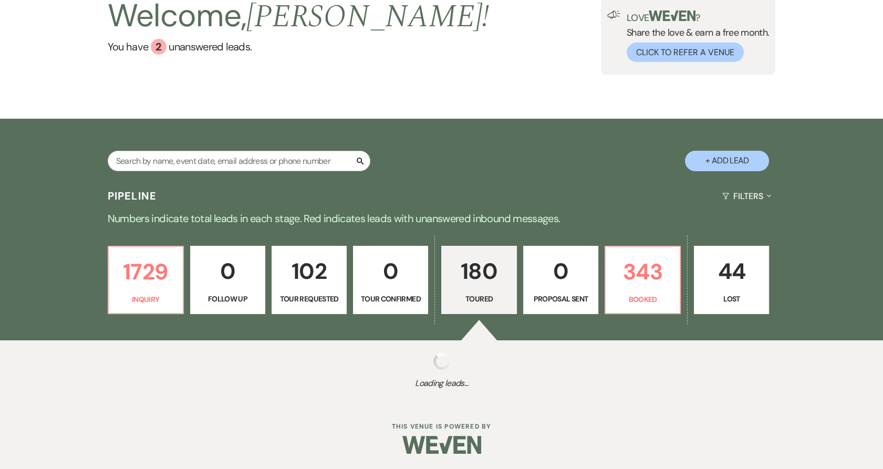
select select "5"
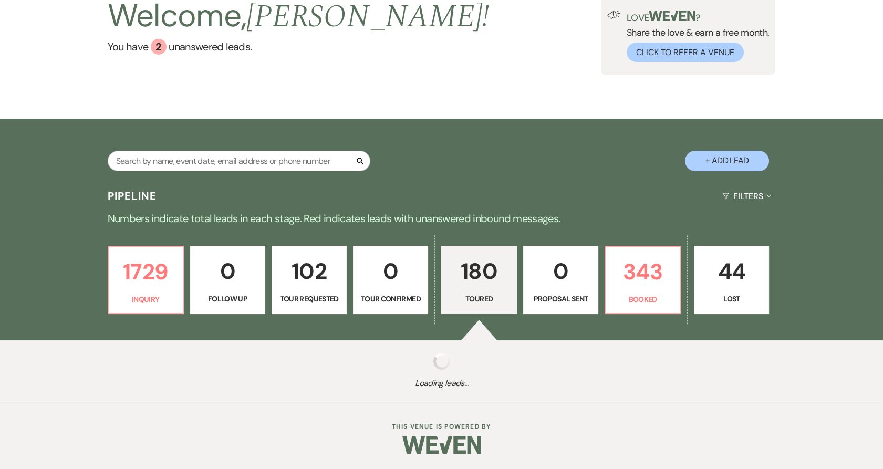
select select "5"
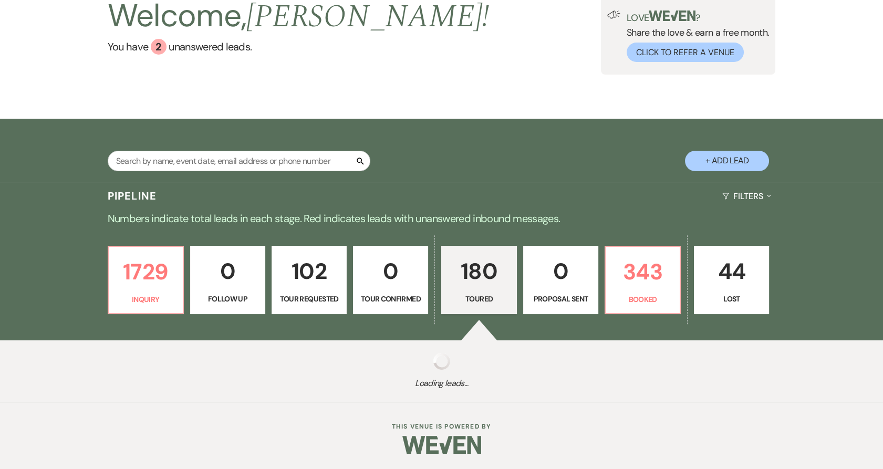
select select "5"
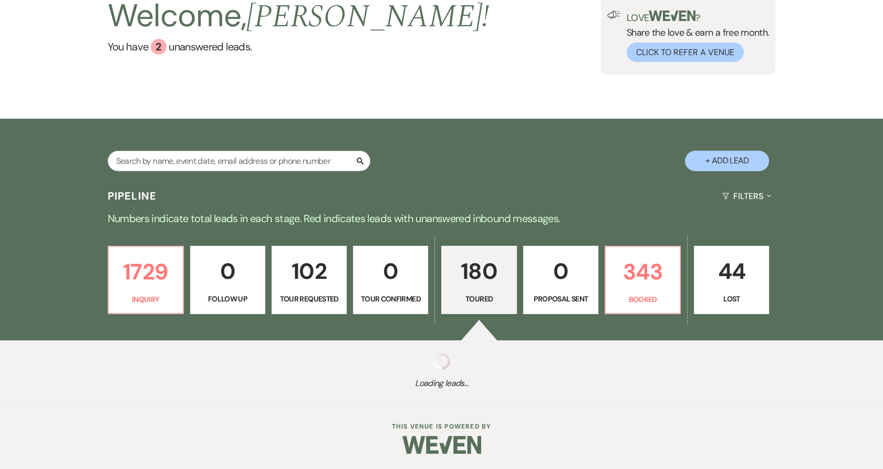
select select "5"
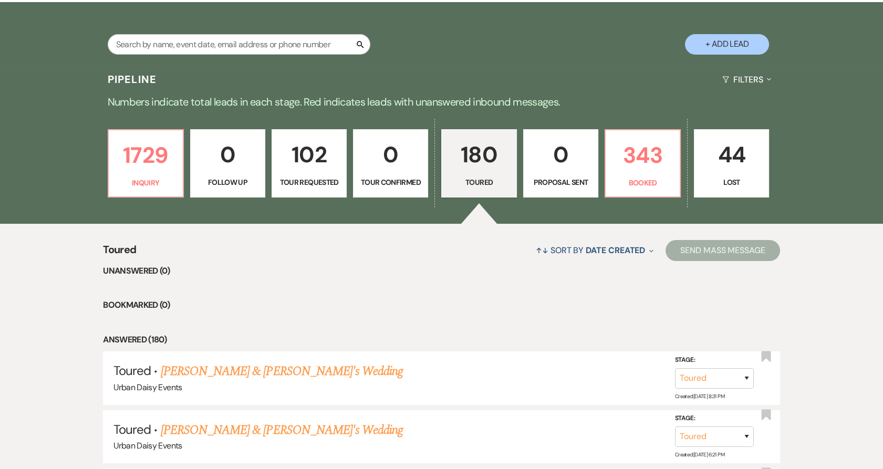
scroll to position [233, 0]
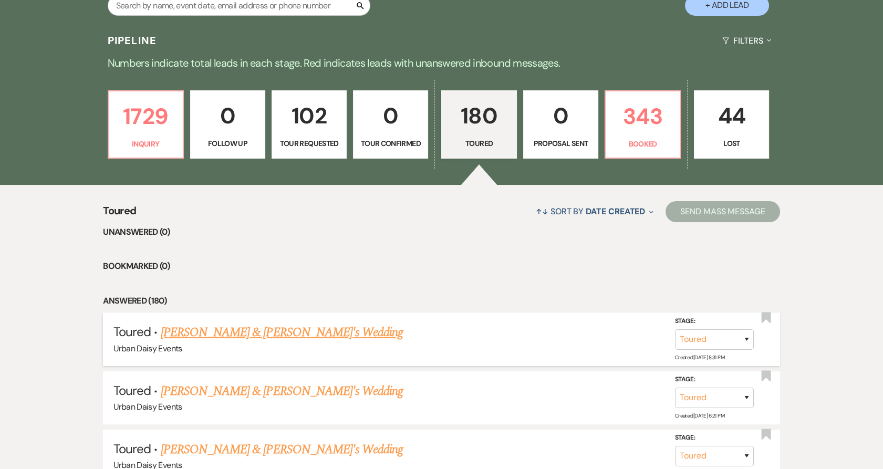
click at [276, 334] on link "Kelsey Bogdanovich & Fiance's Wedding" at bounding box center [282, 332] width 243 height 19
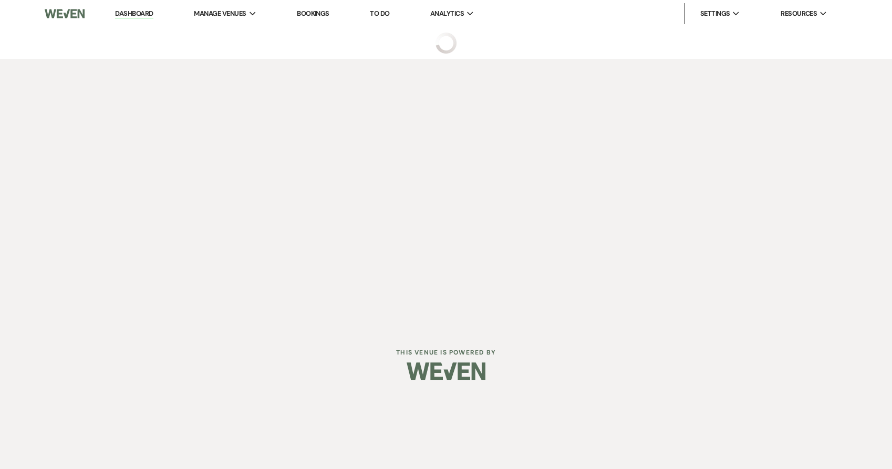
select select "5"
select select "19"
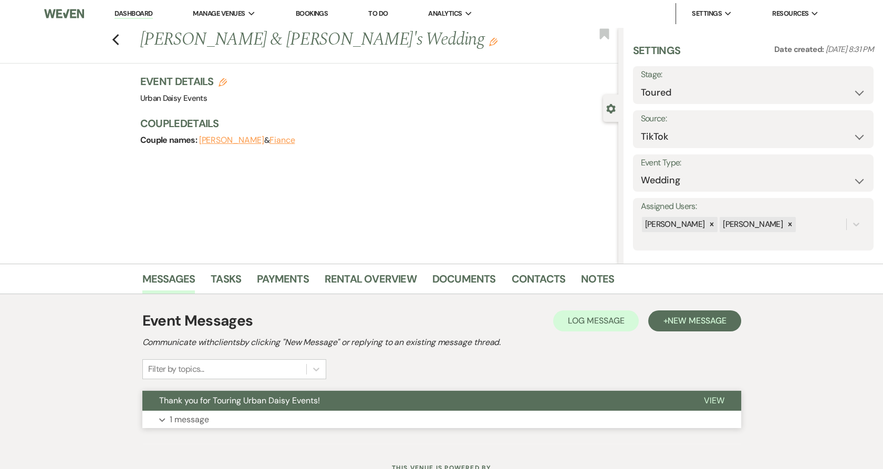
click at [245, 418] on button "Expand 1 message" at bounding box center [441, 420] width 599 height 18
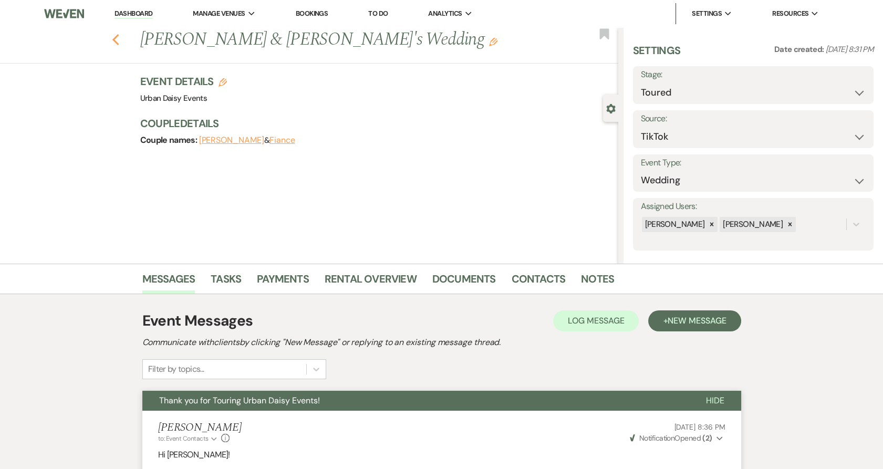
click at [120, 40] on icon "Previous" at bounding box center [116, 40] width 8 height 13
select select "5"
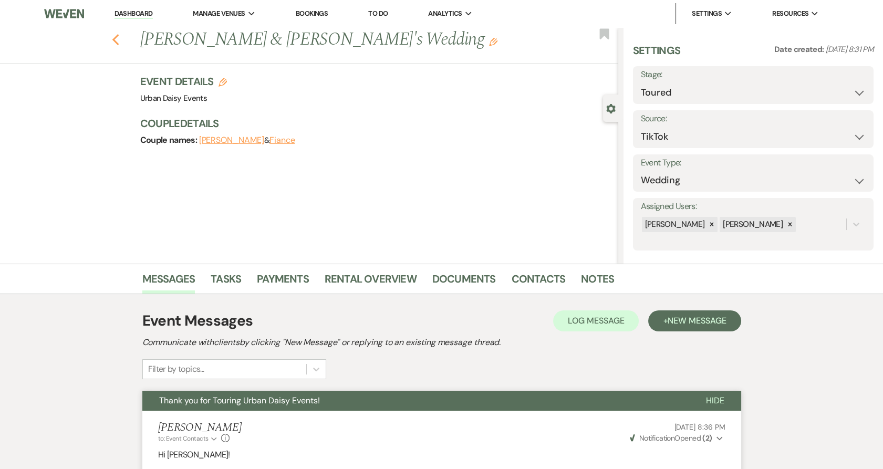
select select "5"
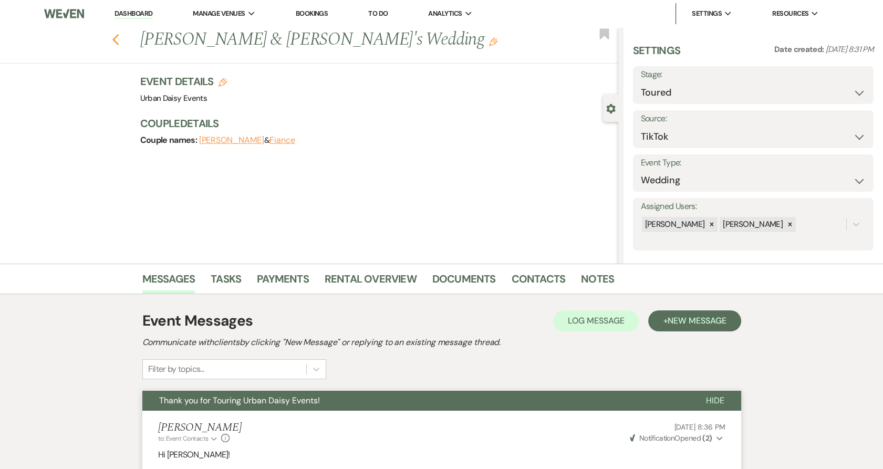
select select "5"
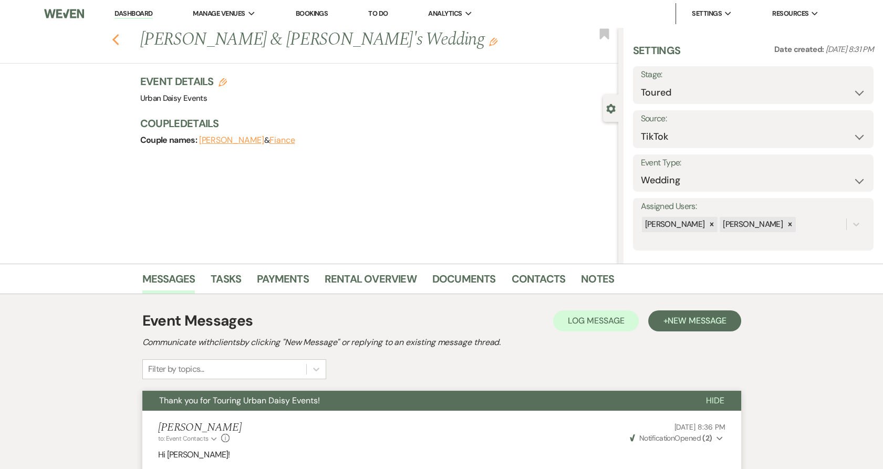
select select "5"
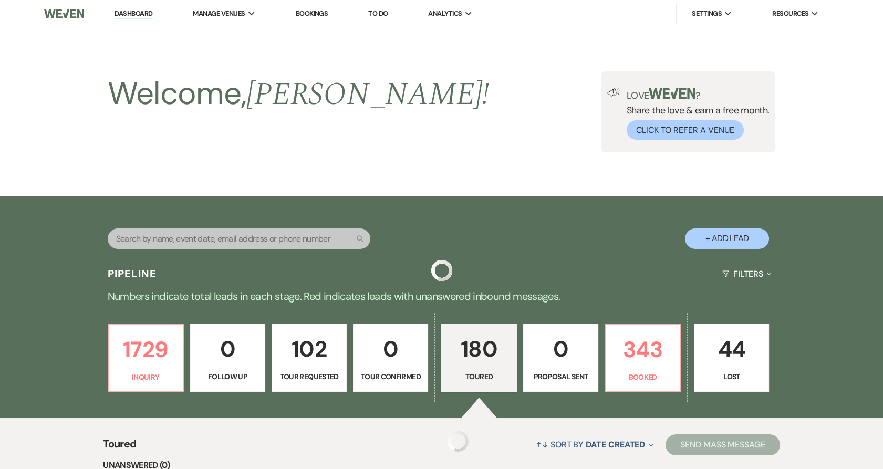
scroll to position [233, 0]
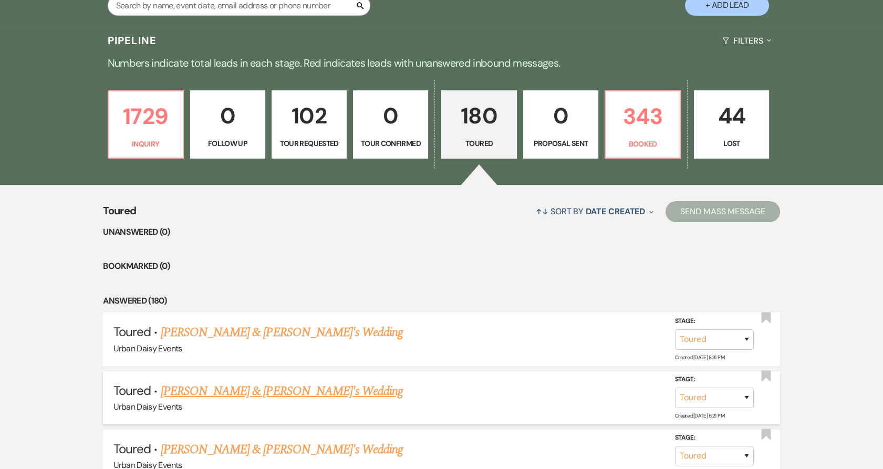
click at [207, 382] on link "Naomi Bunker & Fiance's Wedding" at bounding box center [282, 391] width 243 height 19
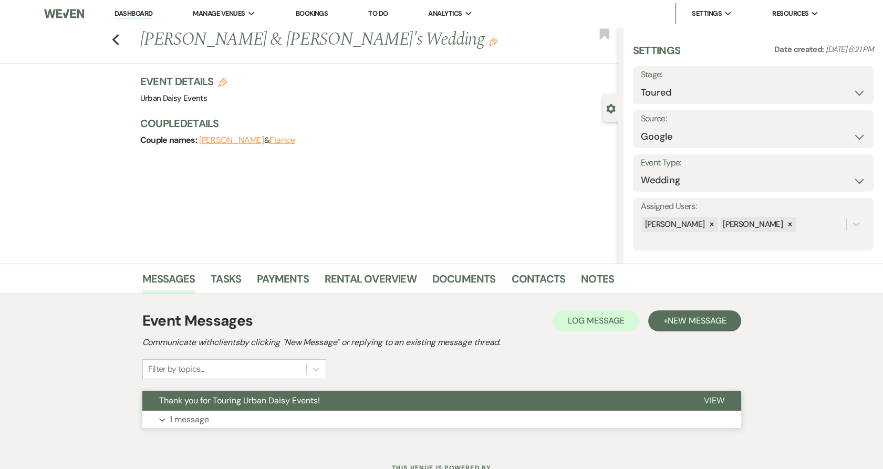
click at [204, 402] on span "Thank you for Touring Urban Daisy Events!" at bounding box center [239, 400] width 161 height 11
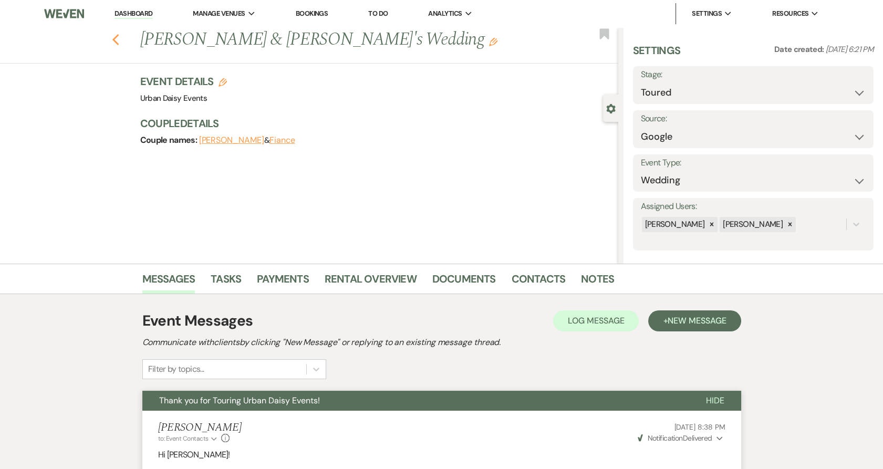
click at [120, 40] on icon "Previous" at bounding box center [116, 40] width 8 height 13
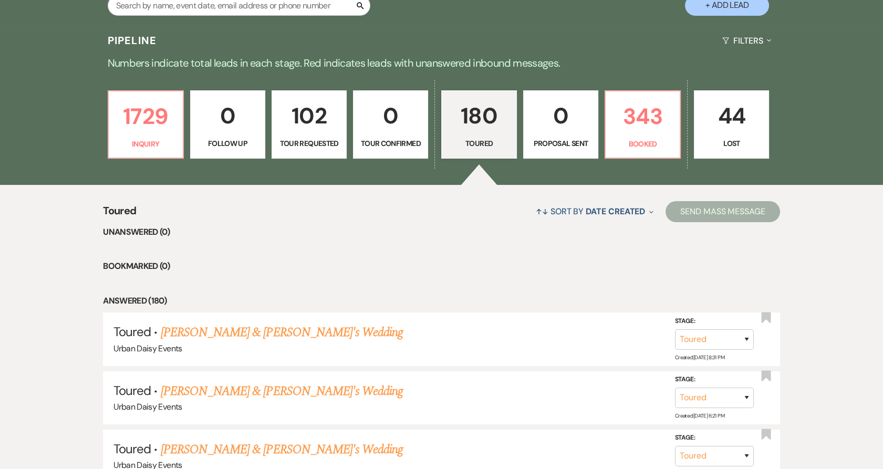
scroll to position [350, 0]
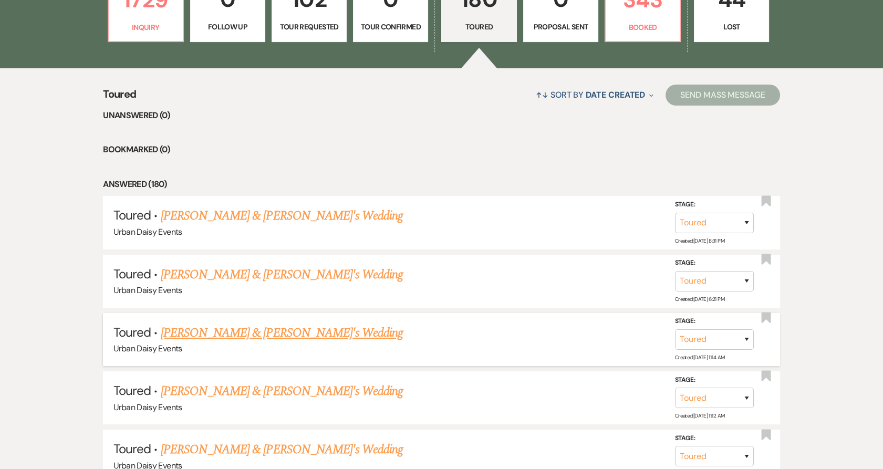
click at [243, 326] on link "Jaid Perry & Fiance's Wedding" at bounding box center [282, 333] width 243 height 19
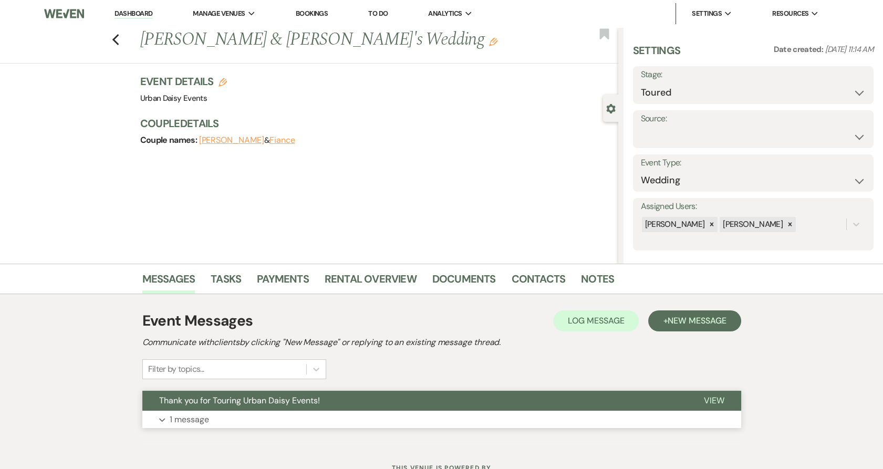
click at [222, 424] on button "Expand 1 message" at bounding box center [441, 420] width 599 height 18
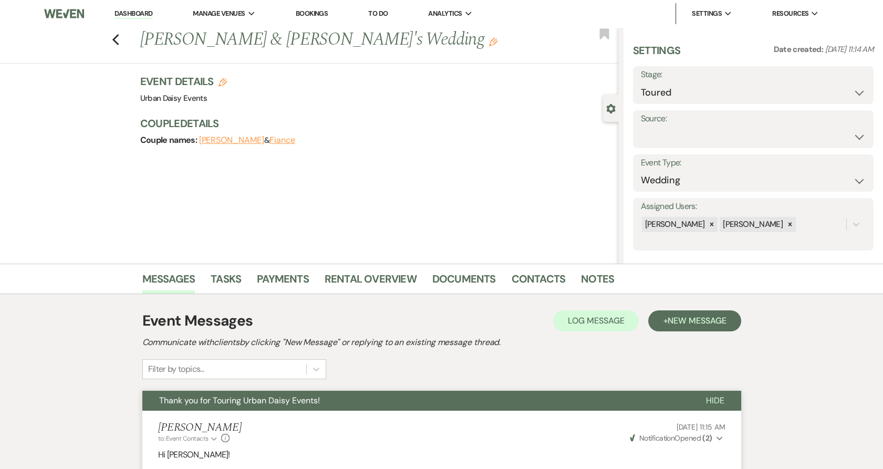
click at [123, 37] on div "Previous Jaid Perry & Fiance's Wedding Edit Bookmark" at bounding box center [307, 45] width 624 height 36
click at [120, 38] on icon "Previous" at bounding box center [116, 40] width 8 height 13
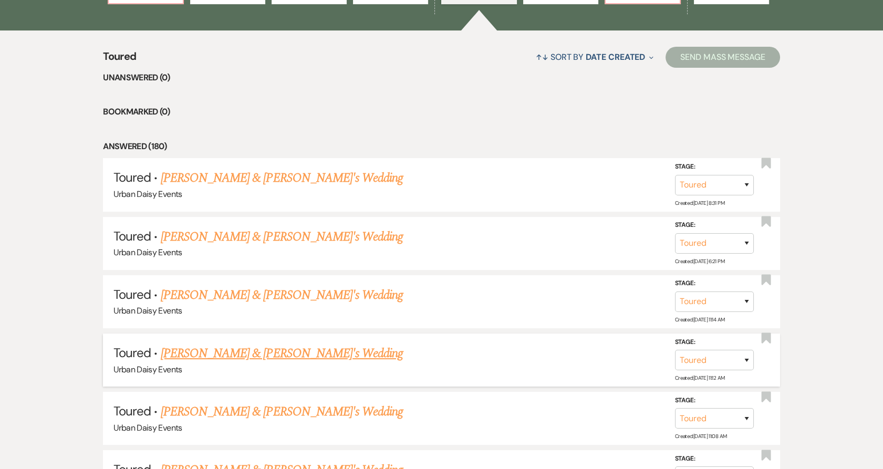
scroll to position [408, 0]
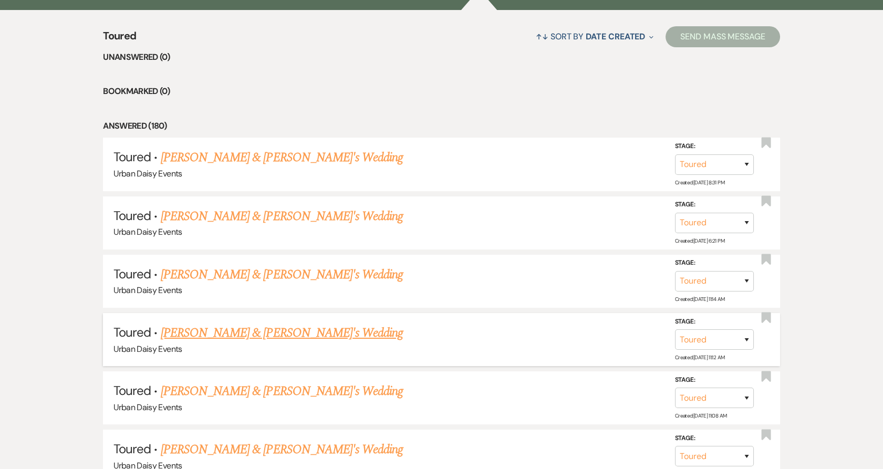
click at [206, 332] on link "Rebecca Welman & Fiance's Wedding" at bounding box center [282, 333] width 243 height 19
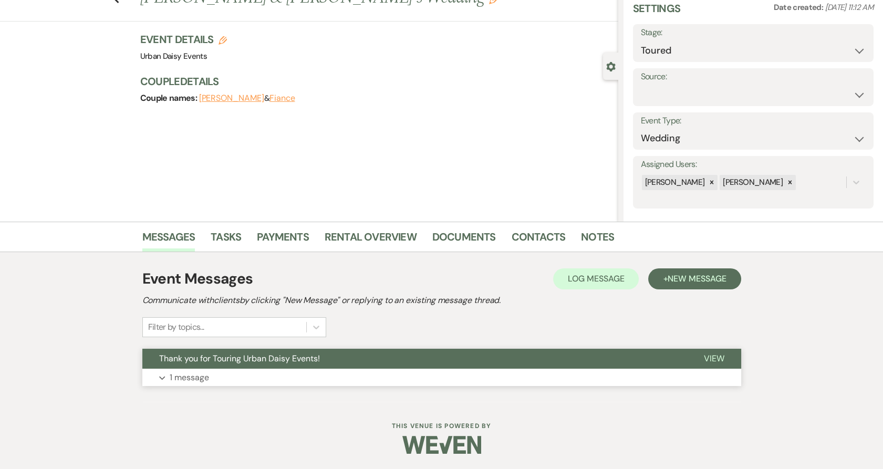
click at [194, 377] on p "1 message" at bounding box center [189, 378] width 39 height 14
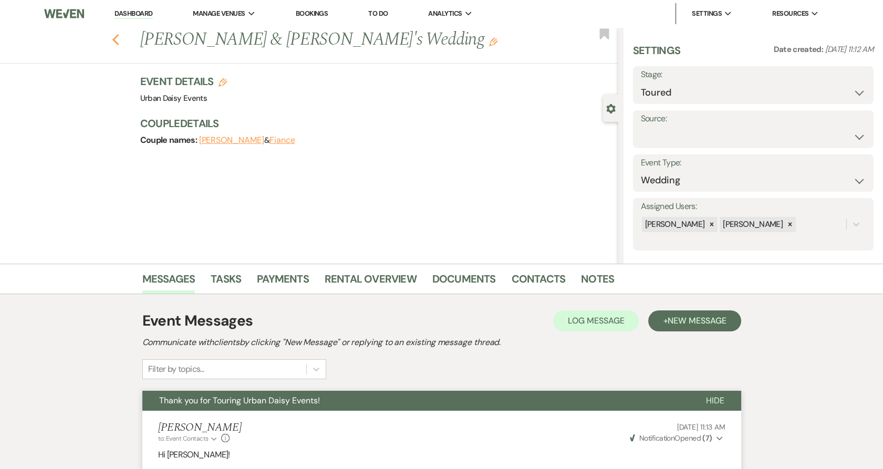
click at [119, 43] on use "button" at bounding box center [115, 40] width 7 height 12
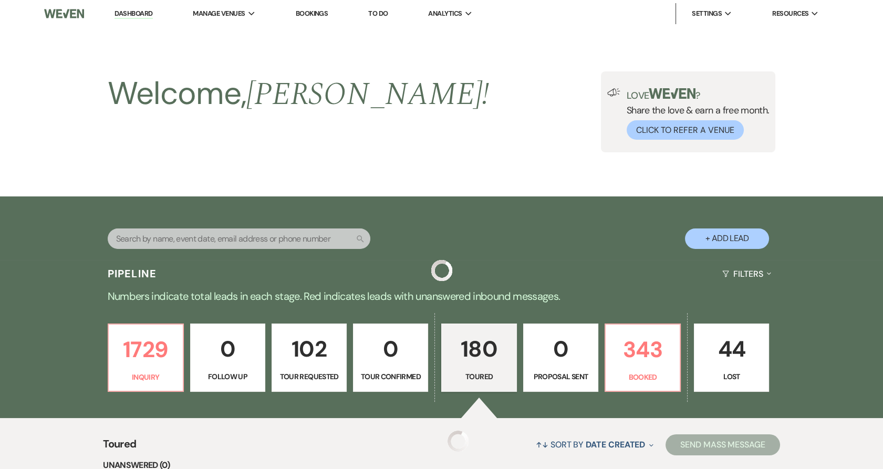
scroll to position [408, 0]
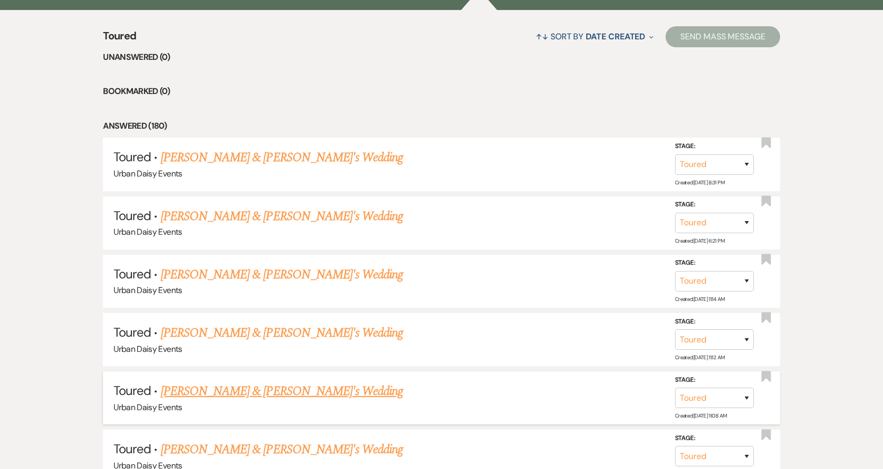
click at [216, 391] on link "Nassib Aden & Fiance's Wedding" at bounding box center [282, 391] width 243 height 19
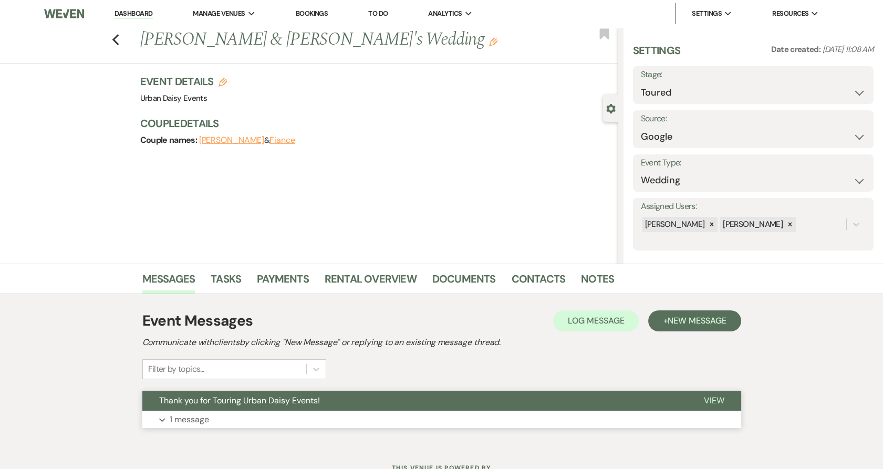
click at [198, 400] on span "Thank you for Touring Urban Daisy Events!" at bounding box center [239, 400] width 161 height 11
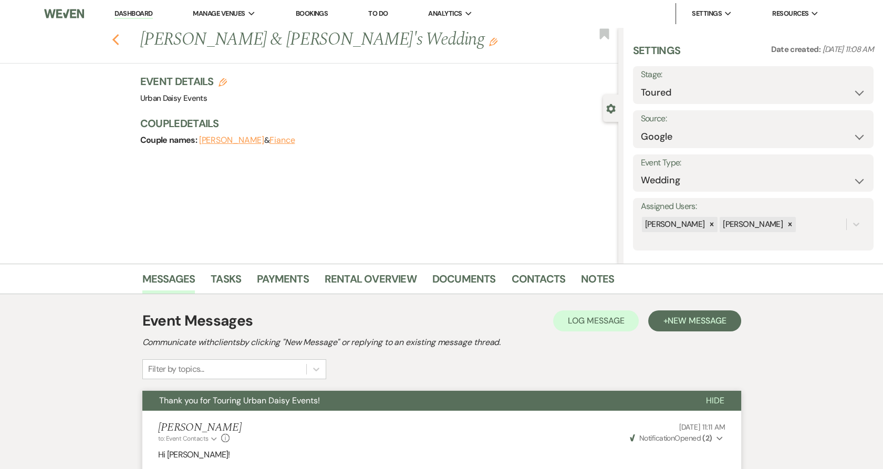
click at [120, 40] on icon "Previous" at bounding box center [116, 40] width 8 height 13
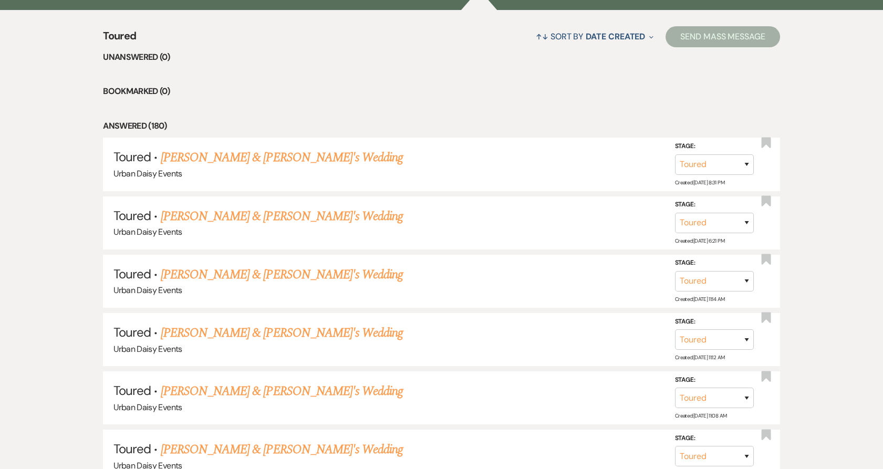
scroll to position [525, 0]
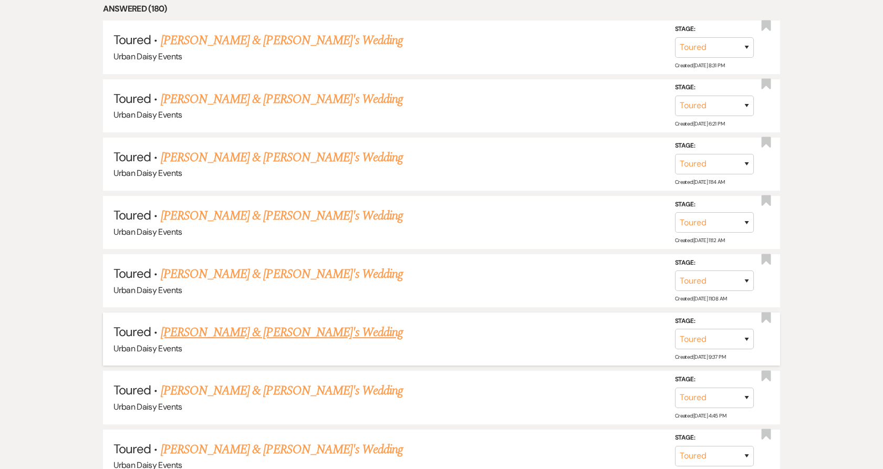
click at [210, 332] on link "Ayanna Coleman & Fiance's Wedding" at bounding box center [282, 332] width 243 height 19
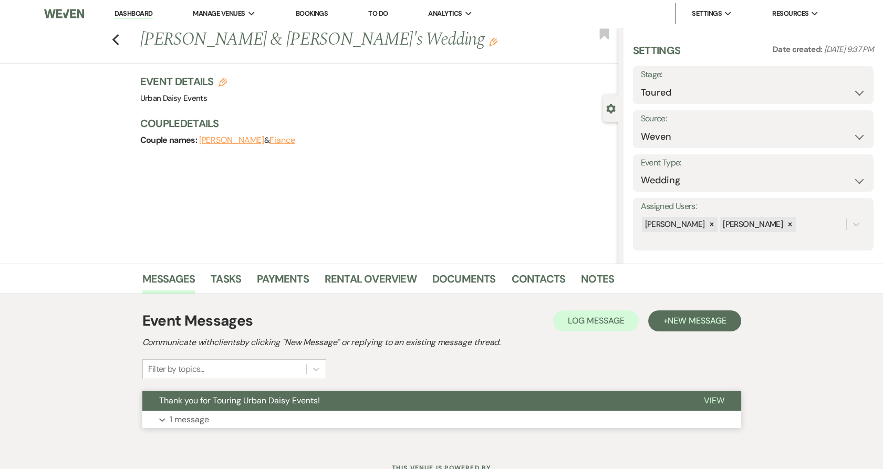
click at [200, 418] on p "1 message" at bounding box center [189, 420] width 39 height 14
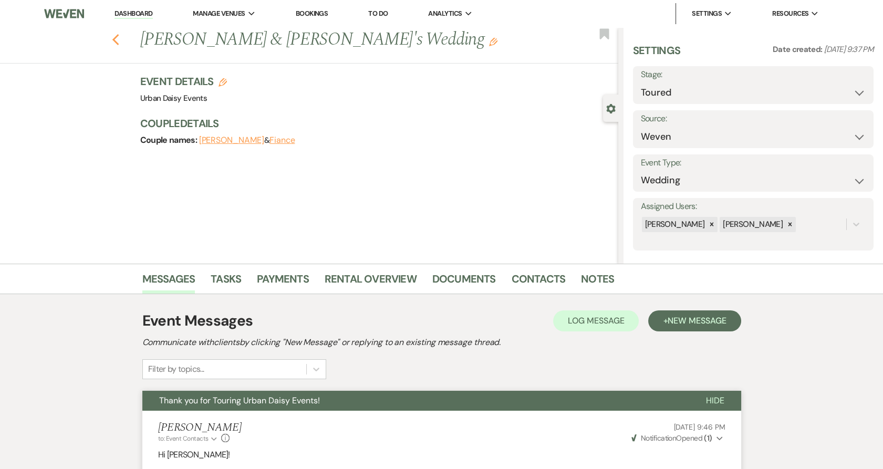
click at [119, 45] on icon "Previous" at bounding box center [116, 40] width 8 height 13
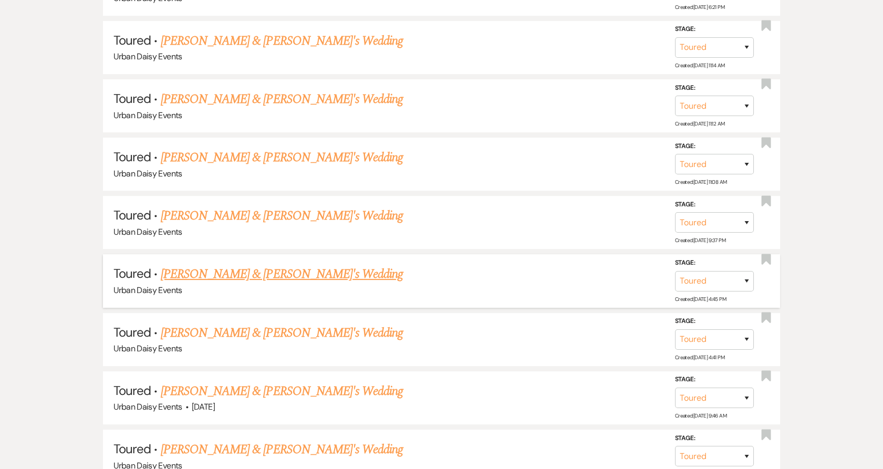
click at [185, 273] on link "Emma Kopp & Fiance's Wedding" at bounding box center [282, 274] width 243 height 19
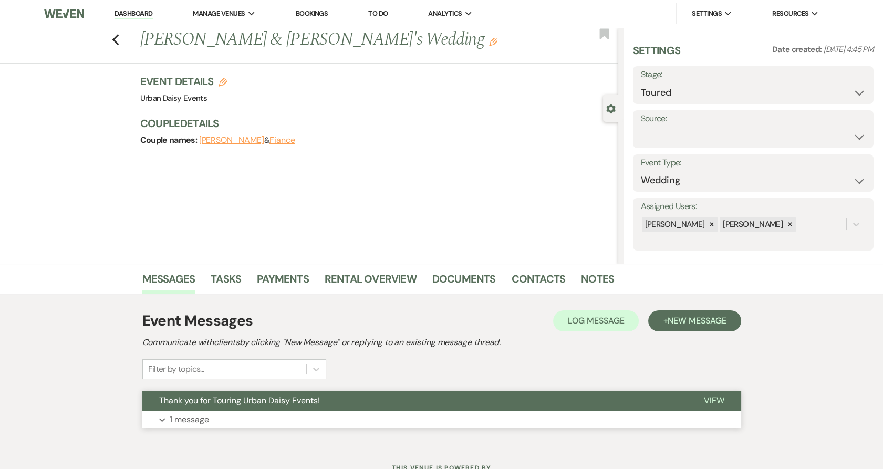
click at [180, 414] on p "1 message" at bounding box center [189, 420] width 39 height 14
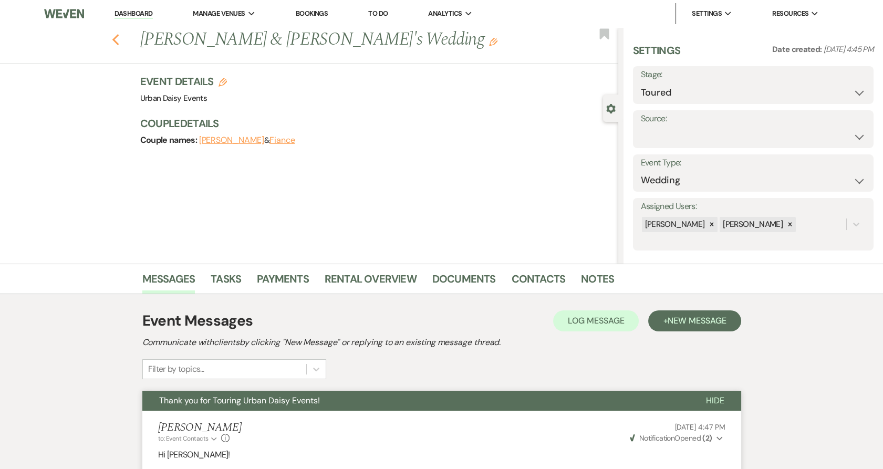
click at [118, 41] on use "button" at bounding box center [115, 40] width 7 height 12
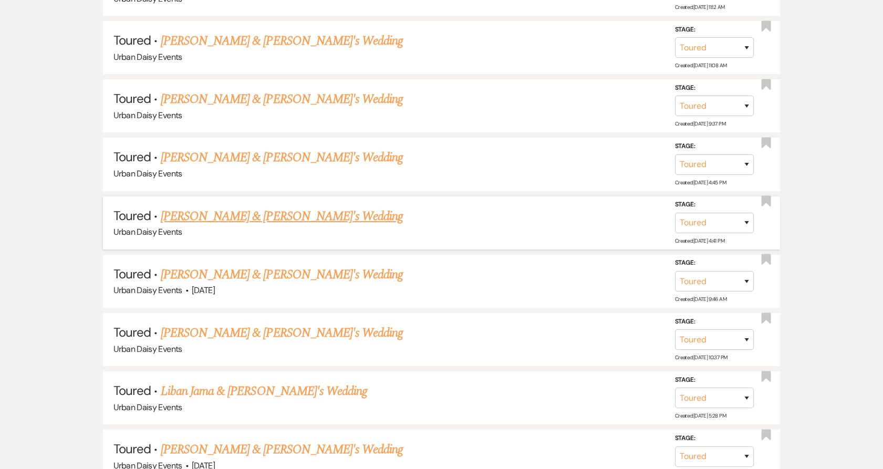
click at [180, 212] on link "Angela Lyscio & Fiance's Wedding" at bounding box center [282, 216] width 243 height 19
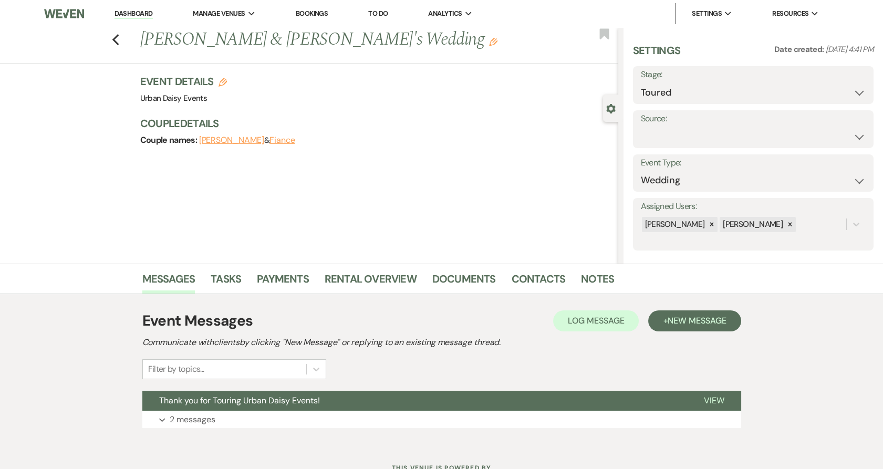
click at [197, 429] on div "Event Messages Log Log Message + New Message Communicate with clients by clicki…" at bounding box center [441, 369] width 599 height 129
click at [193, 416] on p "2 messages" at bounding box center [193, 420] width 46 height 14
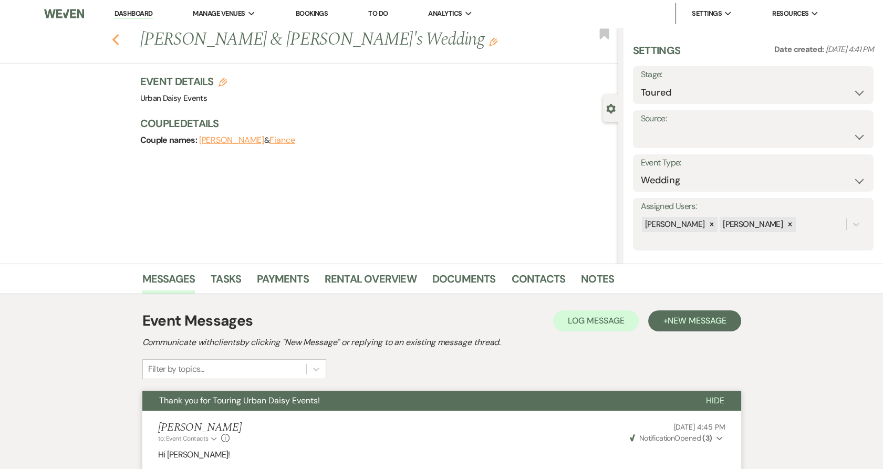
click at [120, 39] on icon "Previous" at bounding box center [116, 40] width 8 height 13
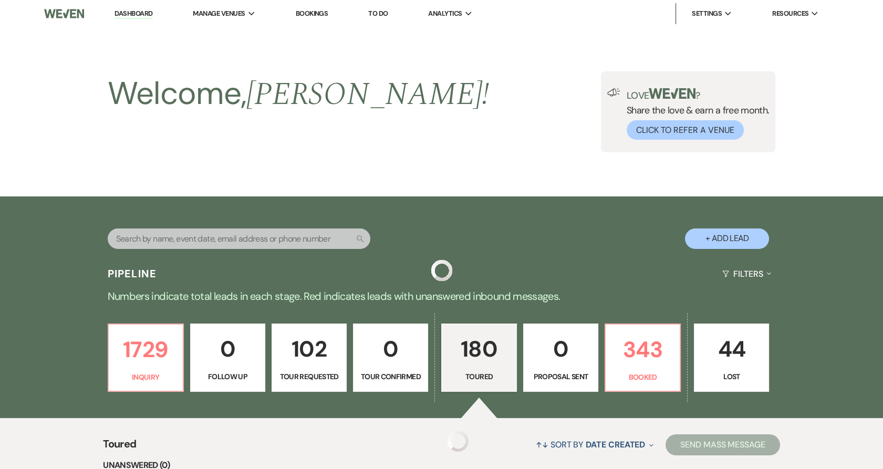
scroll to position [759, 0]
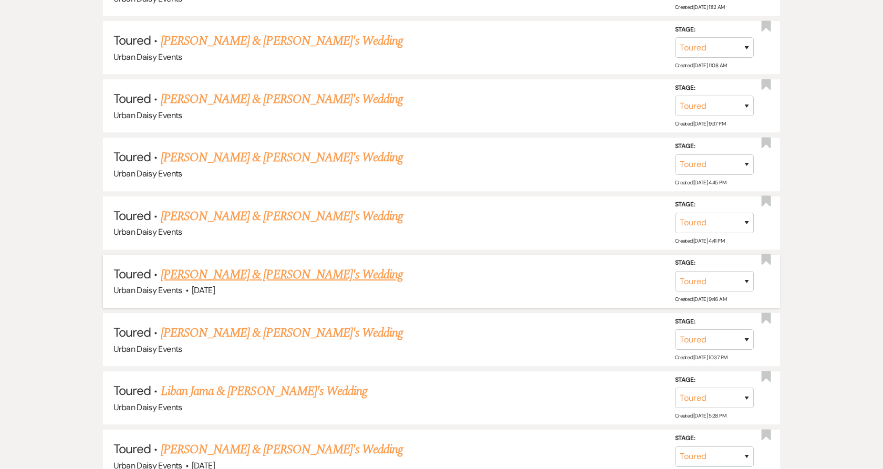
click at [198, 274] on link "Lucy Moe & Fiance's Wedding" at bounding box center [282, 274] width 243 height 19
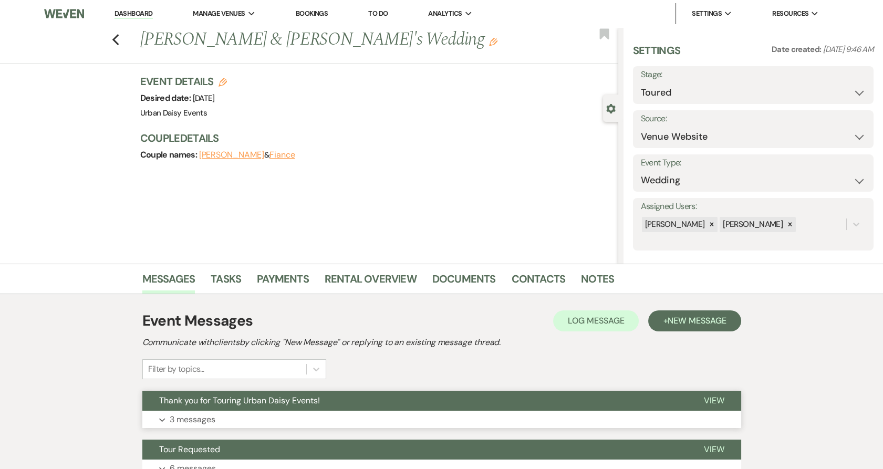
click at [206, 401] on span "Thank you for Touring Urban Daisy Events!" at bounding box center [239, 400] width 161 height 11
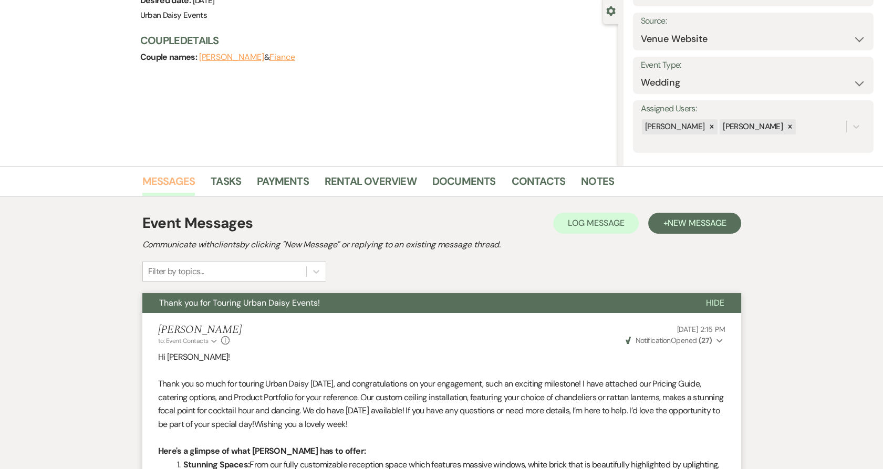
scroll to position [9, 0]
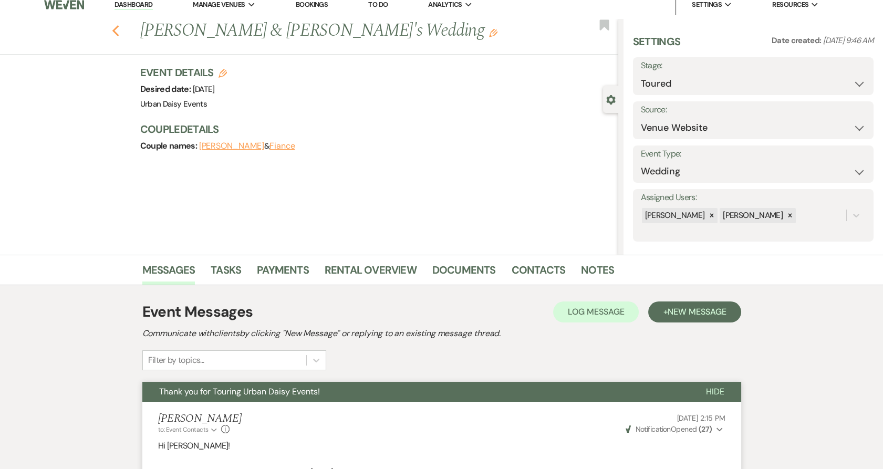
click at [119, 27] on use "button" at bounding box center [115, 31] width 7 height 12
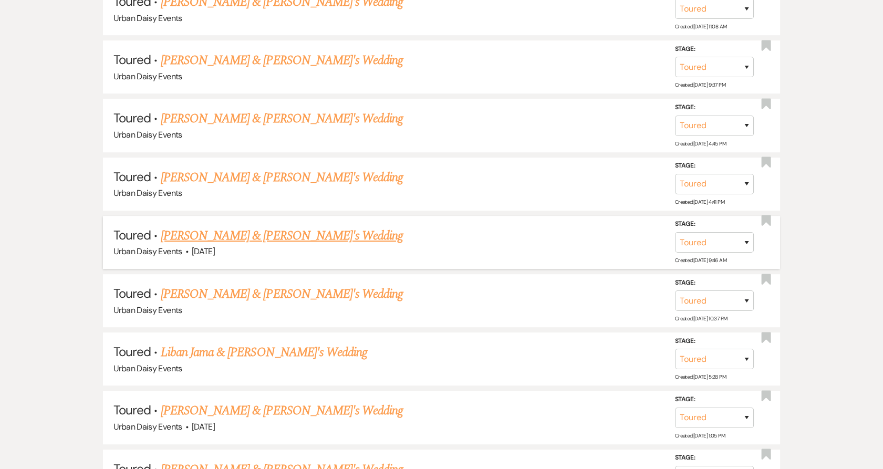
scroll to position [875, 0]
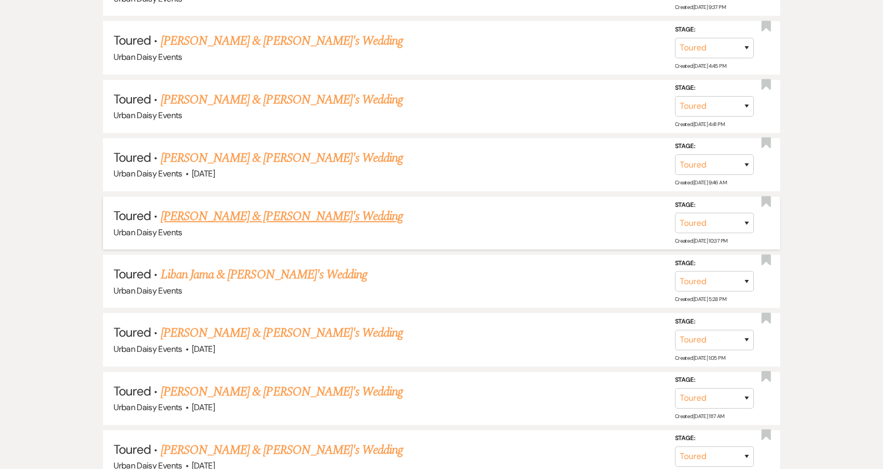
click at [178, 227] on span "Urban Daisy Events" at bounding box center [147, 232] width 68 height 11
click at [175, 216] on link "Talia Zadeh & Fiance's Wedding" at bounding box center [282, 216] width 243 height 19
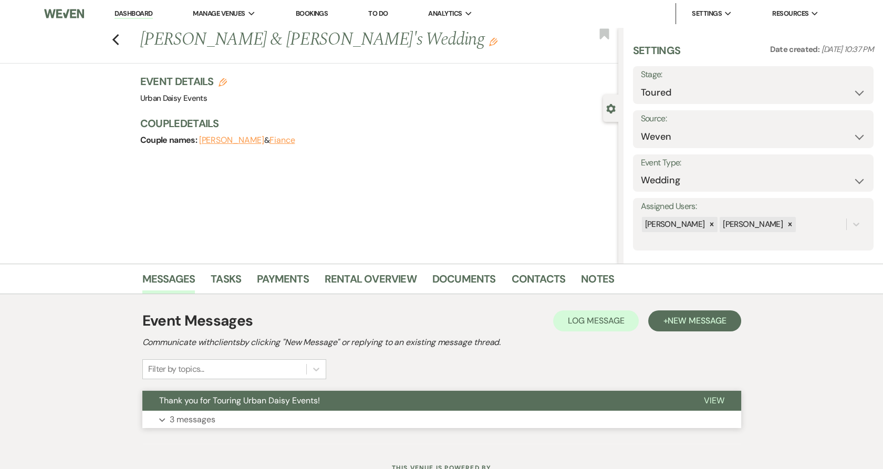
click at [178, 413] on p "3 messages" at bounding box center [193, 420] width 46 height 14
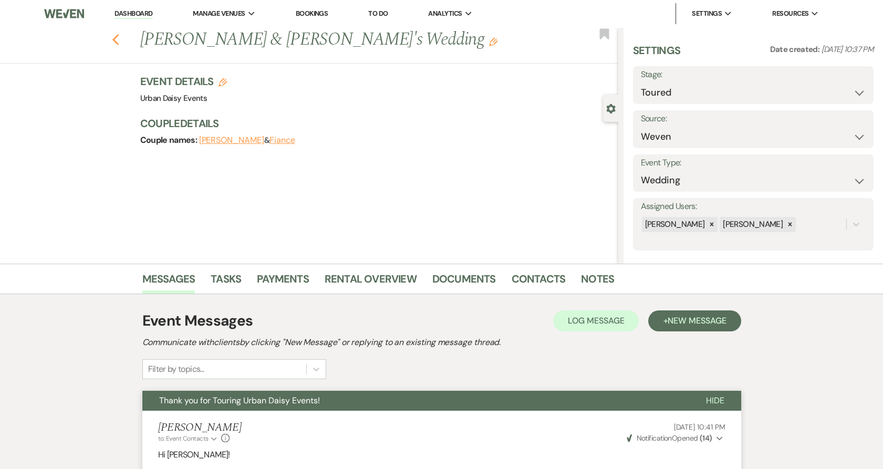
click at [117, 39] on use "button" at bounding box center [115, 40] width 7 height 12
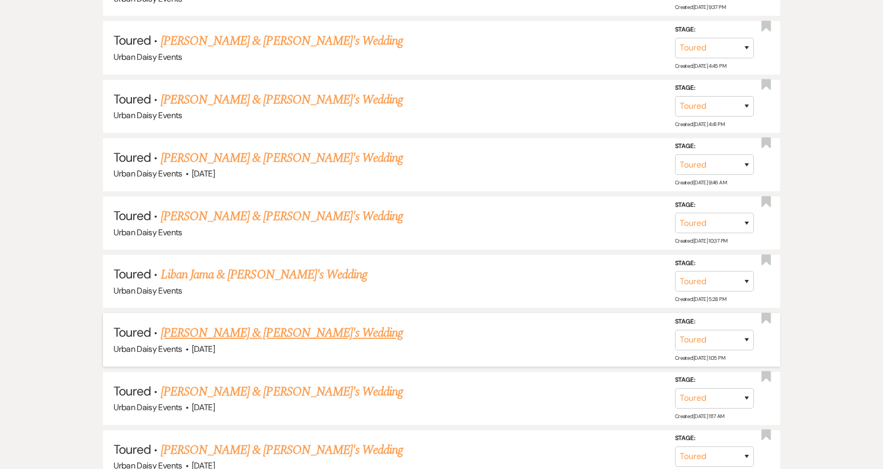
scroll to position [992, 0]
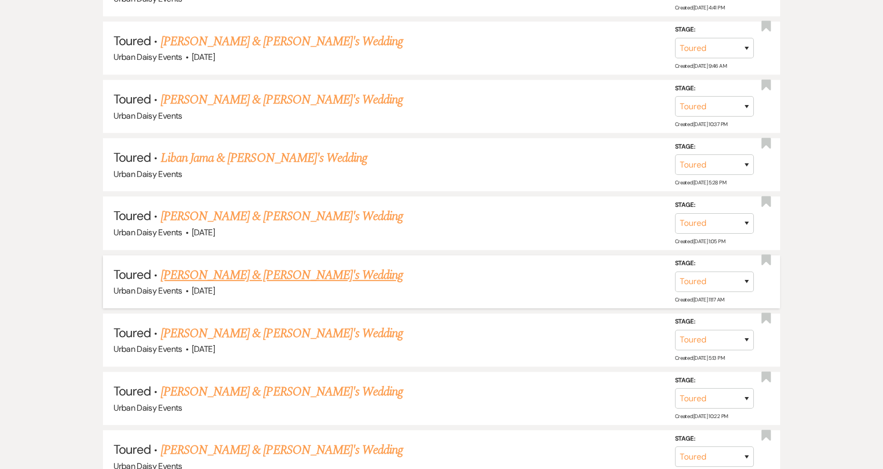
click at [178, 276] on link "Nya Hardaman & Fiance's Wedding" at bounding box center [282, 275] width 243 height 19
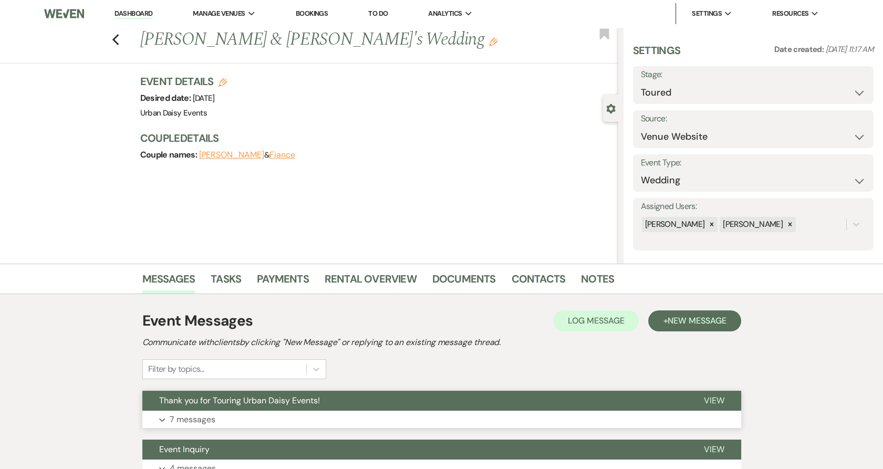
click at [177, 413] on p "7 messages" at bounding box center [193, 420] width 46 height 14
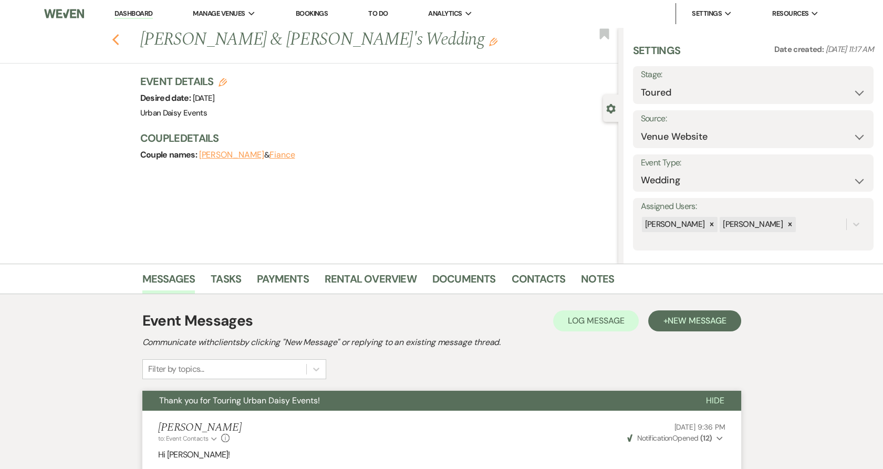
click at [119, 43] on icon "Previous" at bounding box center [116, 40] width 8 height 13
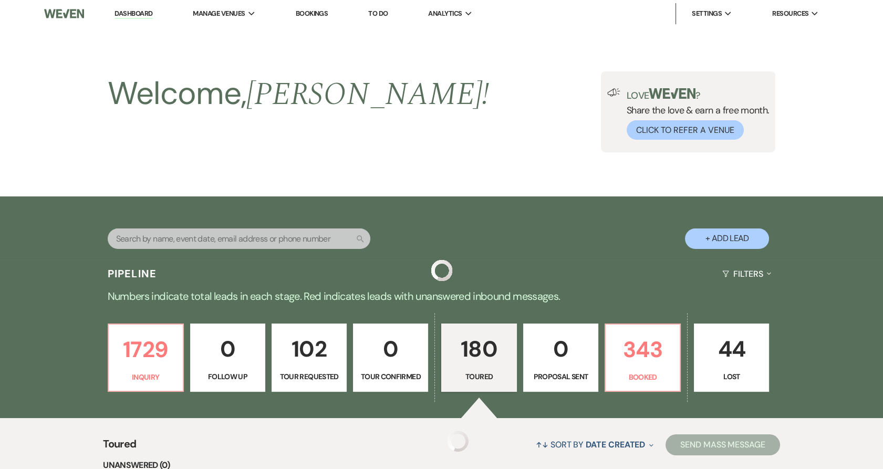
scroll to position [992, 0]
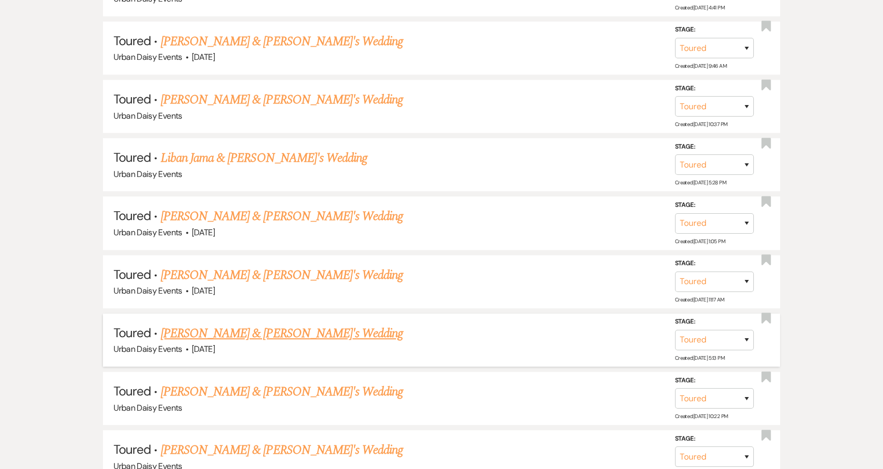
click at [216, 330] on link "Bre DeSart & Fiance's Wedding" at bounding box center [282, 333] width 243 height 19
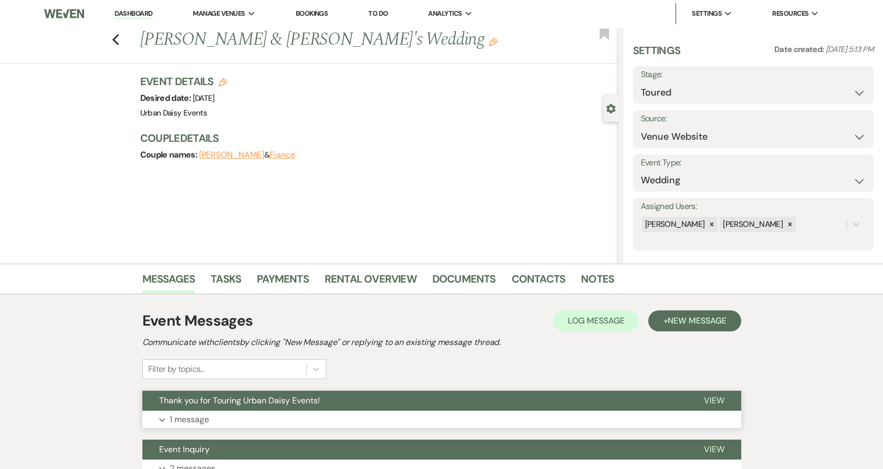
click at [226, 413] on button "Expand 1 message" at bounding box center [441, 420] width 599 height 18
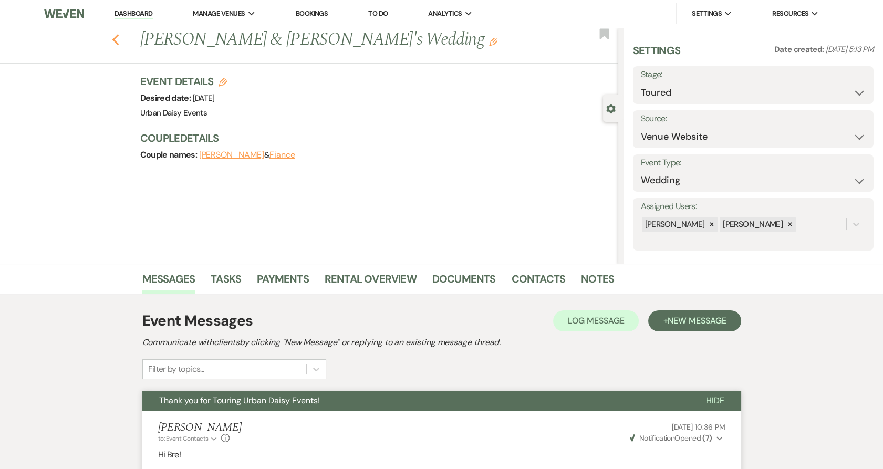
click at [118, 38] on use "button" at bounding box center [115, 40] width 7 height 12
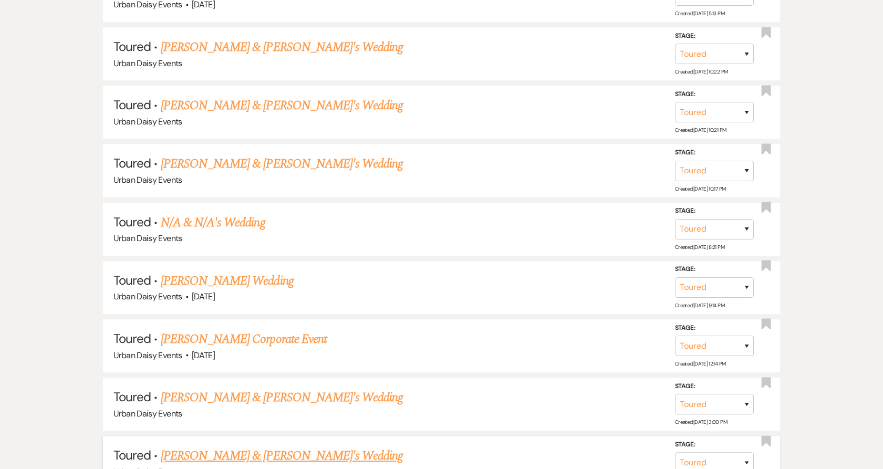
scroll to position [1459, 0]
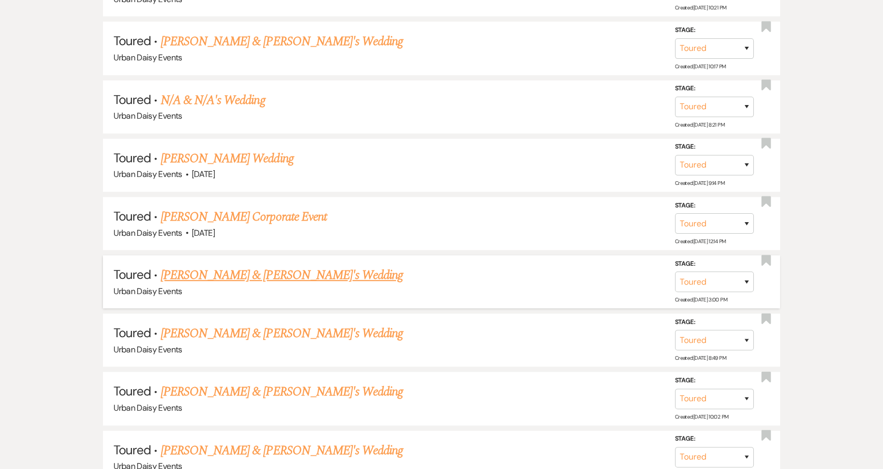
click at [238, 268] on link "[PERSON_NAME] & [PERSON_NAME]'s Wedding" at bounding box center [282, 275] width 243 height 19
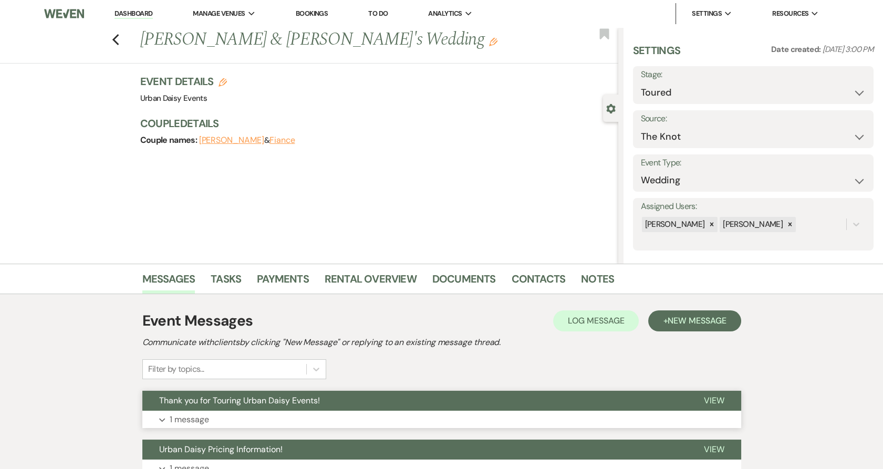
click at [227, 399] on span "Thank you for Touring Urban Daisy Events!" at bounding box center [239, 400] width 161 height 11
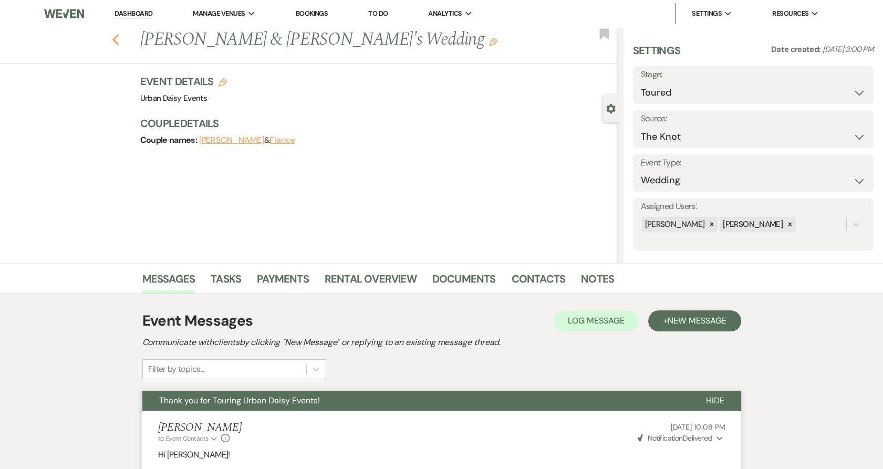
click at [119, 42] on use "button" at bounding box center [115, 40] width 7 height 12
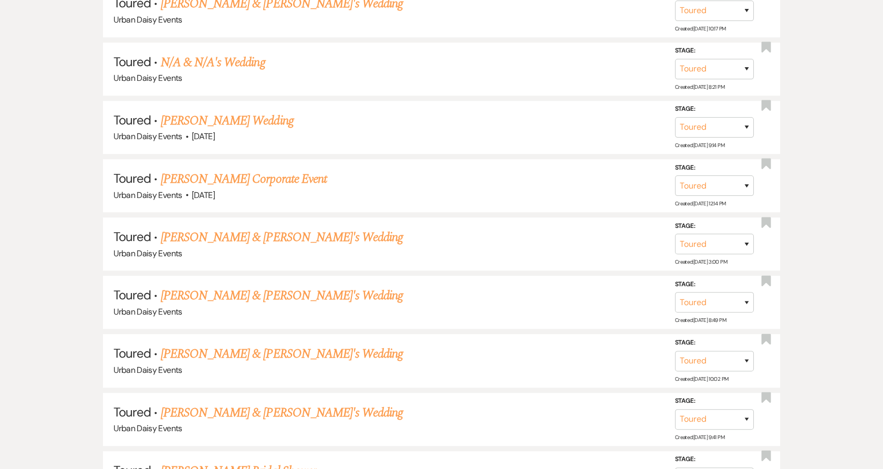
scroll to position [1576, 0]
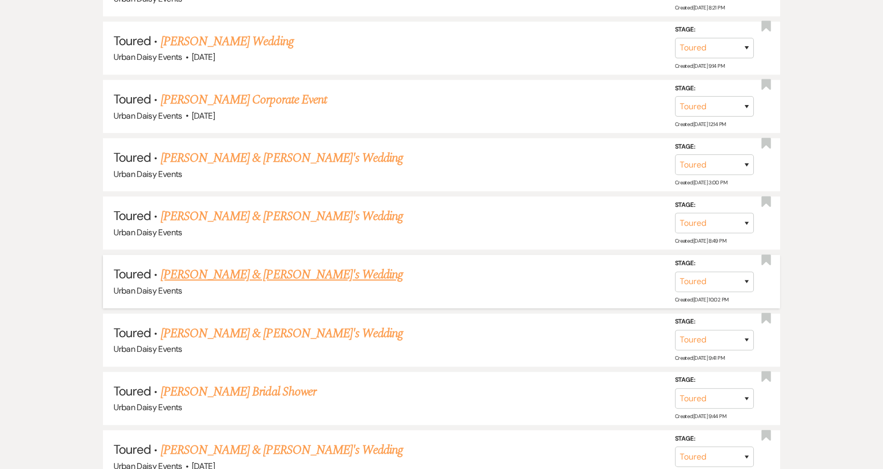
click at [213, 268] on link "Anna Kristina Hugel & Fiance's Wedding" at bounding box center [282, 274] width 243 height 19
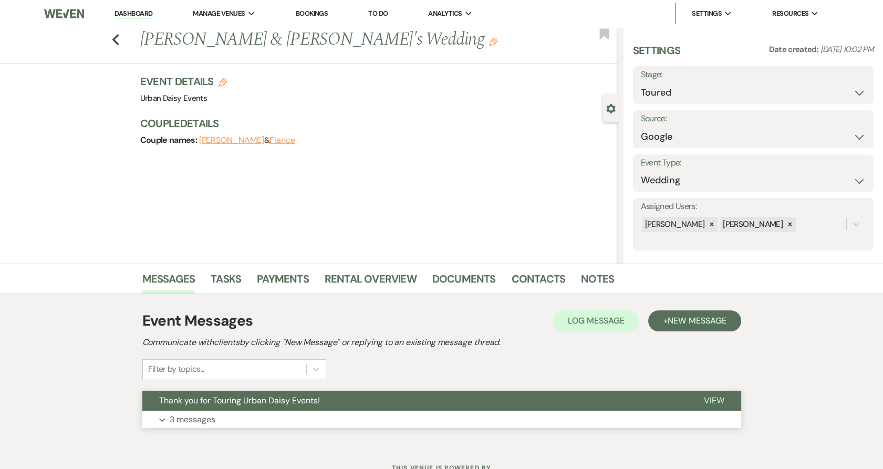
click at [256, 408] on button "Thank you for Touring Urban Daisy Events!" at bounding box center [414, 401] width 545 height 20
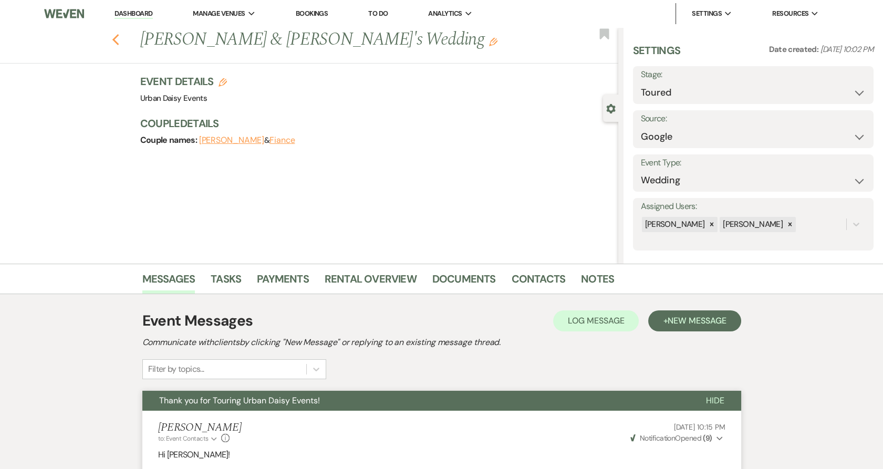
click at [119, 35] on icon "Previous" at bounding box center [116, 40] width 8 height 13
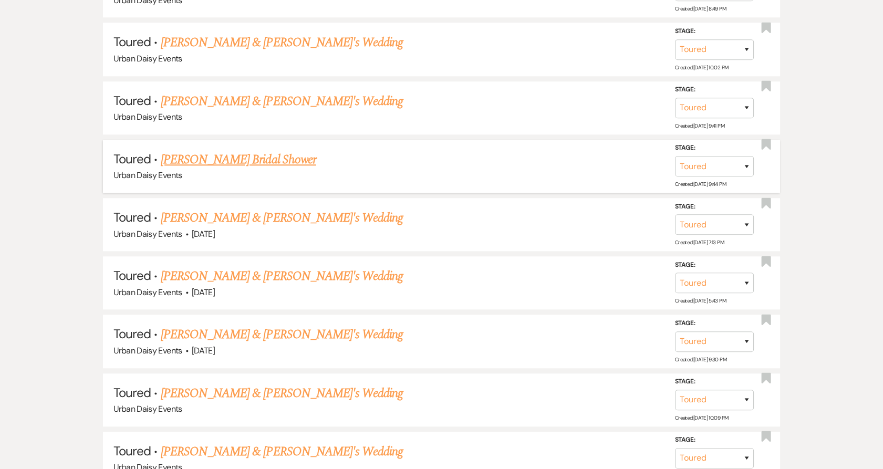
scroll to position [1809, 0]
click at [184, 211] on link "Michaela J Ward & Fiance's Wedding" at bounding box center [282, 216] width 243 height 19
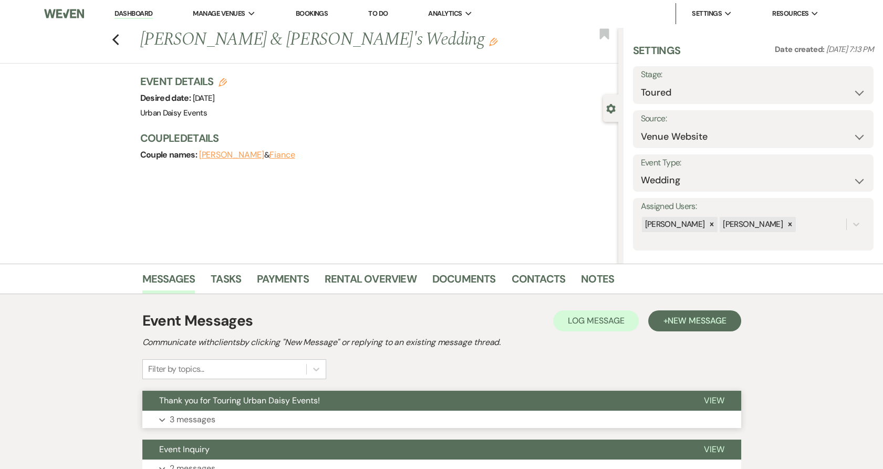
click at [169, 411] on button "Expand 3 messages" at bounding box center [441, 420] width 599 height 18
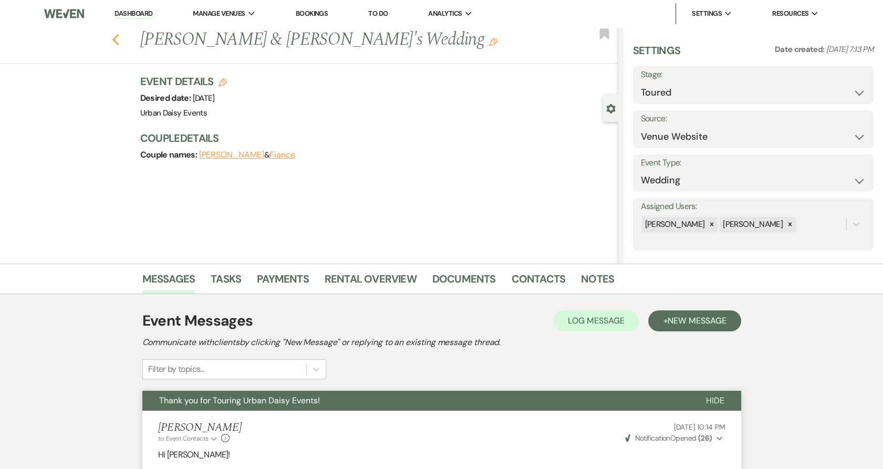
click at [116, 35] on icon "Previous" at bounding box center [116, 40] width 8 height 13
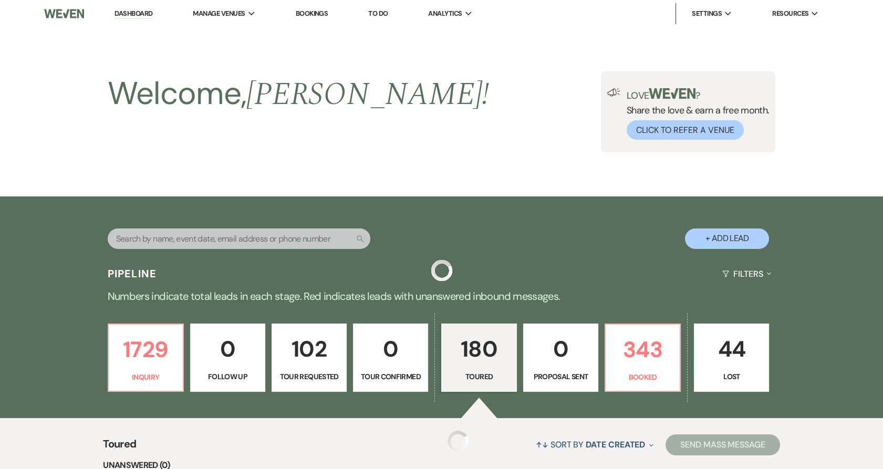
scroll to position [1809, 0]
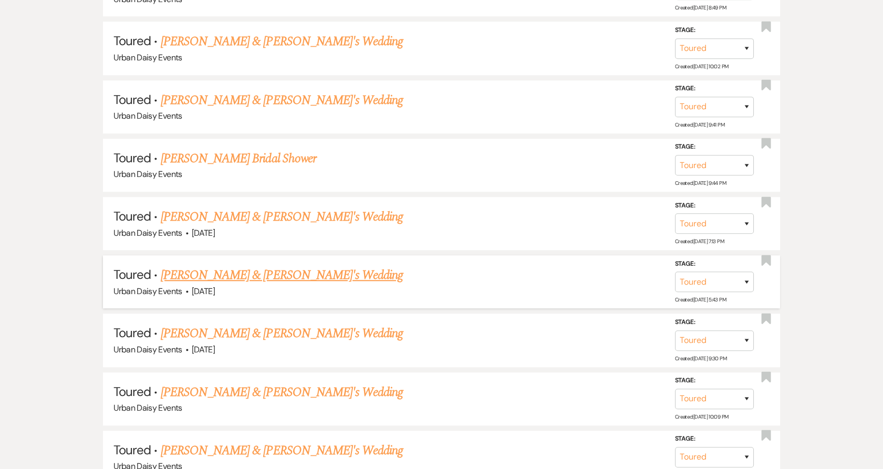
click at [186, 274] on link "Celee Schuch & Fiance's Wedding" at bounding box center [282, 275] width 243 height 19
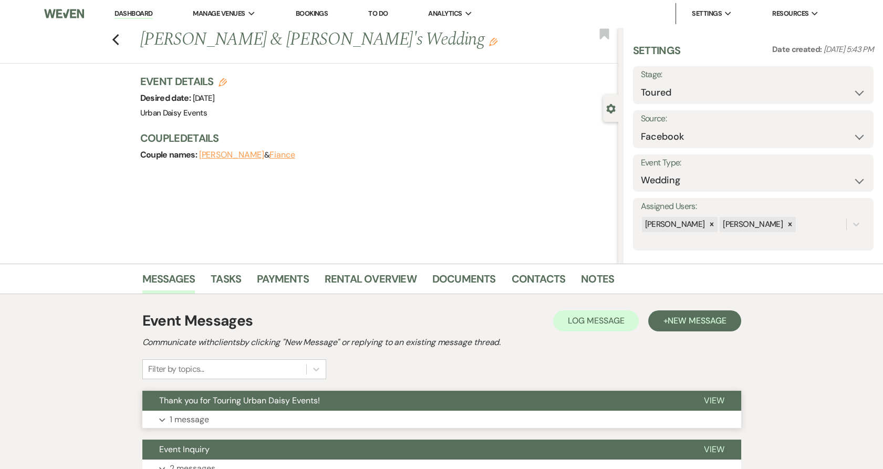
click at [193, 413] on p "1 message" at bounding box center [189, 420] width 39 height 14
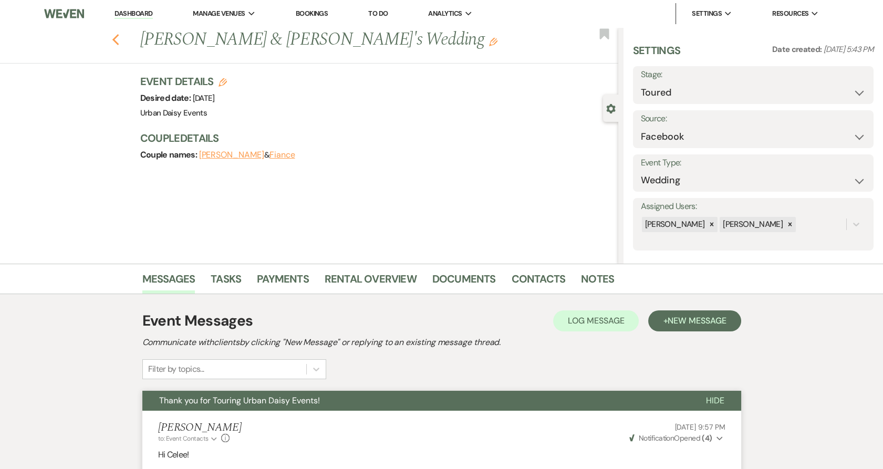
click at [119, 40] on use "button" at bounding box center [115, 40] width 7 height 12
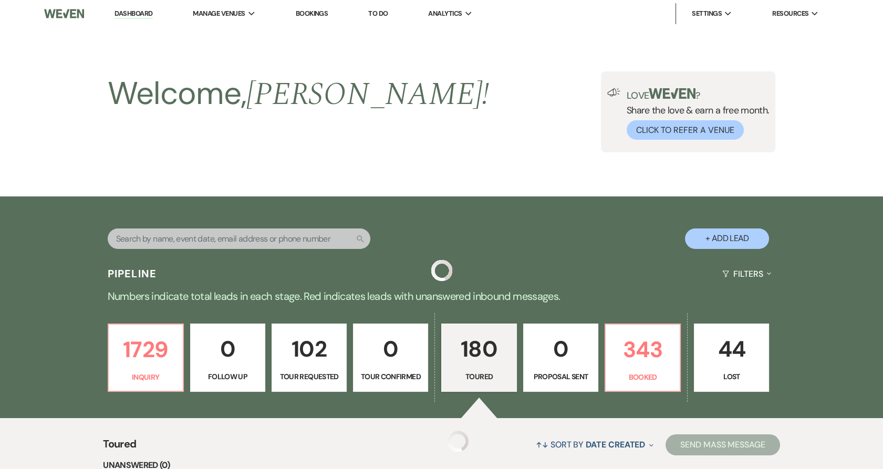
scroll to position [1809, 0]
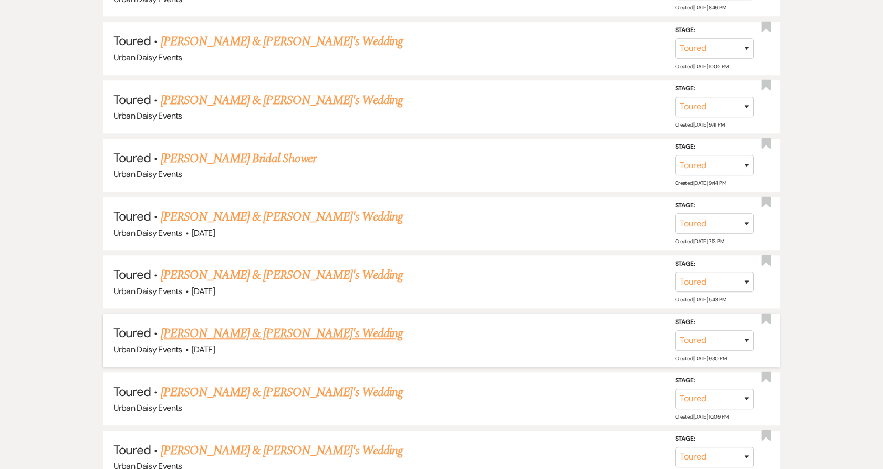
click at [196, 335] on link "Abby Winecke & Fiance's Wedding" at bounding box center [282, 333] width 243 height 19
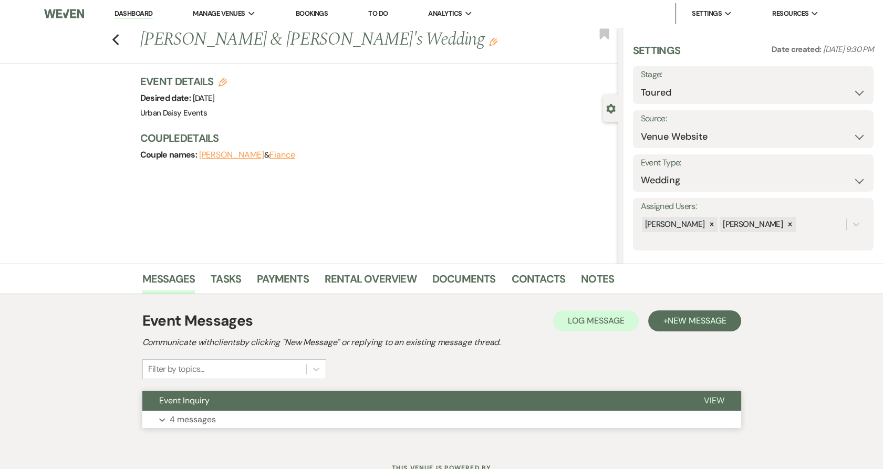
click at [170, 427] on button "Expand 4 messages" at bounding box center [441, 420] width 599 height 18
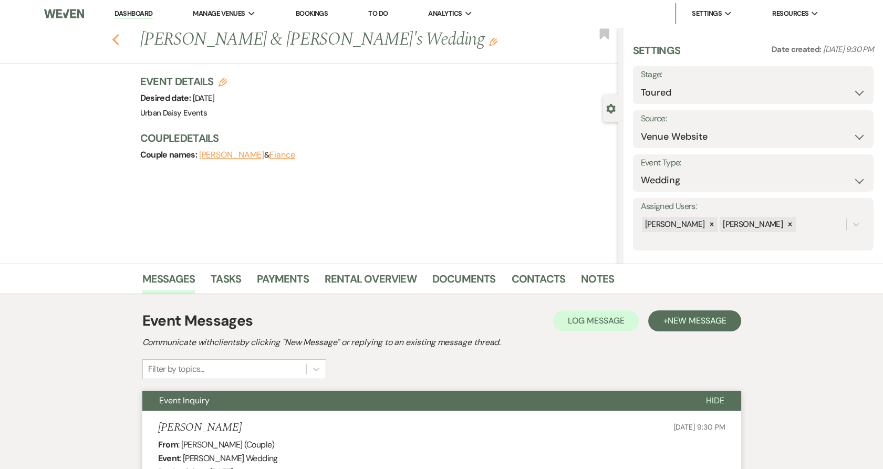
click at [120, 39] on icon "Previous" at bounding box center [116, 40] width 8 height 13
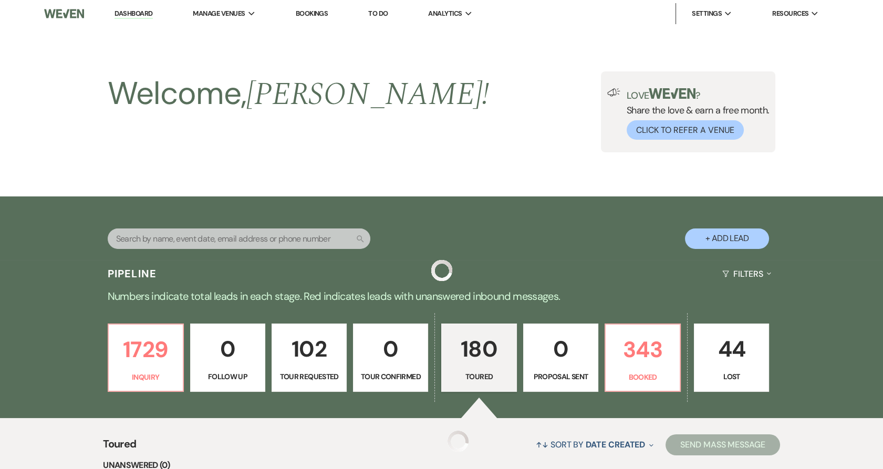
scroll to position [1809, 0]
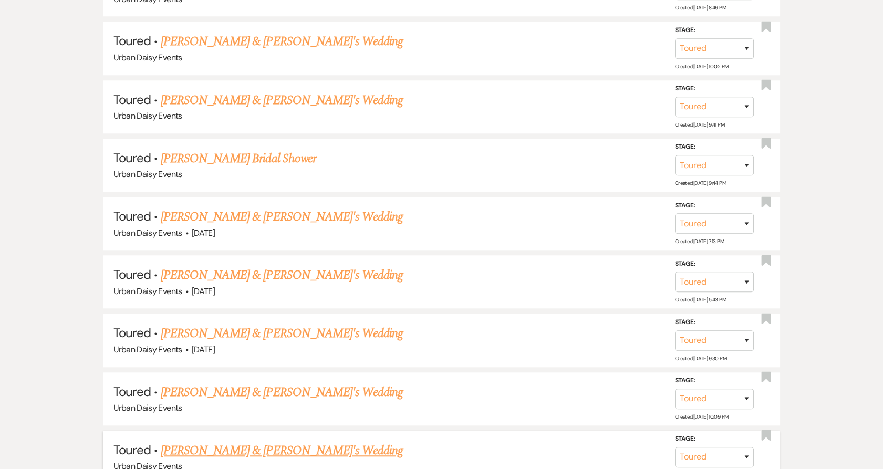
click at [174, 441] on link "Abby Lown & Fiance's Wedding" at bounding box center [282, 450] width 243 height 19
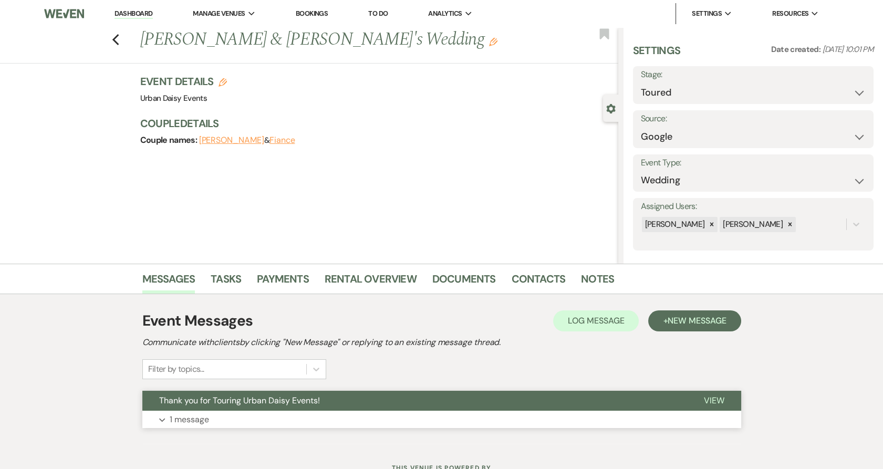
click at [196, 398] on span "Thank you for Touring Urban Daisy Events!" at bounding box center [239, 400] width 161 height 11
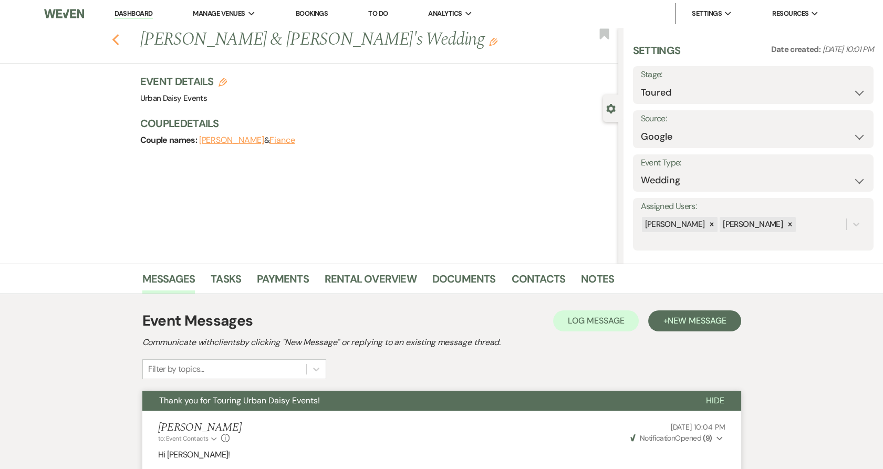
click at [118, 37] on icon "Previous" at bounding box center [116, 40] width 8 height 13
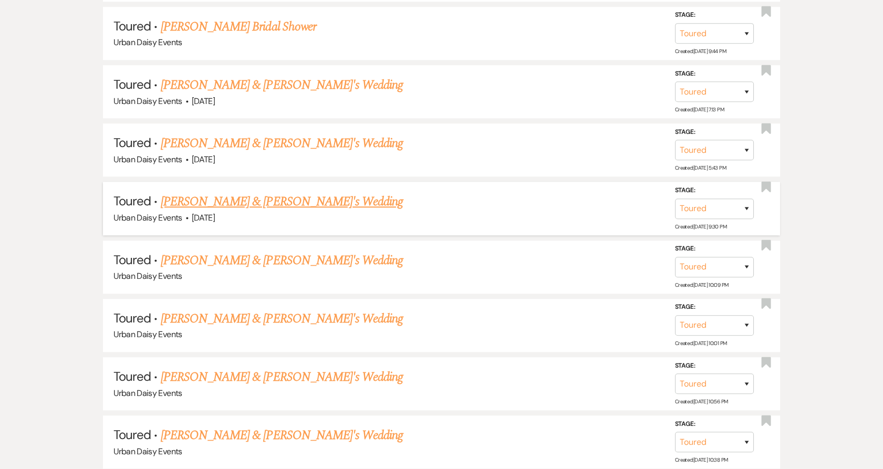
scroll to position [1984, 0]
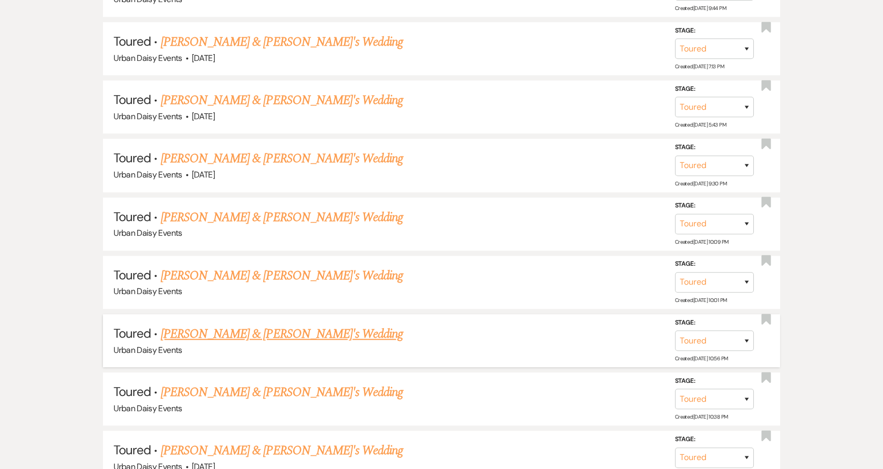
click at [183, 331] on link "Zoe Phanthavong-Keomany & Fiance's Wedding" at bounding box center [282, 334] width 243 height 19
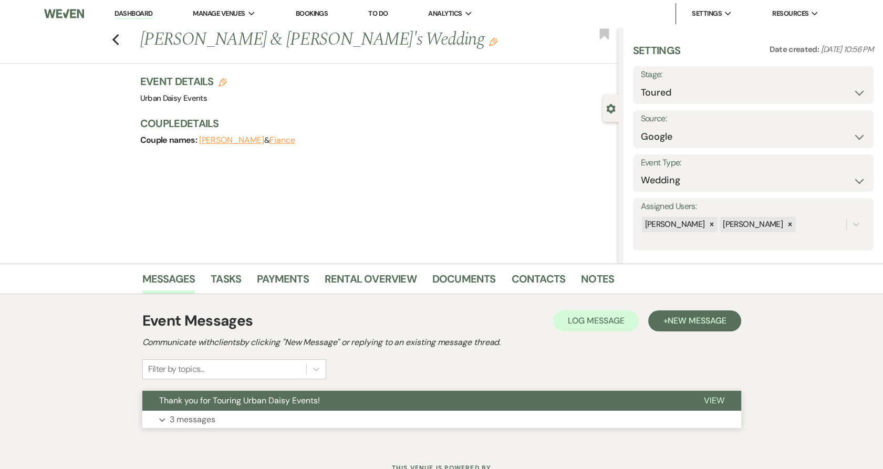
click at [177, 425] on p "3 messages" at bounding box center [193, 420] width 46 height 14
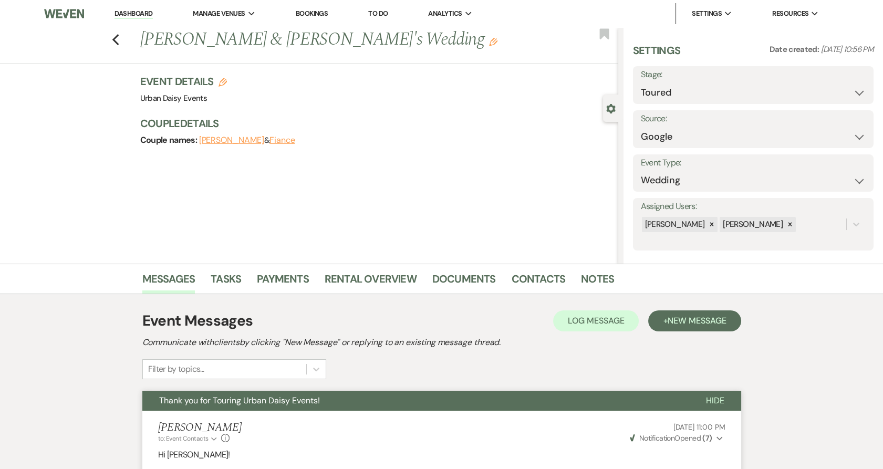
click at [142, 14] on link "Dashboard" at bounding box center [134, 14] width 38 height 10
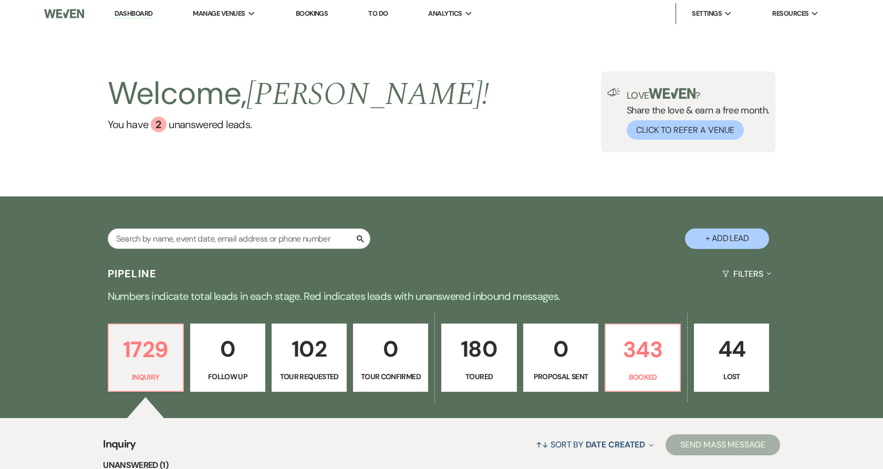
scroll to position [117, 0]
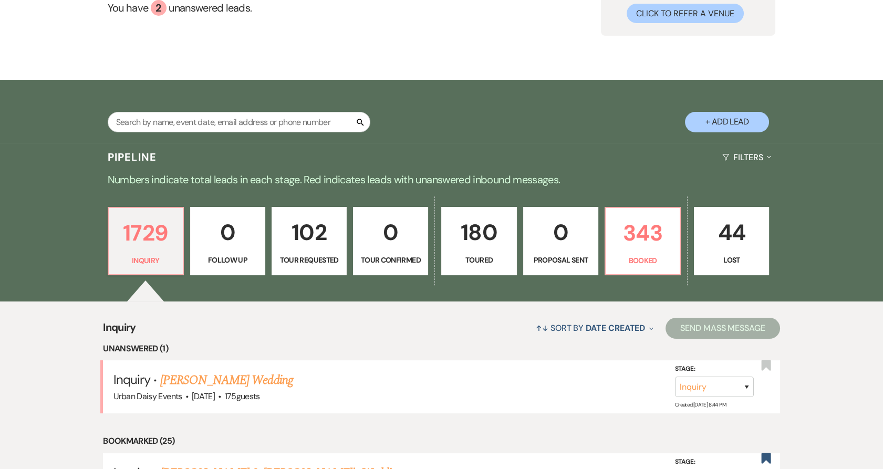
click at [612, 109] on div "Search + Add Lead" at bounding box center [442, 113] width 756 height 56
click at [646, 267] on link "343 Booked" at bounding box center [643, 241] width 76 height 68
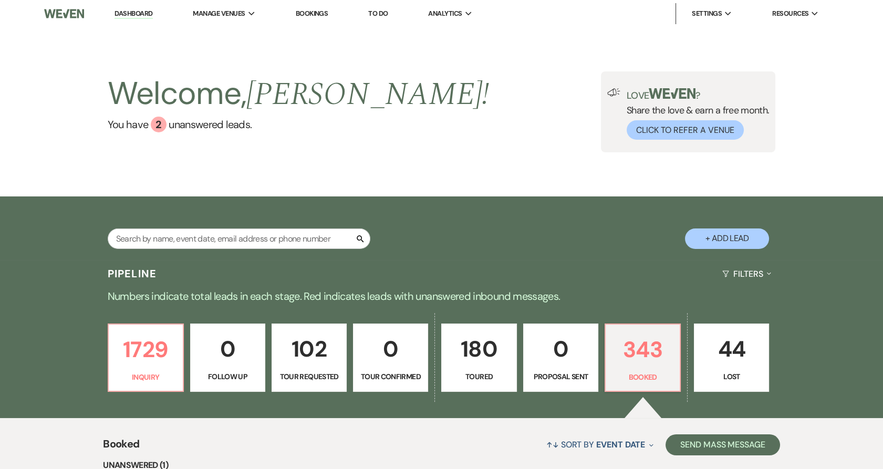
drag, startPoint x: 224, startPoint y: 37, endPoint x: 237, endPoint y: 62, distance: 28.2
click at [0, 0] on li "Urban Daisy Events" at bounding box center [0, 0] width 0 height 0
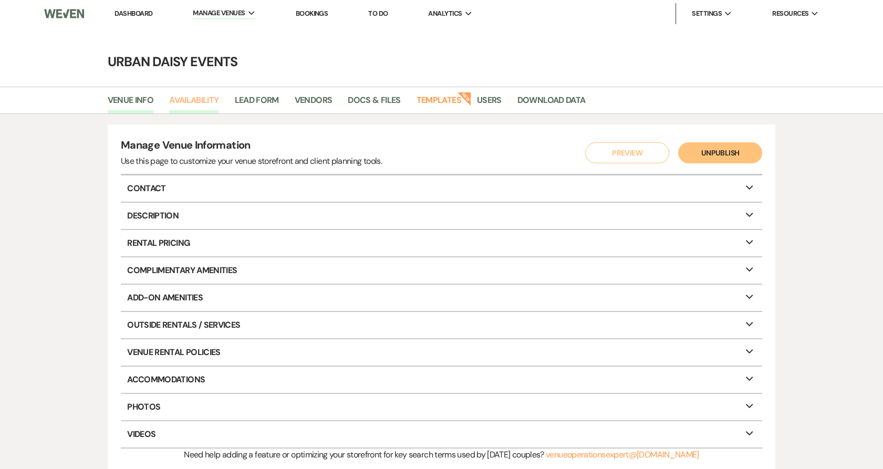
click at [183, 105] on link "Availability" at bounding box center [193, 104] width 49 height 20
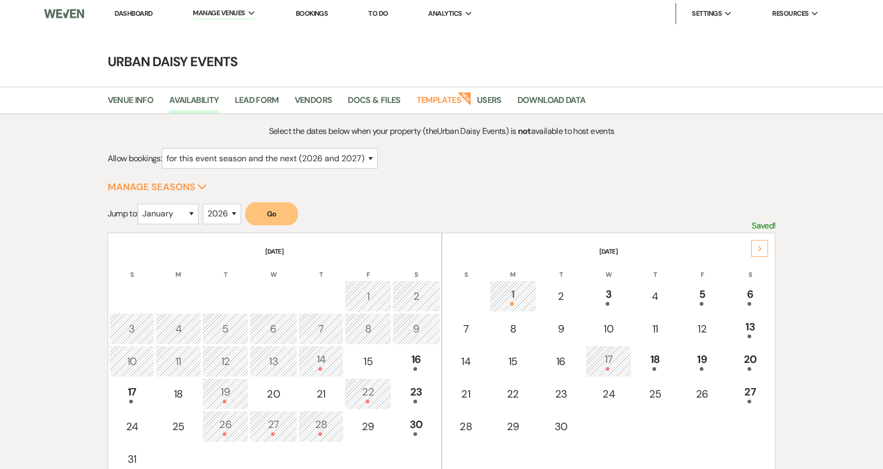
click at [764, 252] on div "Next" at bounding box center [759, 248] width 17 height 17
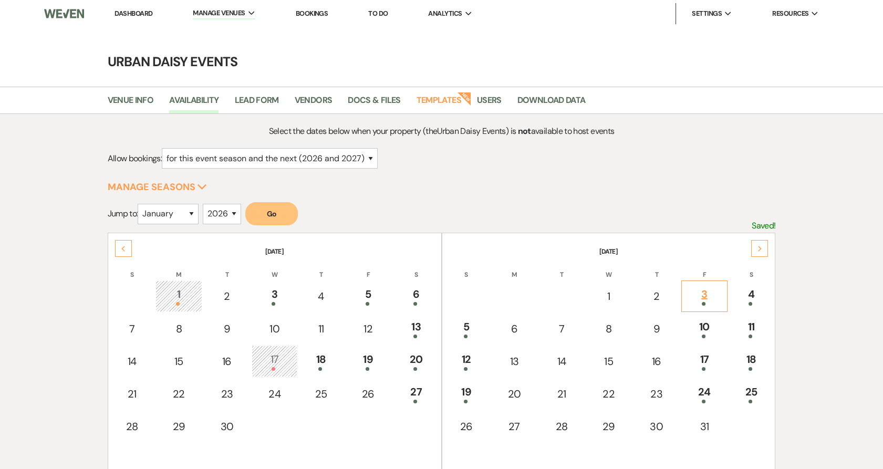
click at [698, 292] on div "3" at bounding box center [704, 295] width 35 height 19
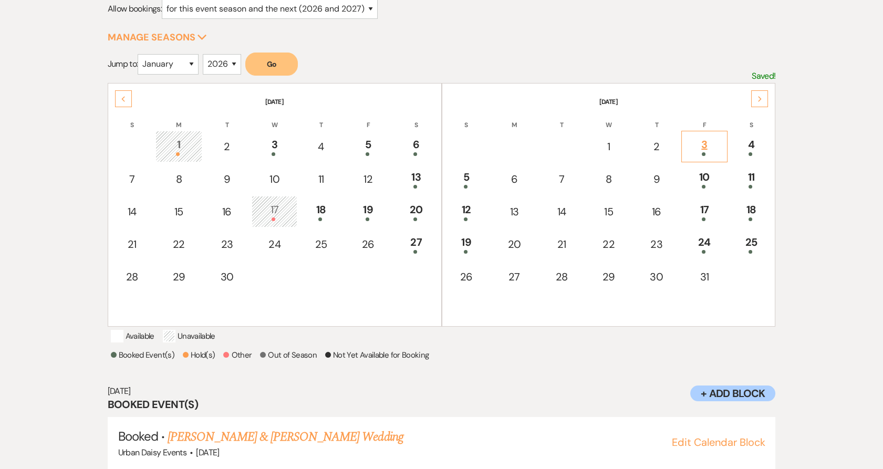
scroll to position [182, 0]
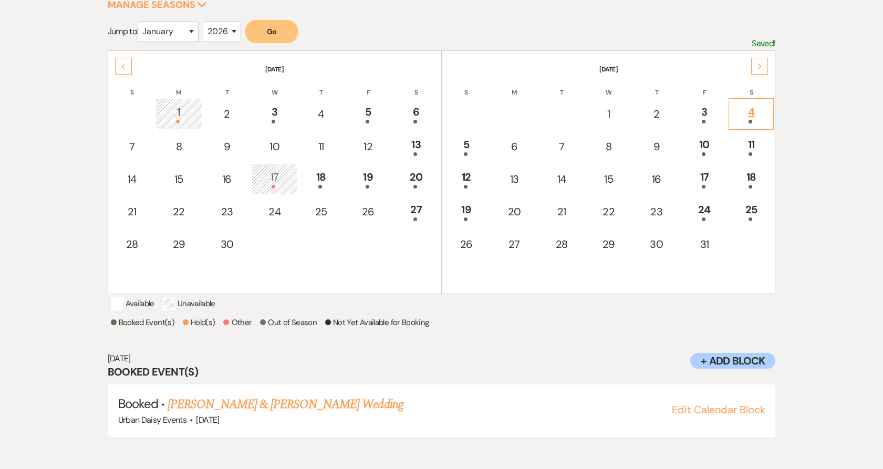
click at [742, 112] on div "4" at bounding box center [751, 113] width 34 height 19
click at [717, 115] on div "3" at bounding box center [704, 113] width 35 height 19
click at [233, 414] on link "[PERSON_NAME] & [PERSON_NAME] Wedding" at bounding box center [285, 404] width 235 height 19
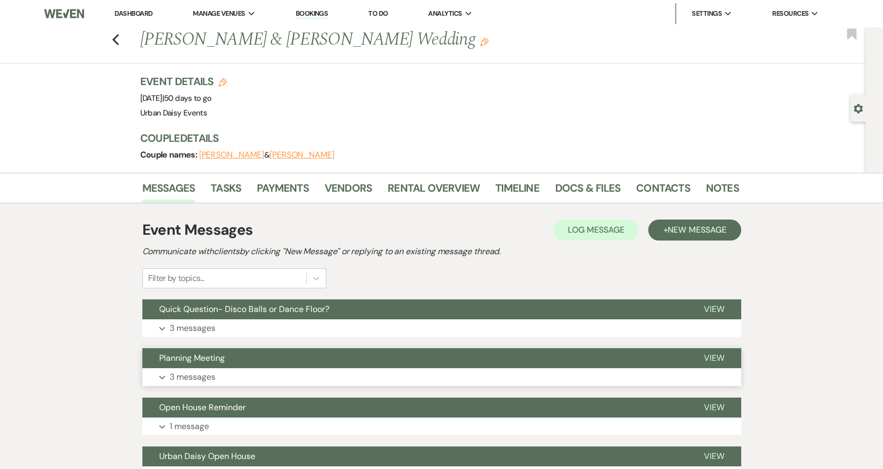
click at [239, 373] on button "Expand 3 messages" at bounding box center [441, 377] width 599 height 18
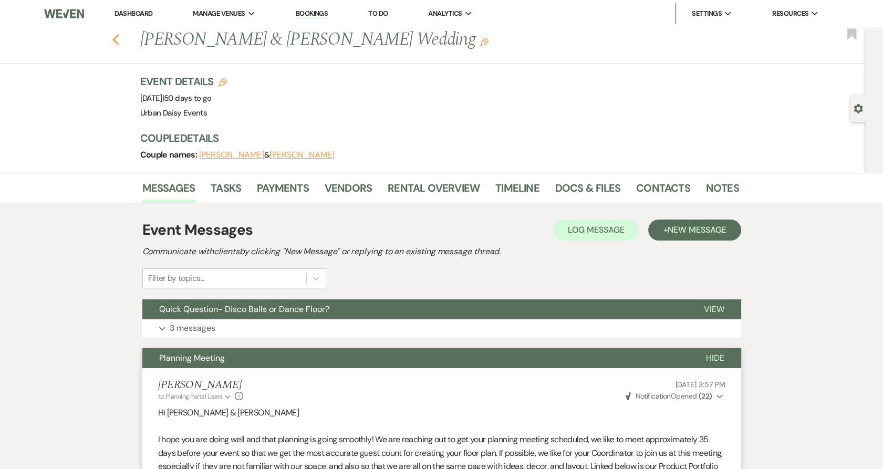
click at [119, 43] on use "button" at bounding box center [115, 40] width 7 height 12
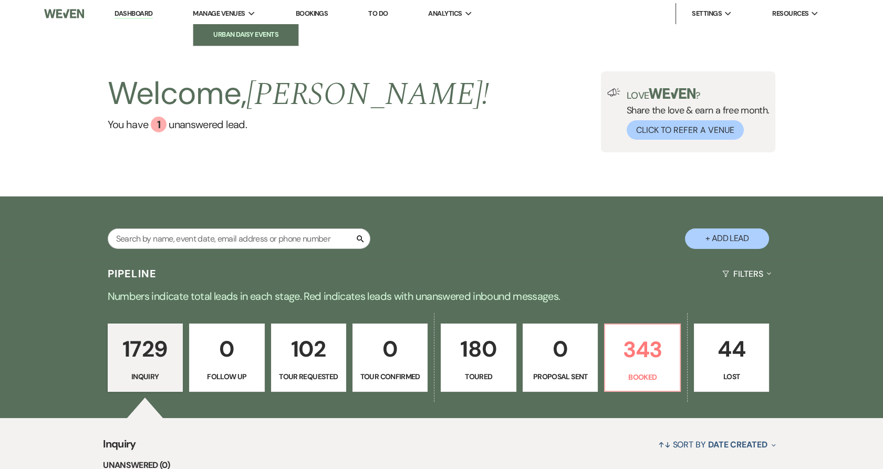
click at [234, 37] on li "Urban Daisy Events" at bounding box center [246, 34] width 95 height 11
